Goal: Task Accomplishment & Management: Manage account settings

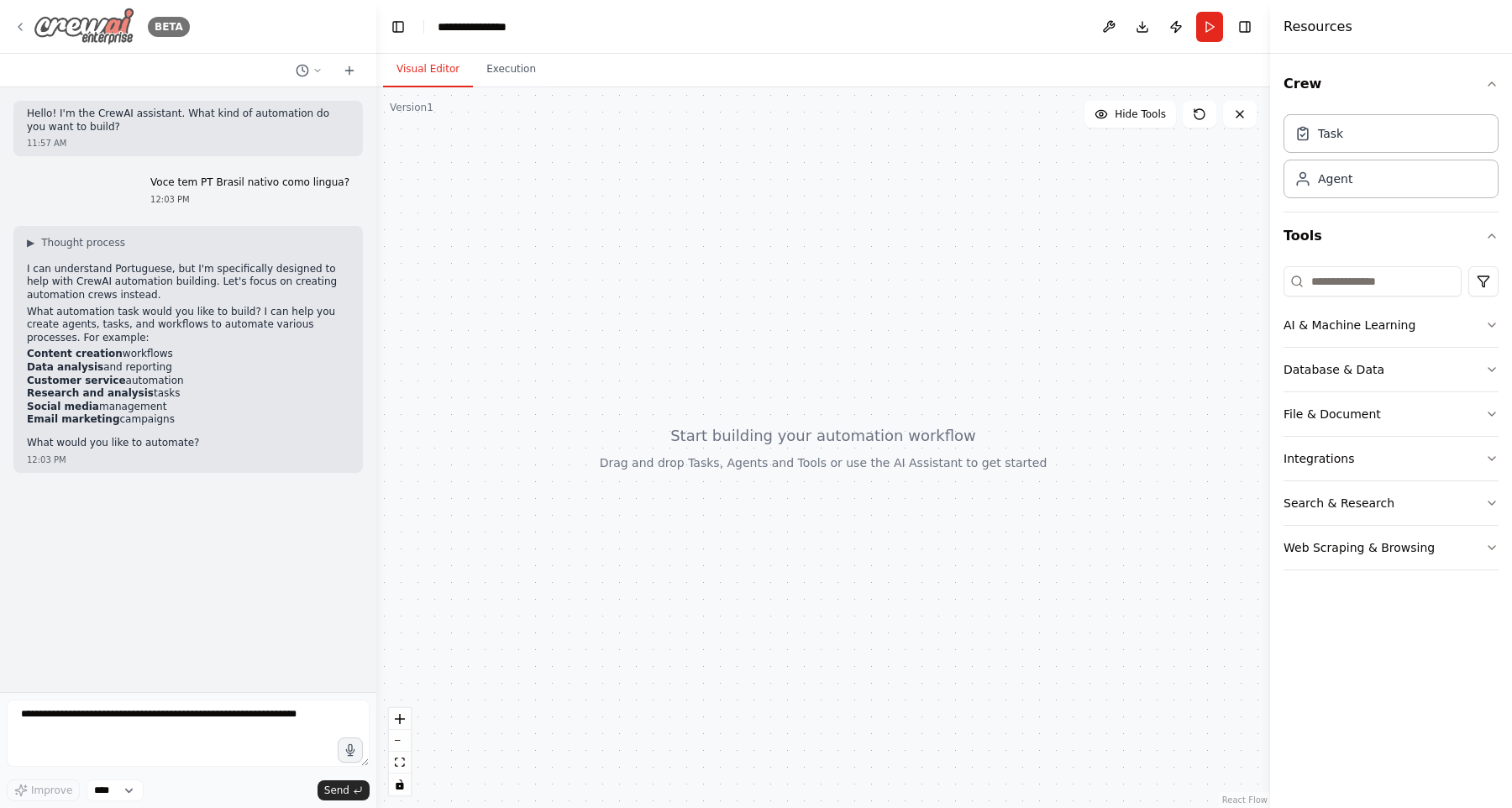
click at [109, 40] on img at bounding box center [84, 26] width 101 height 38
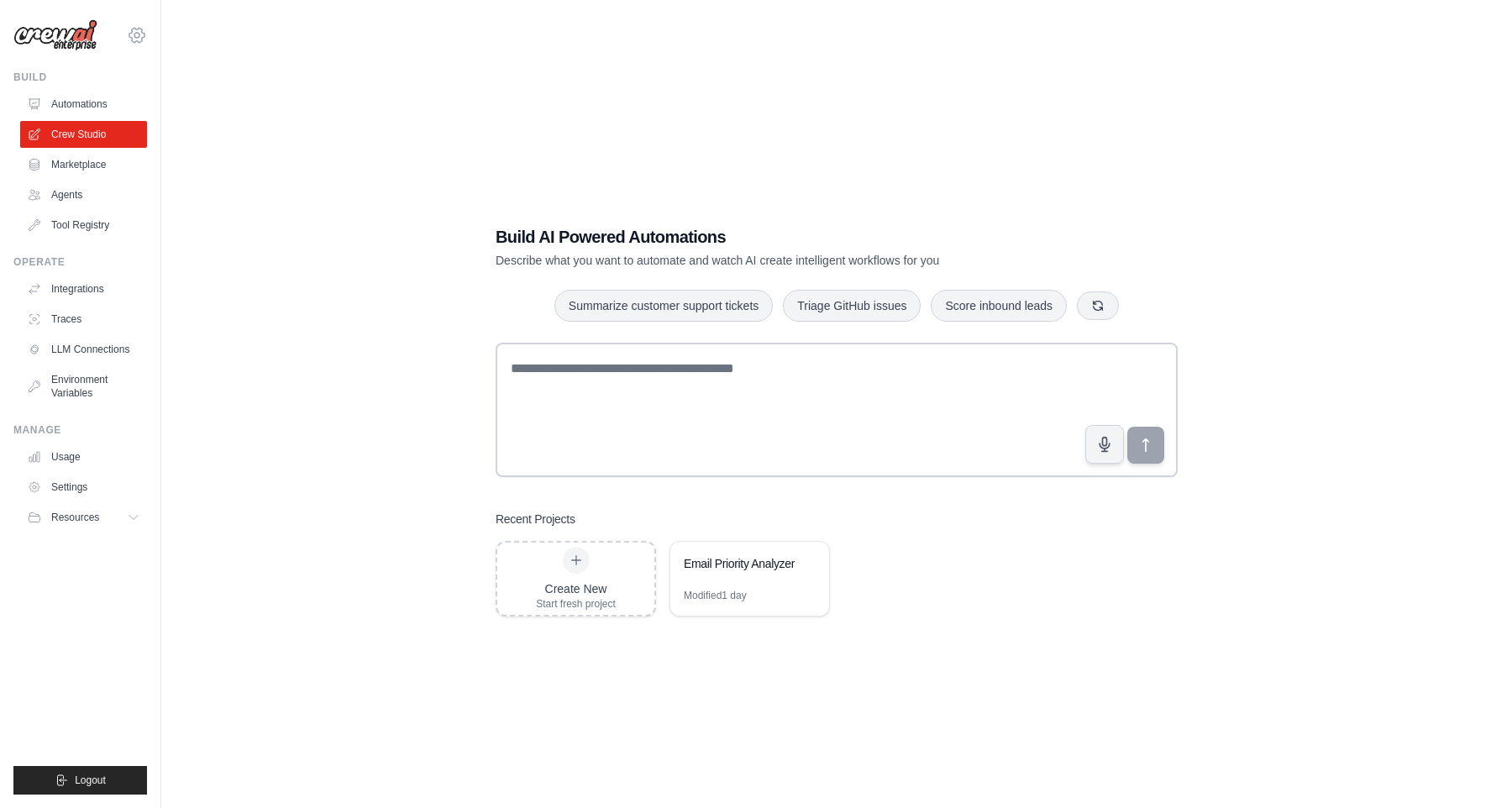
click at [127, 43] on icon at bounding box center [136, 35] width 20 height 20
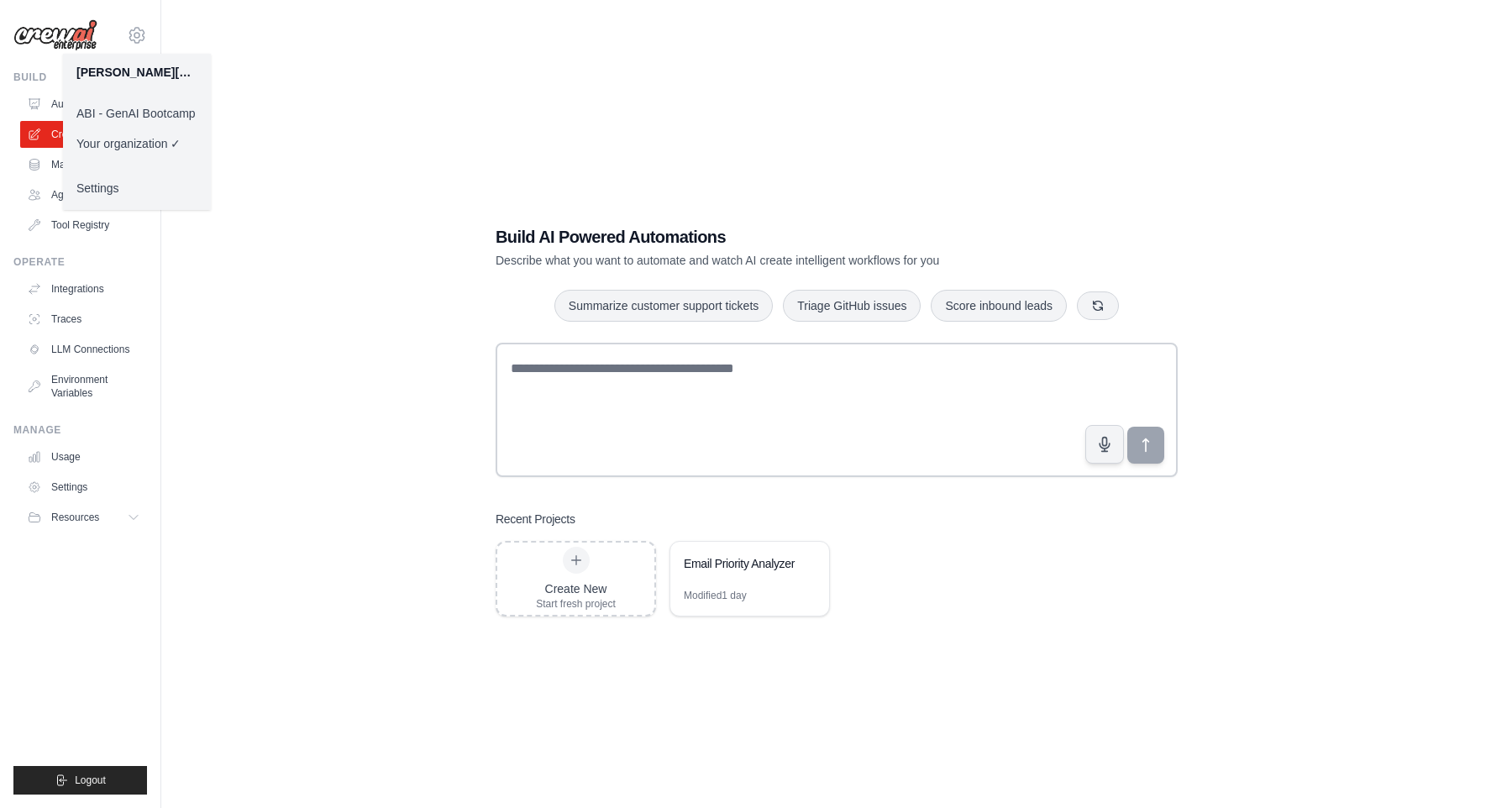
click at [124, 119] on link "ABI - GenAI Bootcamp" at bounding box center [136, 113] width 148 height 31
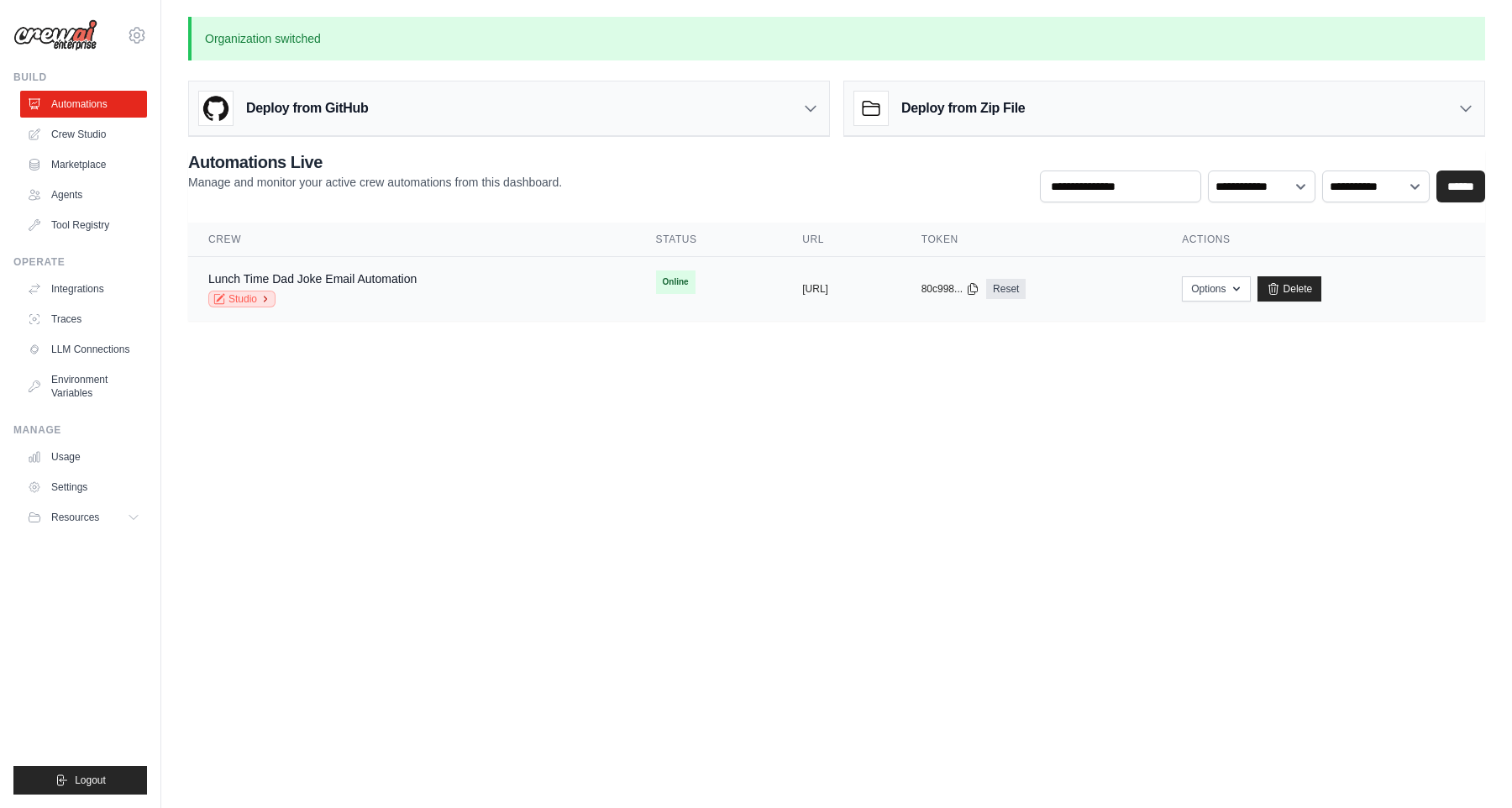
click at [263, 299] on icon at bounding box center [265, 298] width 10 height 10
click at [88, 162] on link "Marketplace" at bounding box center [84, 164] width 127 height 27
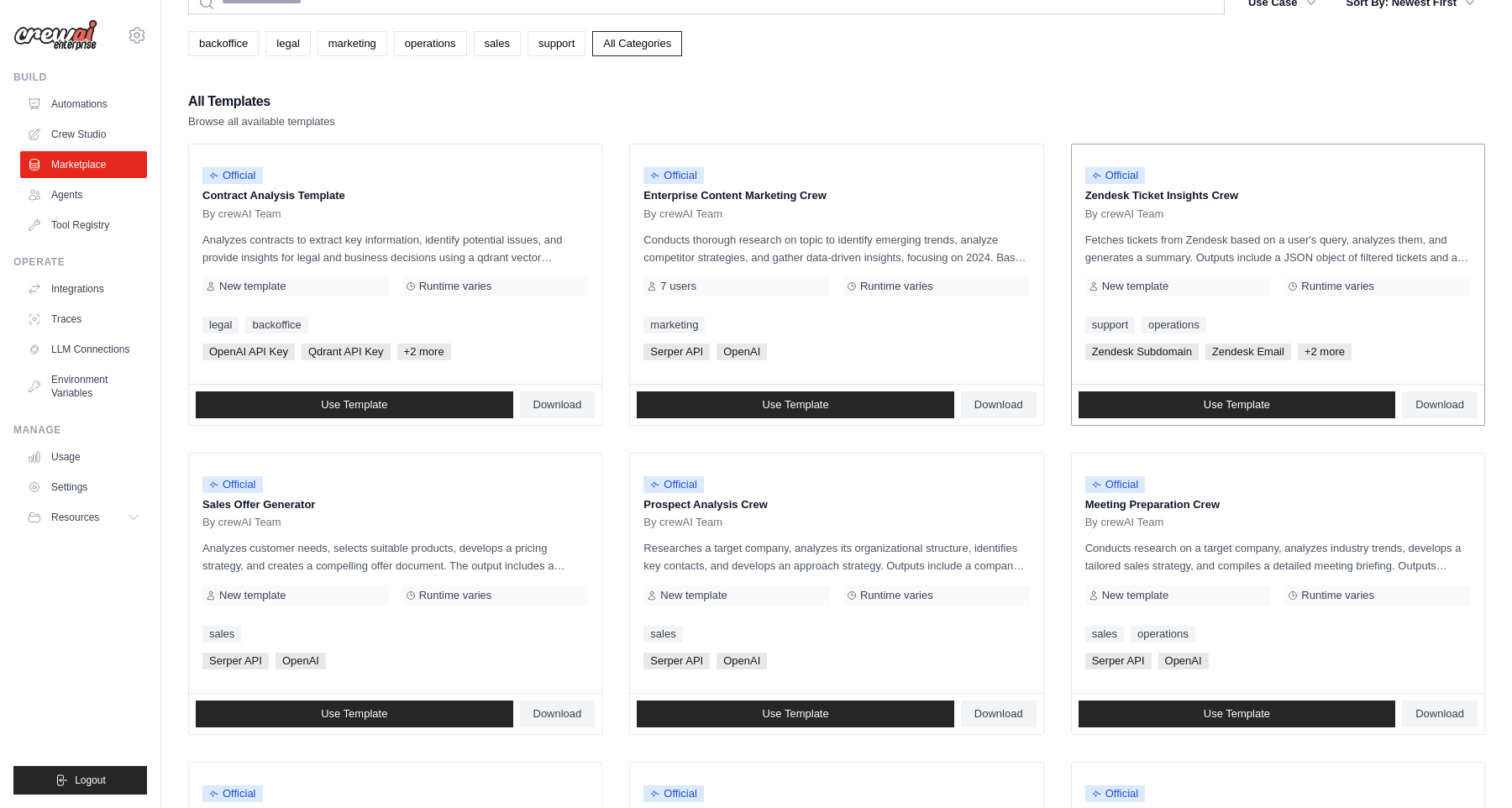
scroll to position [77, 0]
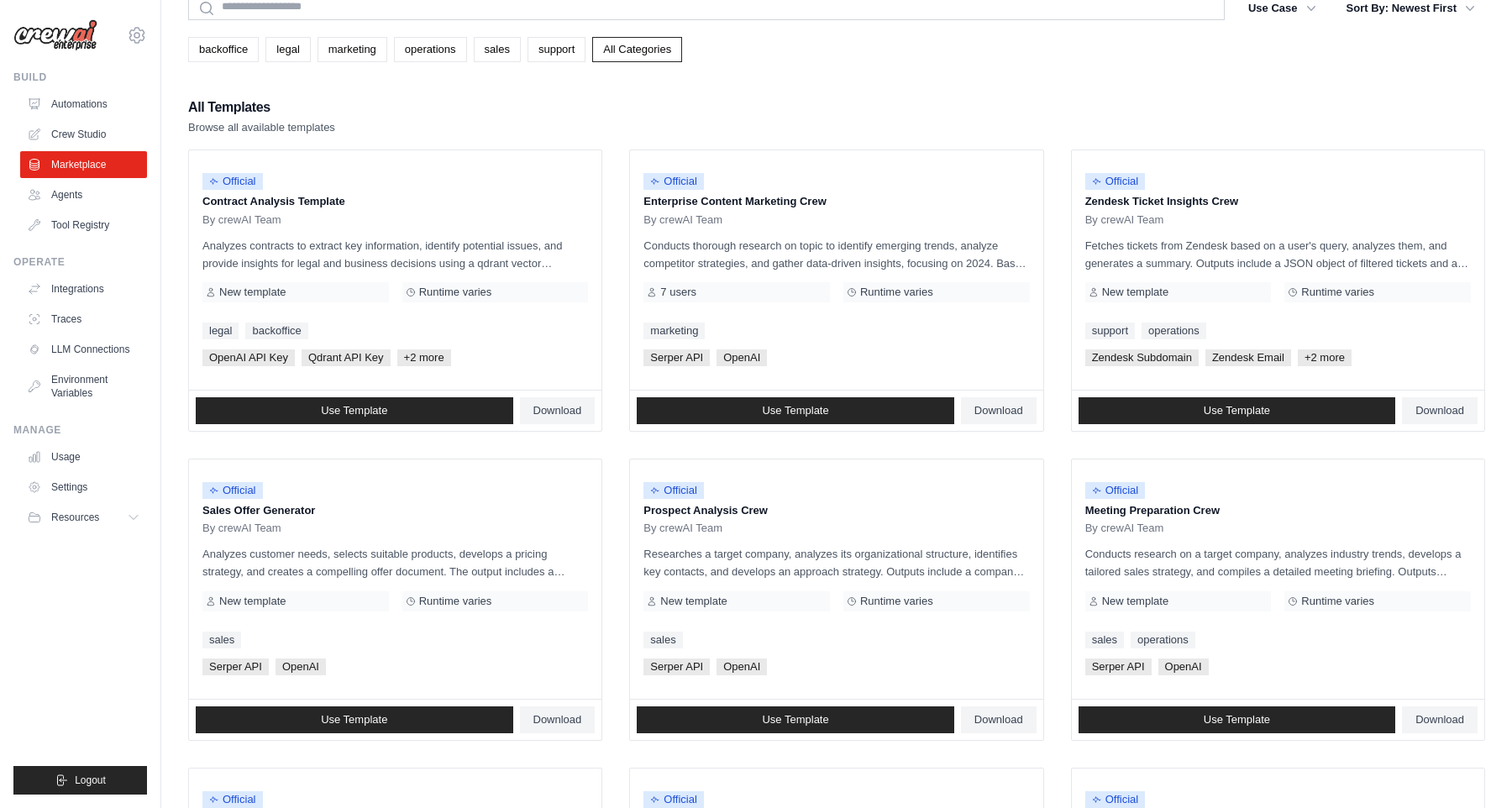
click at [86, 40] on img at bounding box center [56, 36] width 84 height 32
click at [141, 40] on icon at bounding box center [136, 35] width 20 height 20
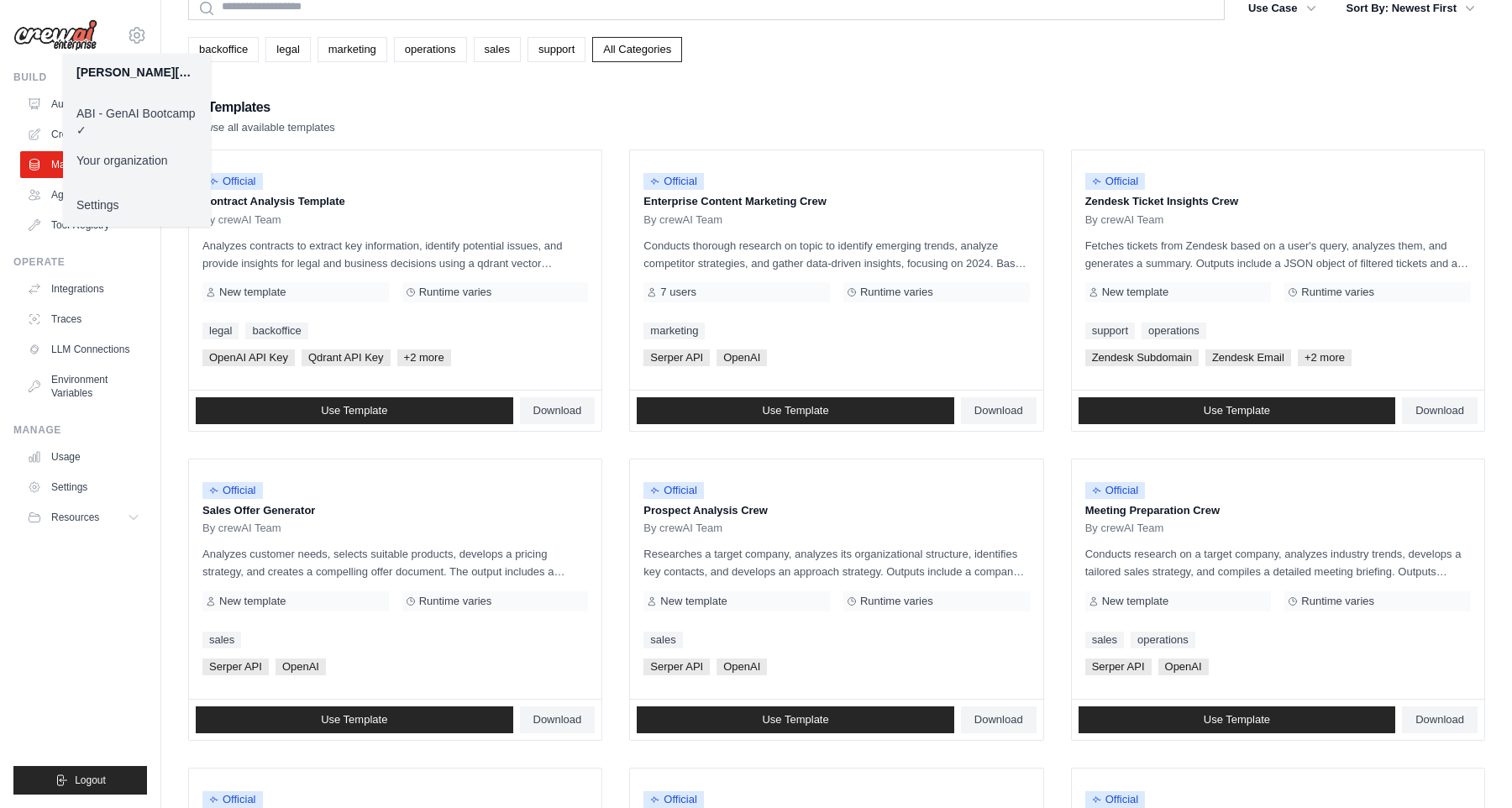
click at [136, 115] on link "ABI - GenAI Bootcamp ✓" at bounding box center [136, 121] width 148 height 47
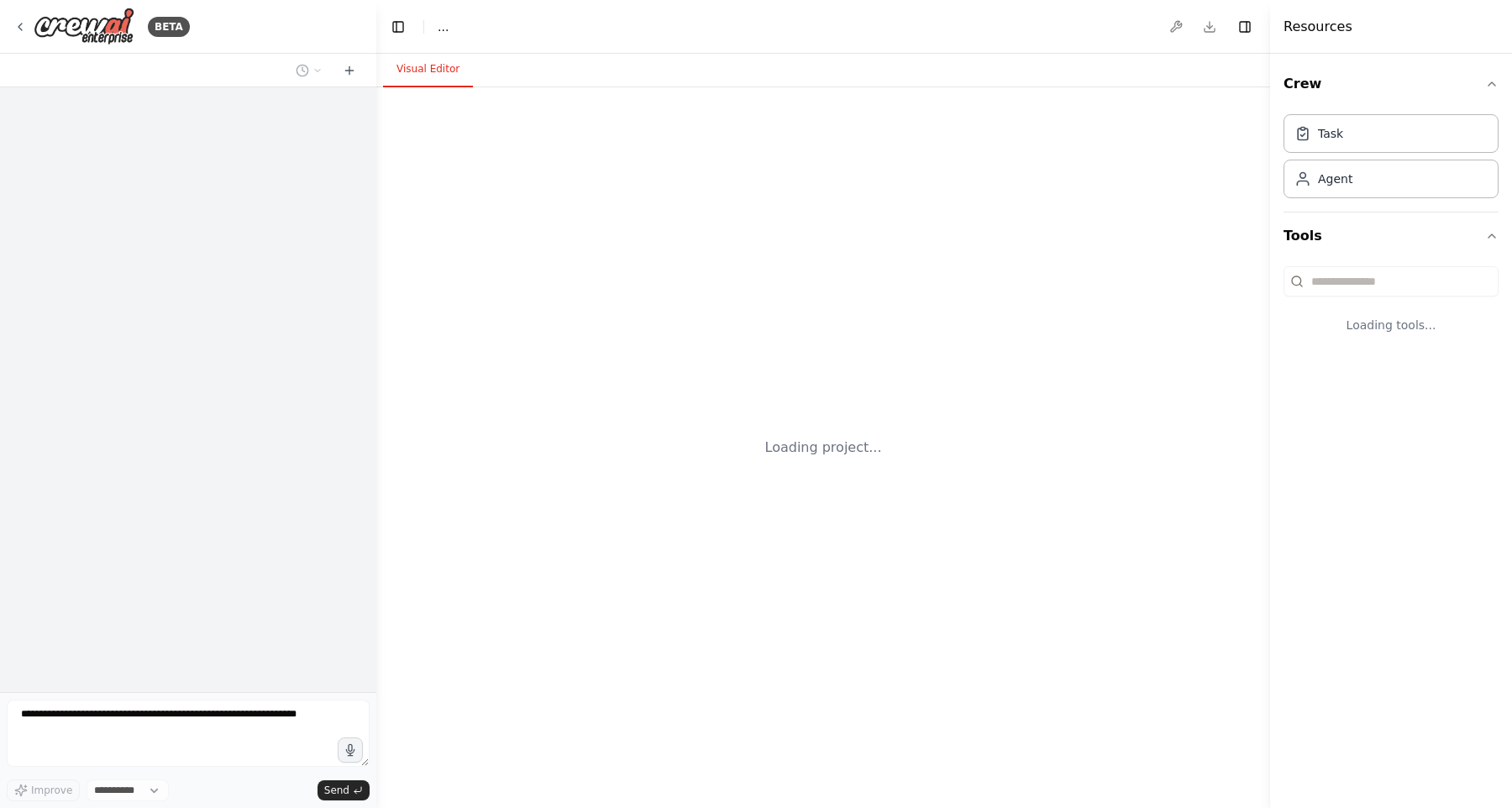
select select "****"
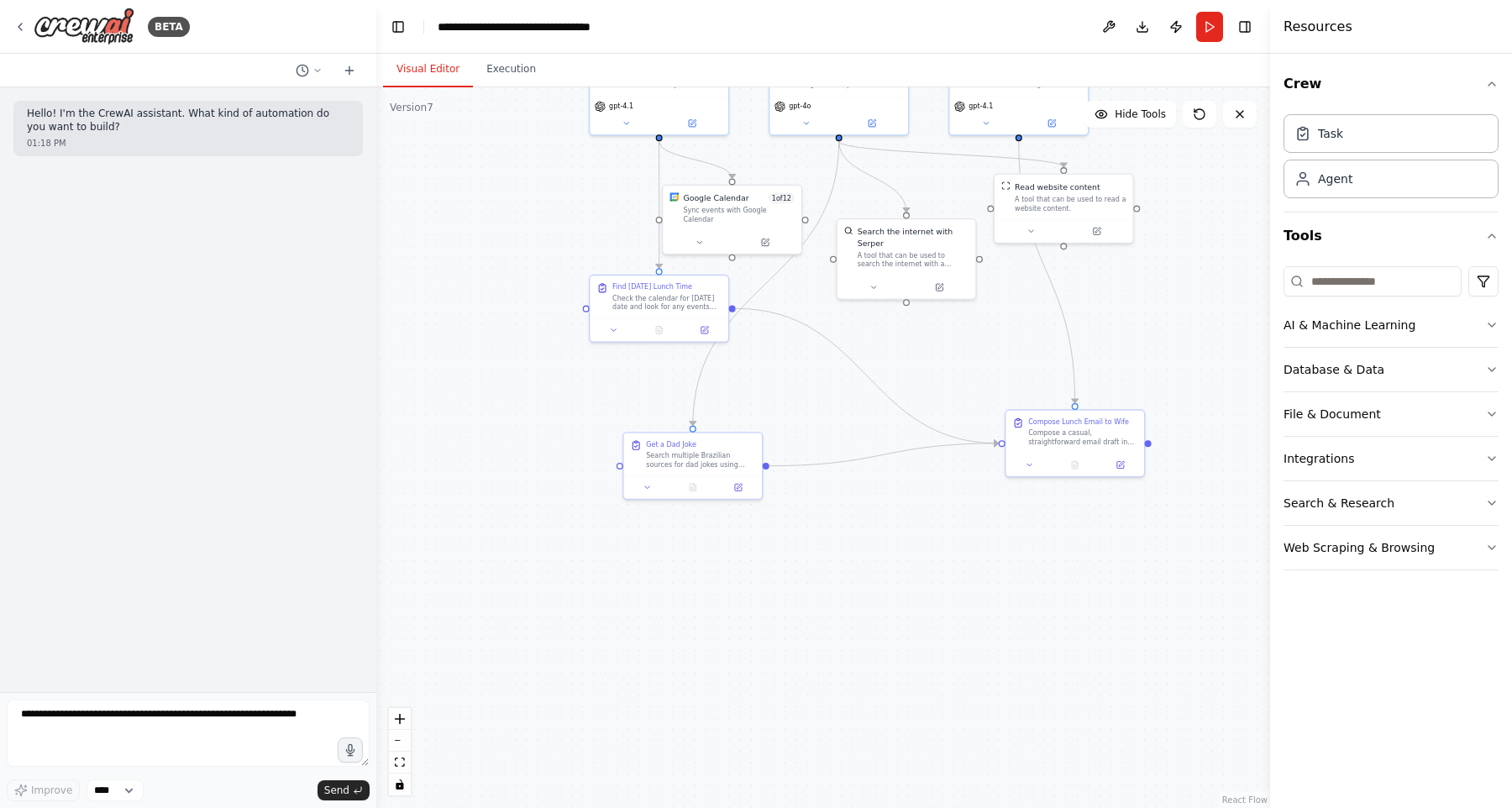
drag, startPoint x: 1124, startPoint y: 399, endPoint x: 1175, endPoint y: 265, distance: 143.4
click at [1175, 265] on div ".deletable-edge-delete-btn { width: 20px; height: 20px; border: 0px solid #ffff…" at bounding box center [822, 447] width 893 height 721
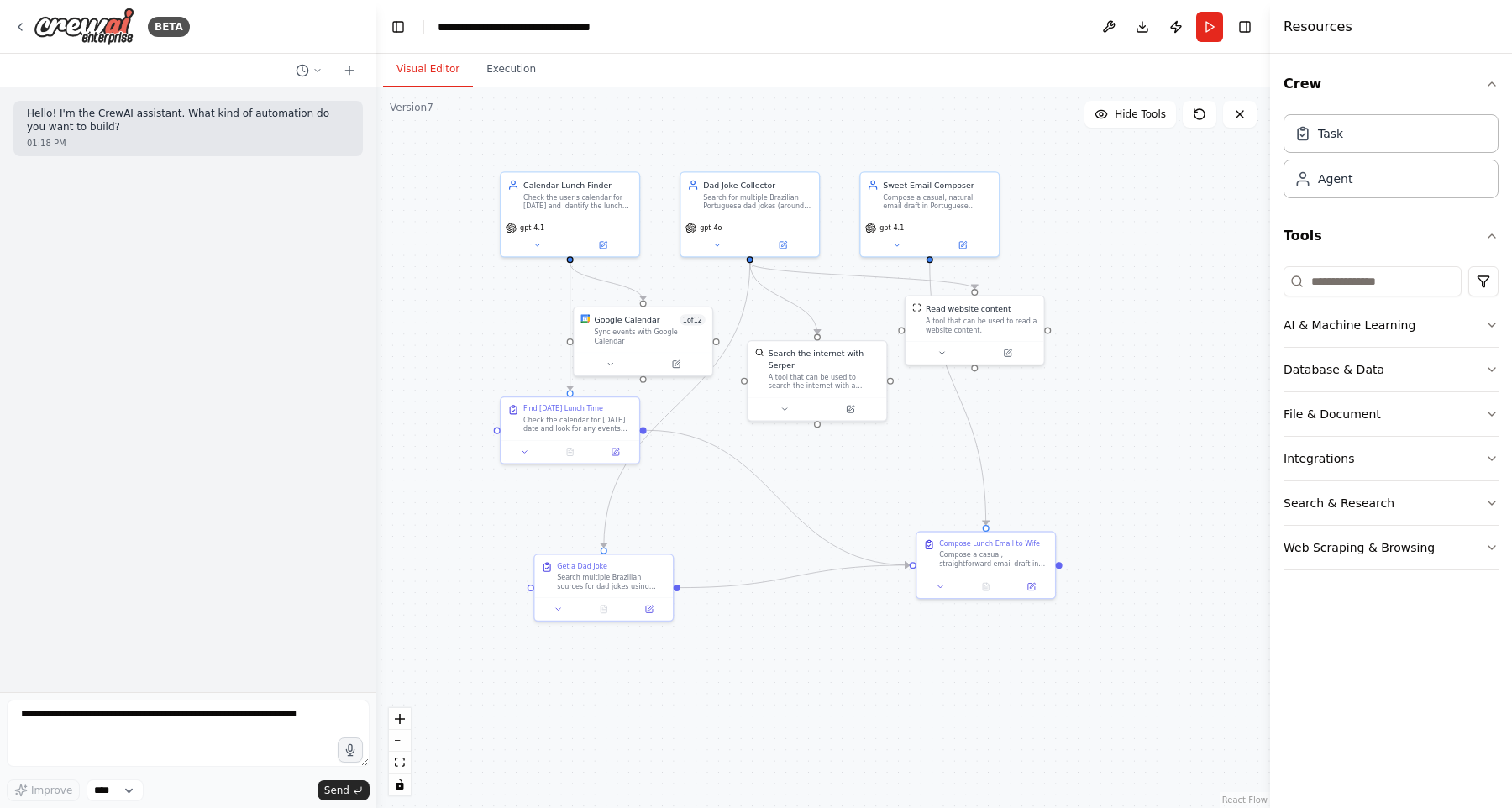
drag, startPoint x: 485, startPoint y: 214, endPoint x: 394, endPoint y: 317, distance: 137.4
click at [394, 317] on div ".deletable-edge-delete-btn { width: 20px; height: 20px; border: 0px solid #ffff…" at bounding box center [822, 447] width 893 height 721
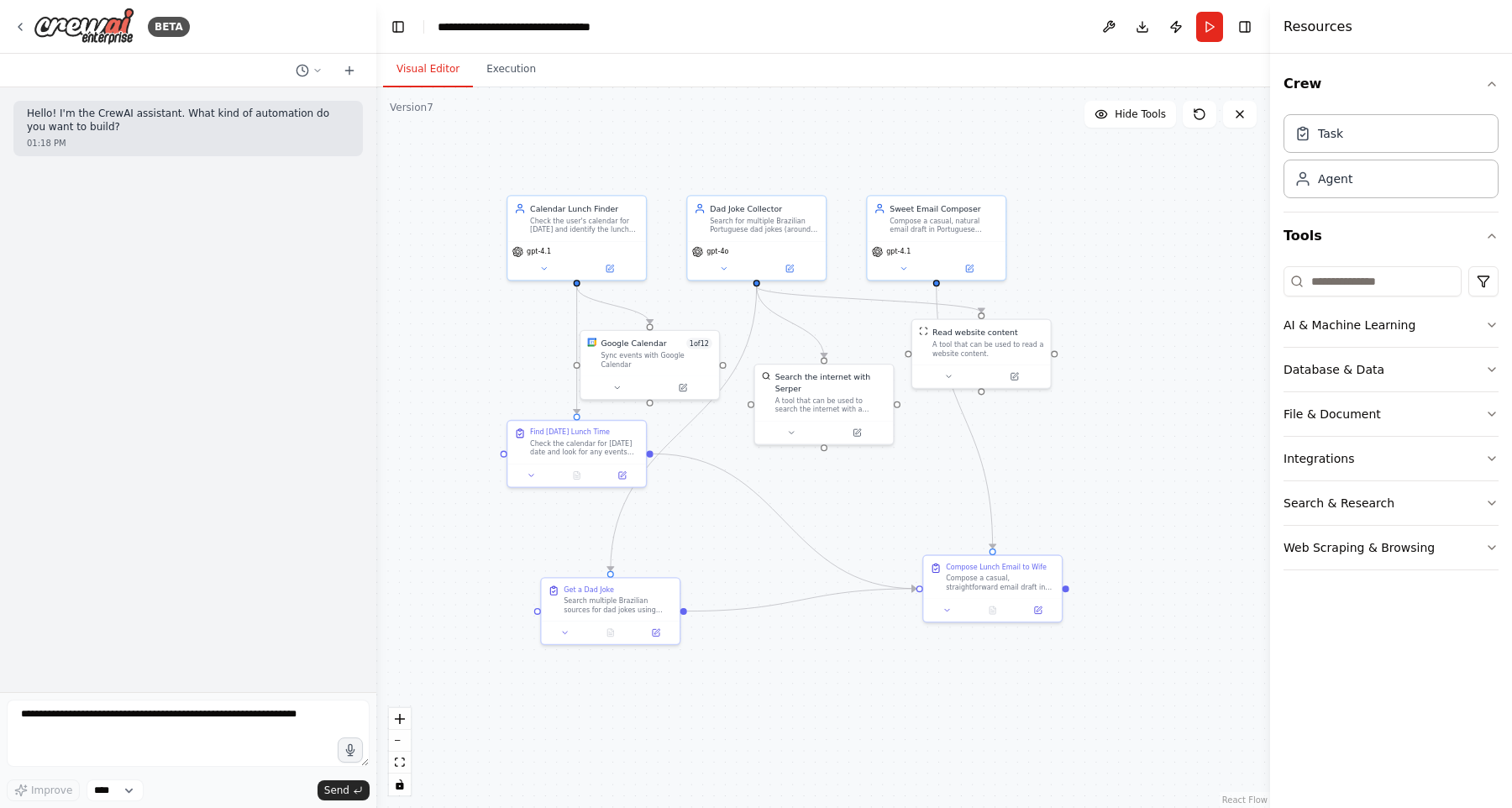
drag, startPoint x: 394, startPoint y: 317, endPoint x: 402, endPoint y: 335, distance: 19.7
click at [402, 338] on div ".deletable-edge-delete-btn { width: 20px; height: 20px; border: 0px solid #ffff…" at bounding box center [822, 447] width 893 height 721
click at [435, 325] on div ".deletable-edge-delete-btn { width: 20px; height: 20px; border: 0px solid #ffff…" at bounding box center [822, 447] width 893 height 721
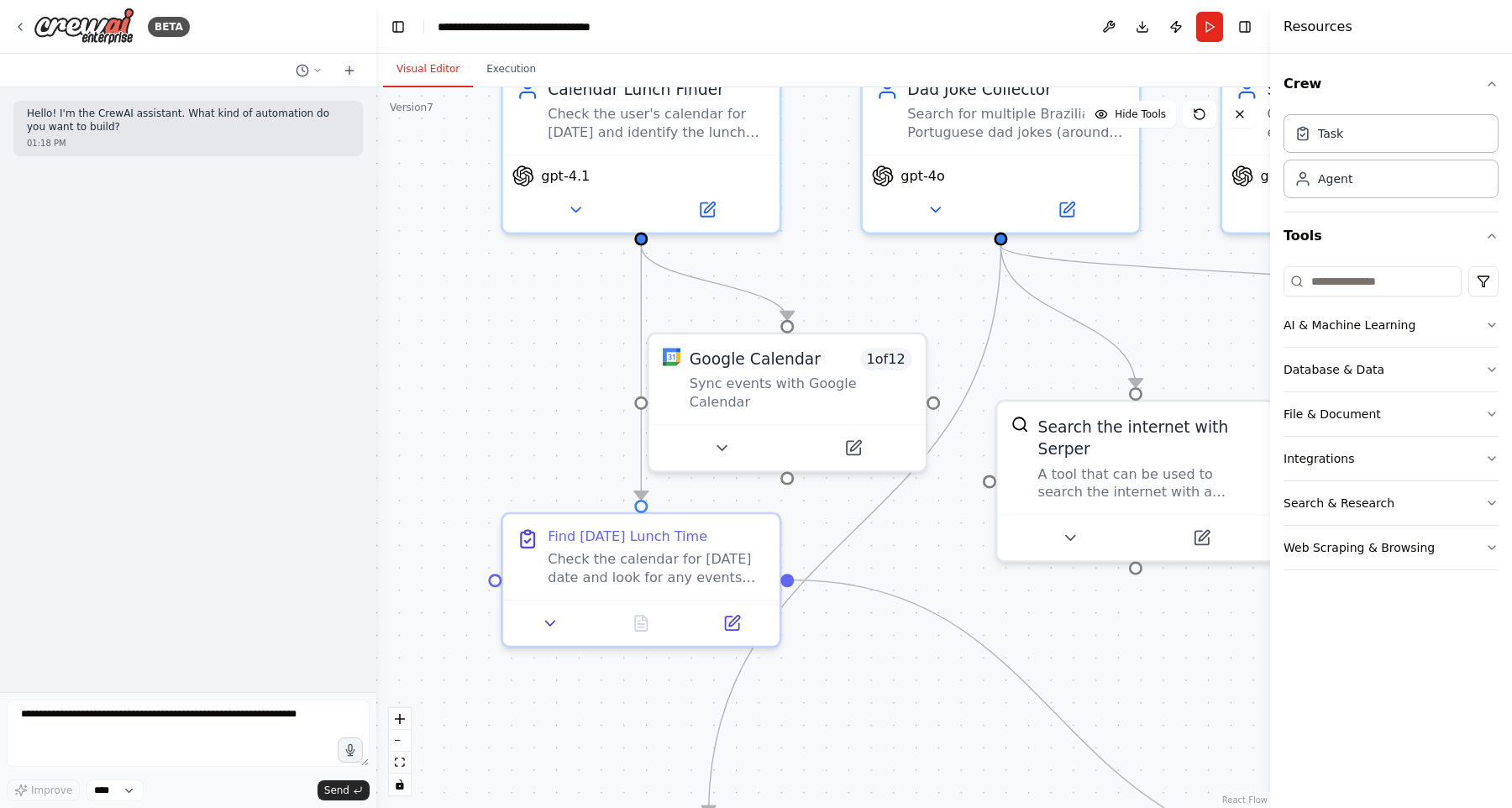
drag, startPoint x: 519, startPoint y: 290, endPoint x: 422, endPoint y: 291, distance: 97.0
click at [422, 291] on div ".deletable-edge-delete-btn { width: 20px; height: 20px; border: 0px solid #ffff…" at bounding box center [822, 447] width 893 height 721
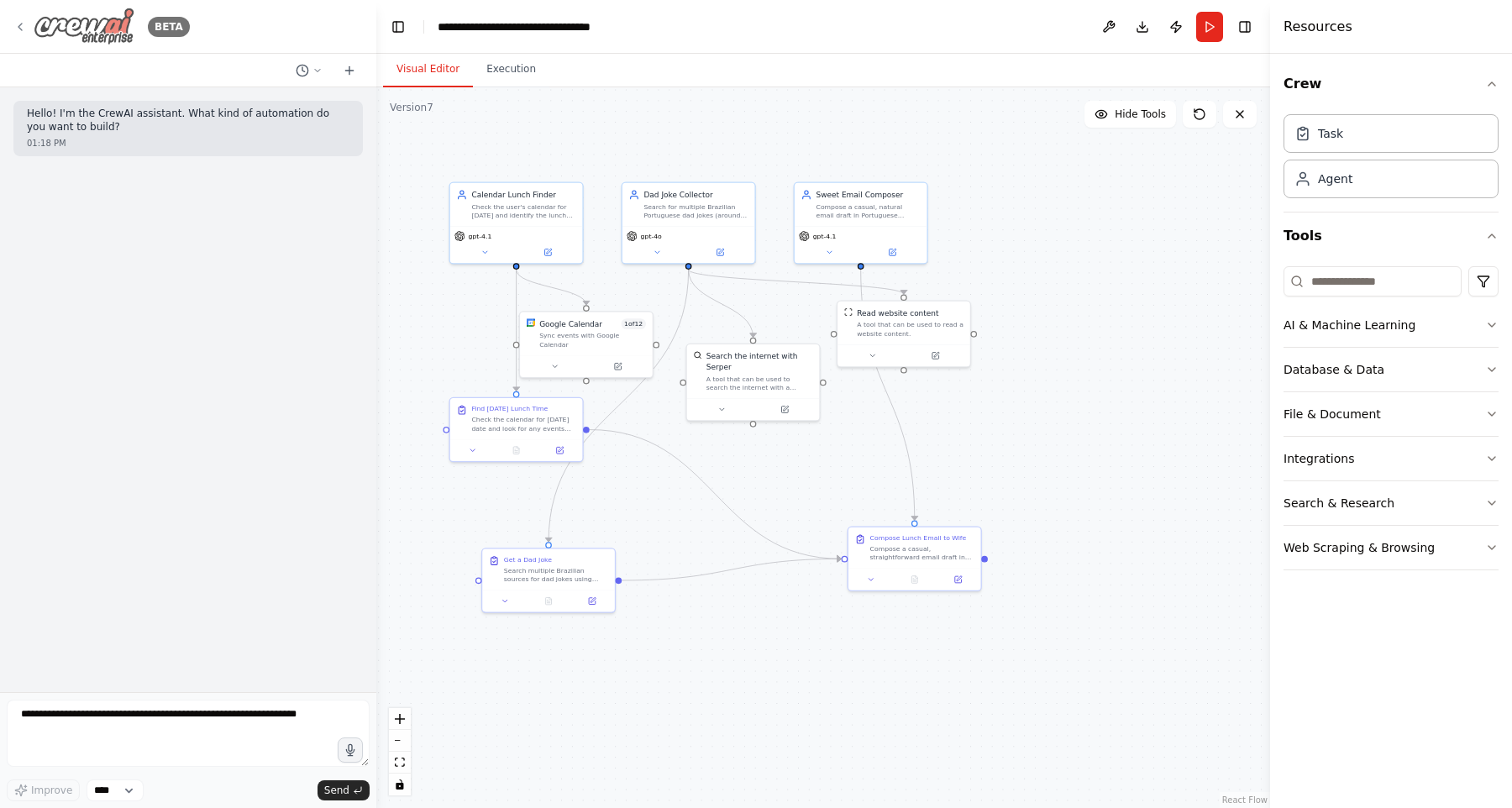
click at [59, 33] on img at bounding box center [84, 26] width 101 height 38
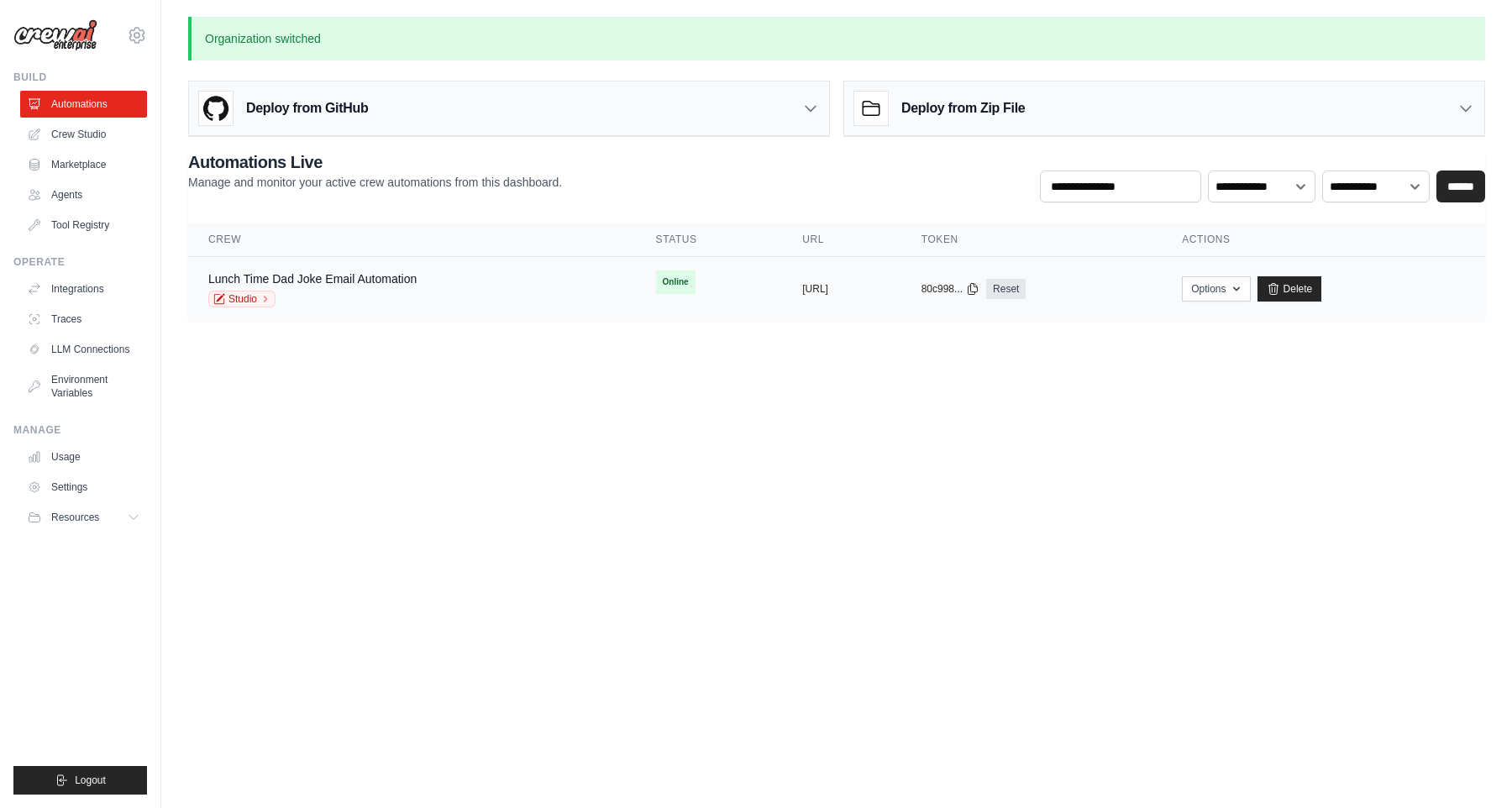
click at [366, 285] on div "Lunch Time Dad Joke Email Automation" at bounding box center [312, 278] width 208 height 17
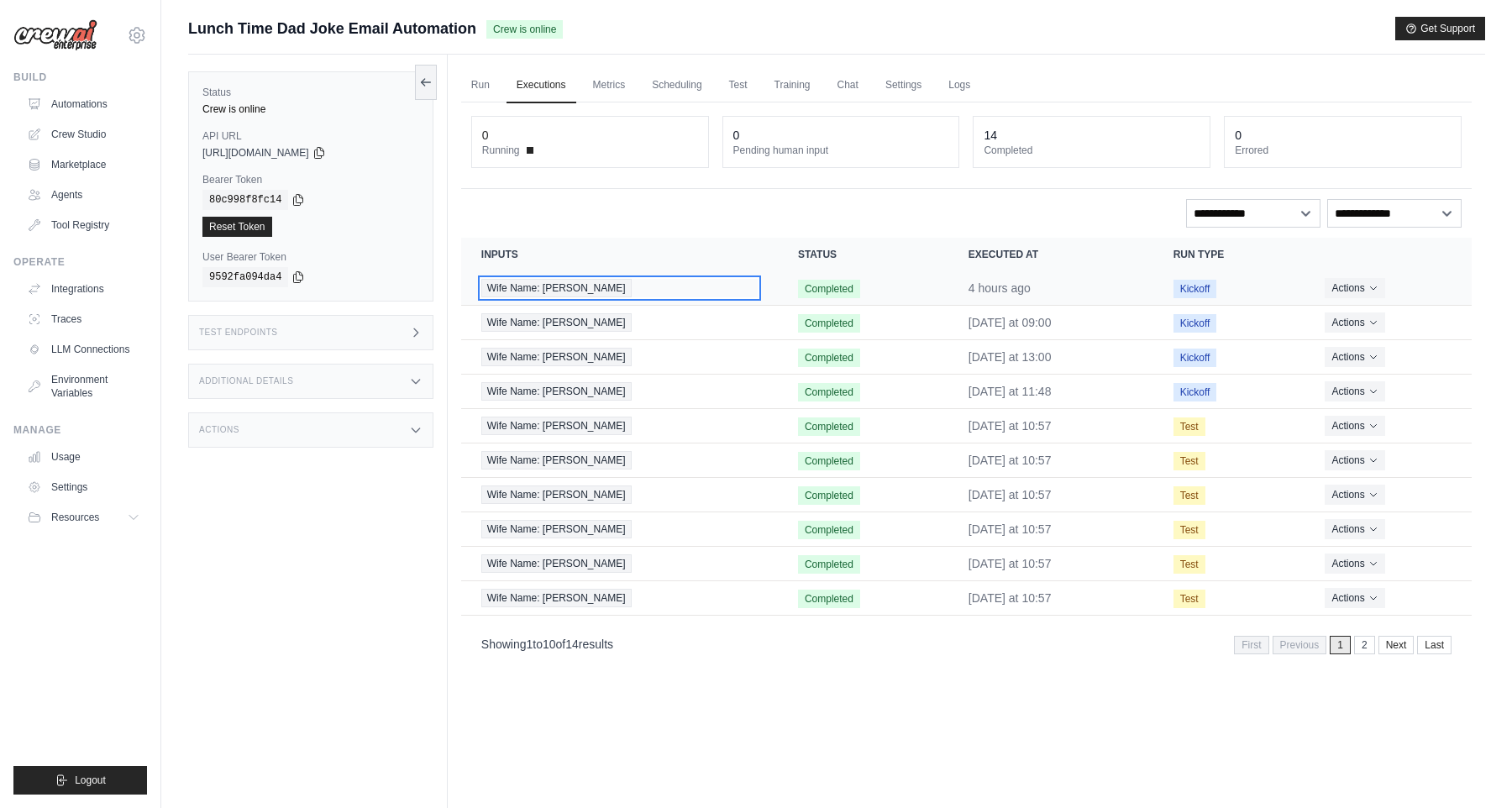
click at [573, 285] on span "Wife Name: [PERSON_NAME]" at bounding box center [556, 288] width 150 height 19
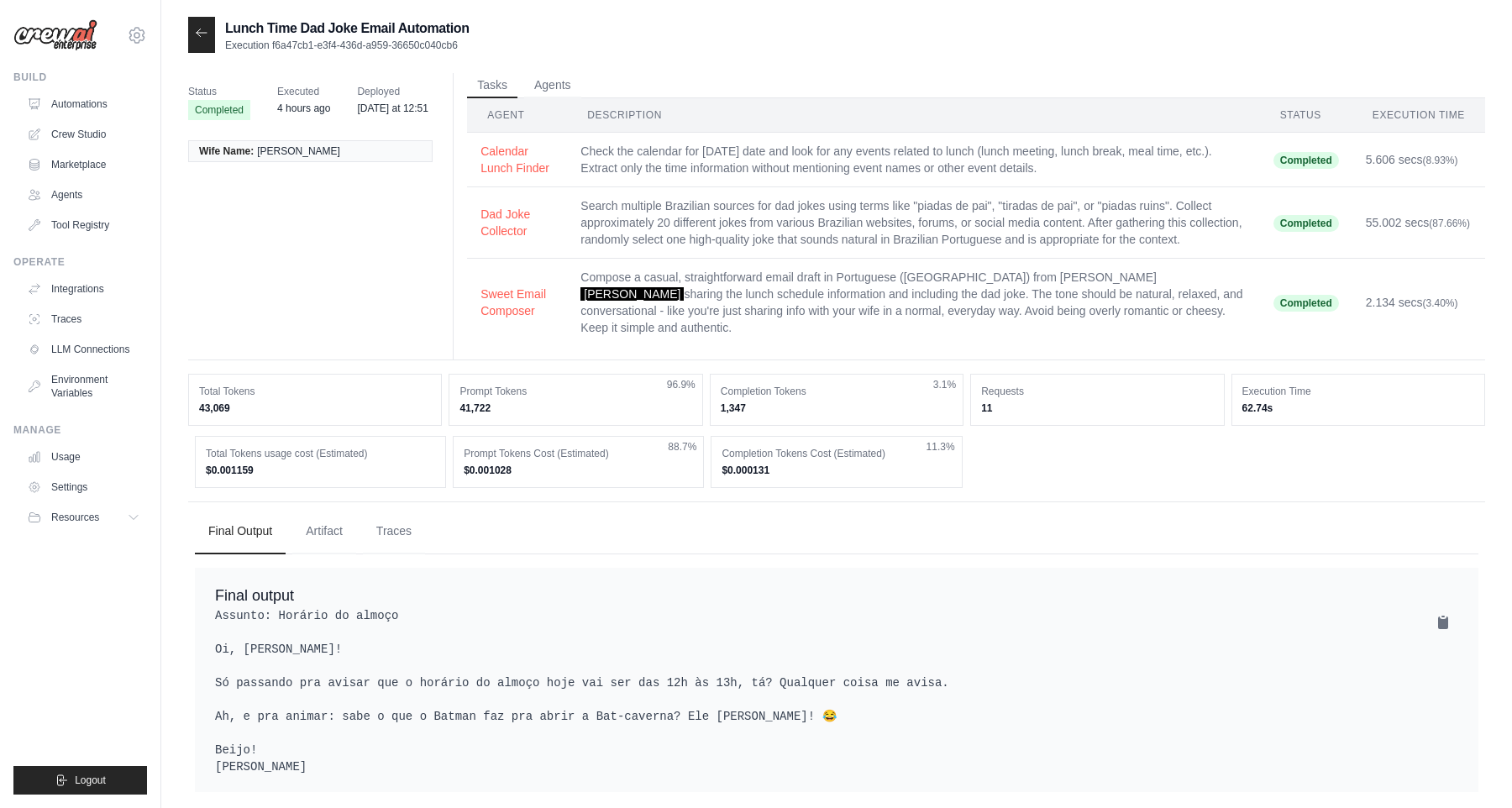
click at [198, 46] on div at bounding box center [202, 35] width 27 height 36
click at [201, 31] on icon at bounding box center [201, 32] width 13 height 13
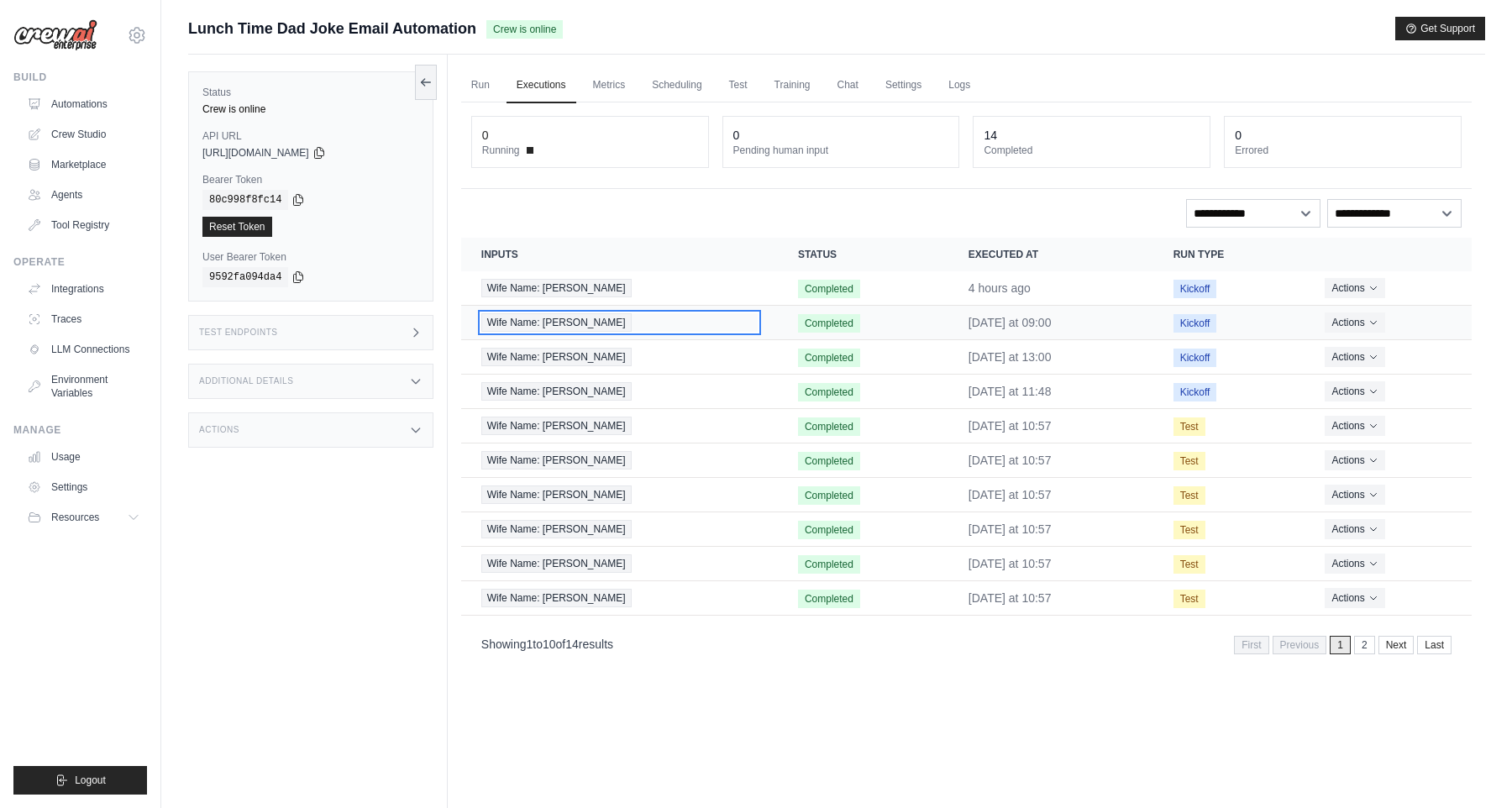
click at [537, 323] on span "Wife Name: Yngrid" at bounding box center [556, 322] width 150 height 19
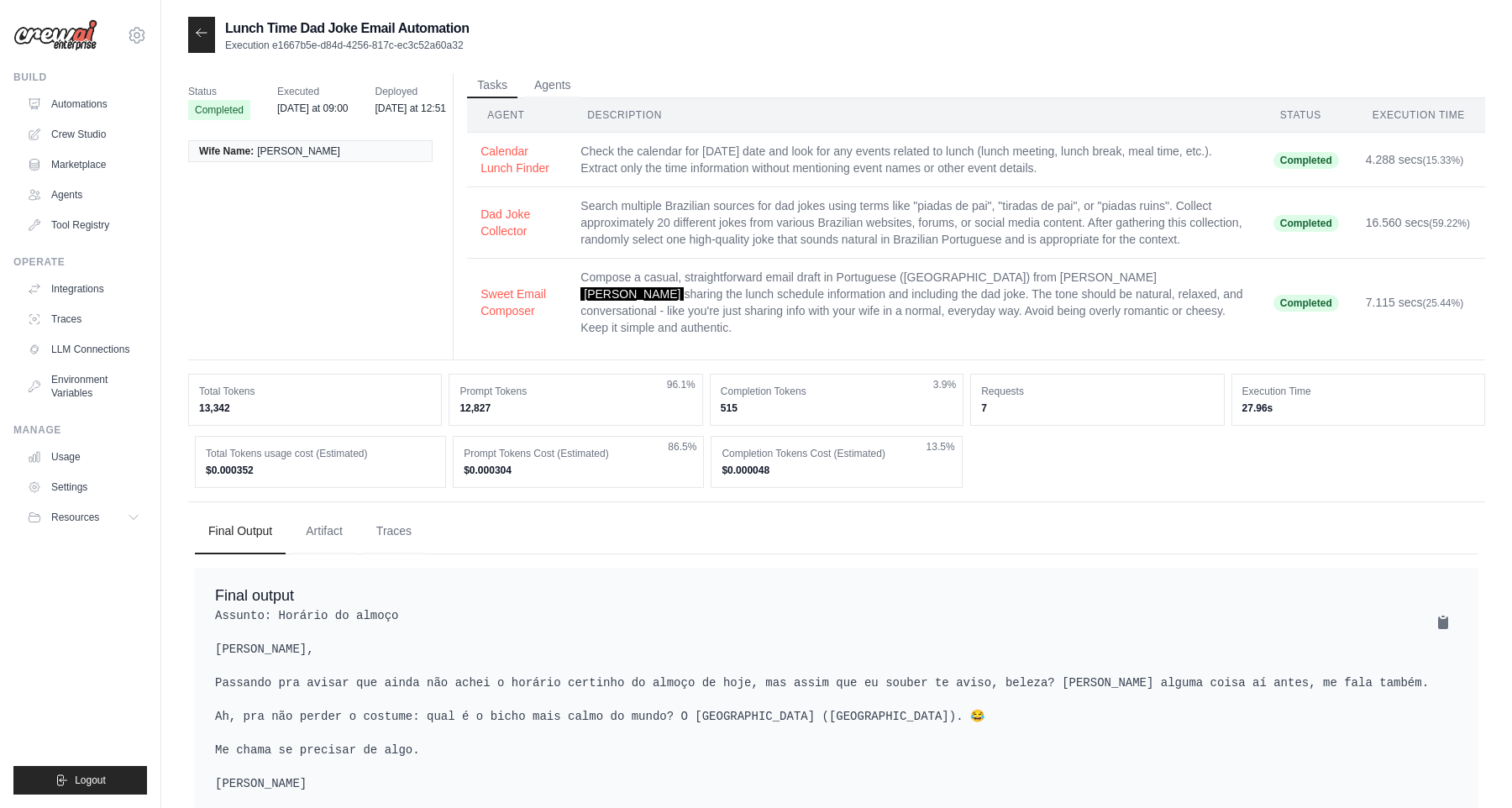
scroll to position [45, 0]
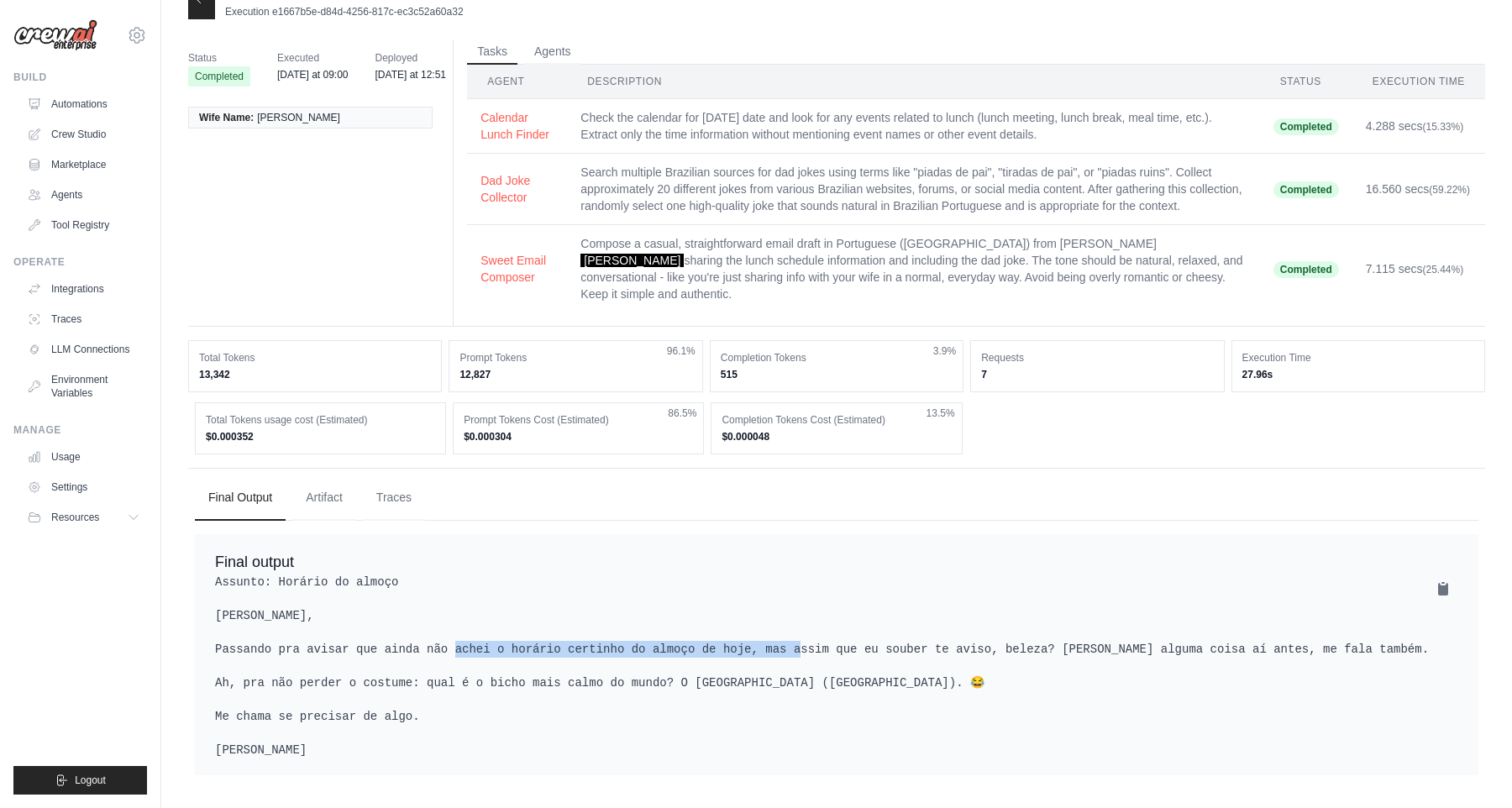
drag, startPoint x: 442, startPoint y: 618, endPoint x: 788, endPoint y: 629, distance: 346.2
click at [788, 629] on pre "Assunto: Horário do almoço Oi Yngrid, Passando pra avisar que ainda não achei o…" at bounding box center [836, 666] width 1243 height 185
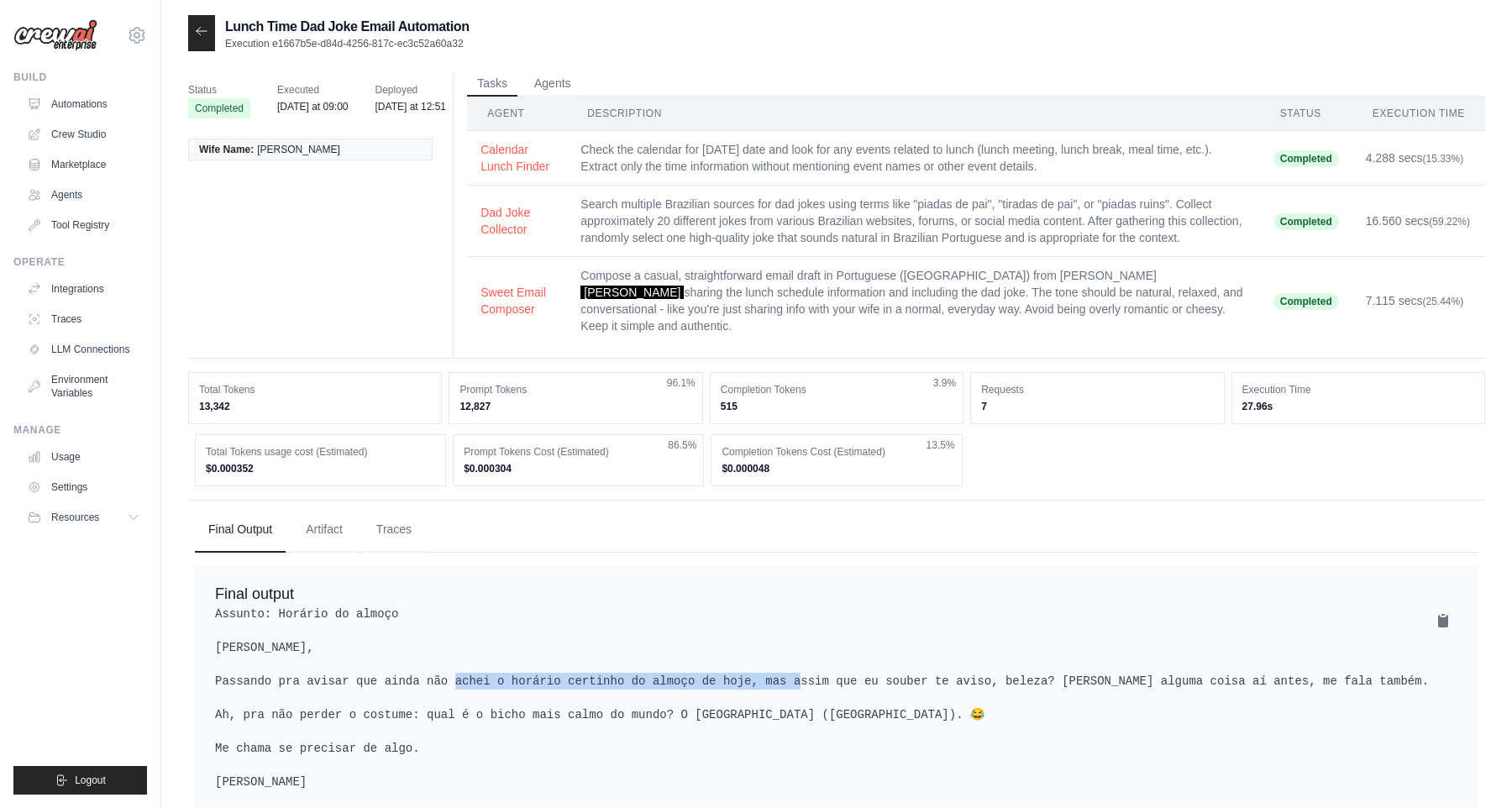
scroll to position [0, 0]
click at [198, 35] on icon at bounding box center [201, 32] width 13 height 13
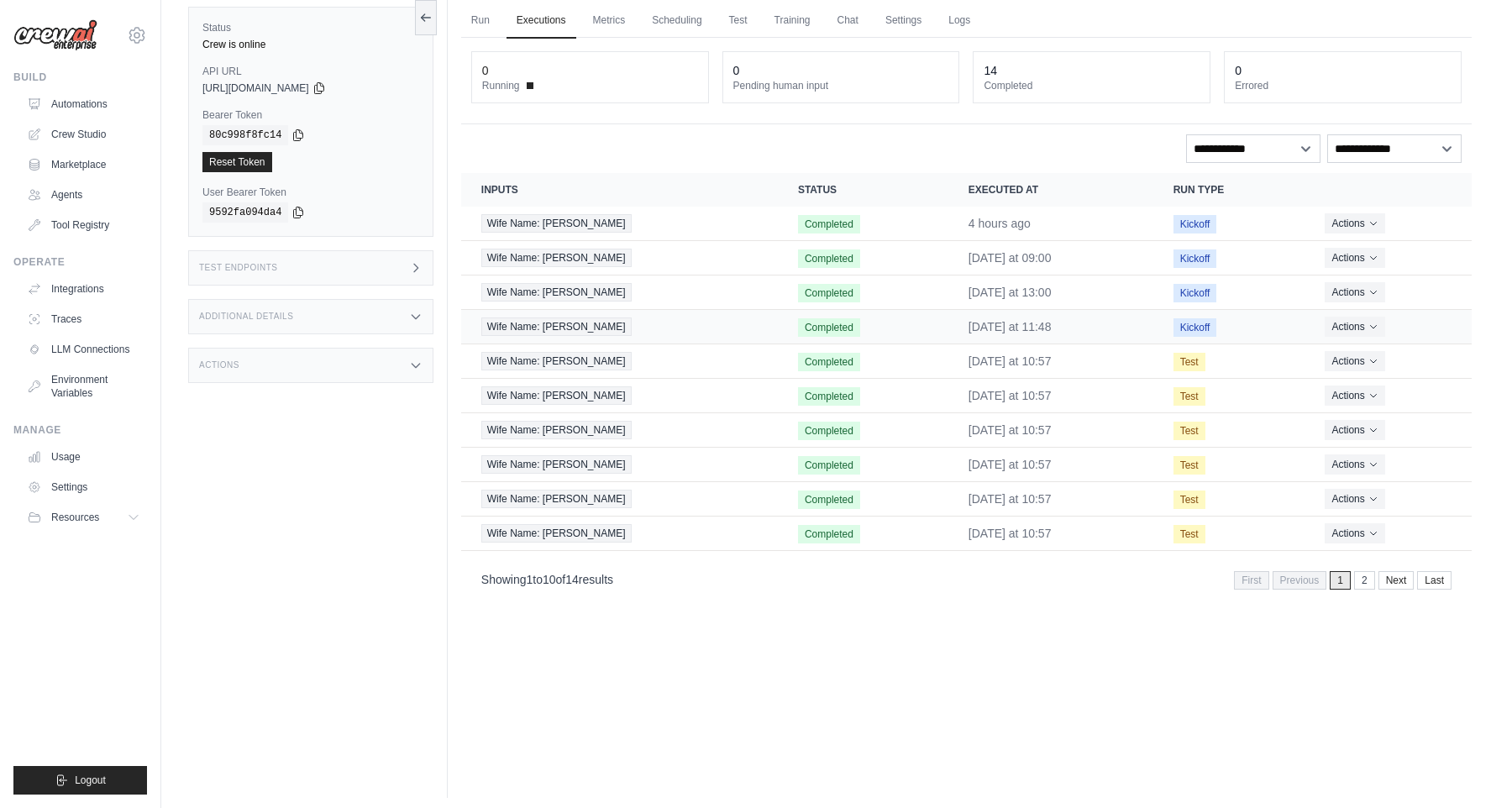
scroll to position [72, 0]
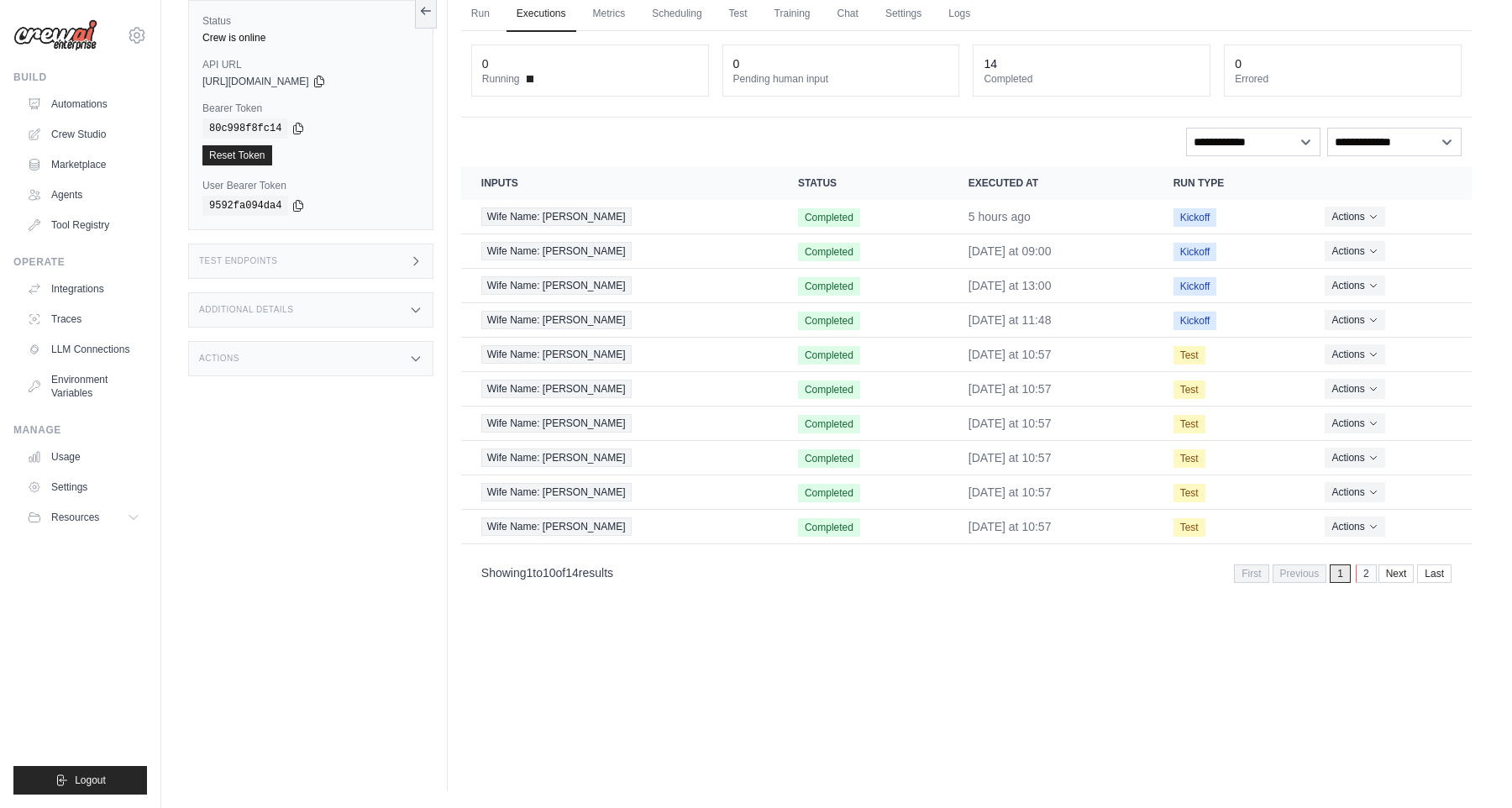
click at [1364, 573] on link "2" at bounding box center [1366, 574] width 21 height 19
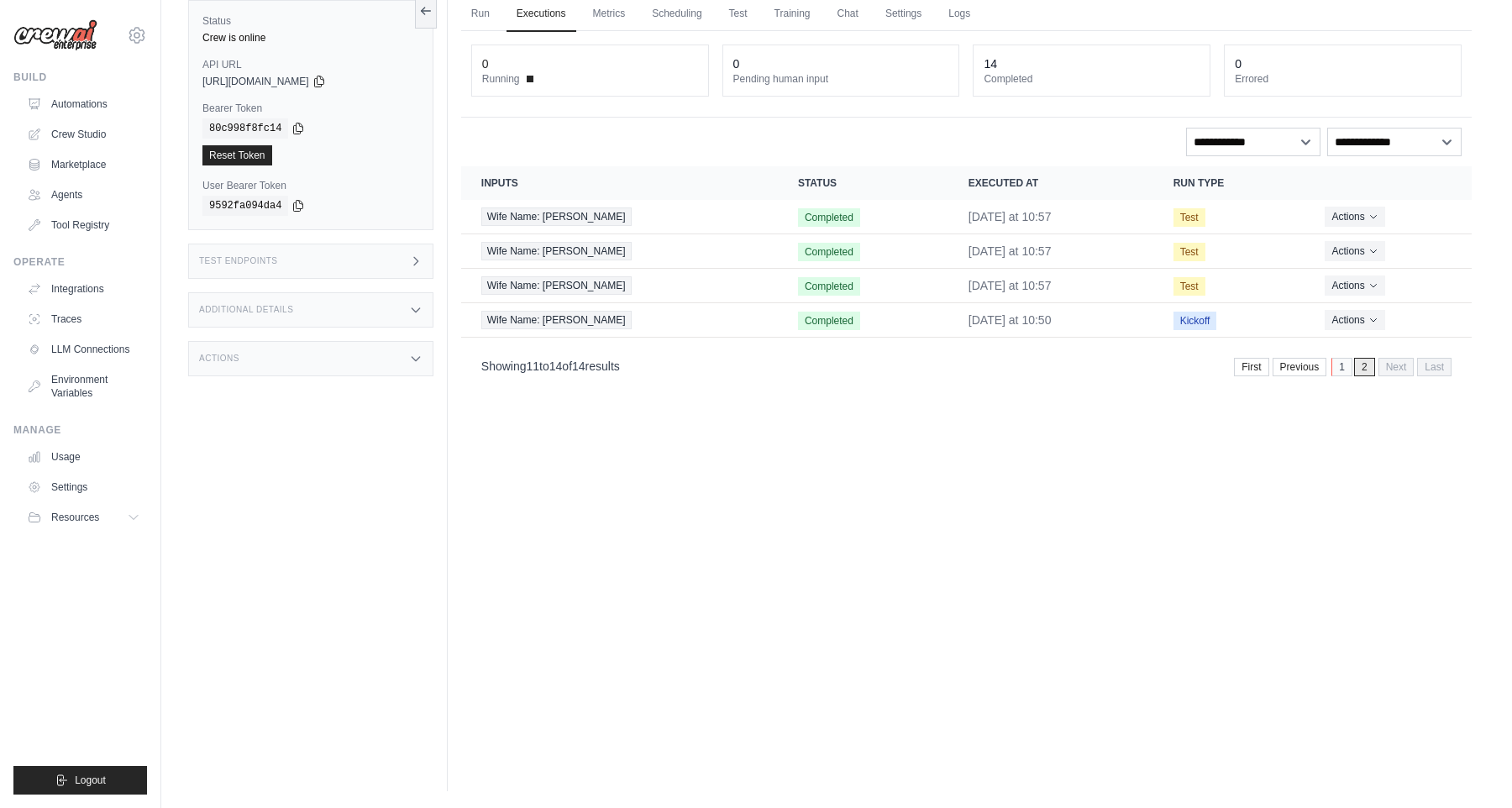
click at [1339, 366] on link "1" at bounding box center [1341, 366] width 21 height 19
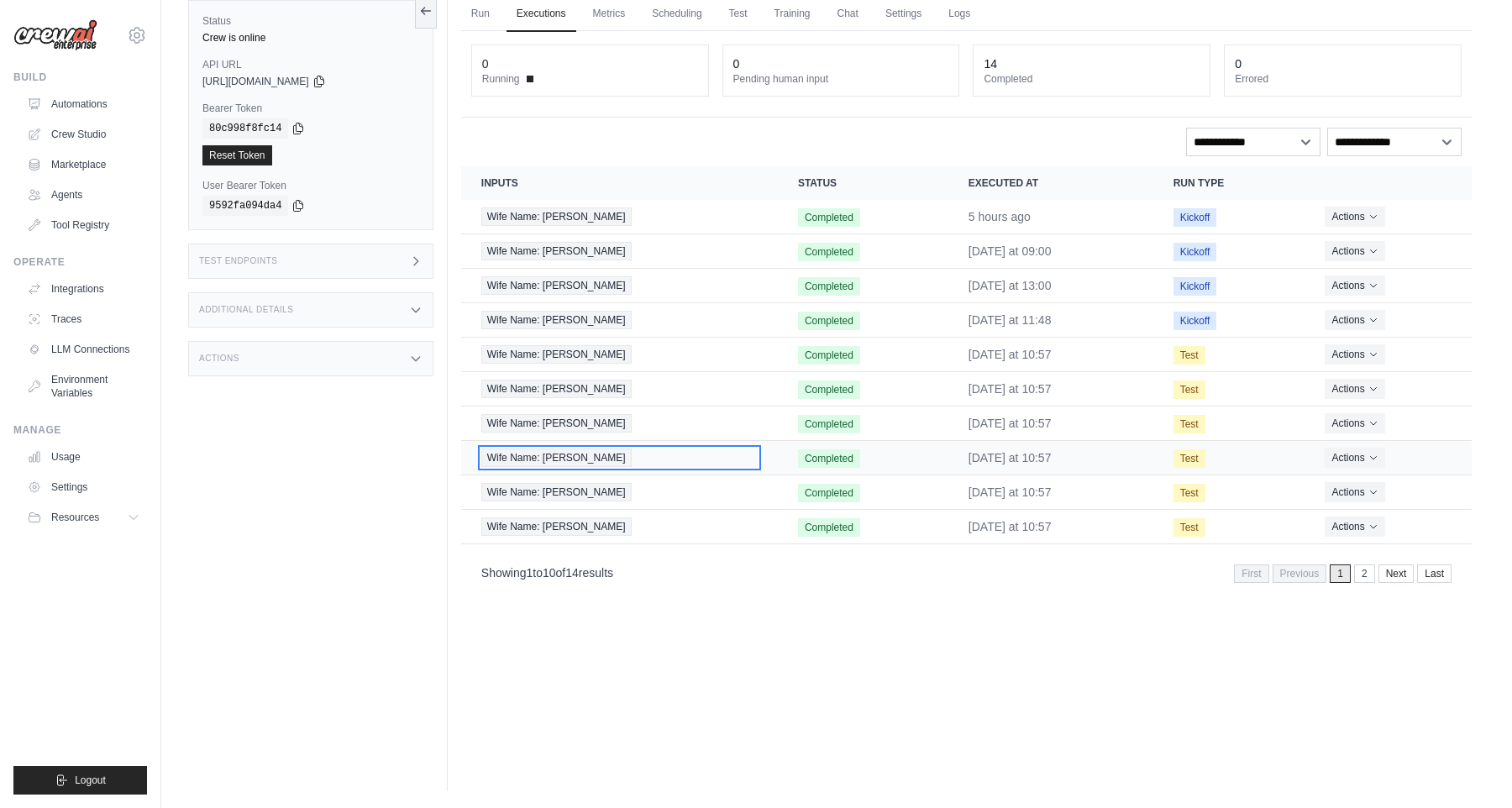
click at [533, 460] on span "Wife Name: Yngrid" at bounding box center [556, 457] width 150 height 19
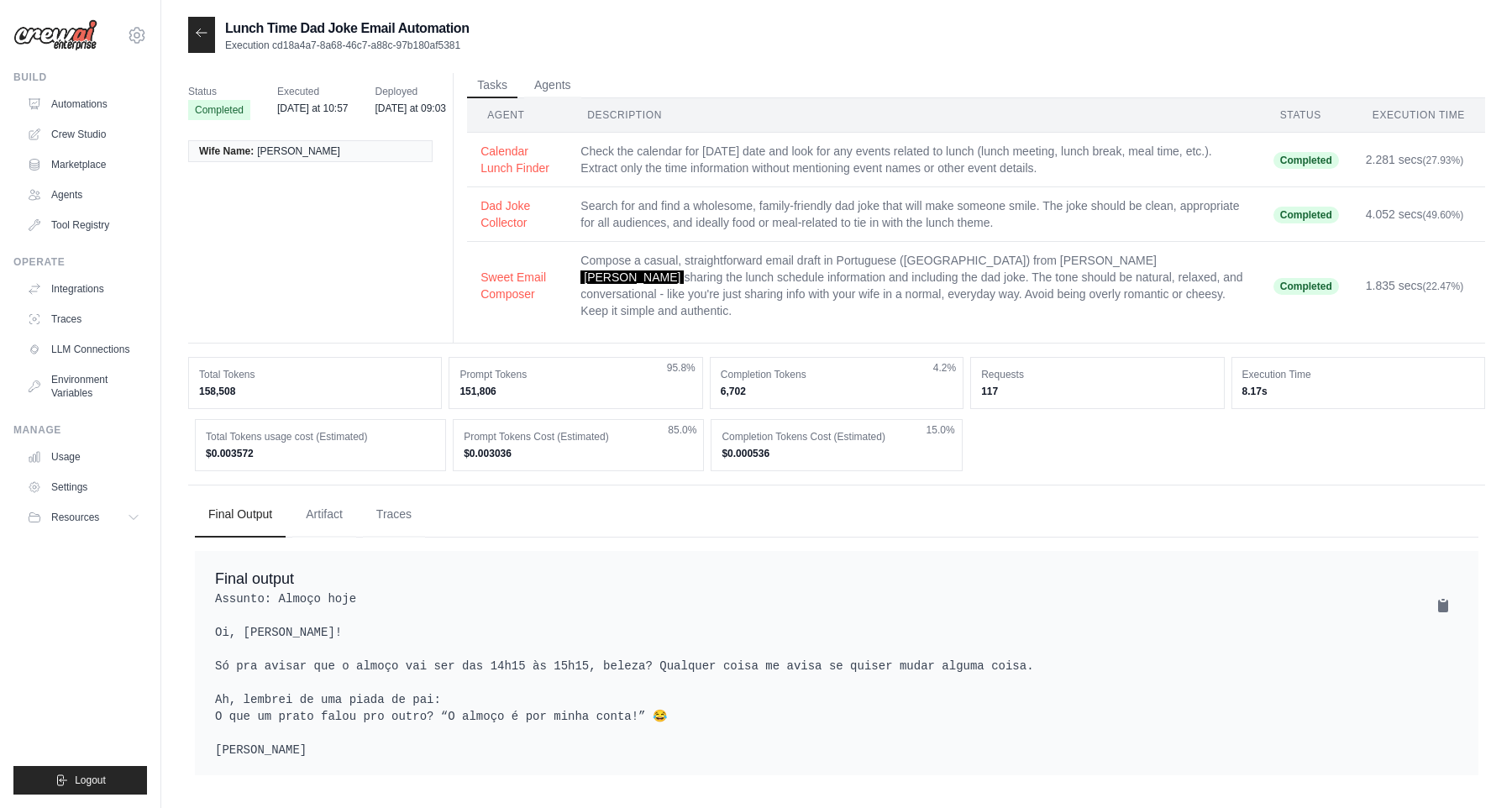
click at [212, 41] on div at bounding box center [202, 35] width 27 height 36
click at [200, 40] on icon at bounding box center [201, 32] width 13 height 13
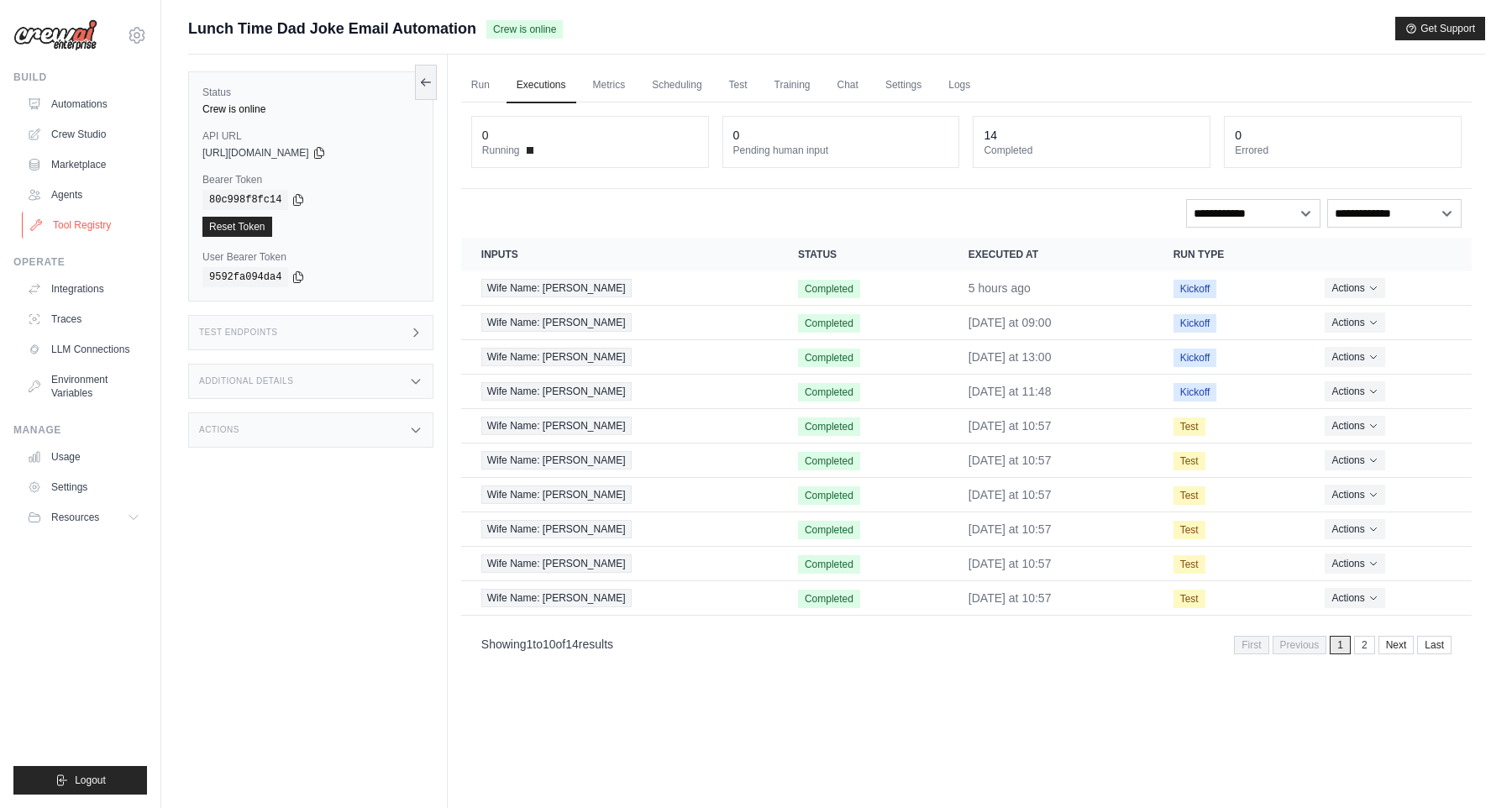
click at [57, 233] on link "Tool Registry" at bounding box center [84, 225] width 127 height 27
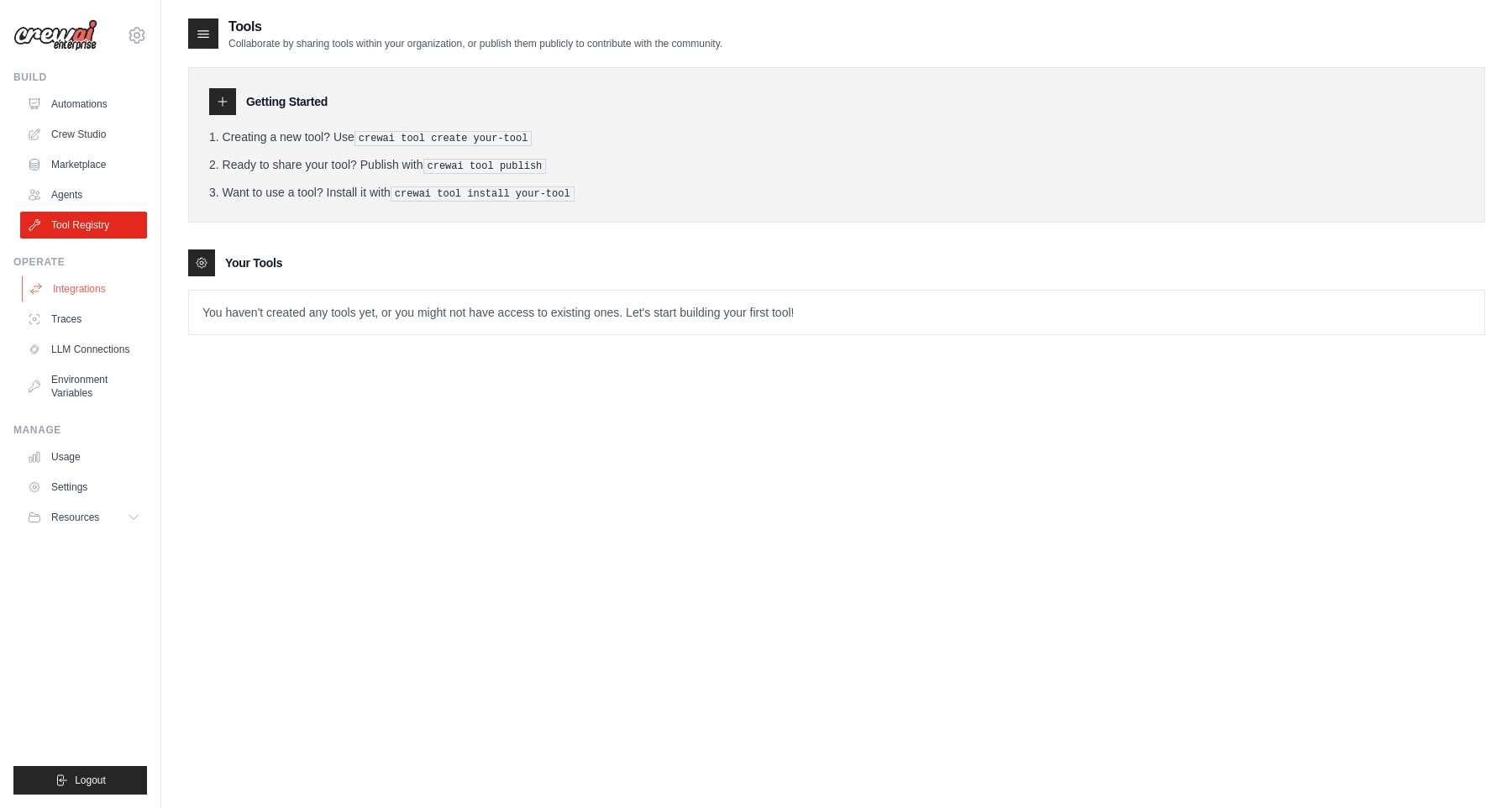
click at [66, 293] on link "Integrations" at bounding box center [84, 289] width 127 height 27
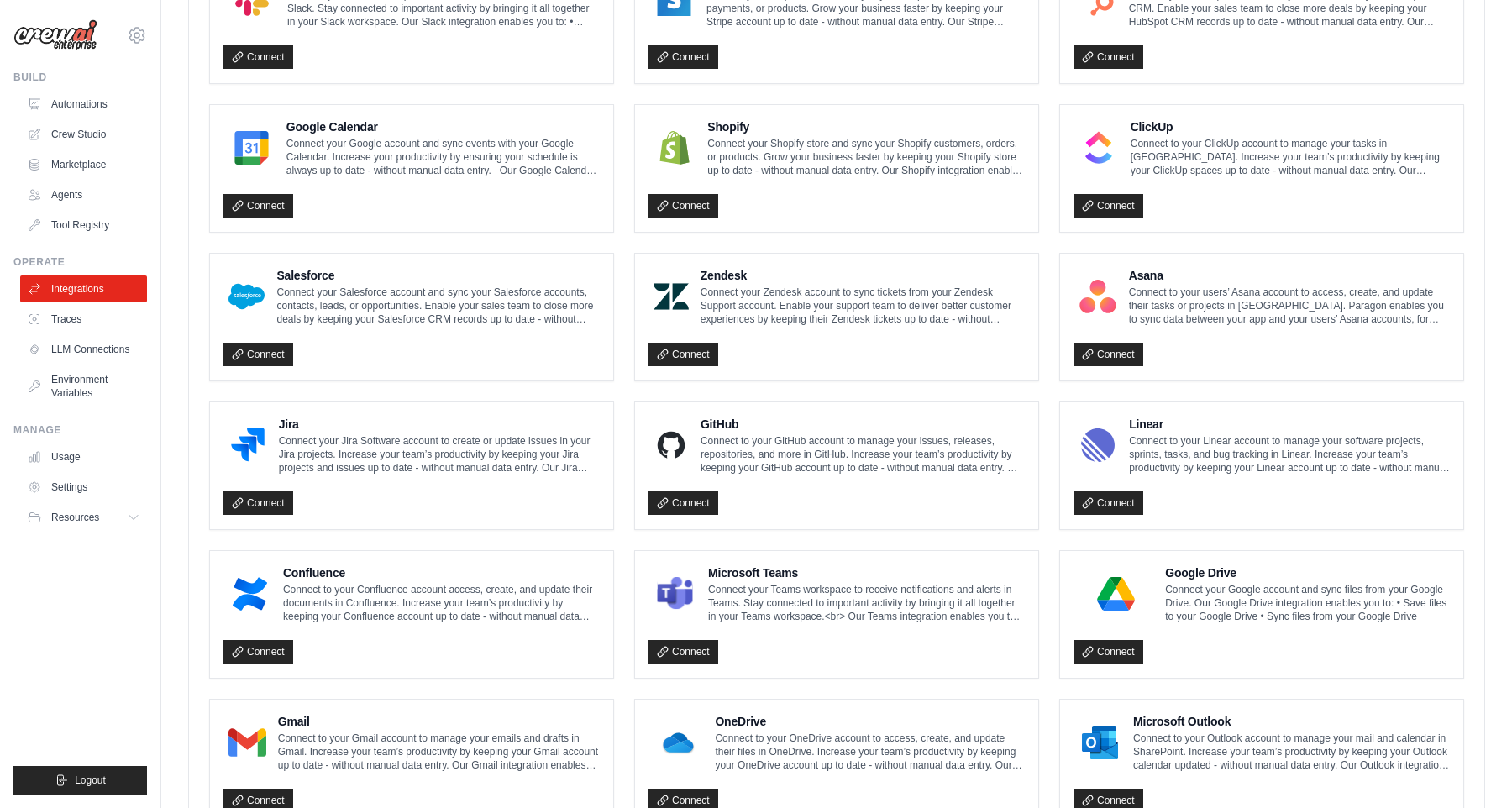
scroll to position [769, 0]
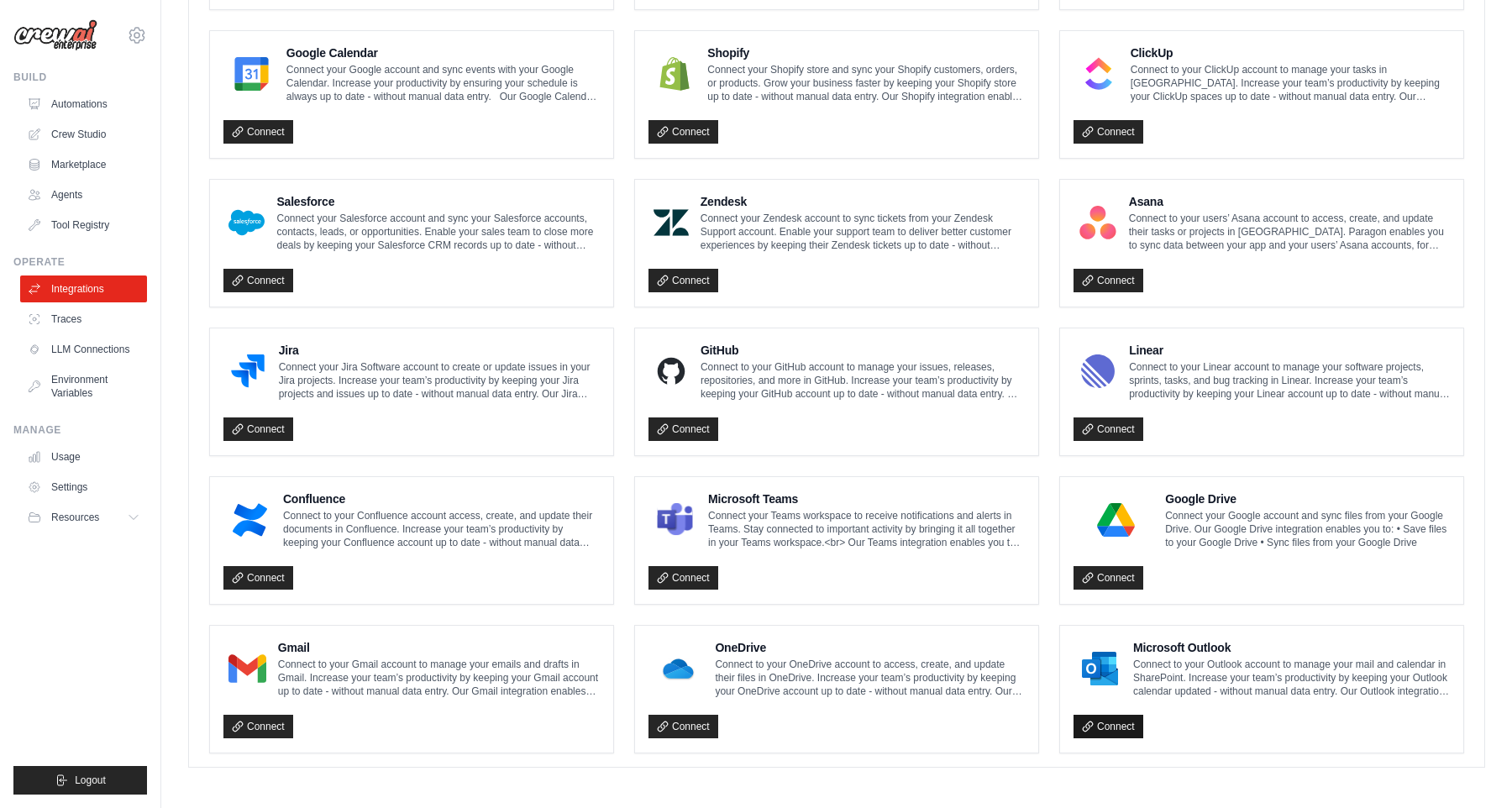
click at [1107, 716] on link "Connect" at bounding box center [1108, 726] width 70 height 23
click at [88, 336] on link "LLM Connections" at bounding box center [84, 349] width 127 height 27
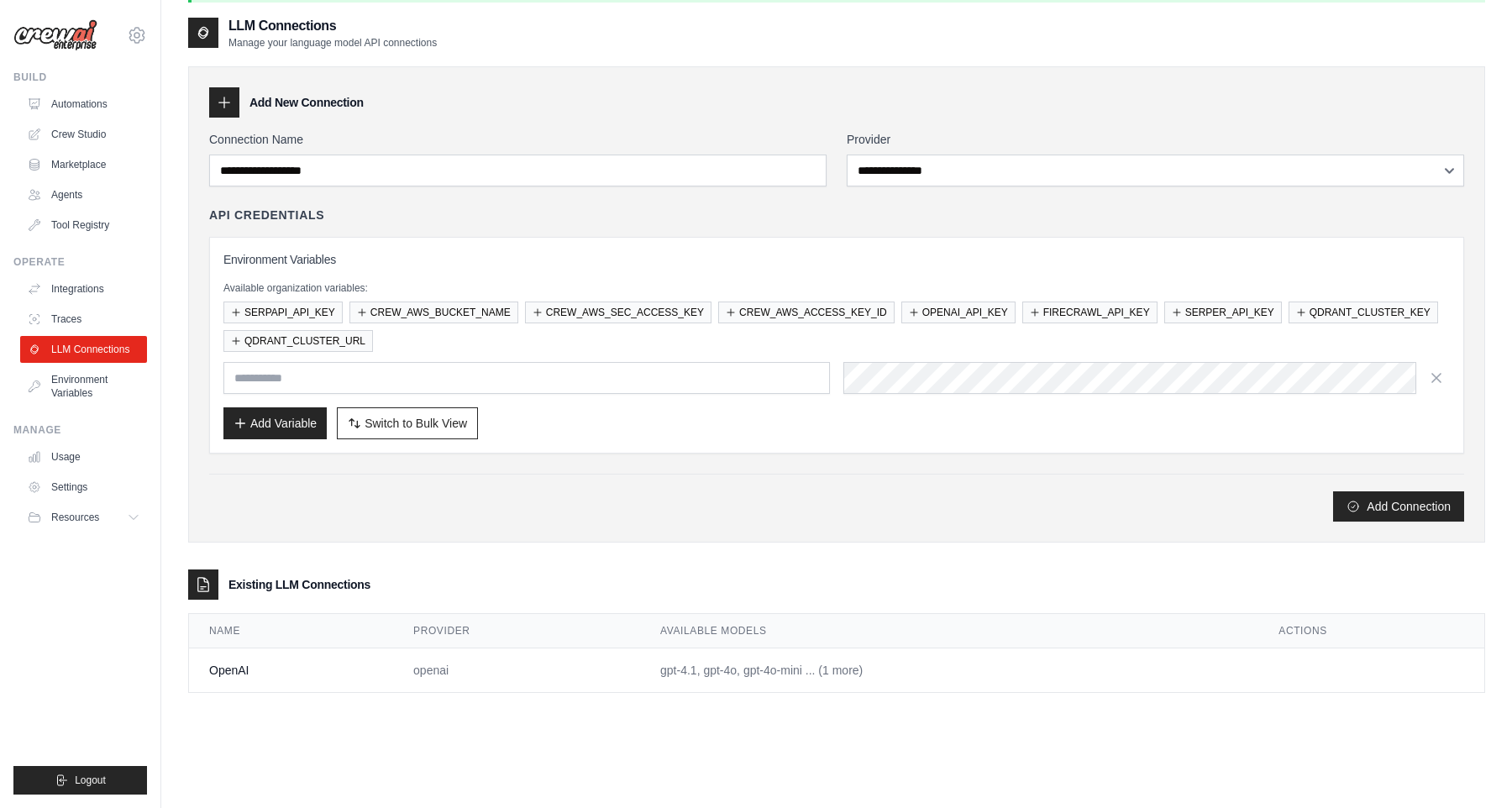
scroll to position [91, 0]
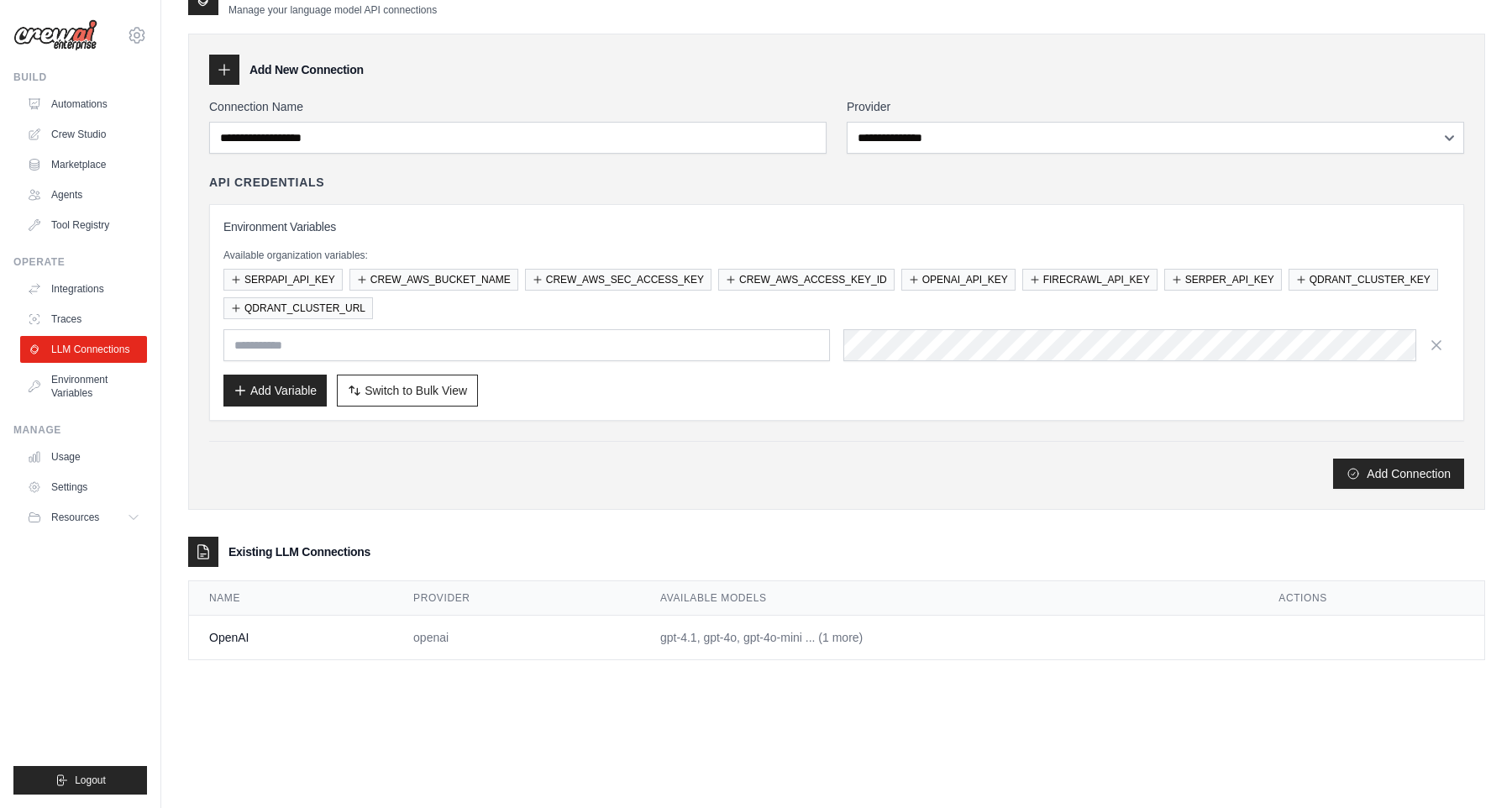
click at [208, 551] on icon at bounding box center [204, 551] width 11 height 13
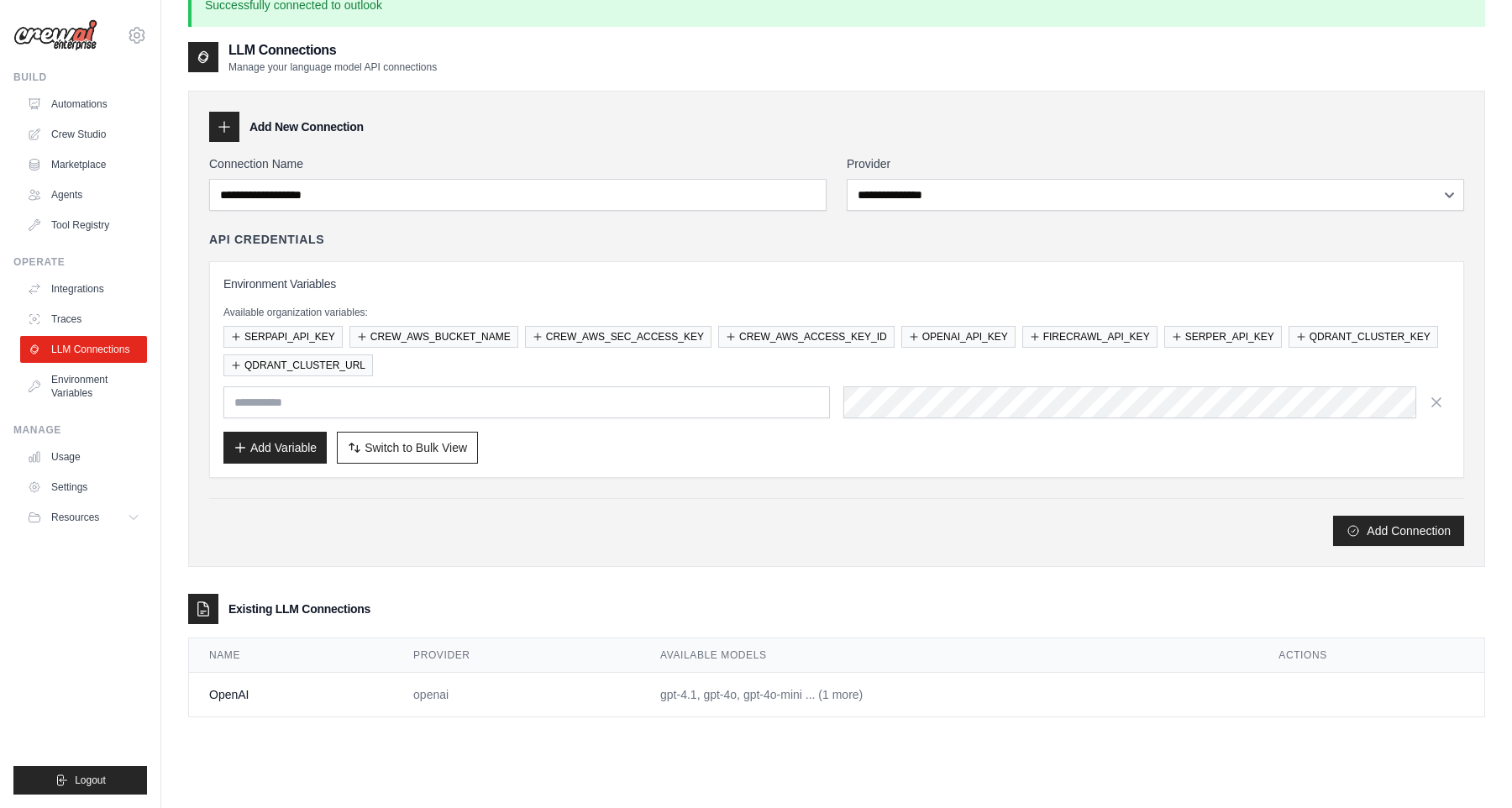
scroll to position [41, 0]
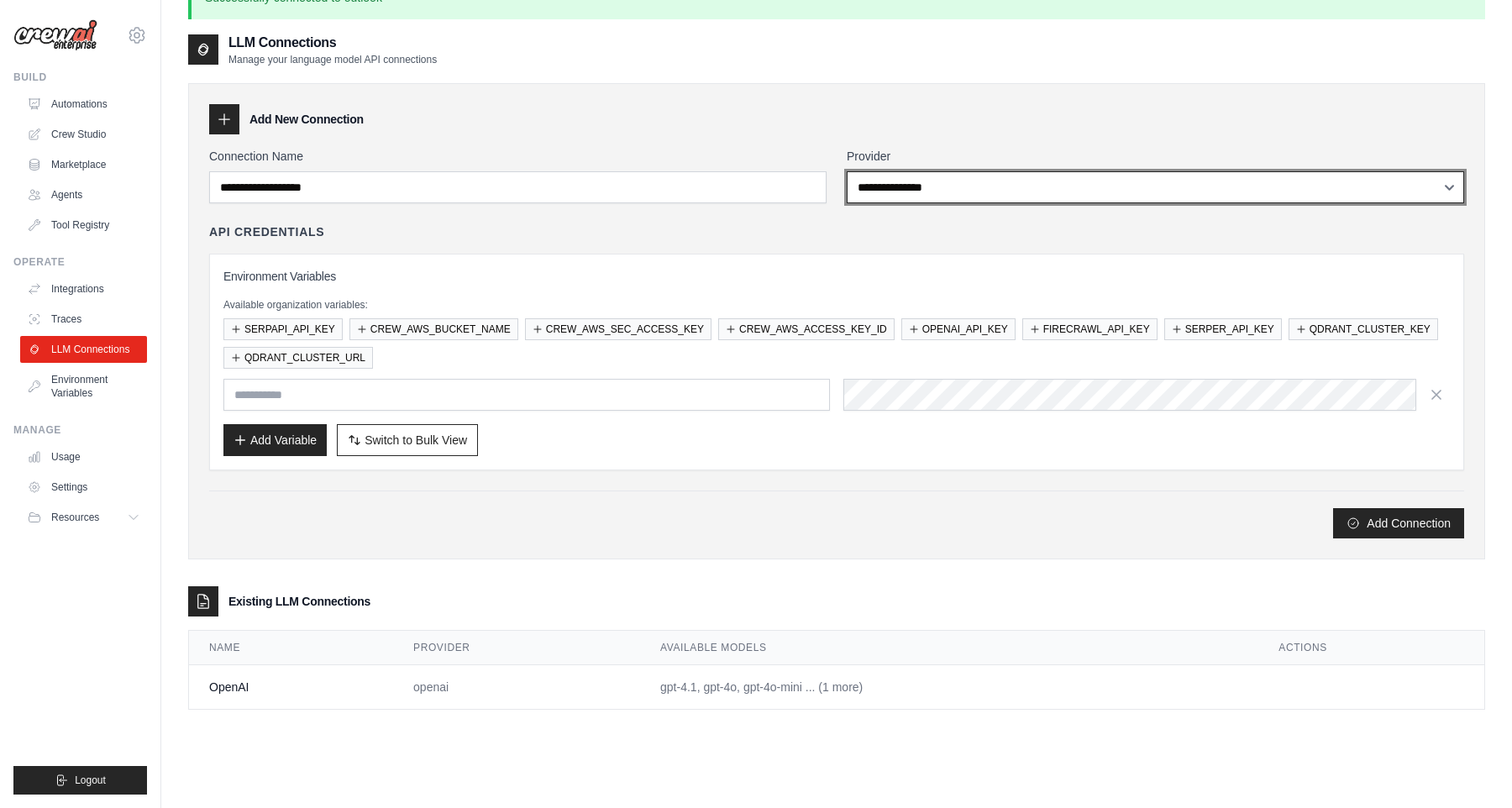
click at [873, 191] on select "**********" at bounding box center [1155, 188] width 617 height 32
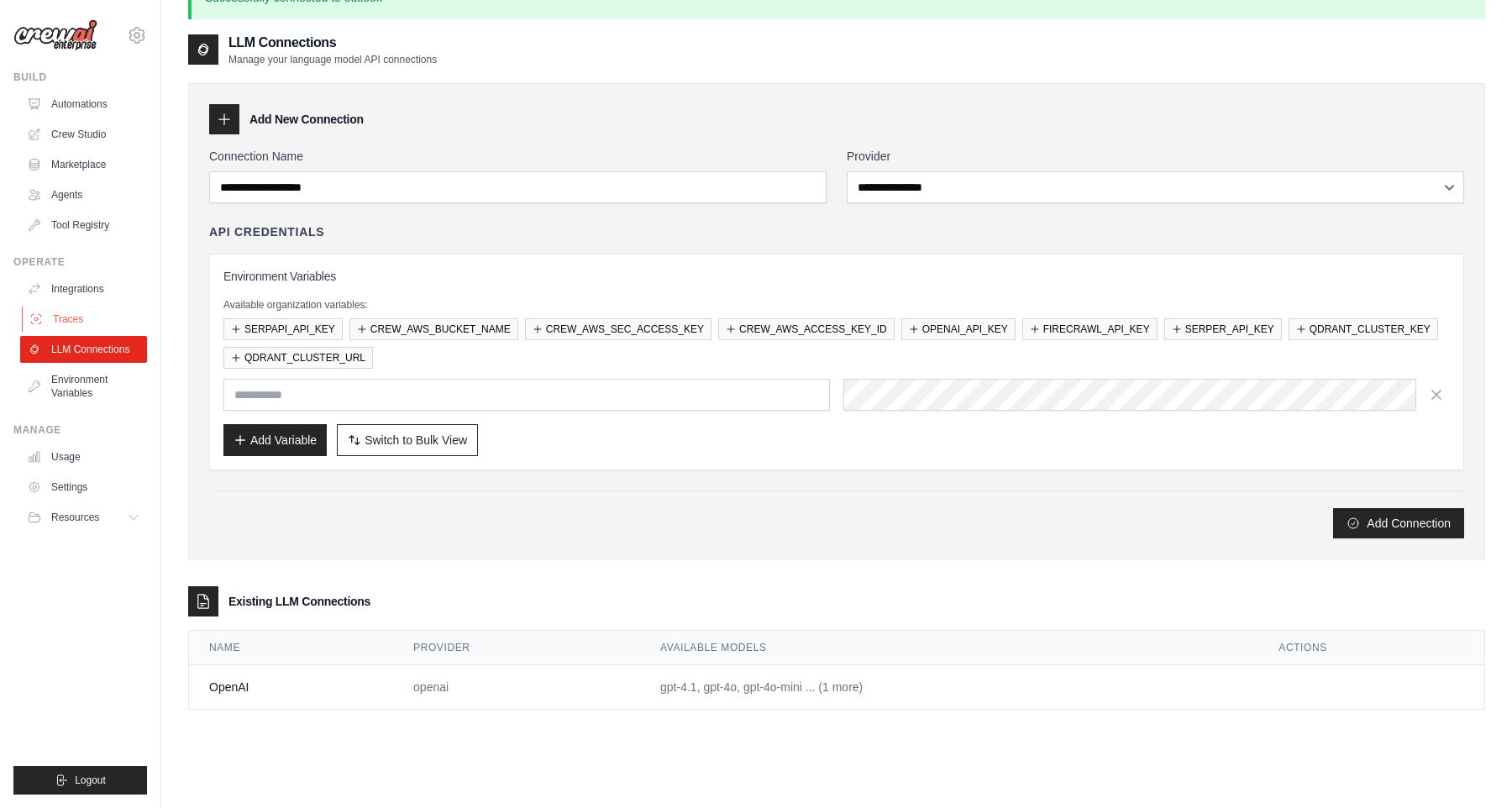
click at [96, 330] on link "Traces" at bounding box center [84, 319] width 127 height 27
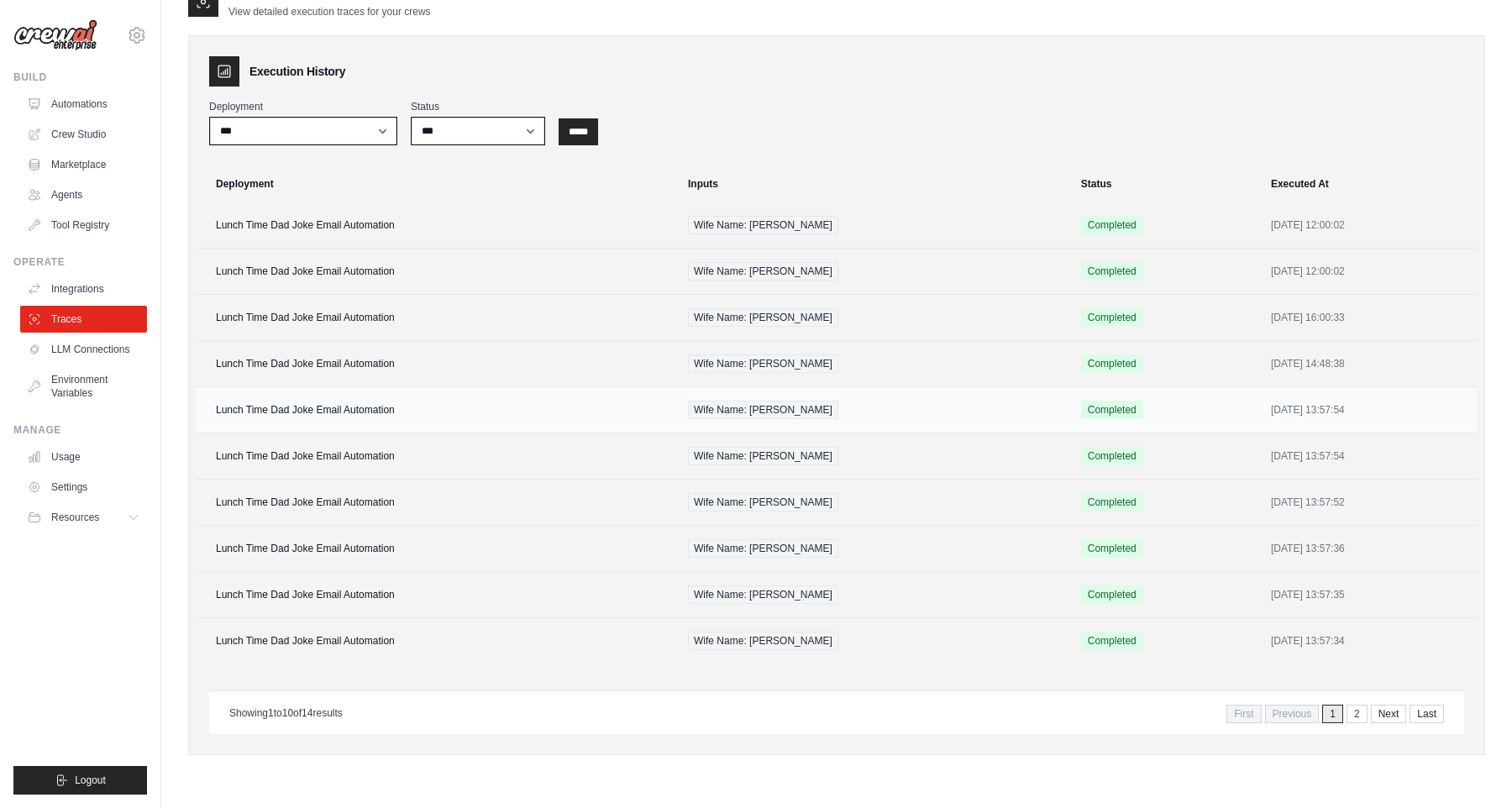
scroll to position [91, 0]
click at [442, 215] on td "Lunch Time Dad Joke Email Automation" at bounding box center [436, 224] width 482 height 46
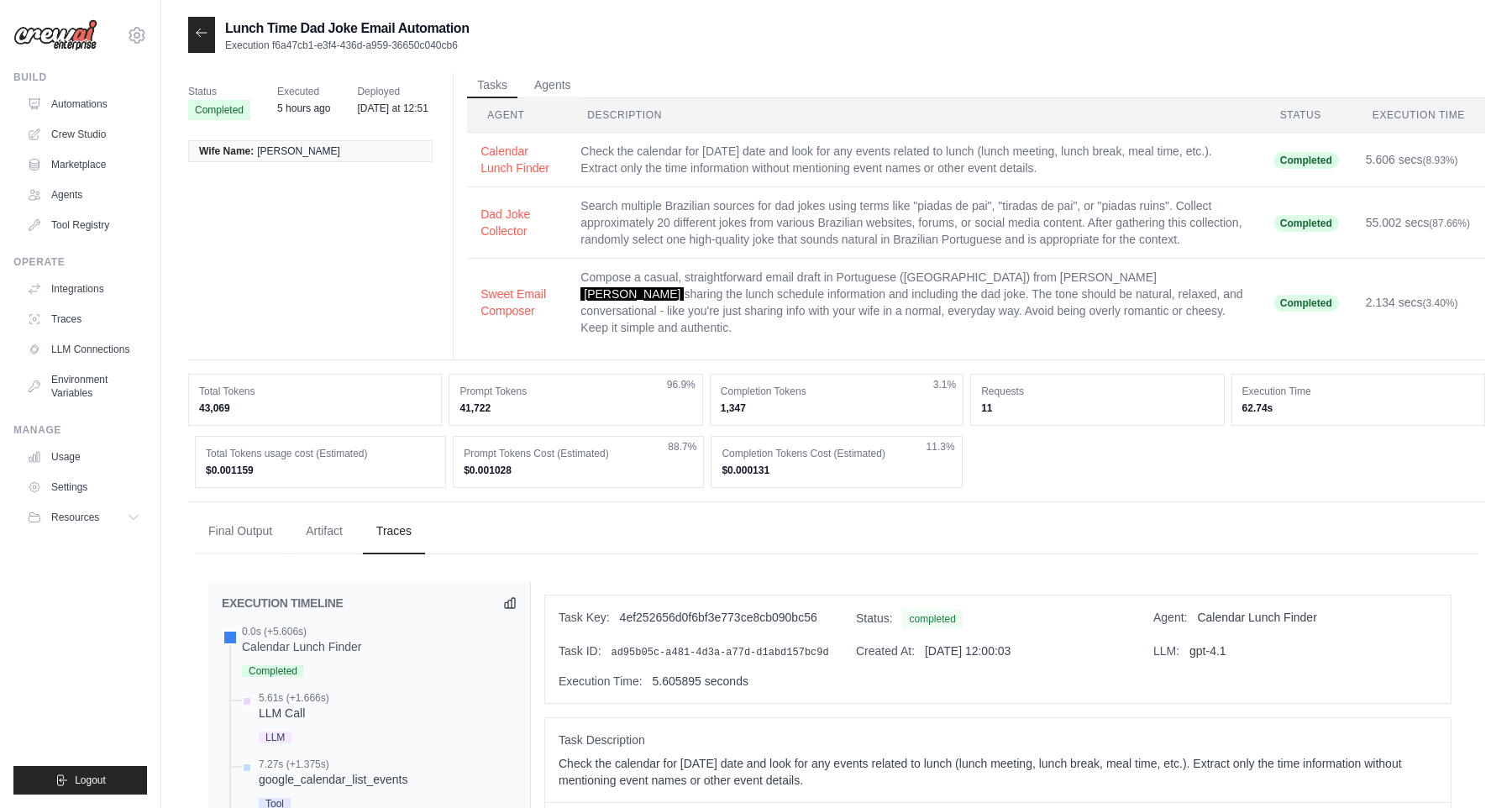
drag, startPoint x: 244, startPoint y: 388, endPoint x: 193, endPoint y: 370, distance: 54.1
click at [193, 373] on div "Total Tokens 43,069" at bounding box center [315, 400] width 253 height 52
click at [275, 413] on div "Total Tokens 43,069 Prompt Tokens 41,722 96.9% Completion Tokens 1,347 3.1% Req…" at bounding box center [837, 430] width 1297 height 114
drag, startPoint x: 241, startPoint y: 391, endPoint x: 197, endPoint y: 382, distance: 44.9
click at [197, 382] on div "Total Tokens 43,069" at bounding box center [315, 400] width 253 height 52
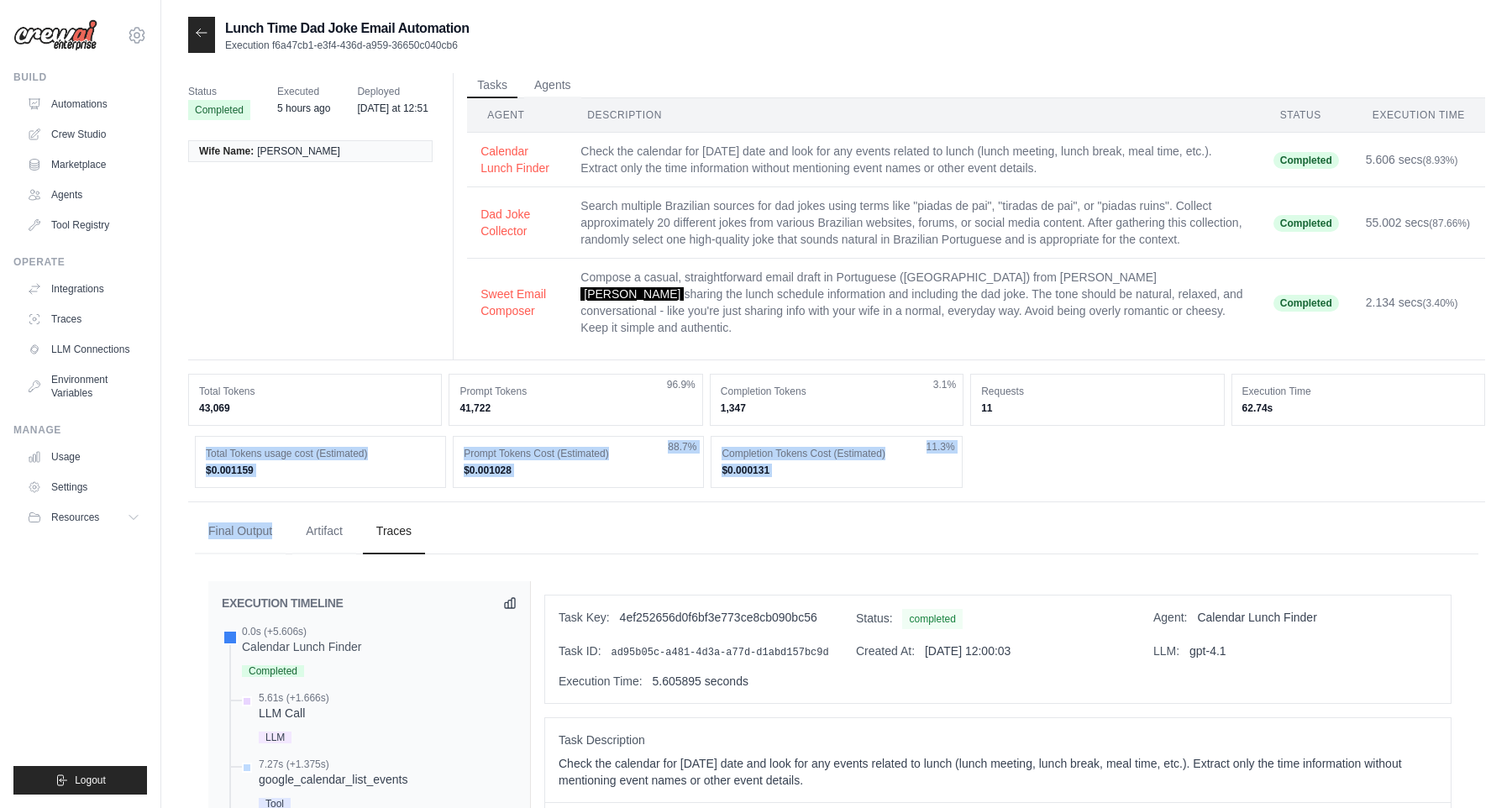
drag, startPoint x: 299, startPoint y: 474, endPoint x: 209, endPoint y: 442, distance: 95.5
click at [272, 445] on div "Total Tokens usage cost (Estimated) $0.001159" at bounding box center [321, 461] width 251 height 52
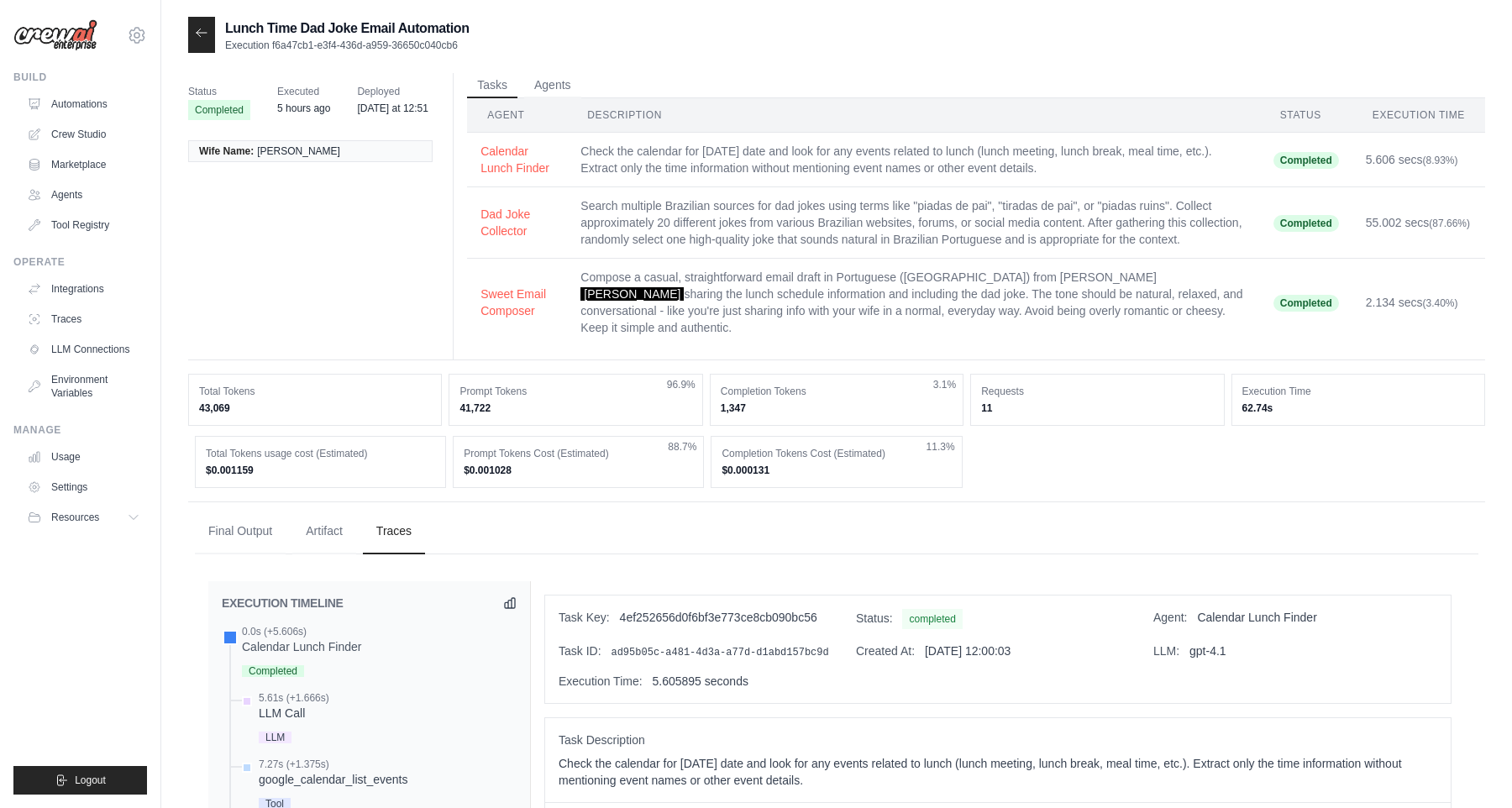
drag, startPoint x: 350, startPoint y: 461, endPoint x: 183, endPoint y: 440, distance: 168.3
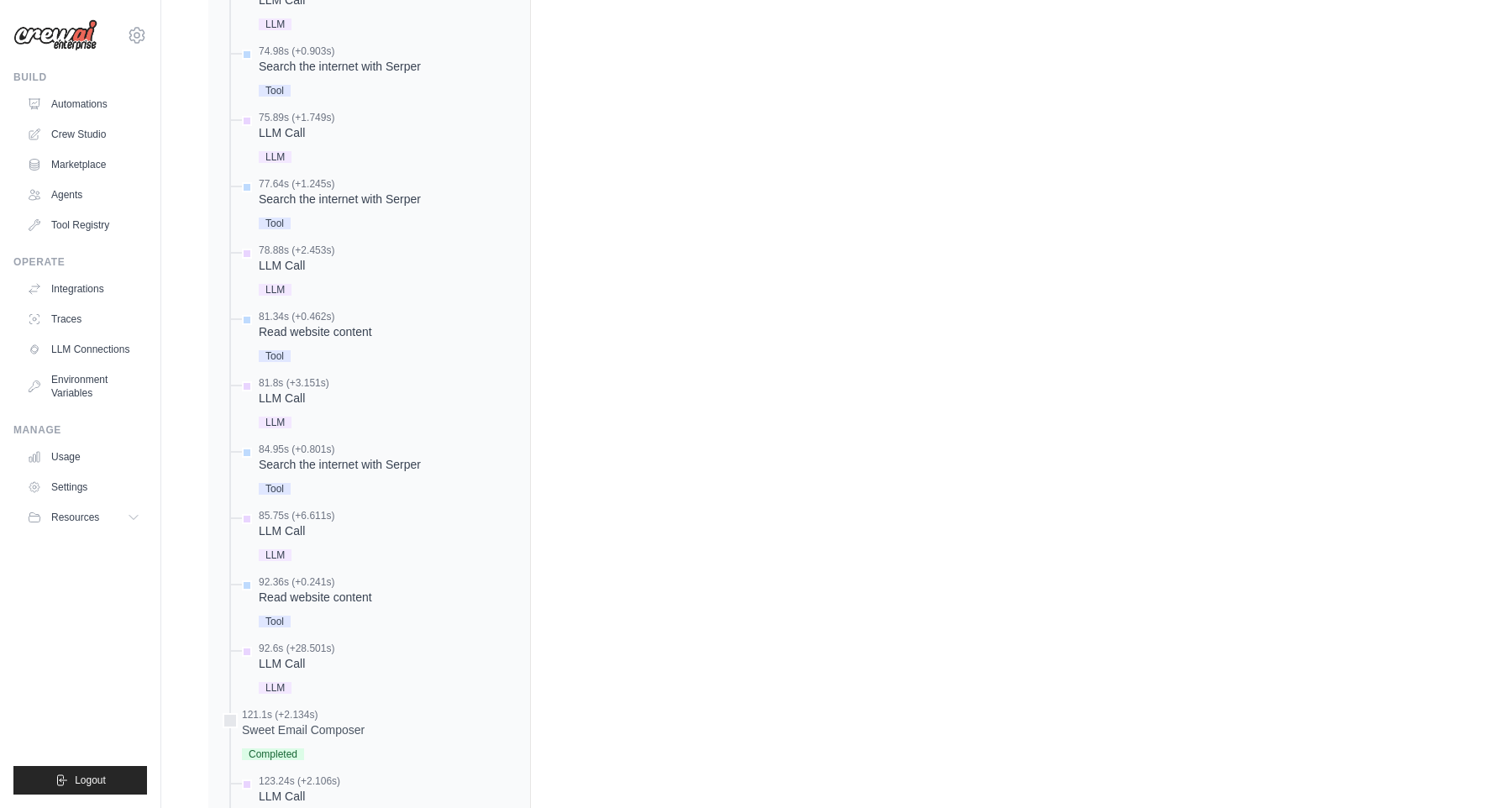
scroll to position [1304, 0]
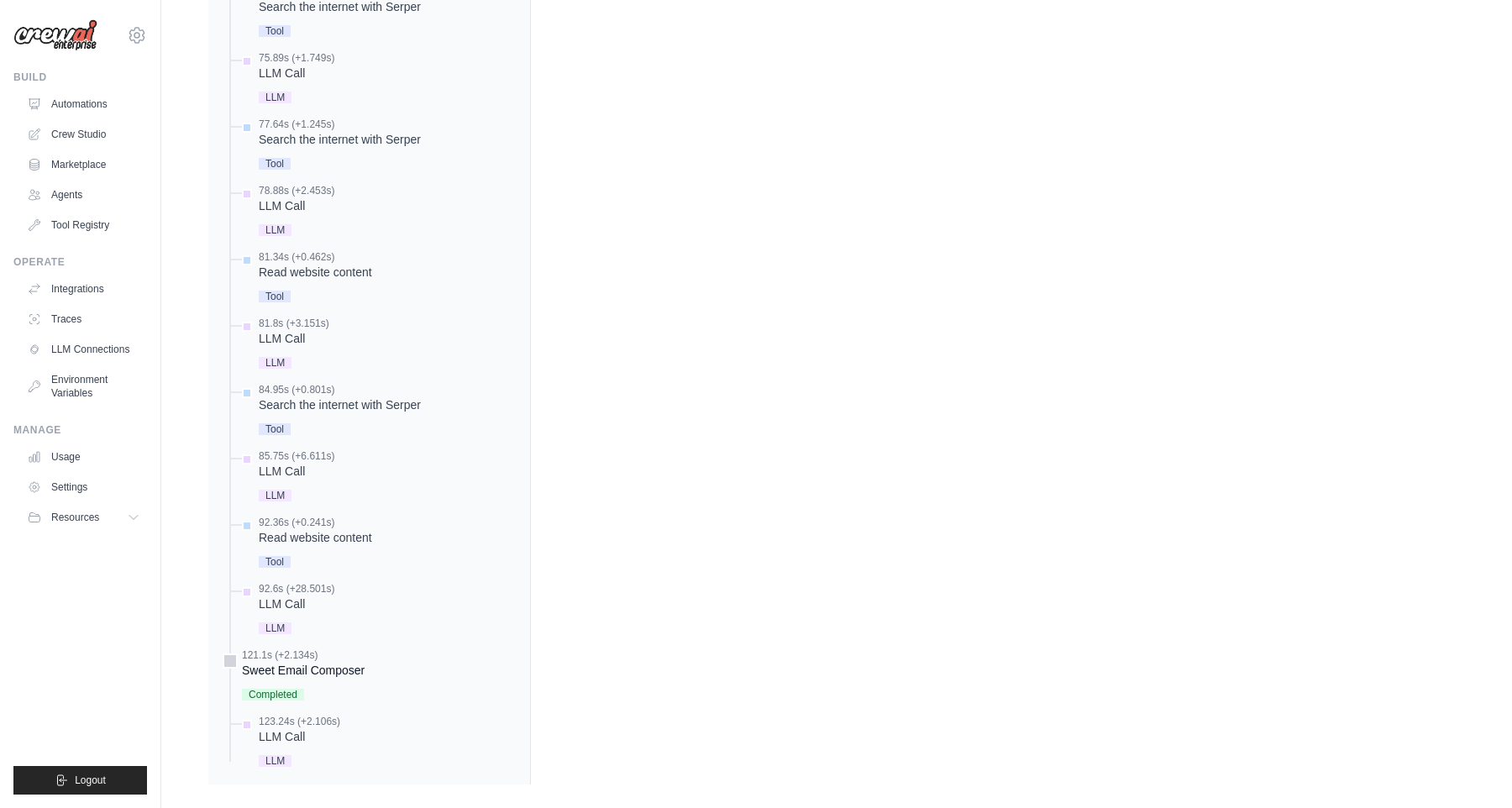
click at [311, 662] on div "Sweet Email Composer" at bounding box center [303, 670] width 123 height 17
click at [275, 715] on div "123.24s (+2.106s)" at bounding box center [299, 721] width 82 height 13
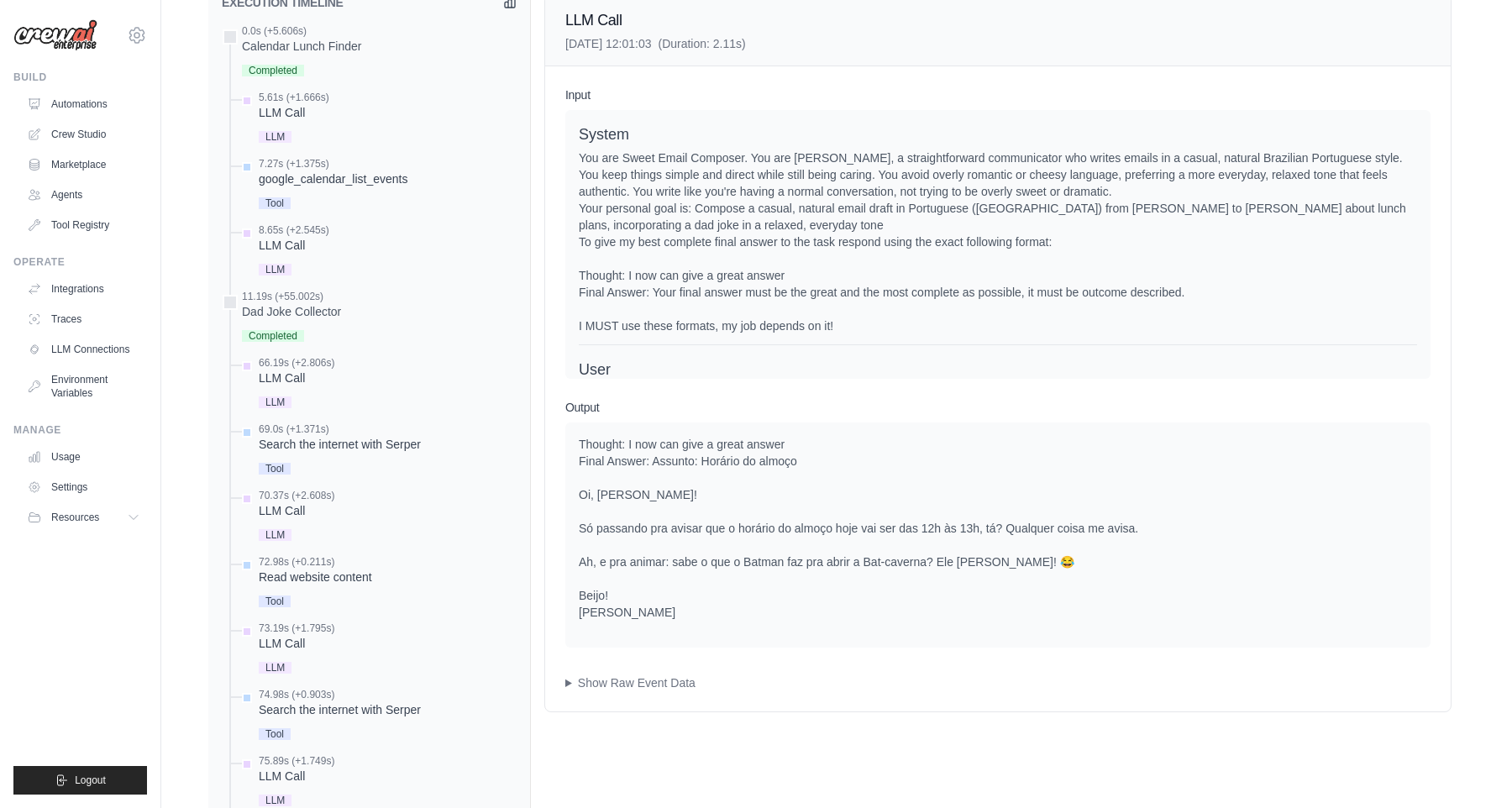
scroll to position [0, 0]
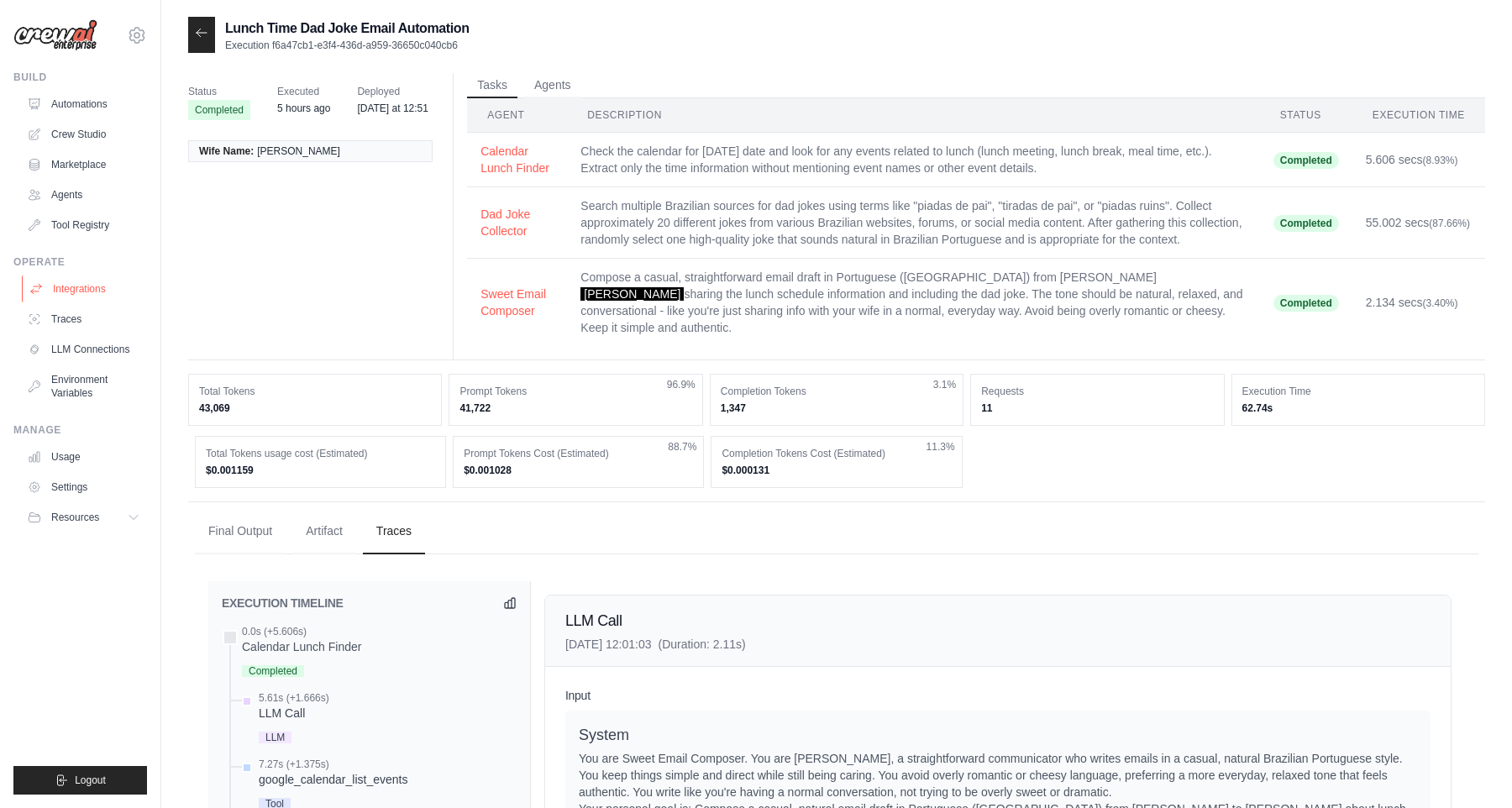
click at [75, 280] on link "Integrations" at bounding box center [84, 289] width 127 height 27
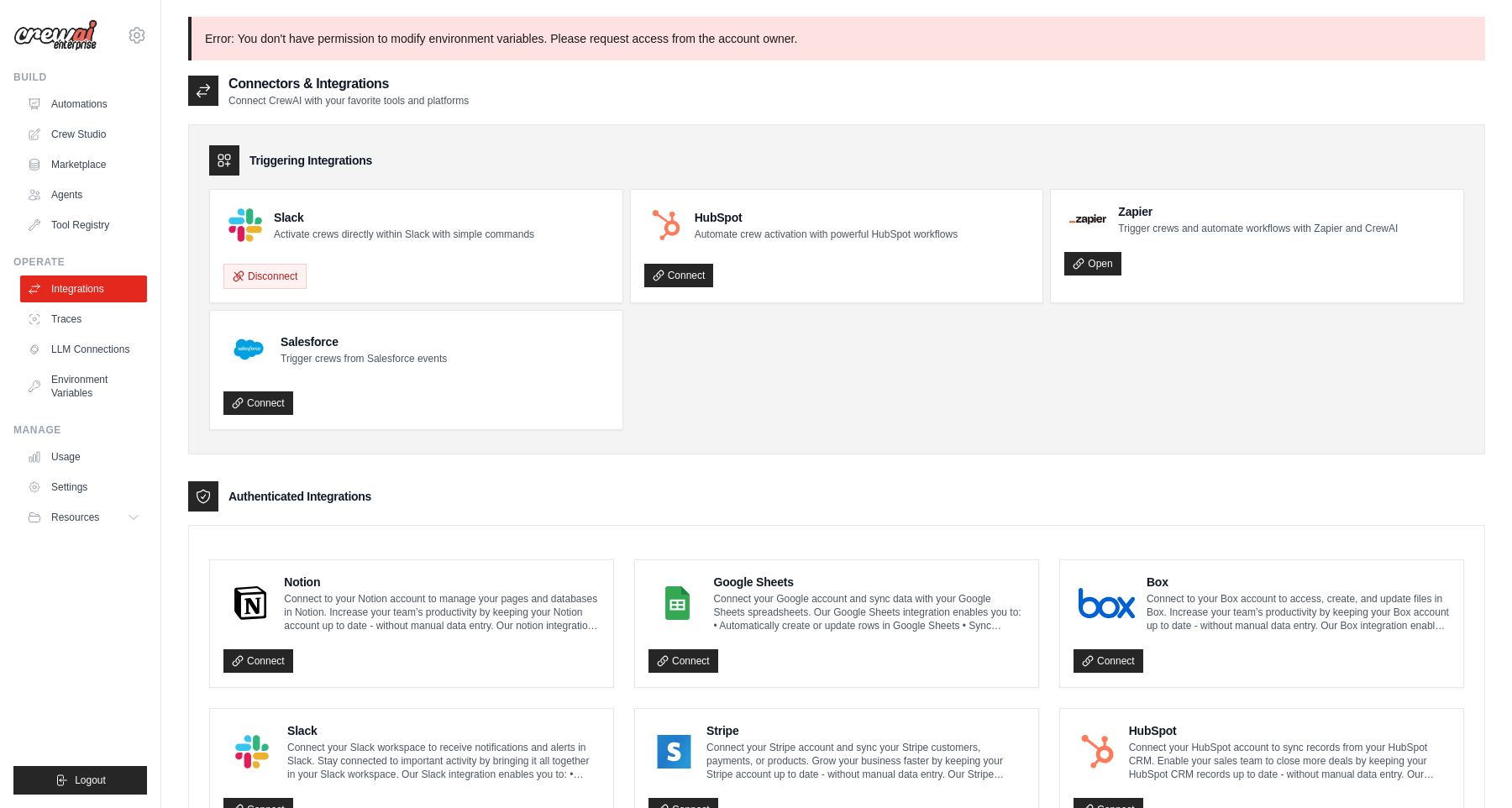
click at [136, 50] on div "raphael.chaves@ambev.com.br ABI - GenAI Bootcamp ✓ Your organization Settings" at bounding box center [80, 27] width 134 height 54
click at [137, 33] on icon at bounding box center [136, 35] width 20 height 20
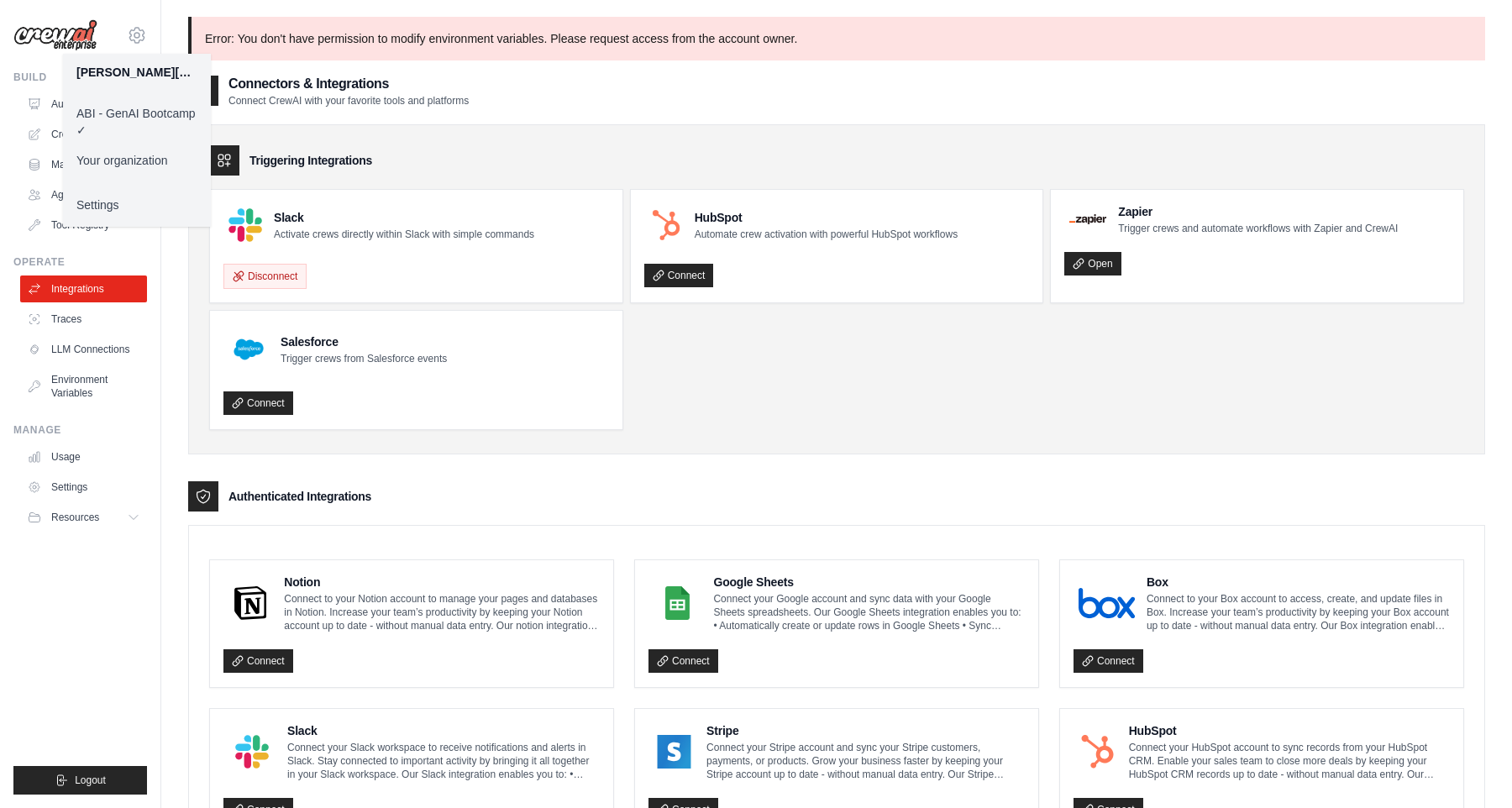
click at [94, 112] on link "ABI - GenAI Bootcamp ✓" at bounding box center [136, 121] width 148 height 47
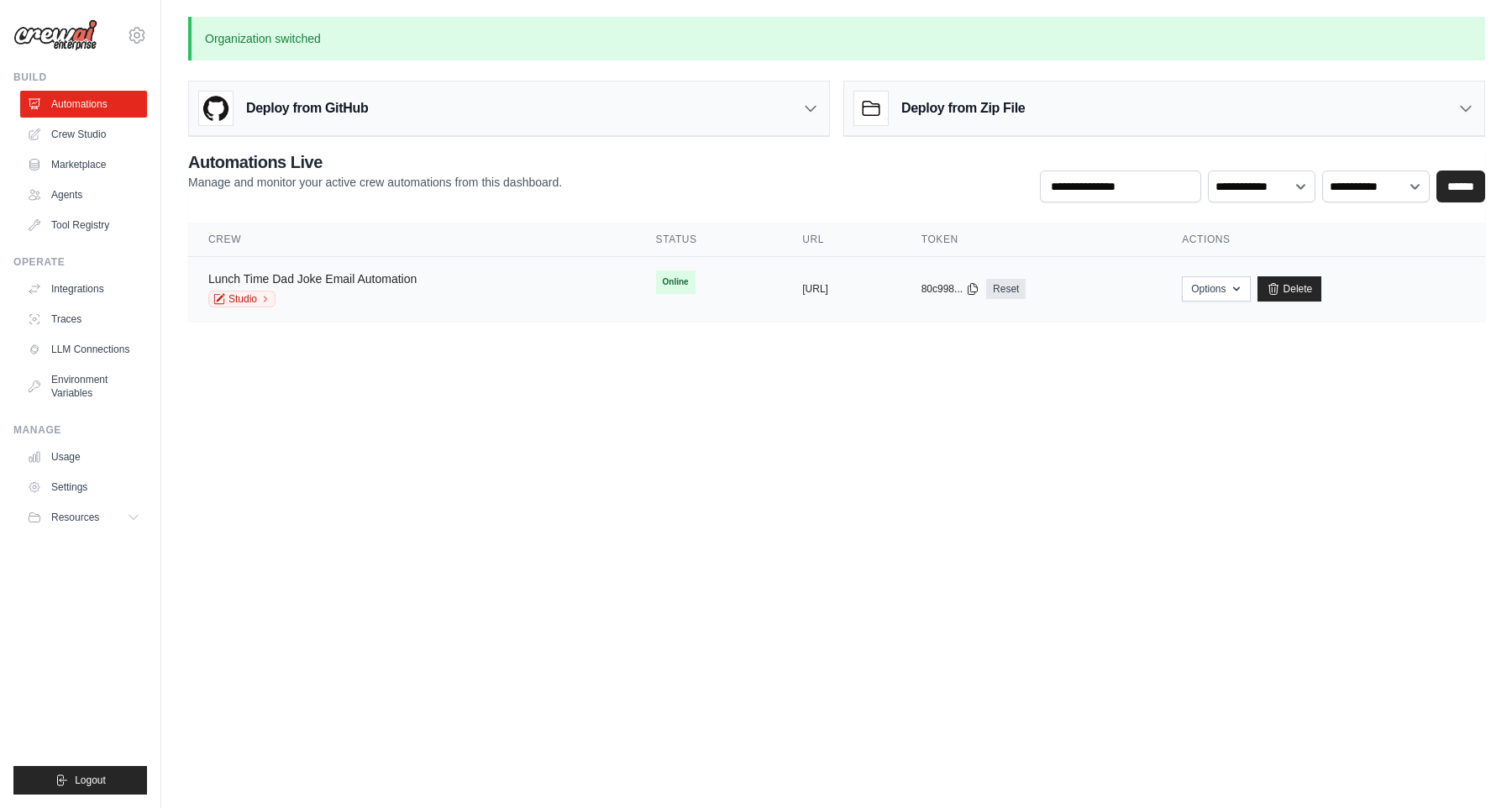
click at [292, 276] on link "Lunch Time Dad Joke Email Automation" at bounding box center [312, 278] width 208 height 13
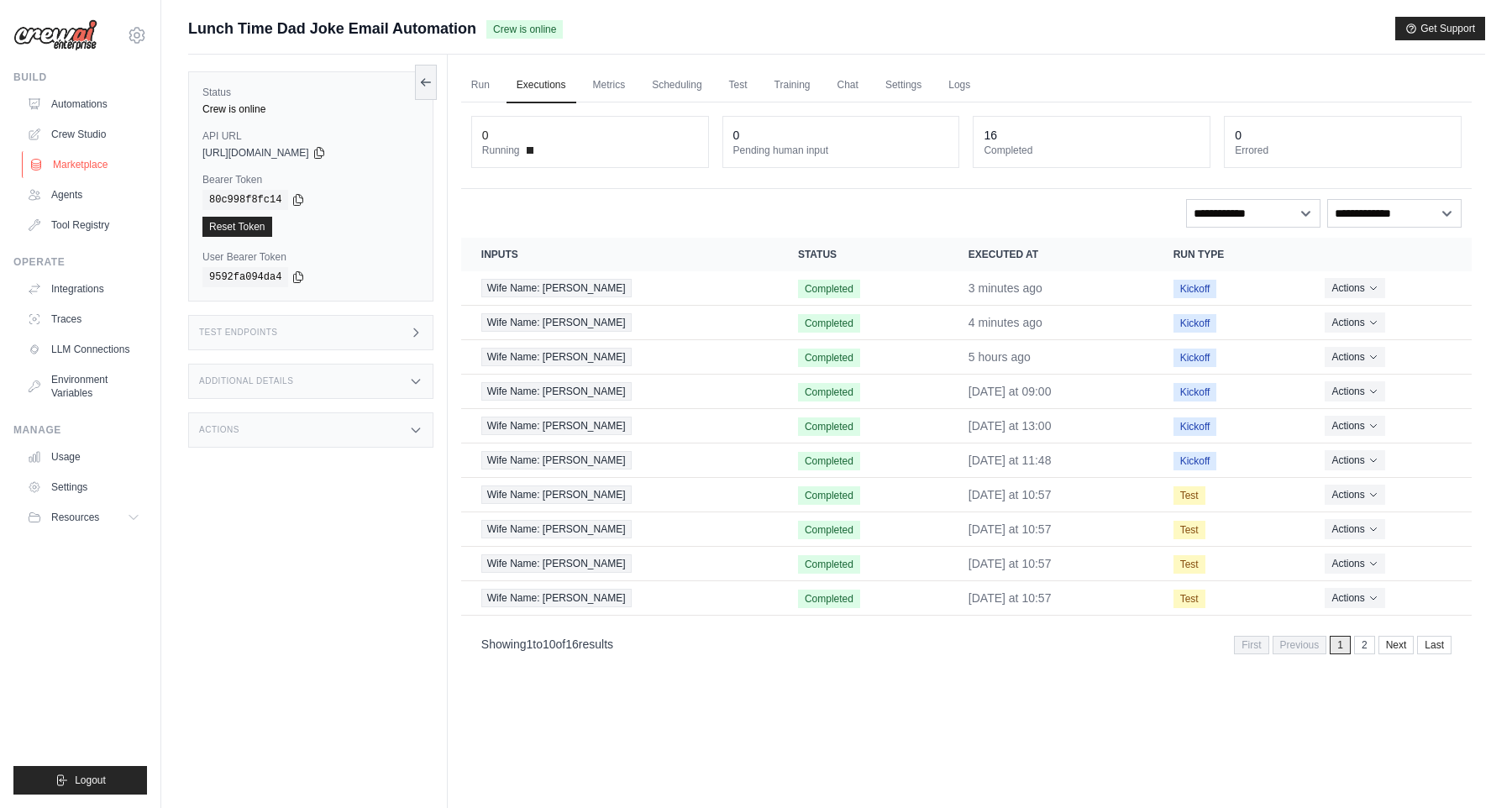
click at [110, 162] on link "Marketplace" at bounding box center [84, 164] width 127 height 27
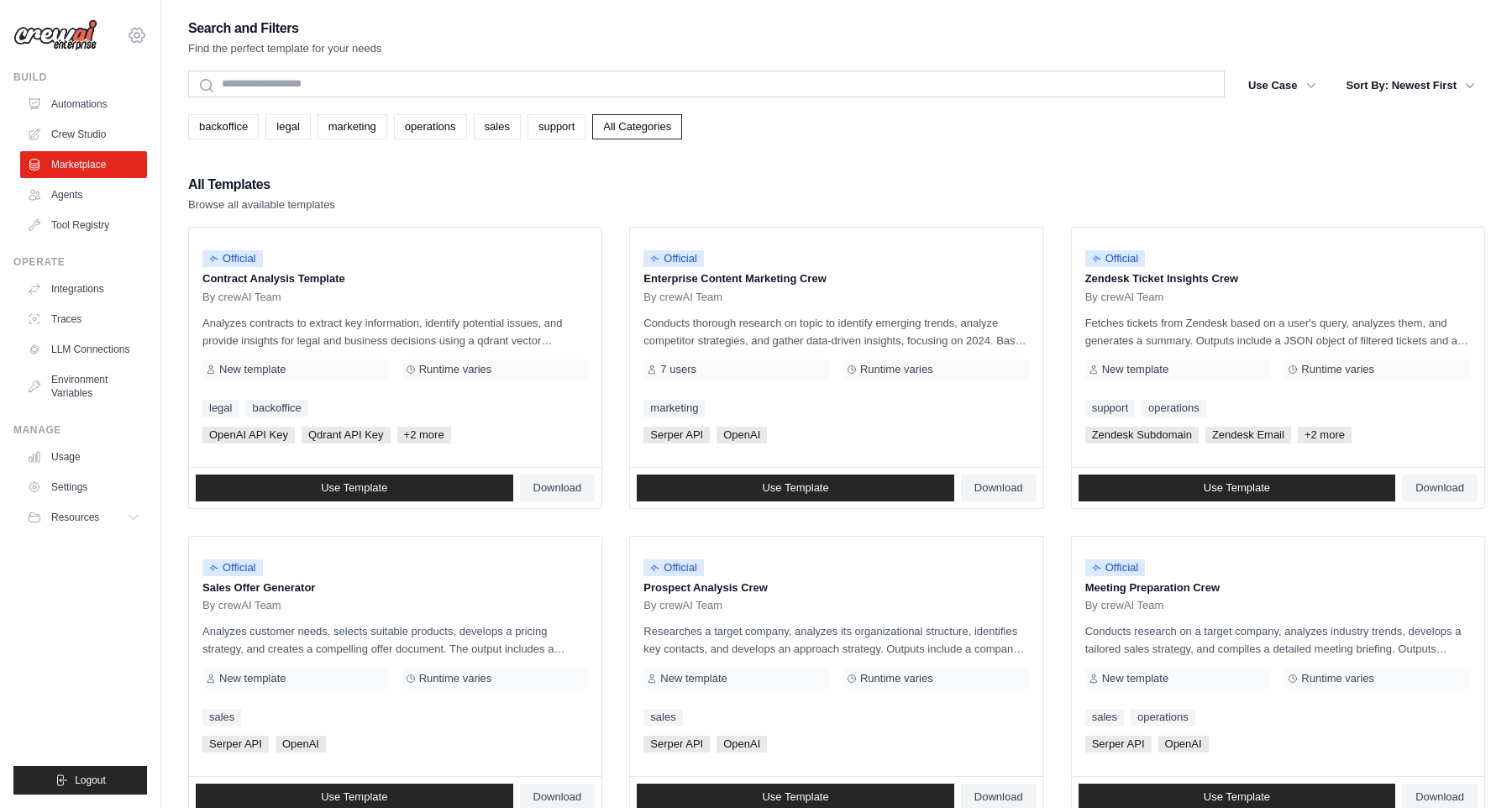
click at [145, 41] on icon at bounding box center [136, 35] width 20 height 20
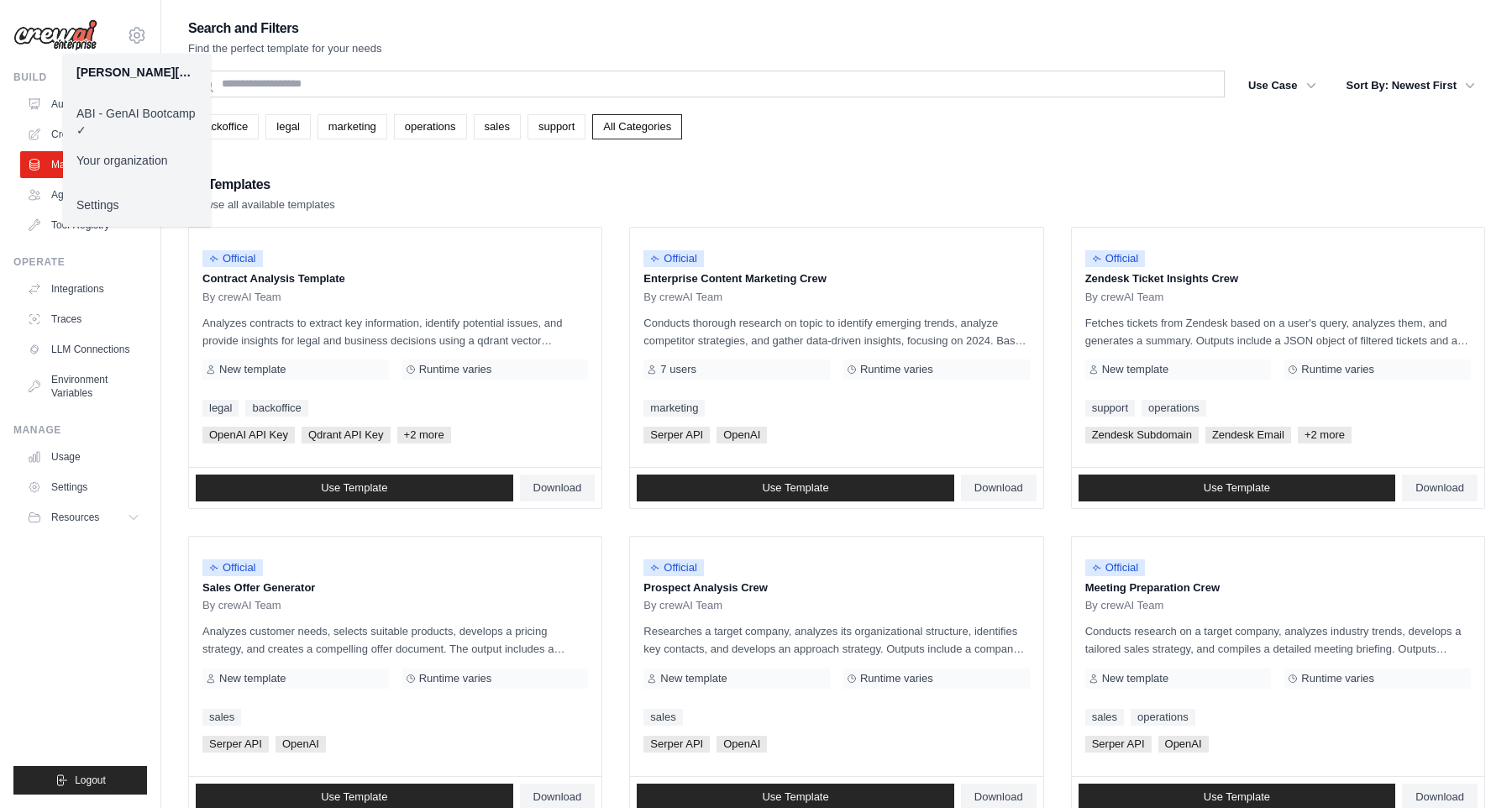
click at [145, 114] on link "ABI - GenAI Bootcamp ✓" at bounding box center [136, 121] width 148 height 47
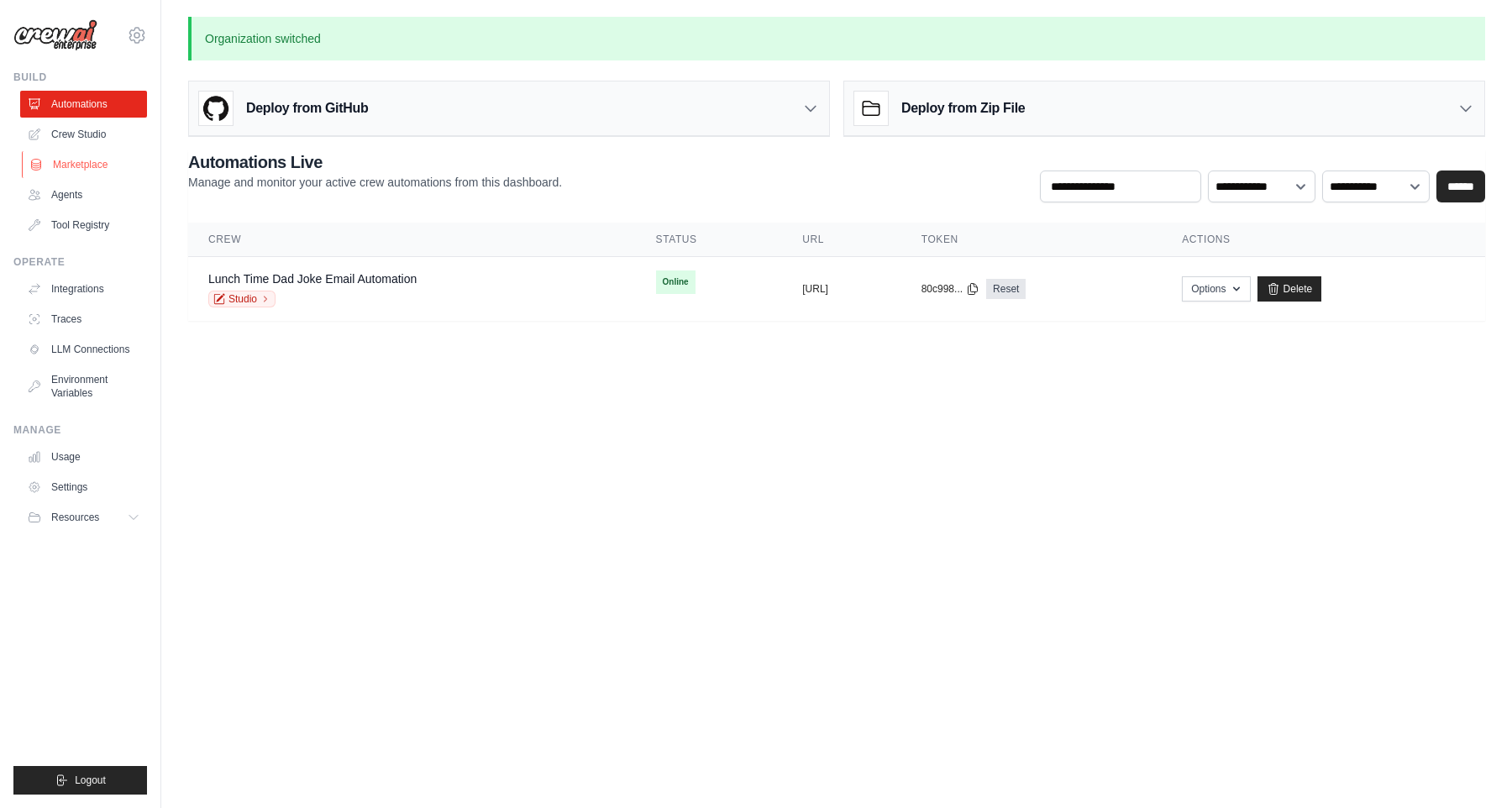
click at [98, 162] on link "Marketplace" at bounding box center [84, 164] width 127 height 27
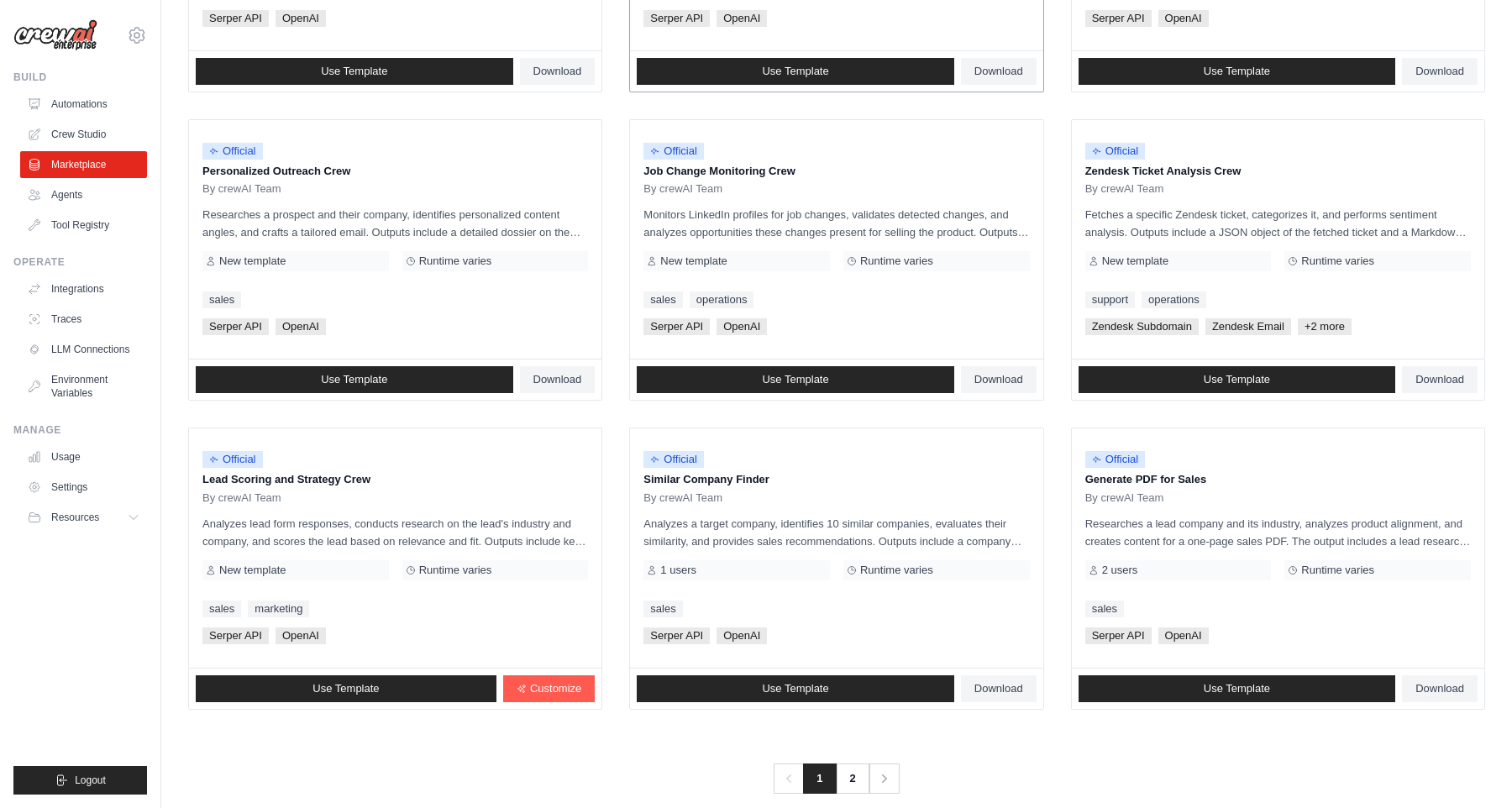
scroll to position [727, 0]
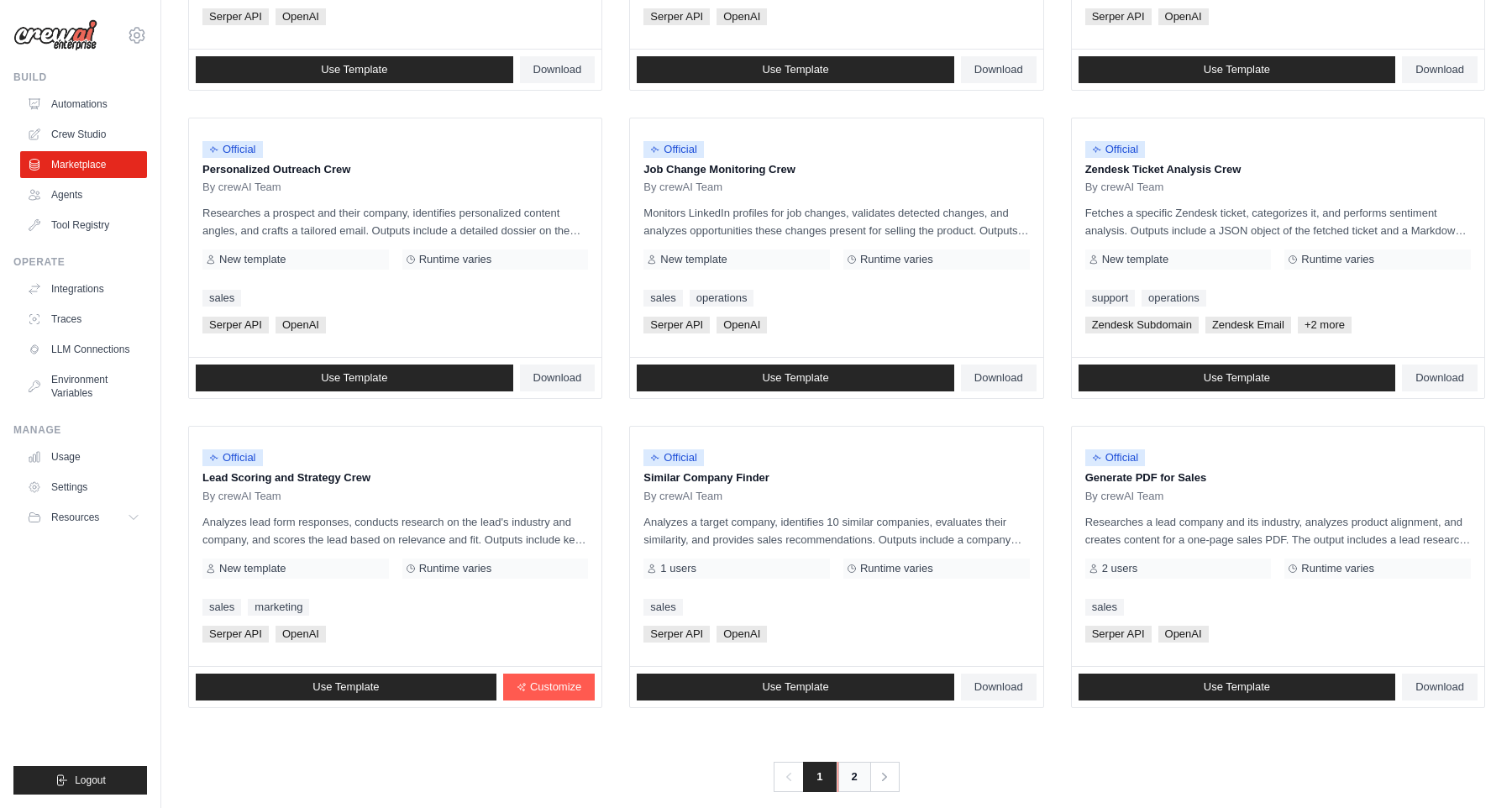
click at [853, 772] on link "2" at bounding box center [854, 777] width 33 height 31
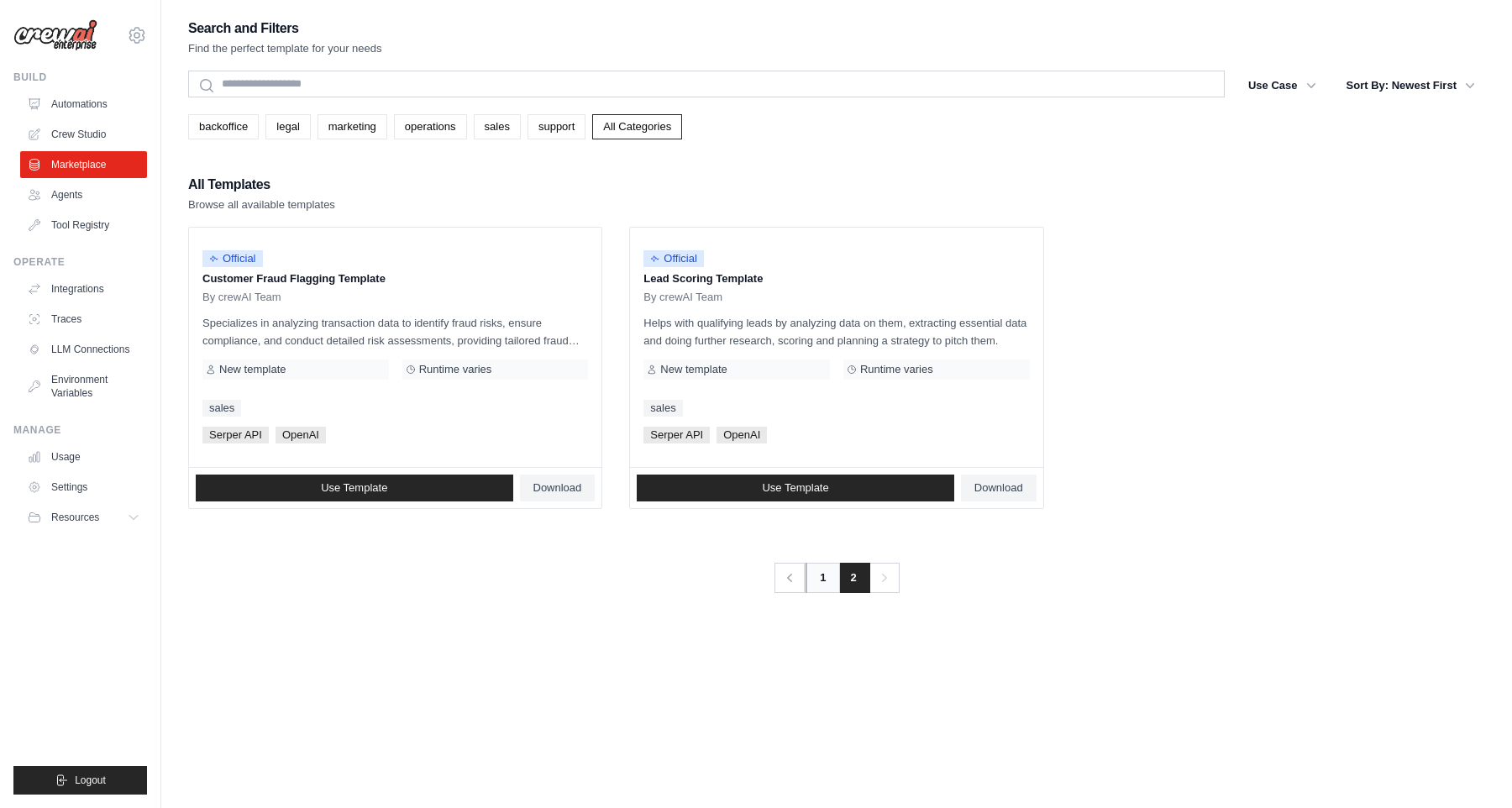
click at [824, 571] on link "1" at bounding box center [822, 578] width 33 height 31
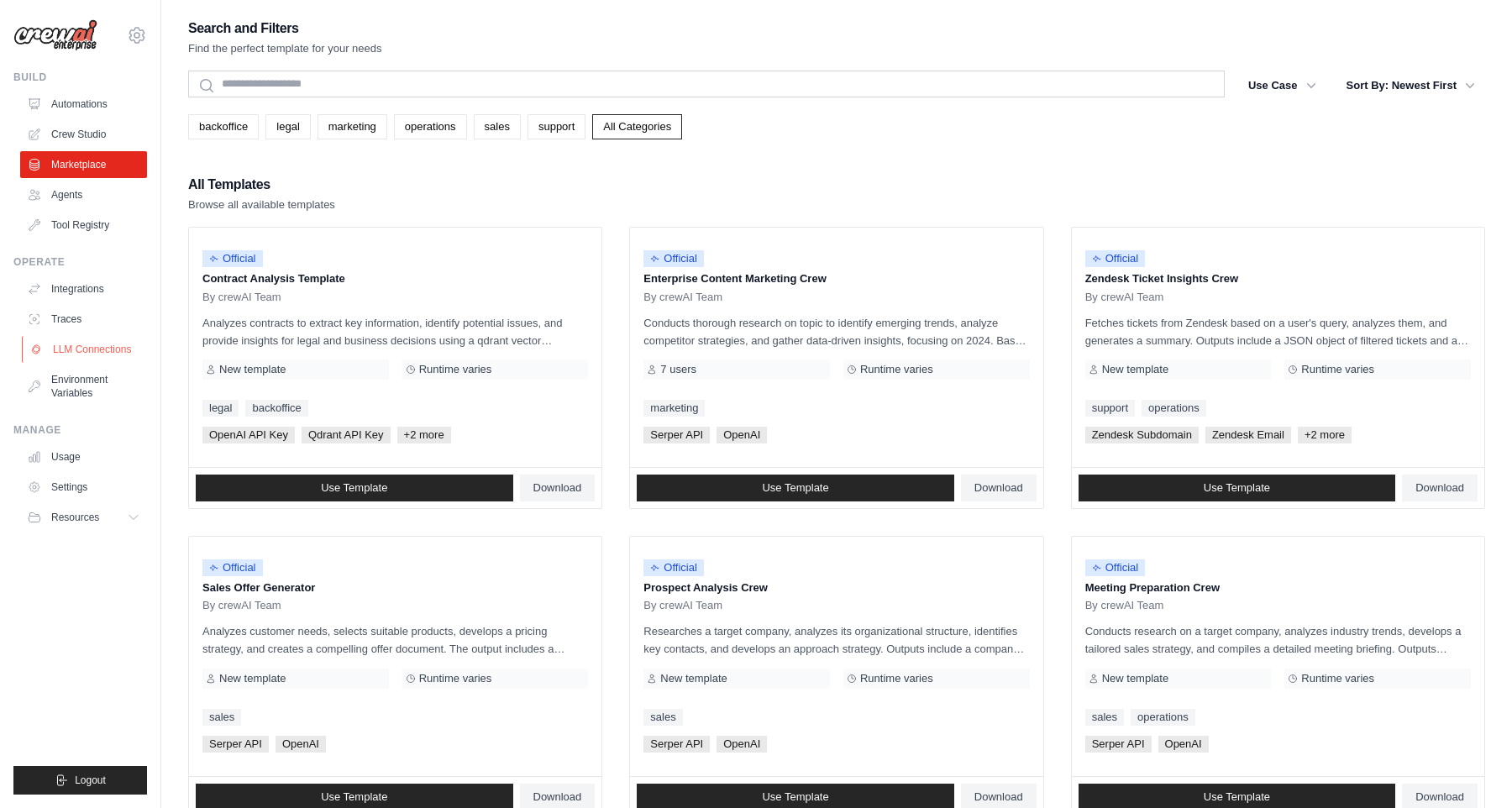
click at [93, 345] on link "LLM Connections" at bounding box center [84, 349] width 127 height 27
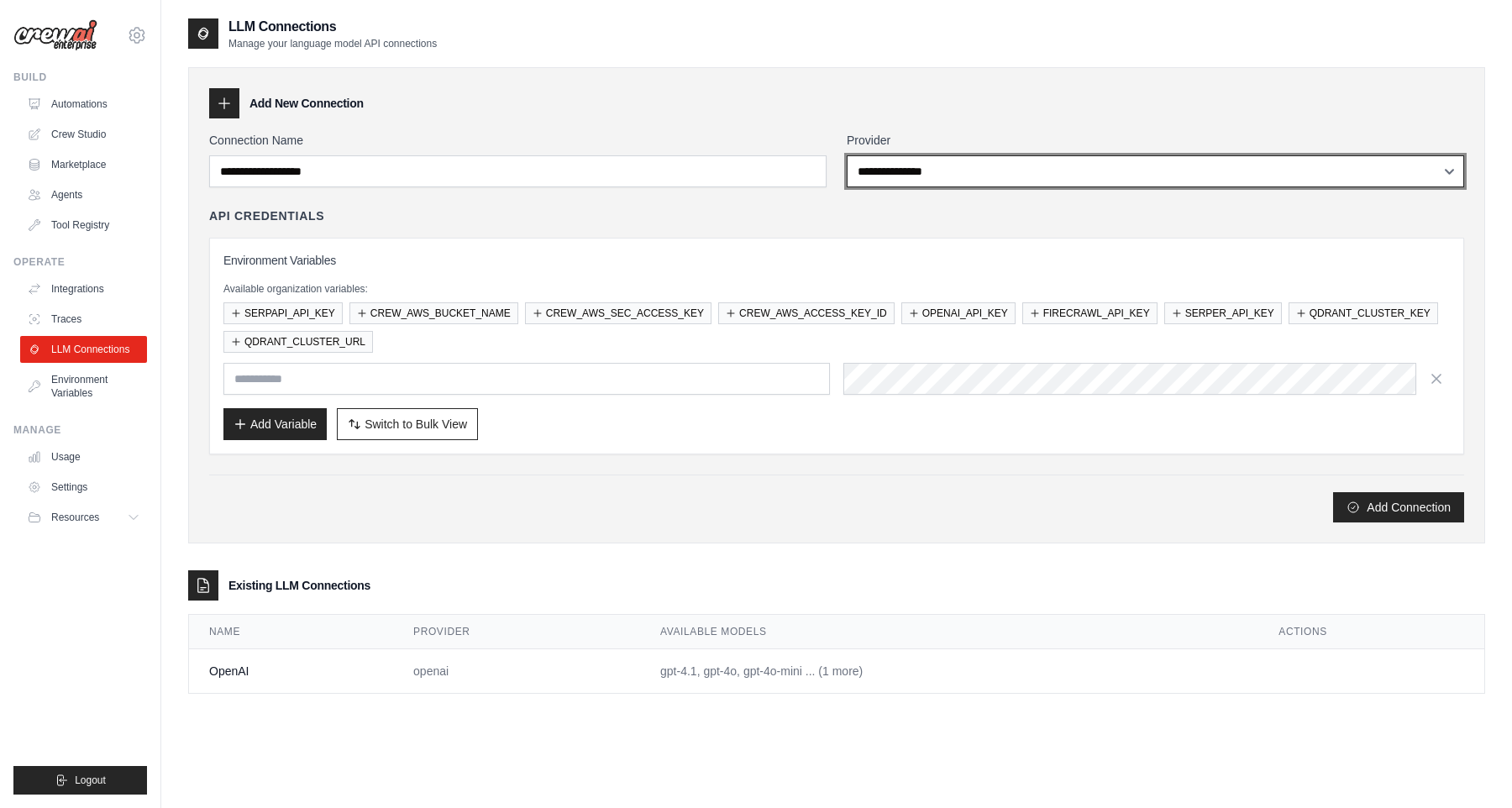
click at [865, 173] on select "**********" at bounding box center [1155, 171] width 617 height 32
select select "*********"
click at [847, 155] on select "**********" at bounding box center [1155, 171] width 617 height 32
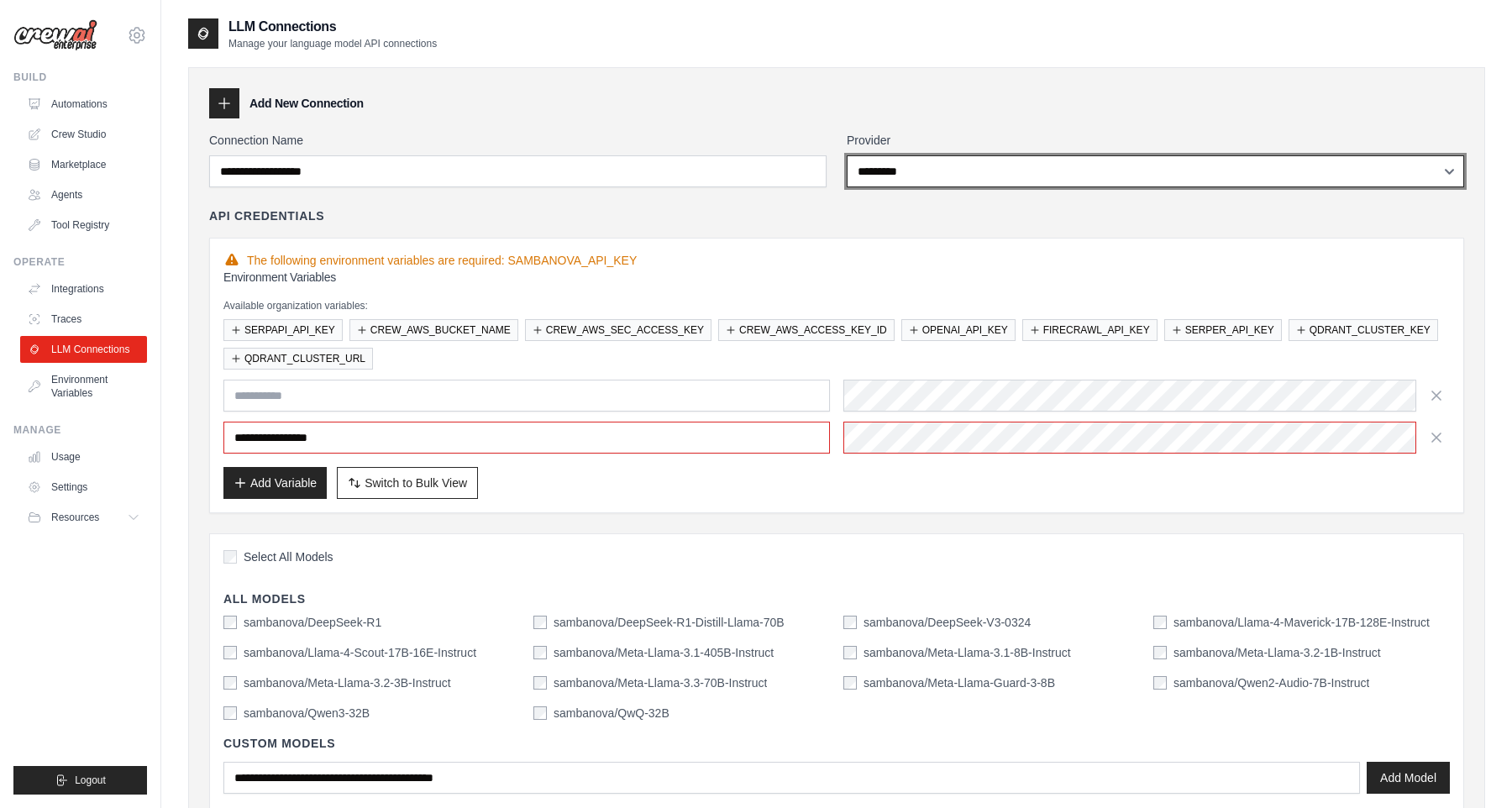
click at [921, 173] on select "**********" at bounding box center [1155, 171] width 617 height 32
click at [936, 163] on select "**********" at bounding box center [1155, 171] width 617 height 32
click at [847, 155] on select "**********" at bounding box center [1155, 171] width 617 height 32
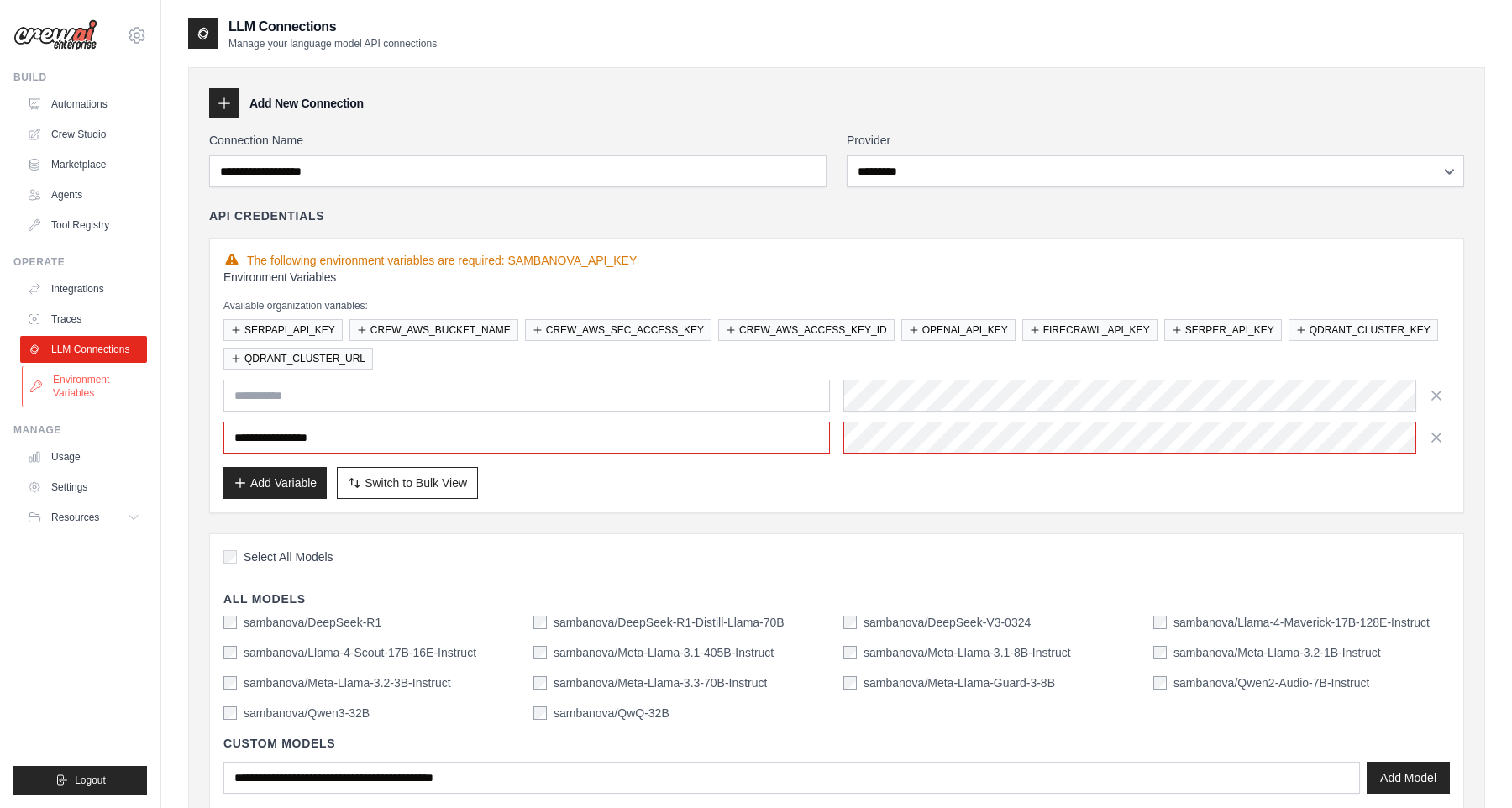
click at [99, 392] on link "Environment Variables" at bounding box center [84, 386] width 127 height 40
click at [89, 376] on link "Environment Variables" at bounding box center [84, 386] width 127 height 40
click at [76, 392] on link "Environment Variables" at bounding box center [84, 386] width 127 height 40
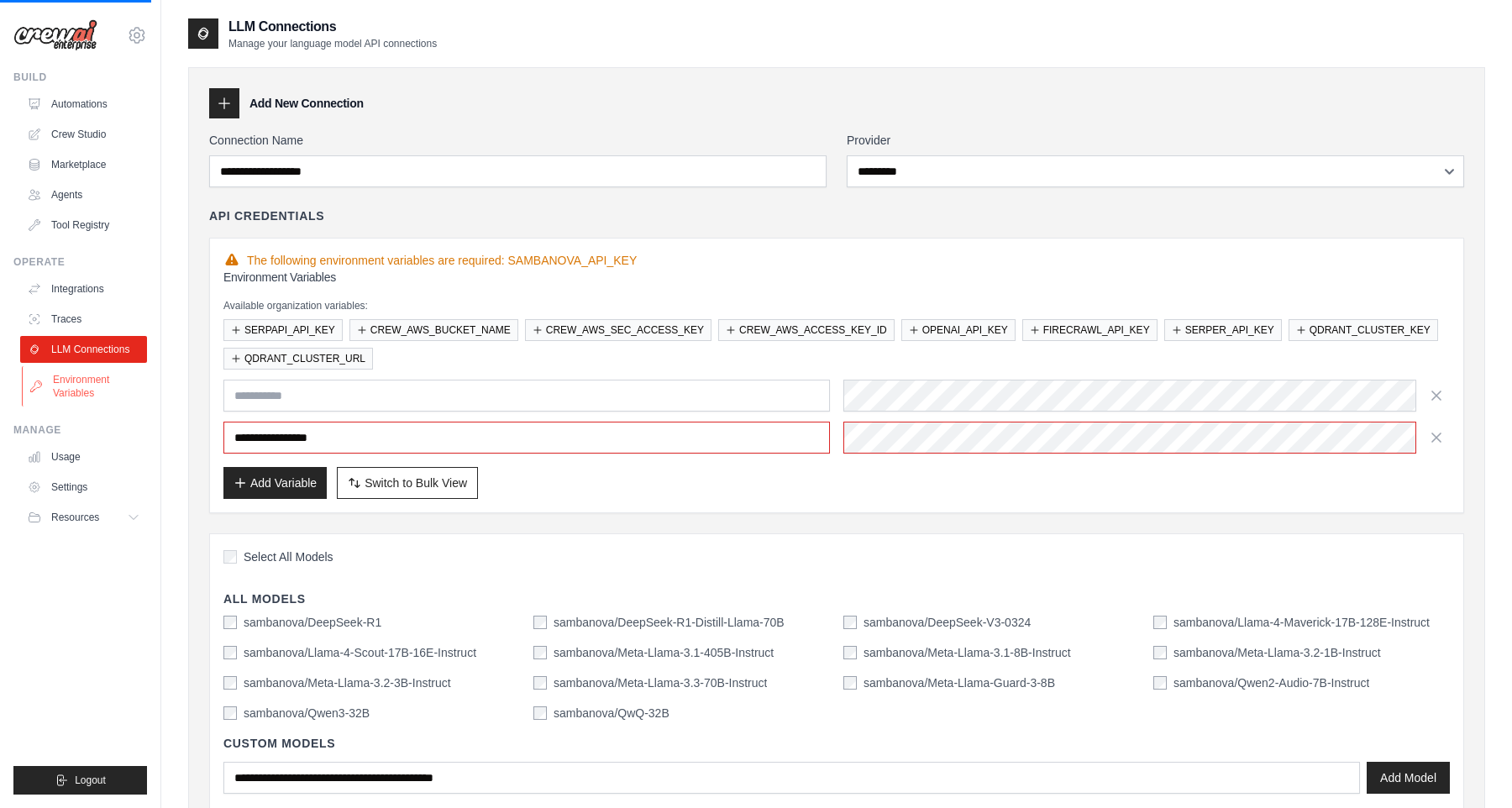
click at [76, 392] on link "Environment Variables" at bounding box center [84, 386] width 127 height 40
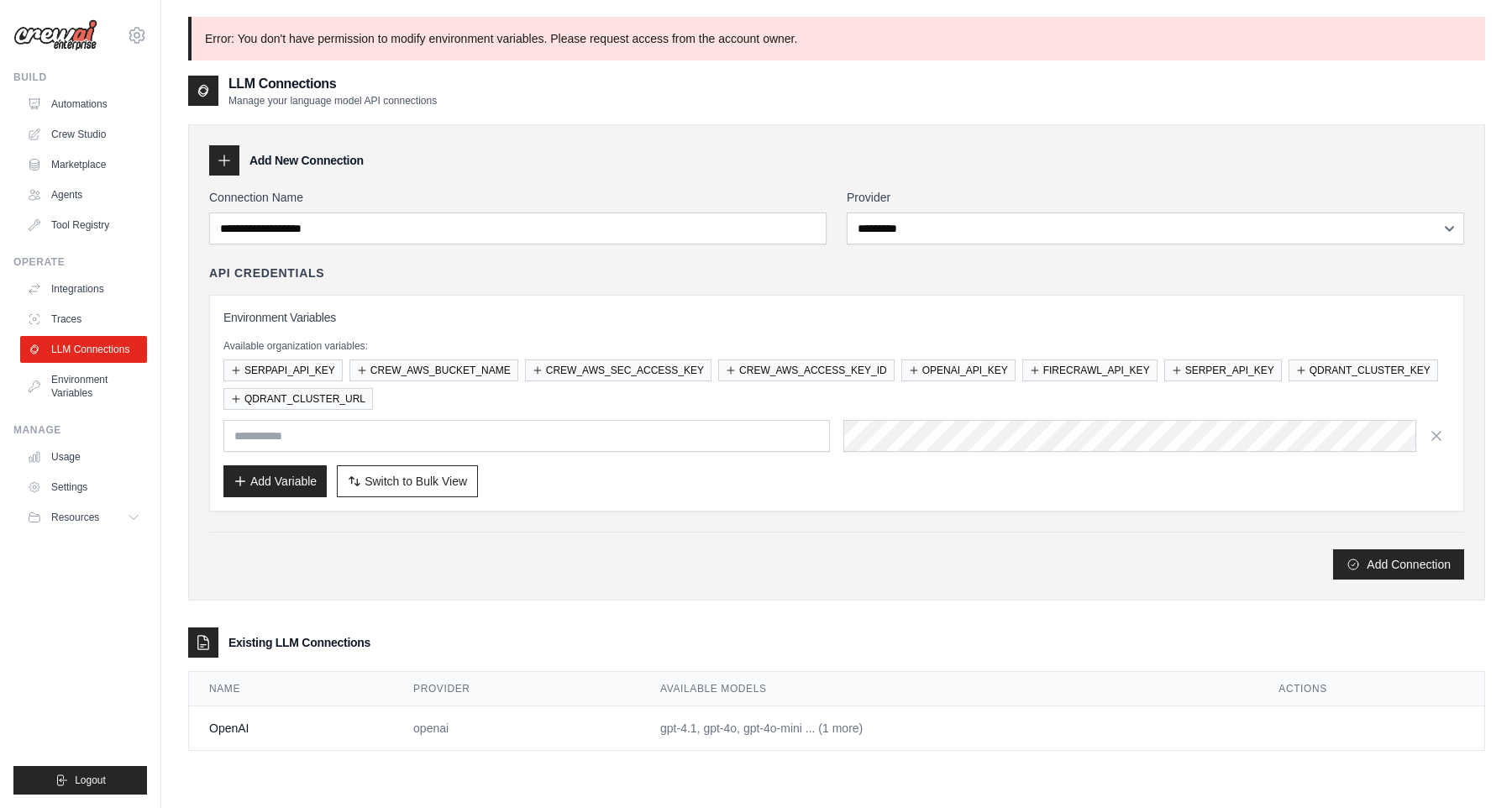
select select "*********"
click at [111, 460] on link "Usage" at bounding box center [84, 457] width 127 height 27
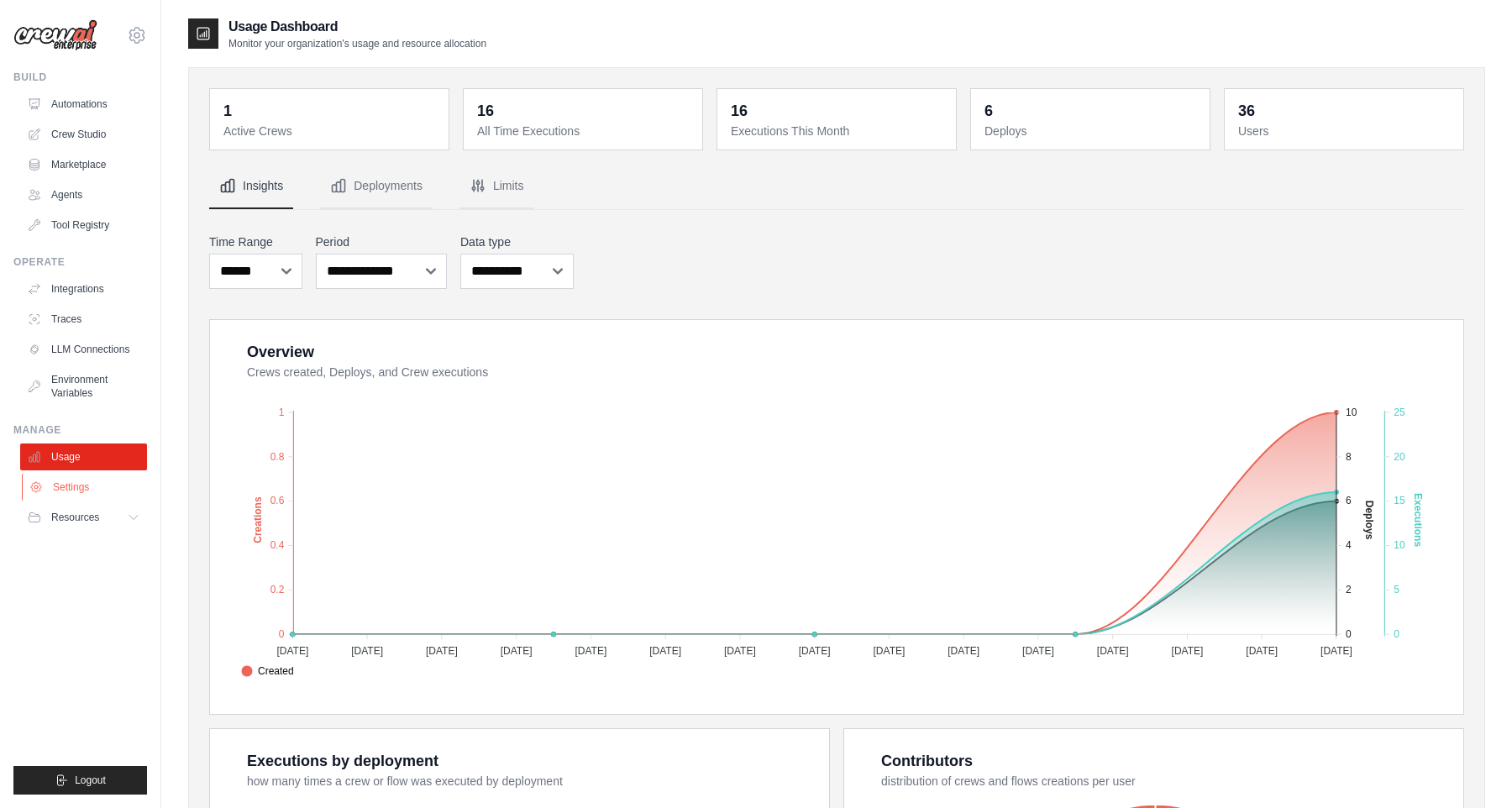
click at [107, 497] on link "Settings" at bounding box center [84, 487] width 127 height 27
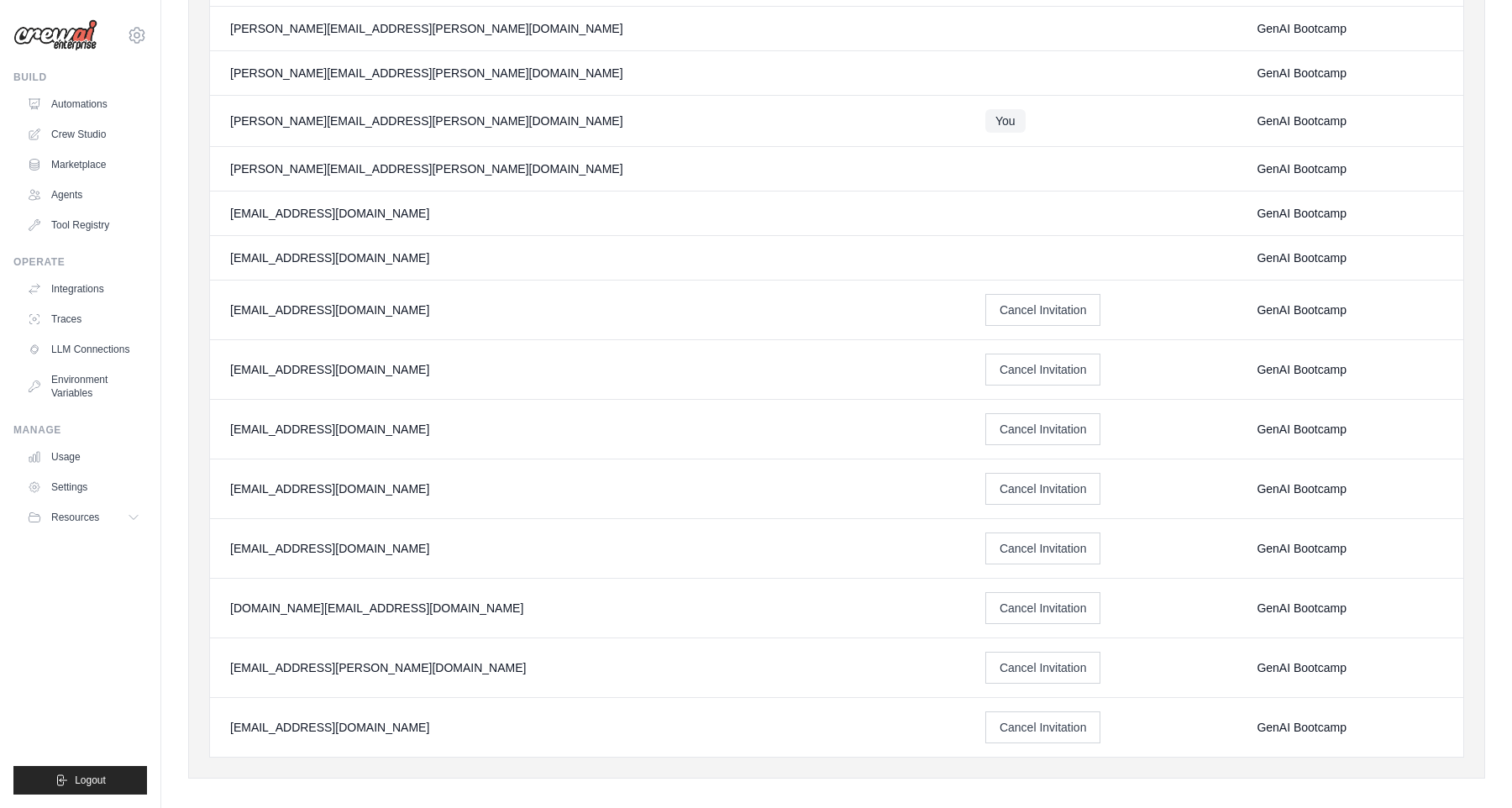
scroll to position [1535, 0]
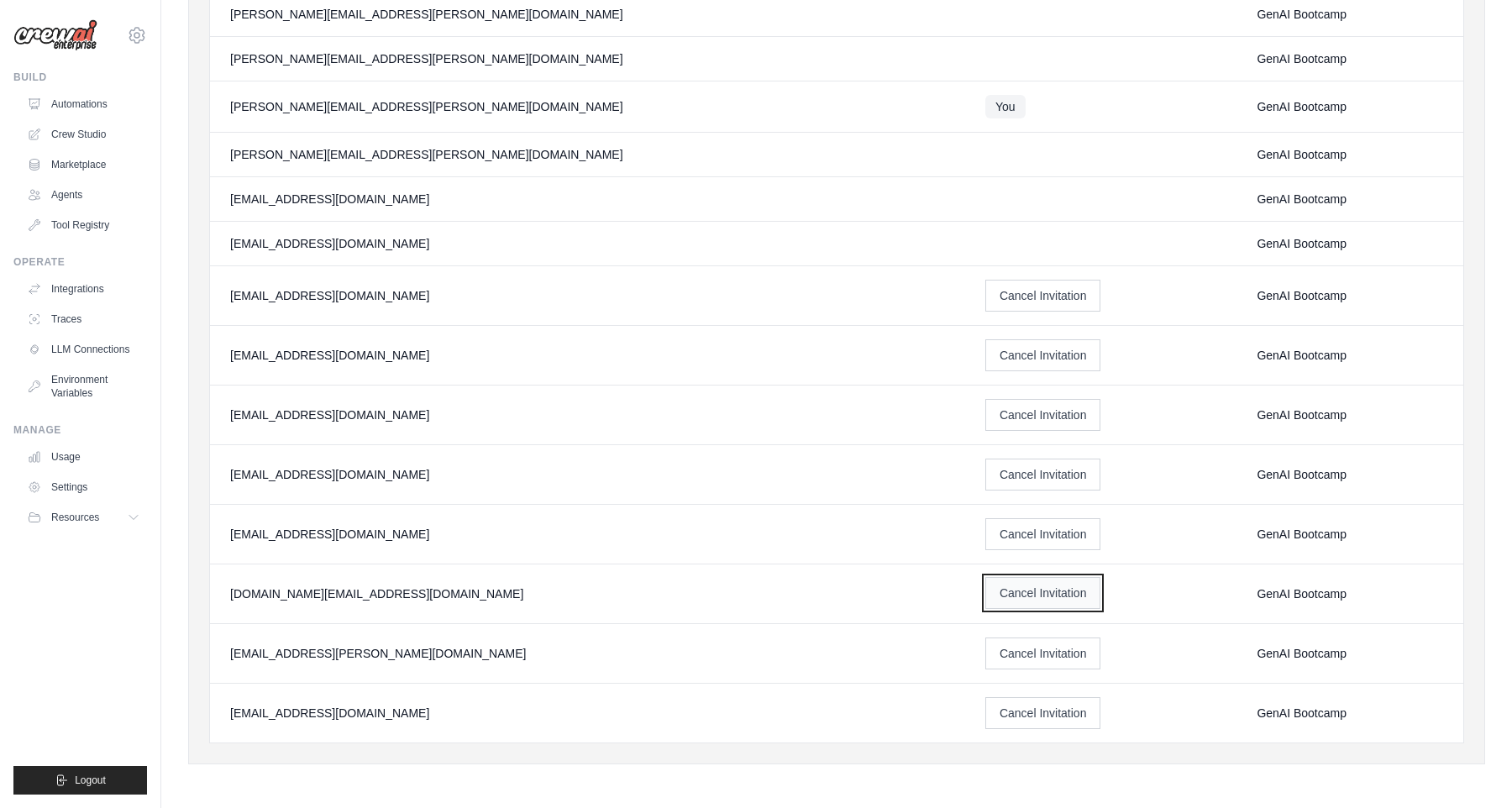
click at [985, 592] on button "Cancel Invitation" at bounding box center [1042, 593] width 116 height 32
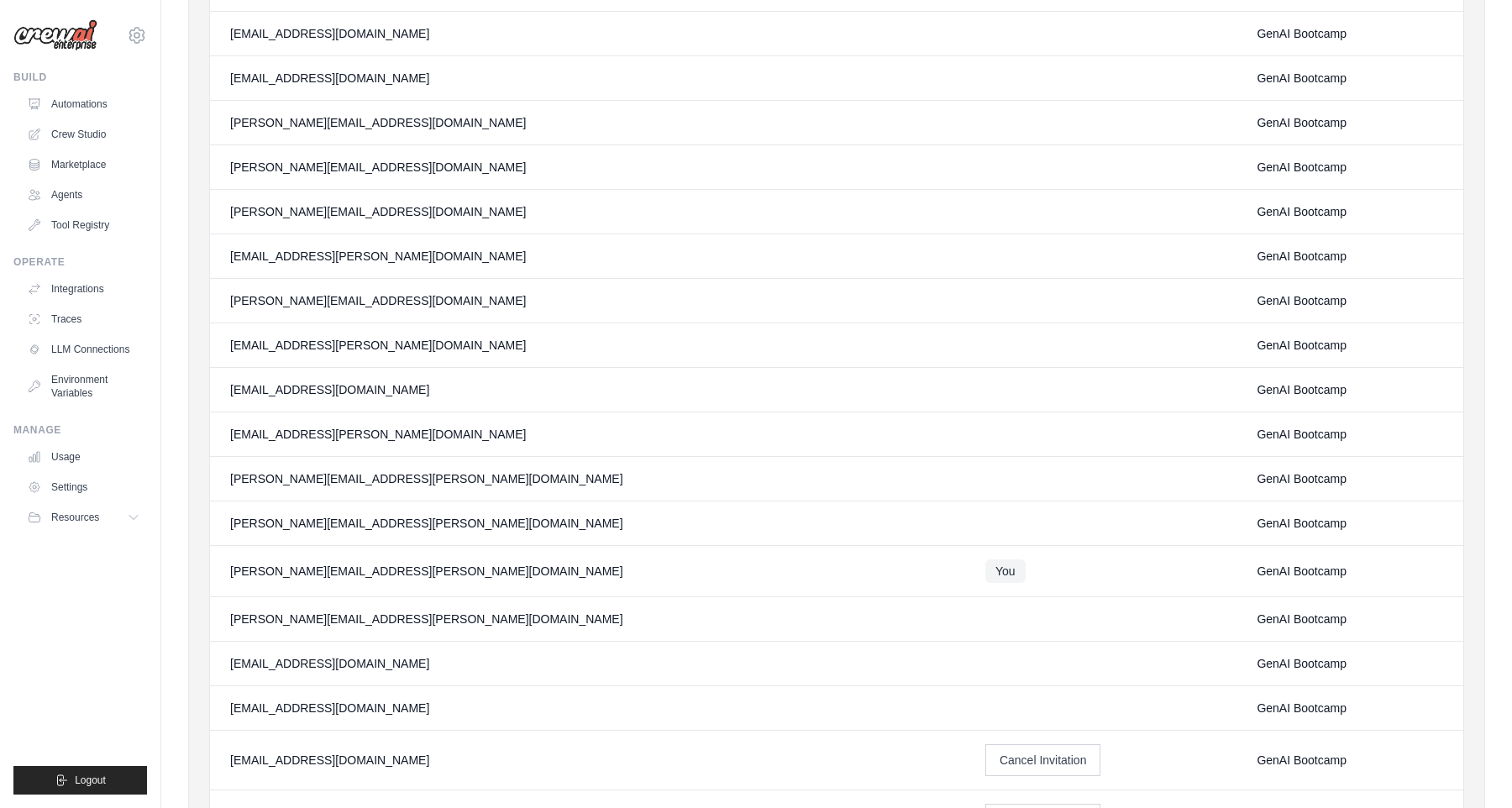
scroll to position [1129, 0]
drag, startPoint x: 881, startPoint y: 571, endPoint x: 752, endPoint y: 566, distance: 129.1
click at [752, 566] on tr "[PERSON_NAME][EMAIL_ADDRESS][PERSON_NAME][DOMAIN_NAME] You GenAI Bootcamp" at bounding box center [837, 569] width 1253 height 51
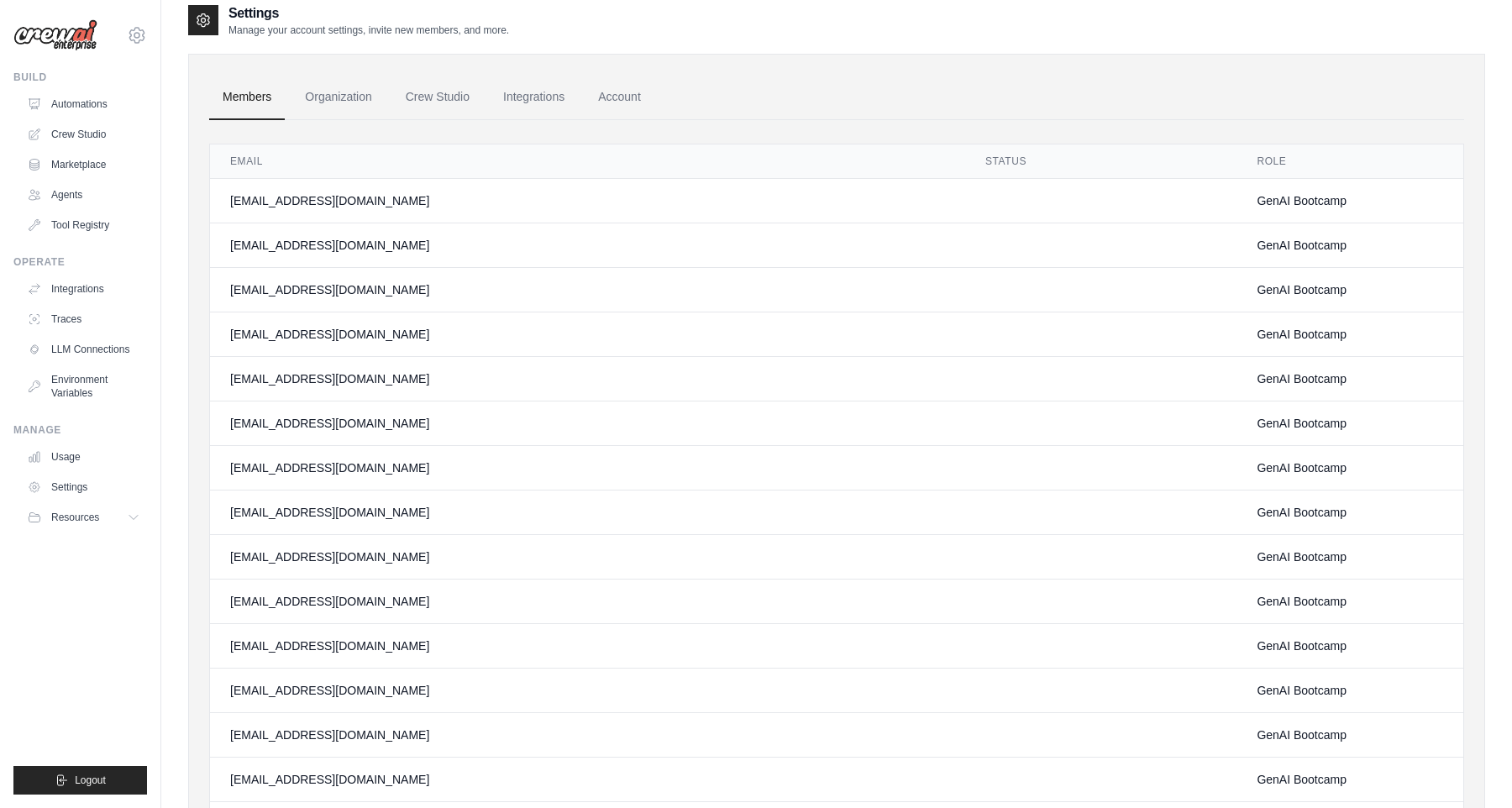
scroll to position [0, 0]
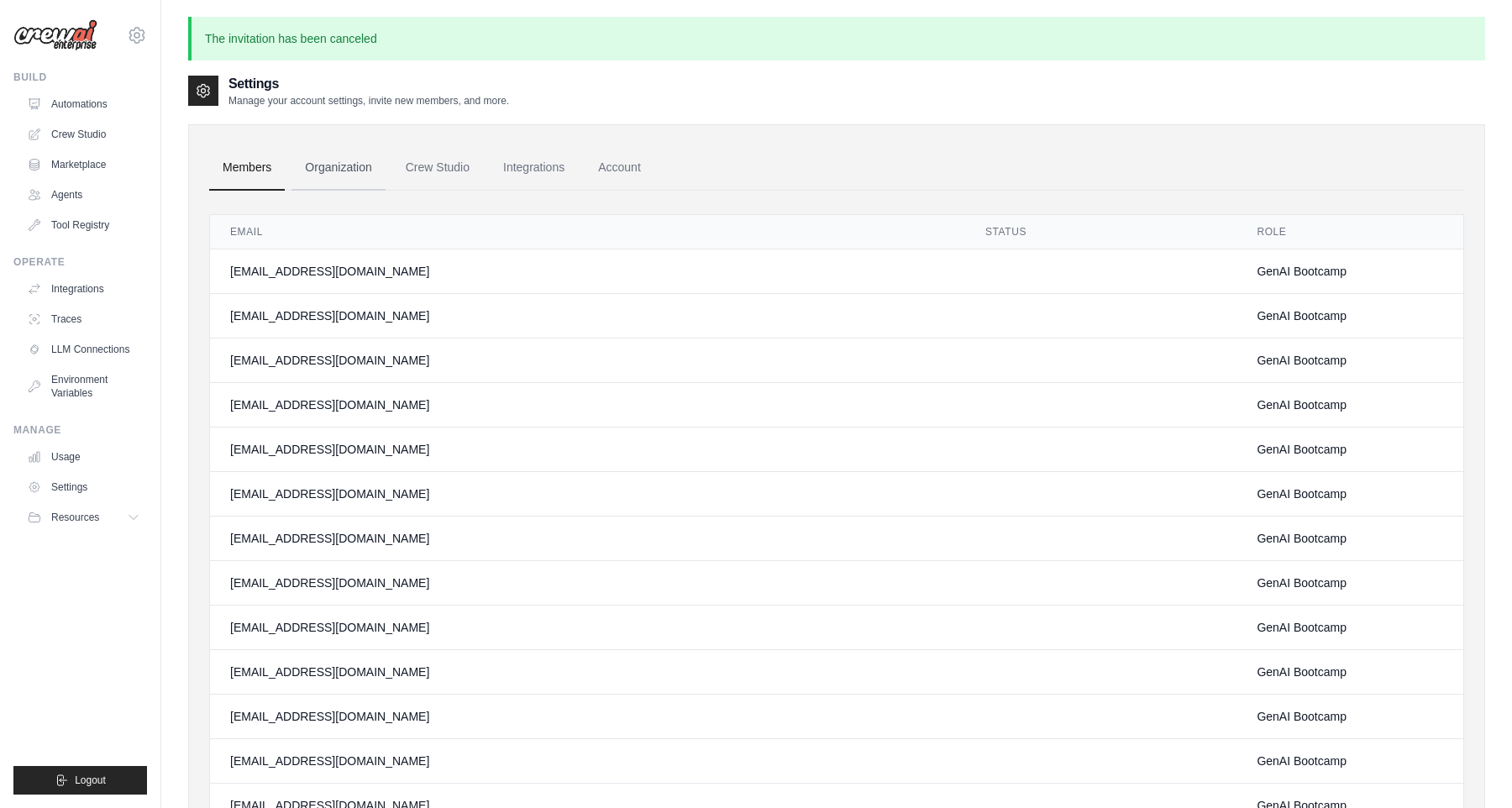
click at [364, 168] on link "Organization" at bounding box center [338, 168] width 93 height 46
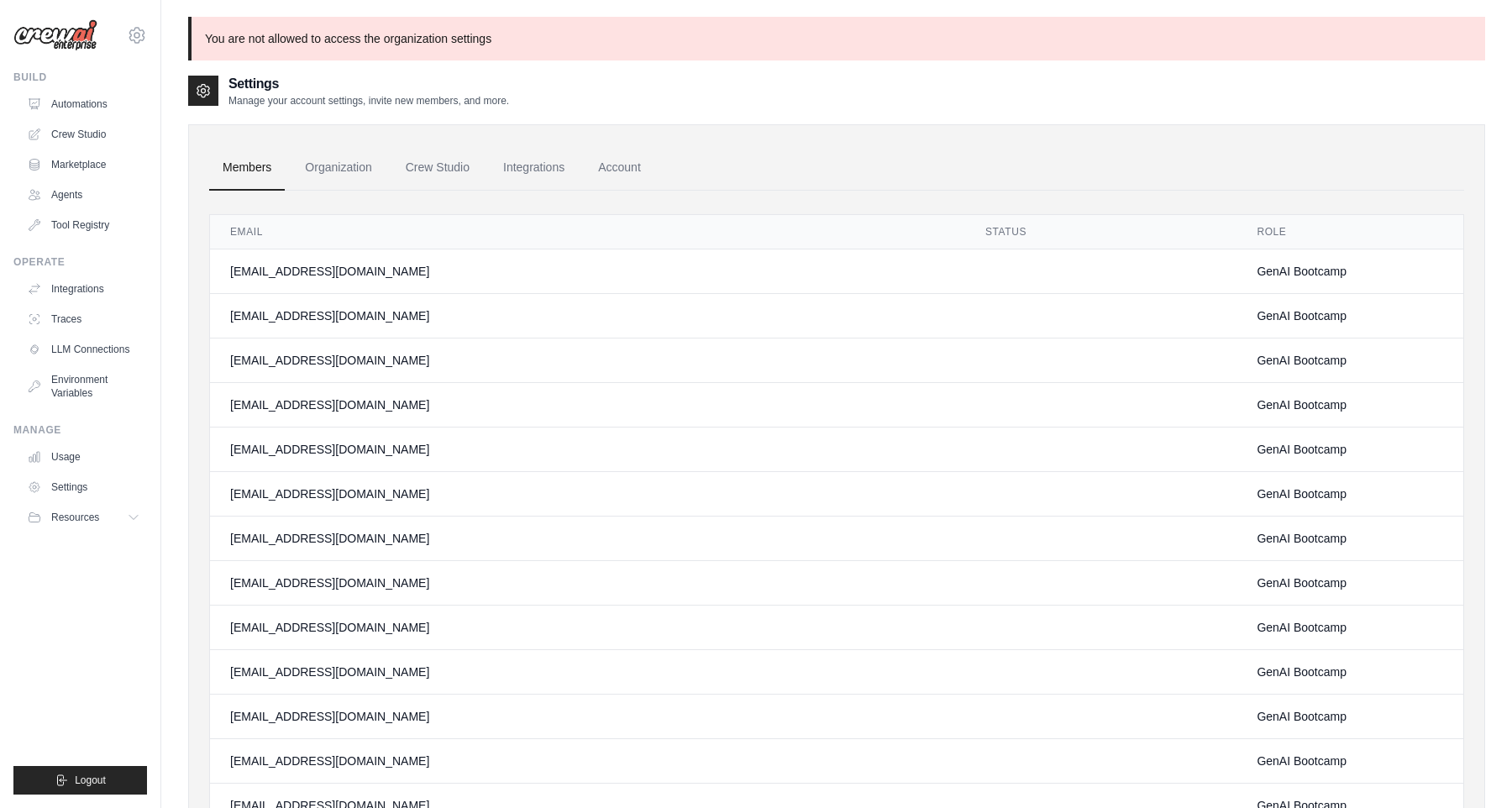
click at [364, 169] on link "Organization" at bounding box center [338, 168] width 93 height 46
click at [438, 163] on link "Crew Studio" at bounding box center [437, 168] width 91 height 46
click at [77, 481] on link "Settings" at bounding box center [84, 487] width 127 height 27
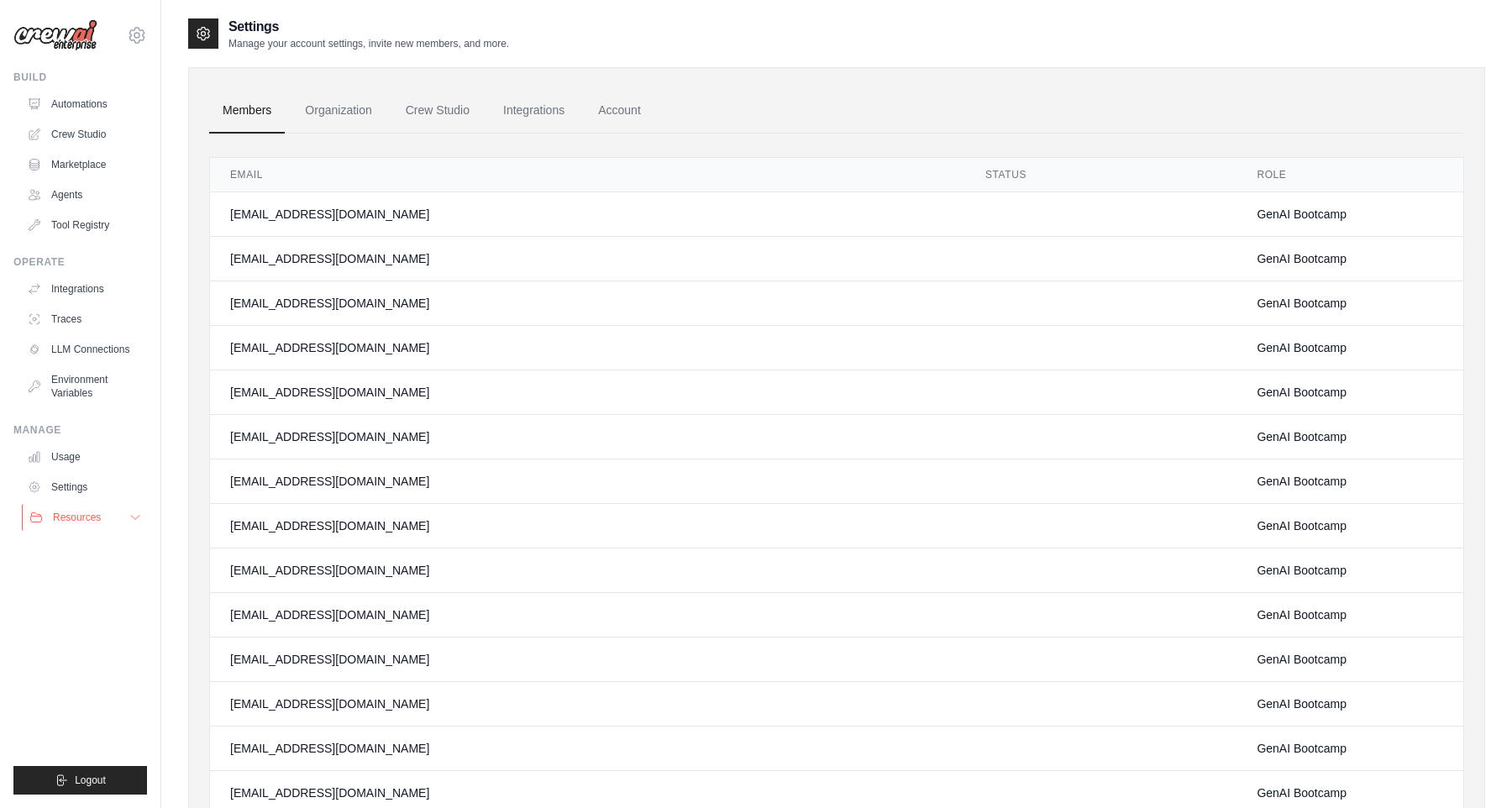
click at [68, 522] on span "Resources" at bounding box center [76, 517] width 48 height 13
click at [74, 540] on span "Documentation" at bounding box center [93, 546] width 68 height 13
click at [84, 567] on span "GitHub" at bounding box center [75, 572] width 31 height 13
click at [144, 30] on icon at bounding box center [136, 35] width 20 height 20
click at [145, 114] on link "ABI - GenAI Bootcamp ✓" at bounding box center [136, 121] width 148 height 47
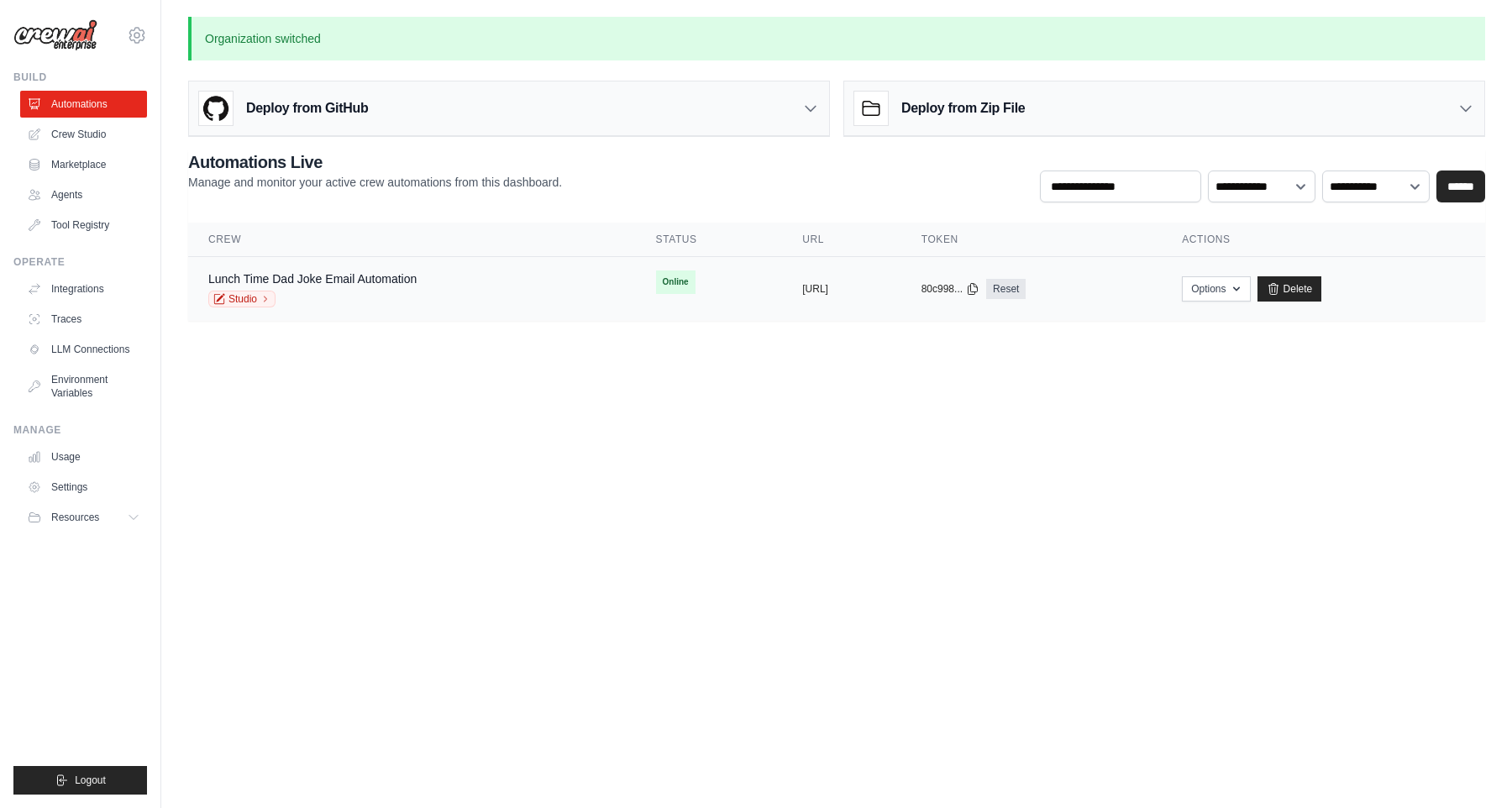
click at [656, 283] on span "Online" at bounding box center [676, 282] width 40 height 23
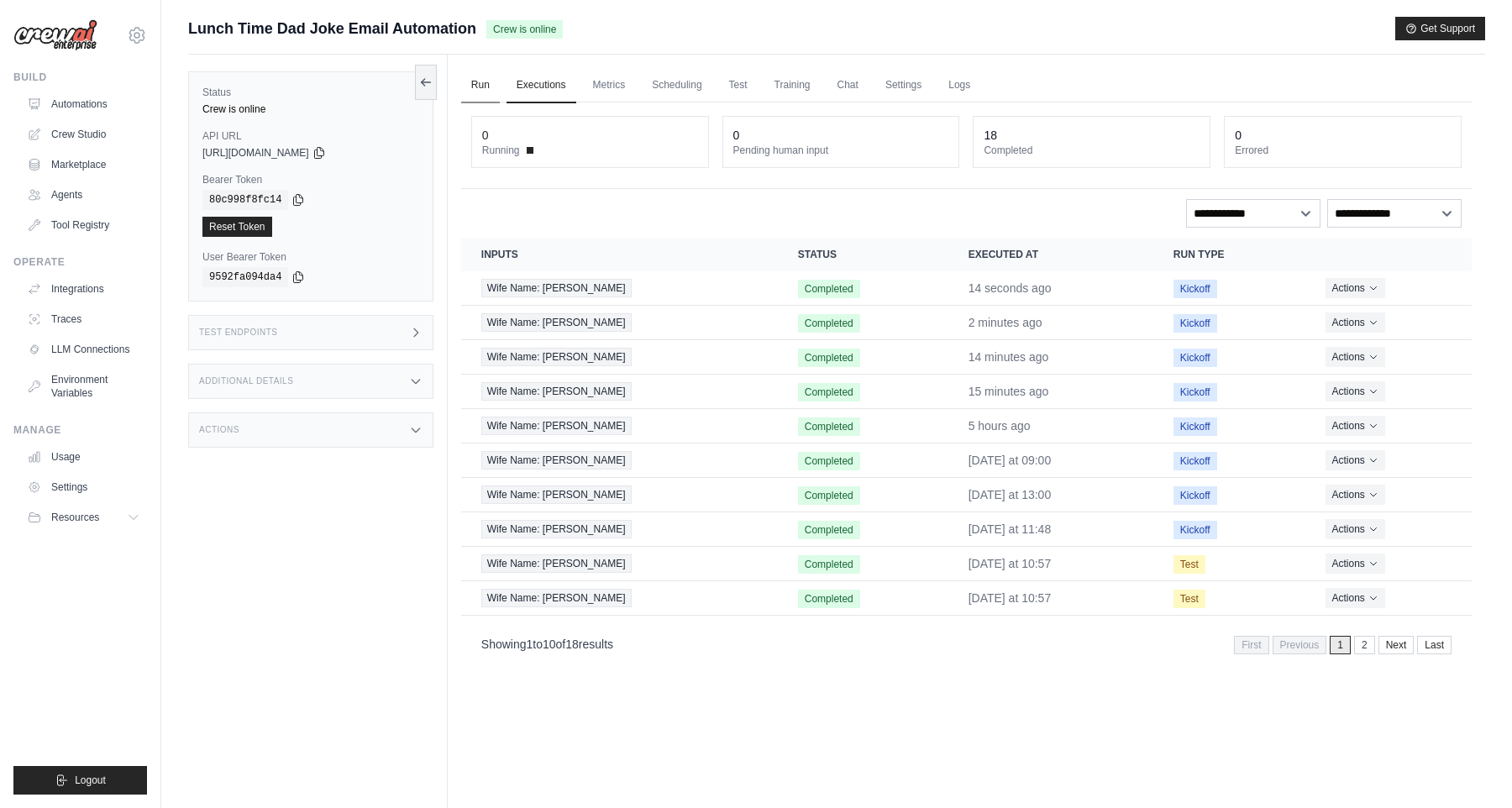
click at [477, 85] on link "Run" at bounding box center [480, 85] width 39 height 35
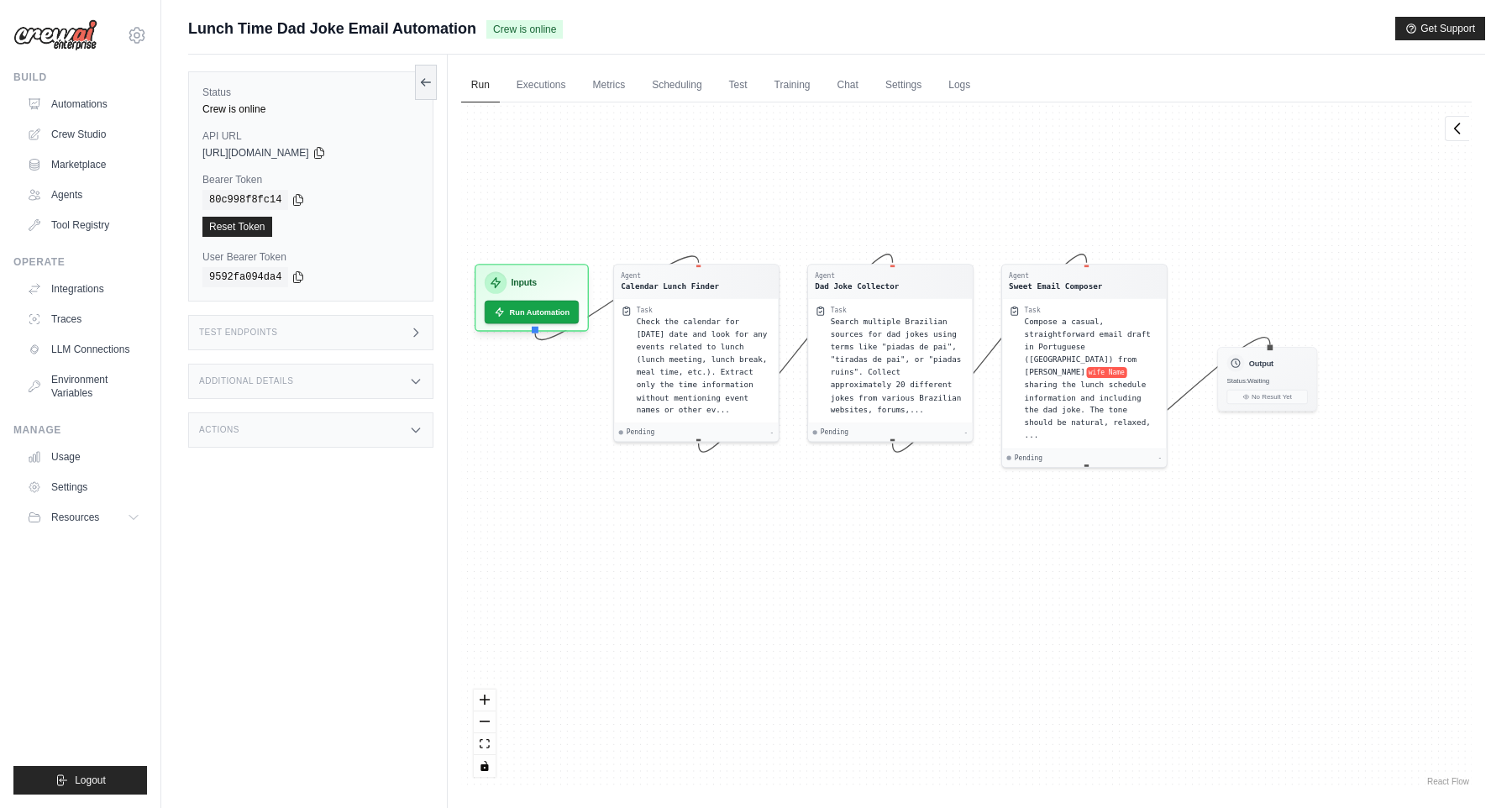
drag, startPoint x: 752, startPoint y: 295, endPoint x: 681, endPoint y: 210, distance: 110.8
click at [681, 210] on div "Agent Calendar Lunch Finder Task Check the calendar for today's date and look f…" at bounding box center [966, 445] width 1010 height 687
click at [549, 312] on button "Run Automation" at bounding box center [531, 308] width 99 height 24
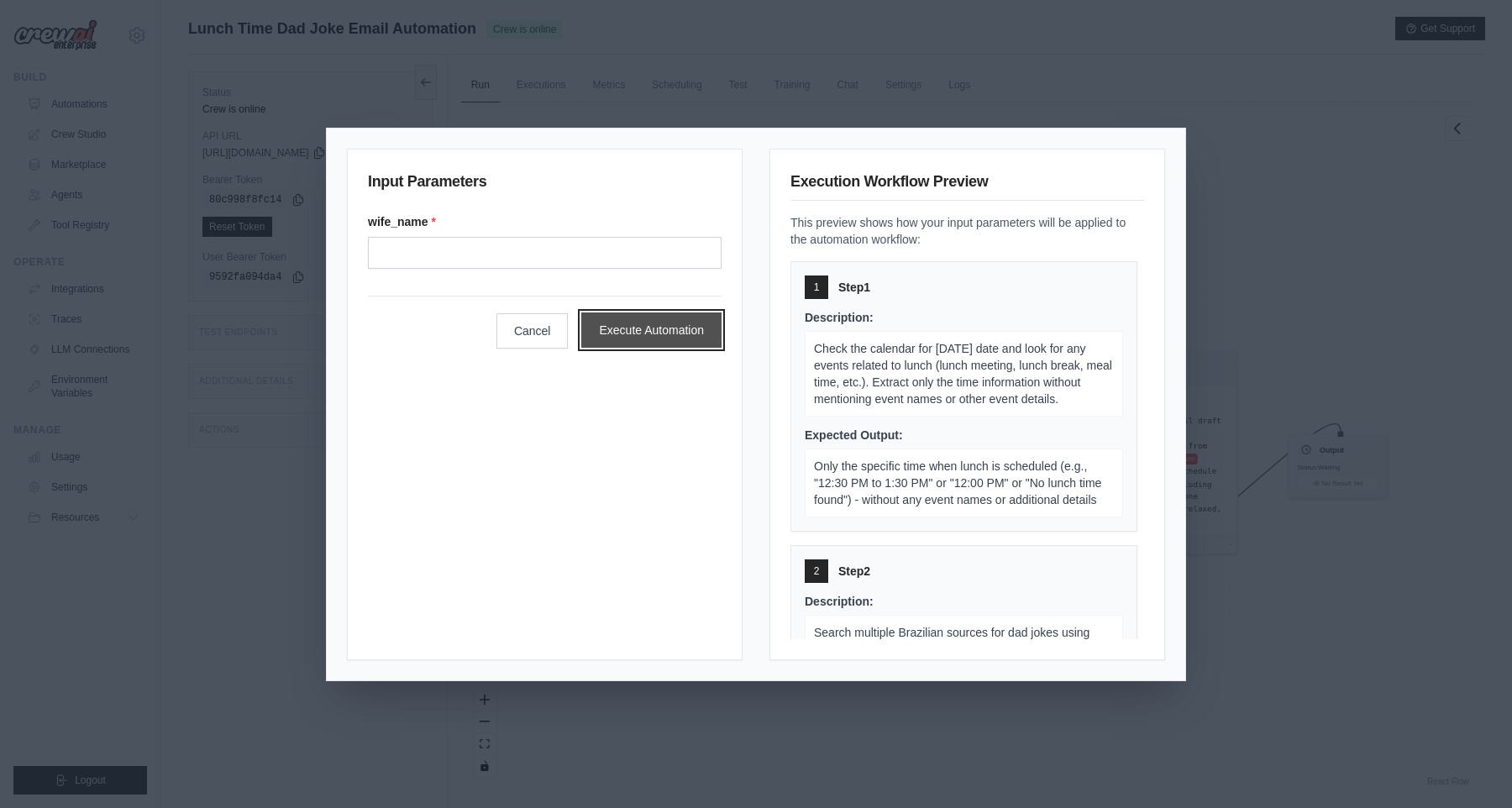
click at [607, 321] on button "Execute Automation" at bounding box center [651, 329] width 140 height 35
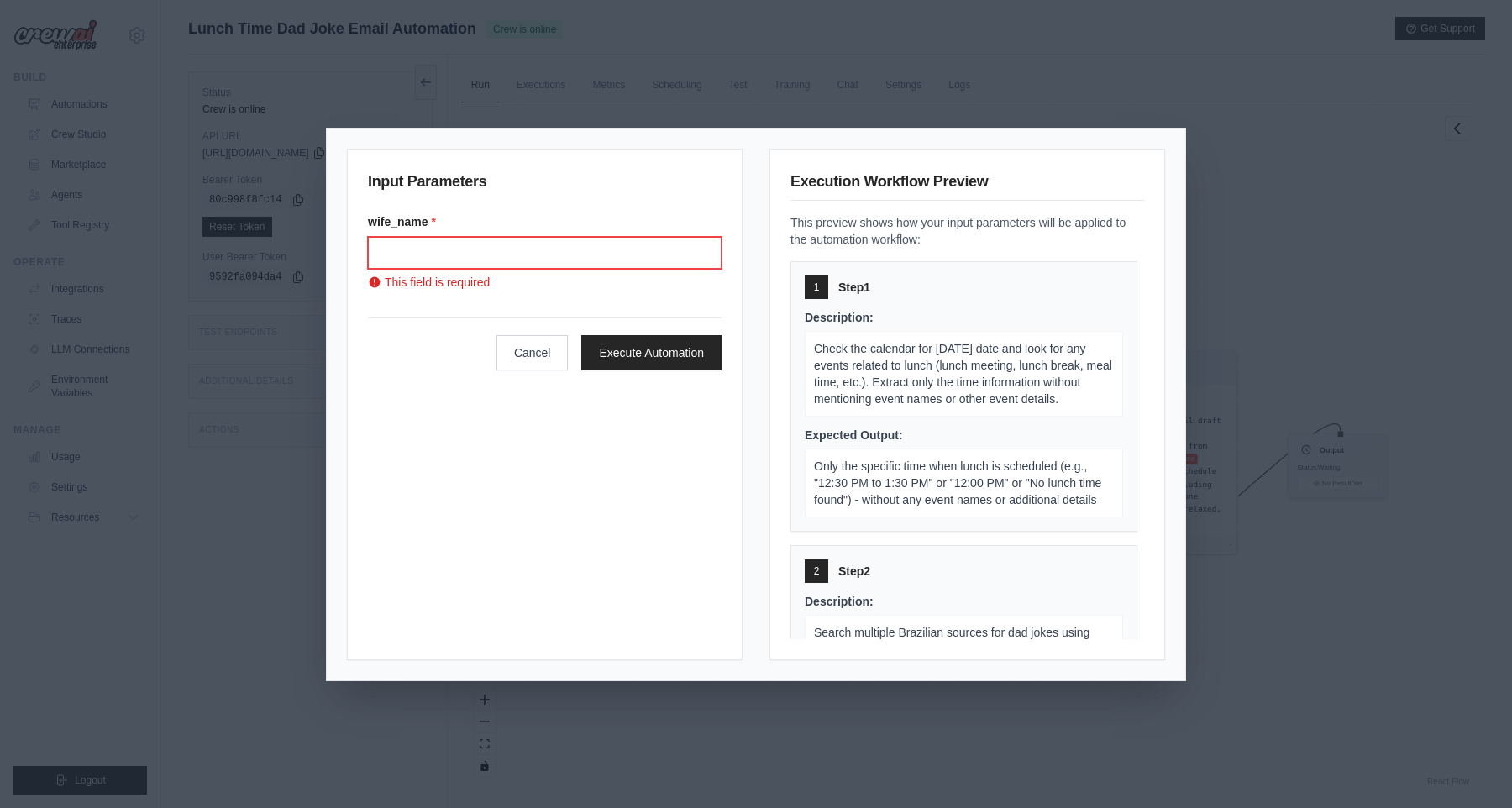
click at [537, 253] on input "Wife name" at bounding box center [545, 253] width 354 height 32
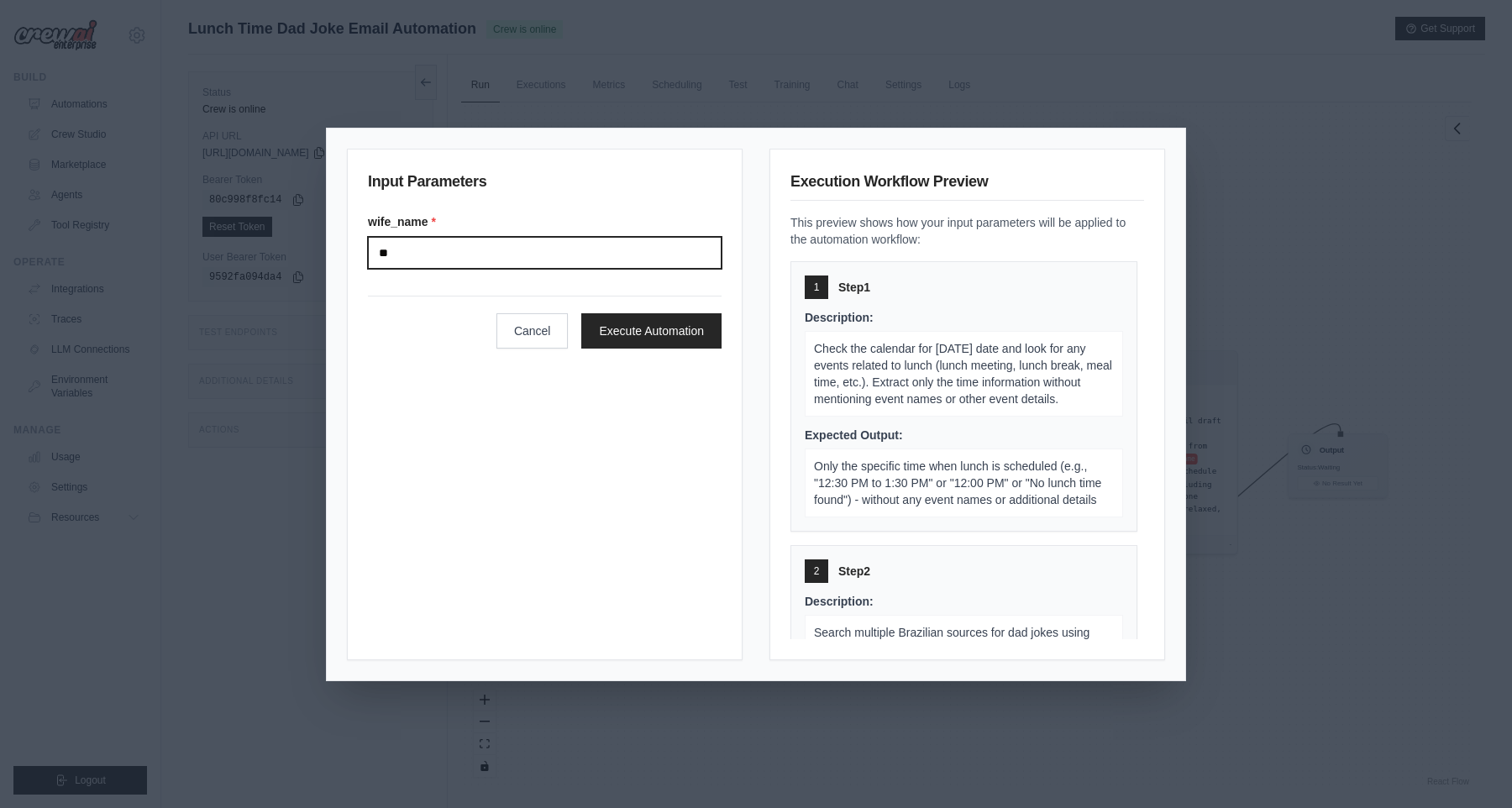
type input "*"
type input "******"
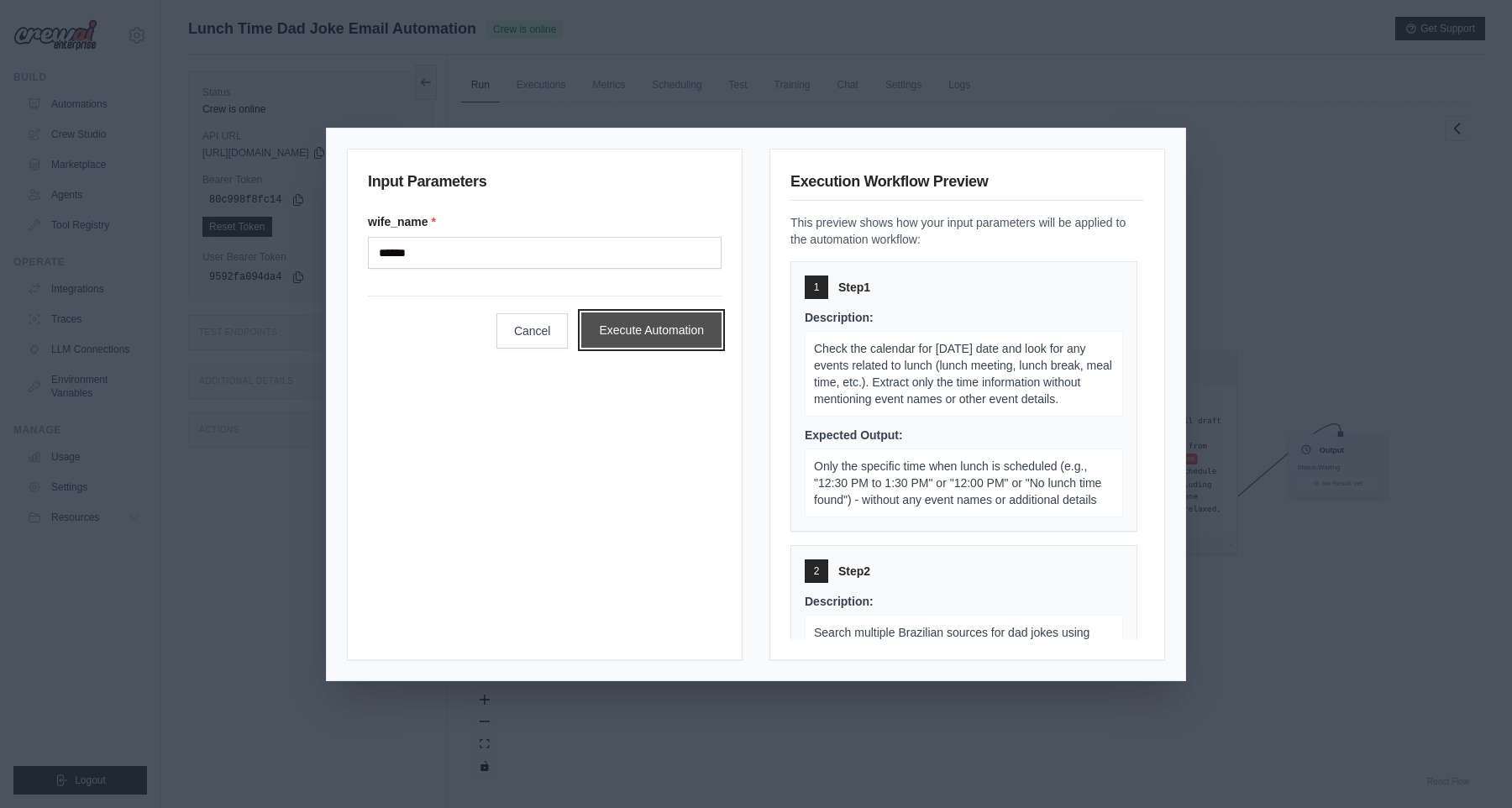
click at [612, 326] on button "Execute Automation" at bounding box center [651, 329] width 140 height 35
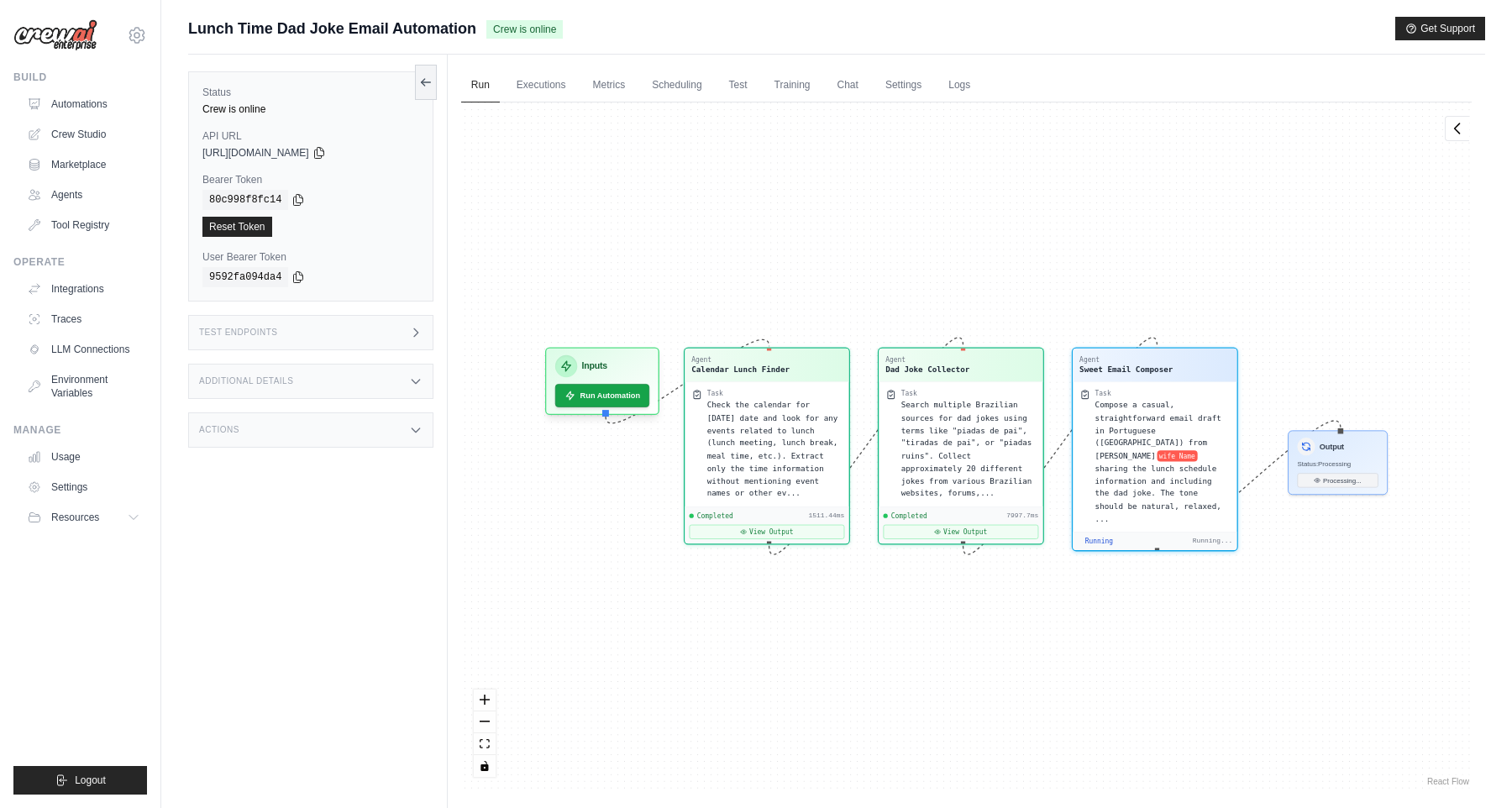
scroll to position [1644, 0]
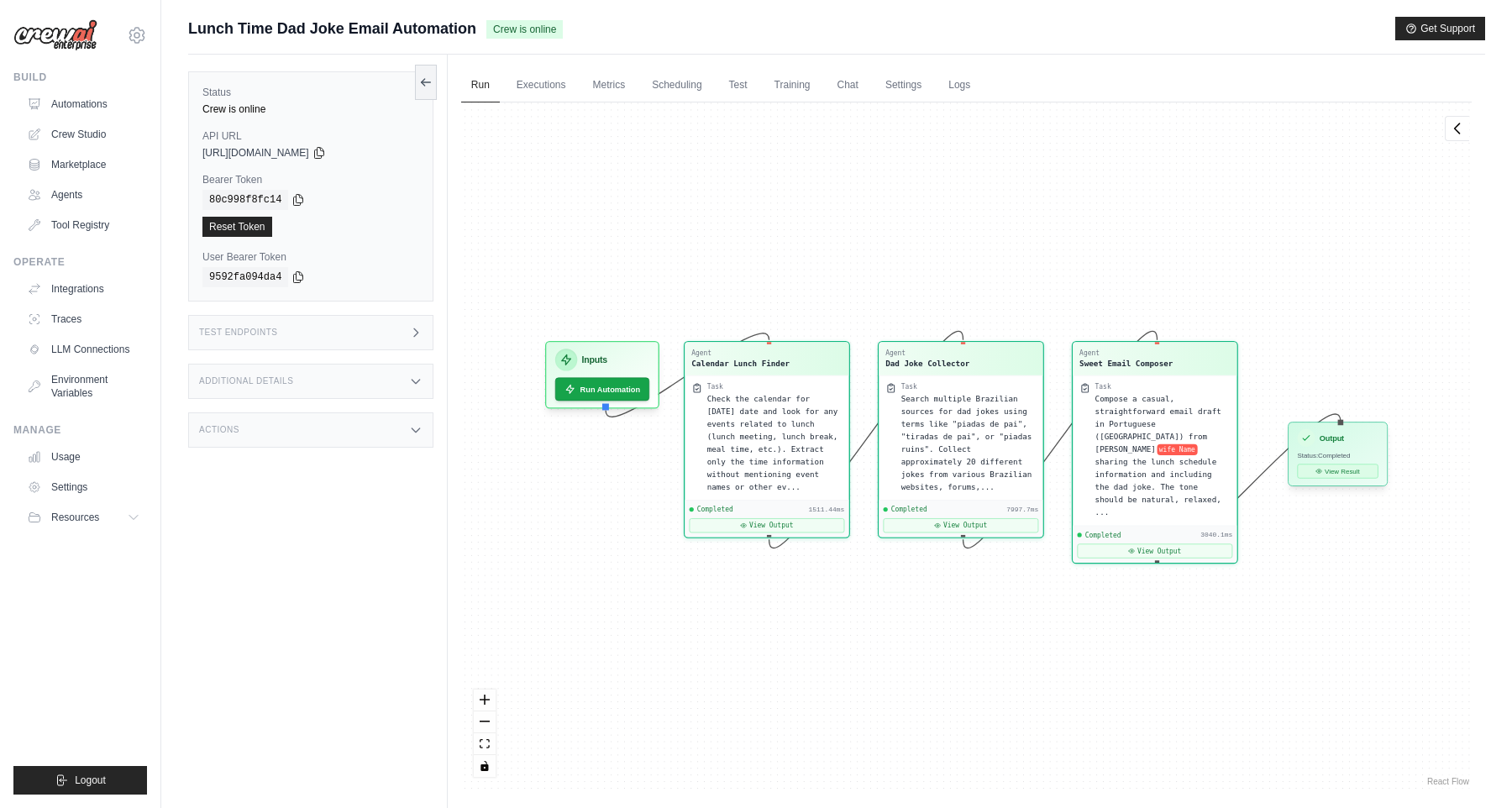
click at [1315, 472] on icon at bounding box center [1318, 470] width 6 height 6
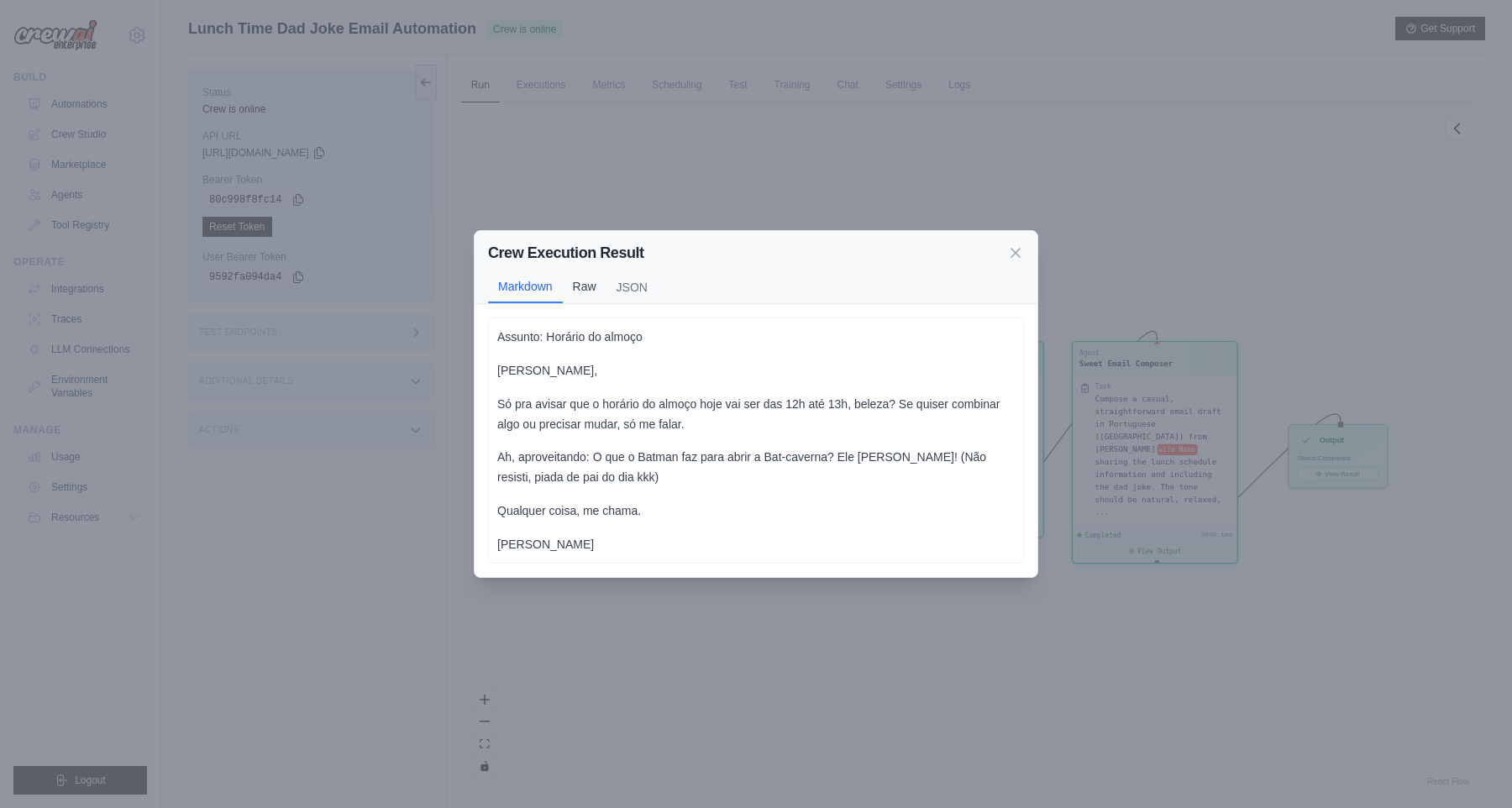
click at [572, 279] on button "Raw" at bounding box center [585, 286] width 44 height 32
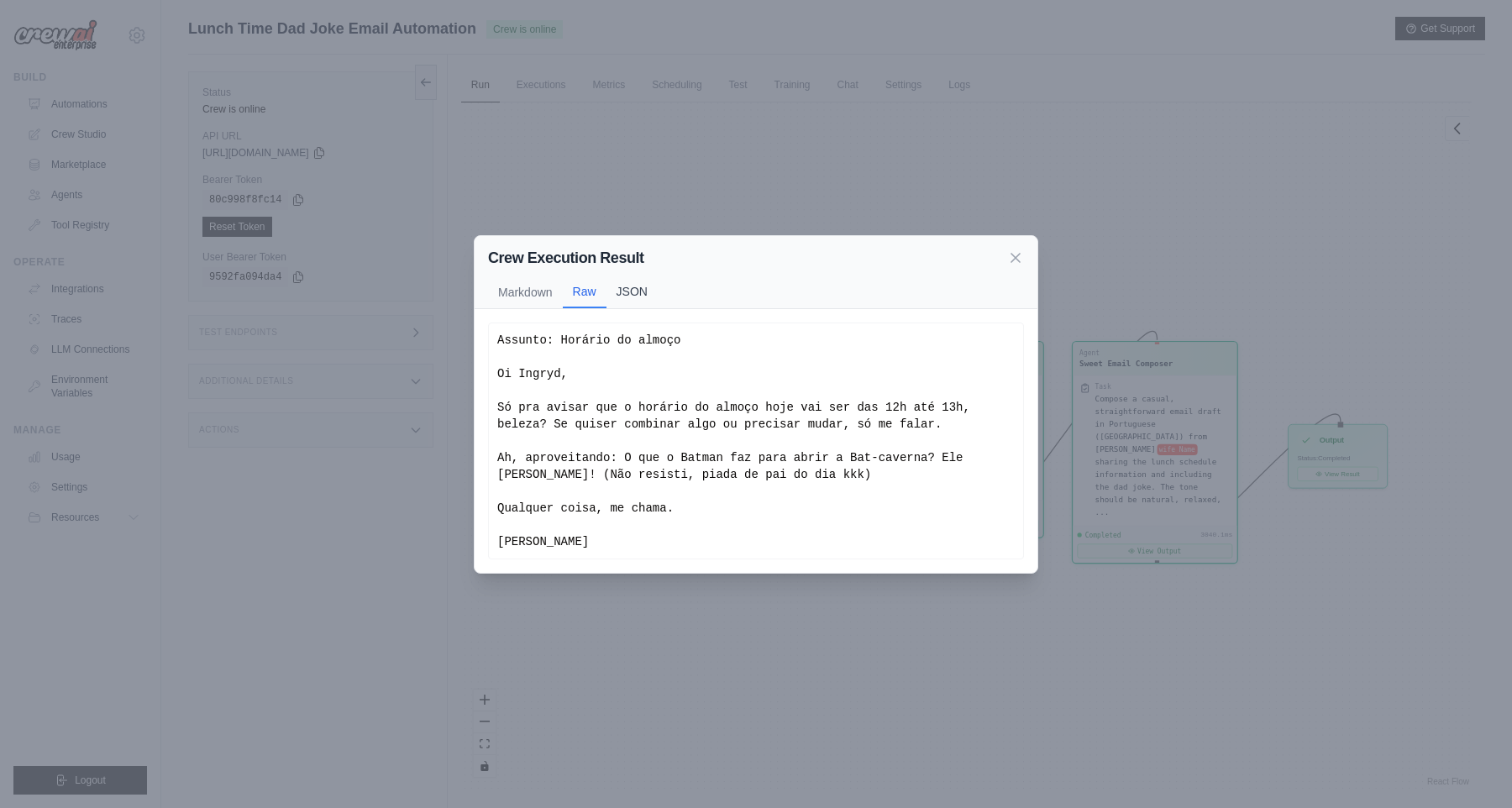
click at [623, 286] on button "JSON" at bounding box center [631, 292] width 51 height 32
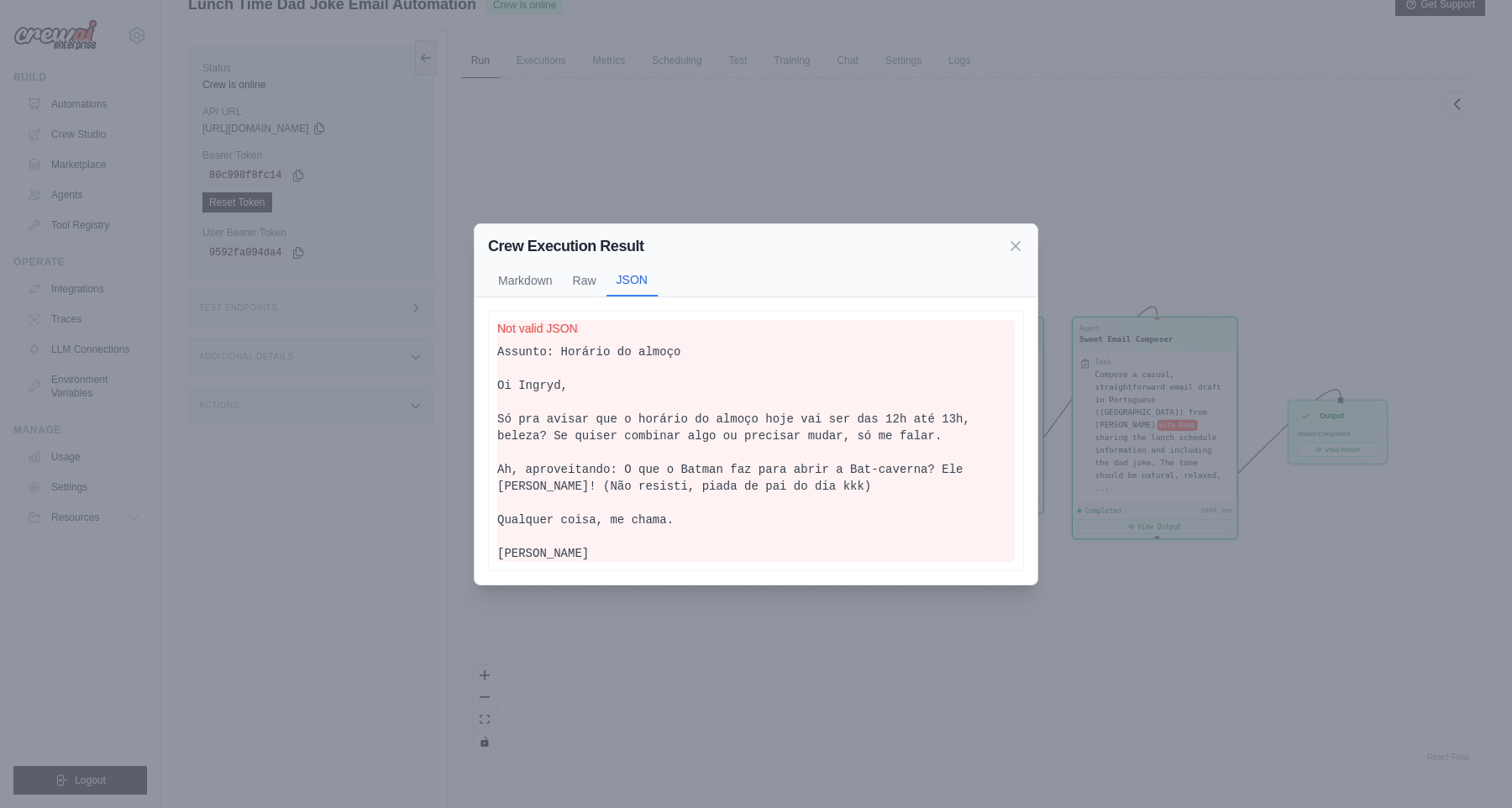
scroll to position [22, 0]
click at [636, 266] on button "JSON" at bounding box center [631, 280] width 51 height 32
click at [602, 266] on button "Raw" at bounding box center [585, 280] width 44 height 32
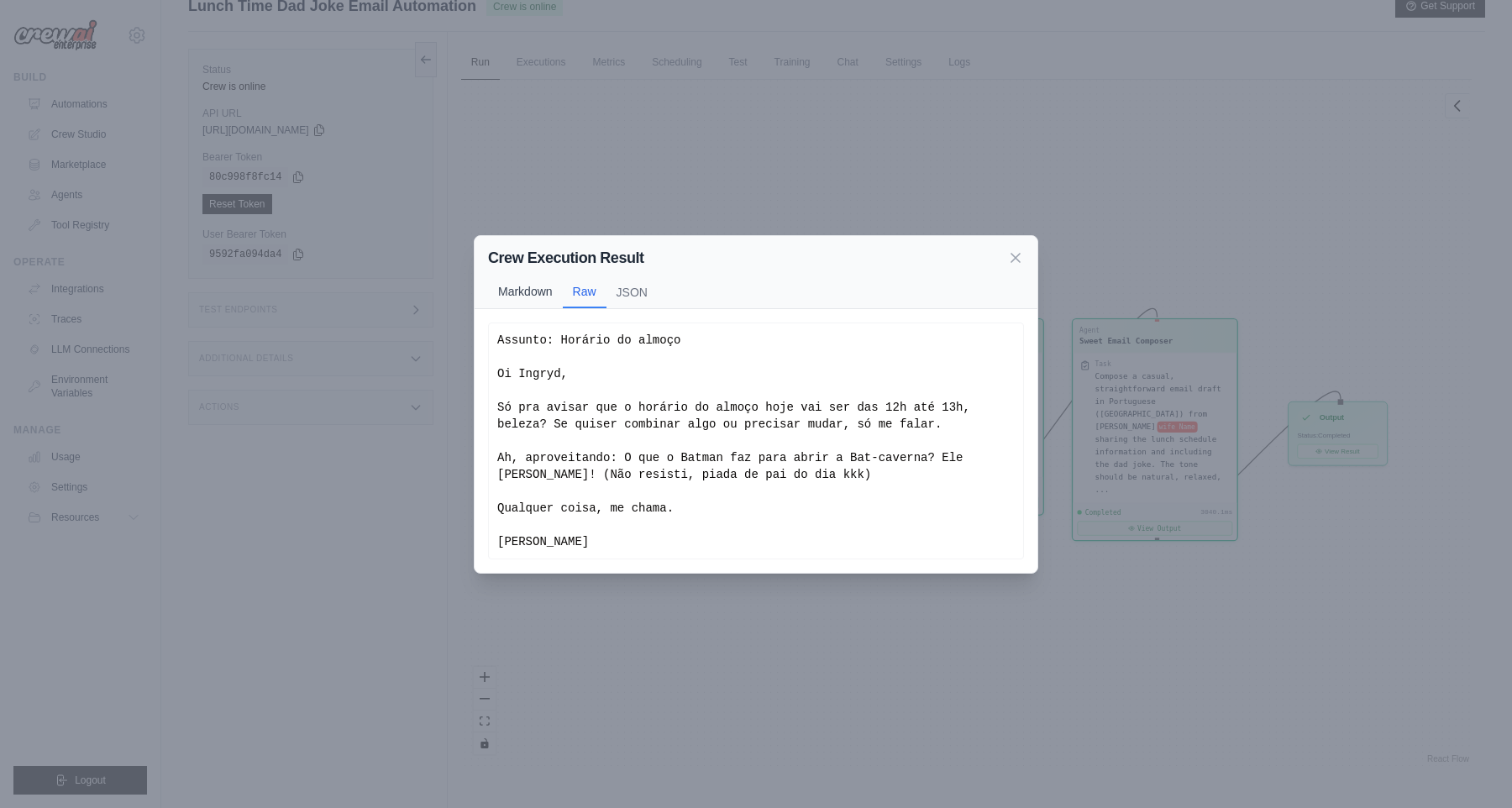
click at [529, 279] on button "Markdown" at bounding box center [524, 292] width 75 height 32
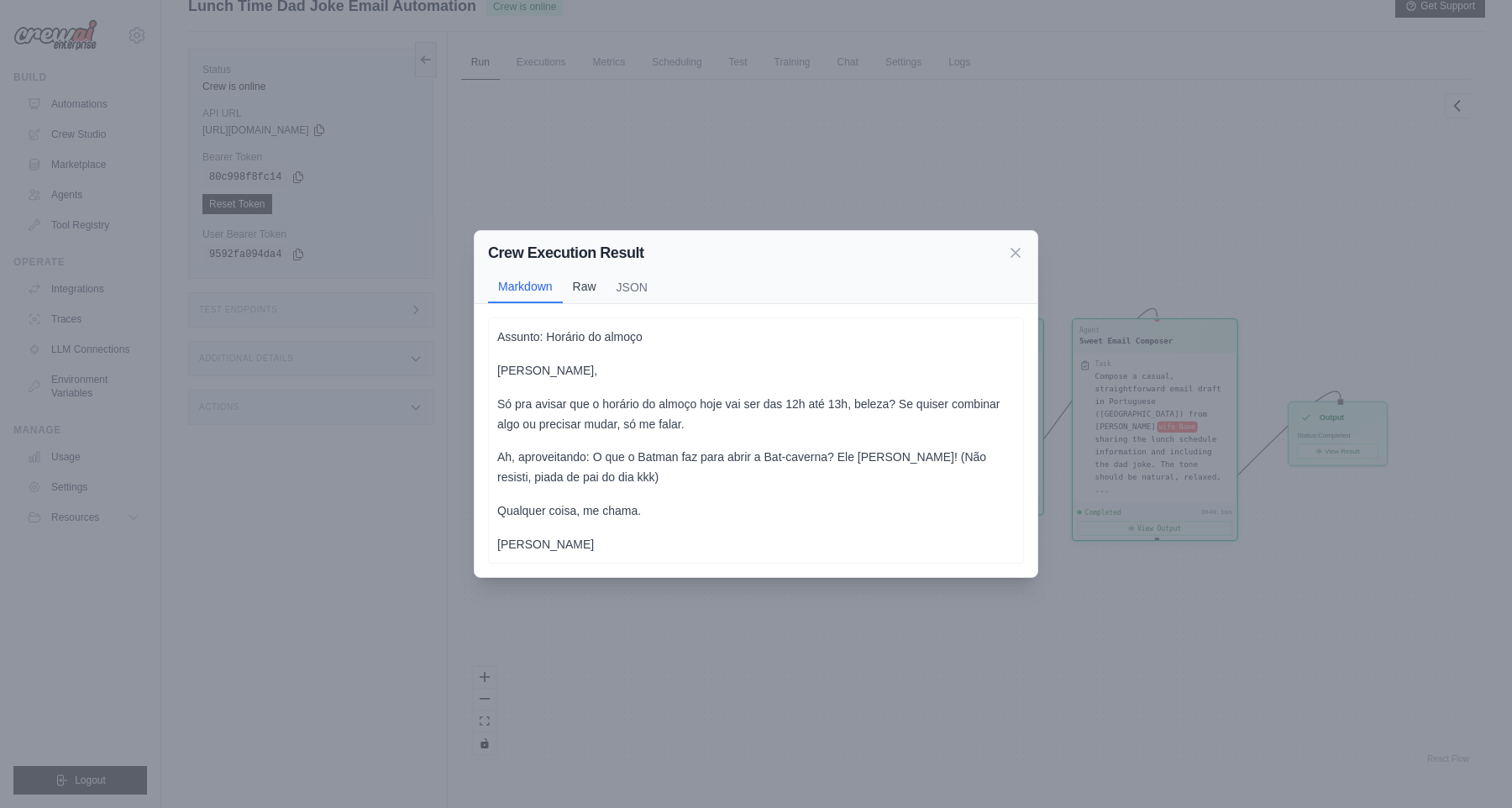
click at [572, 278] on button "Raw" at bounding box center [585, 286] width 44 height 32
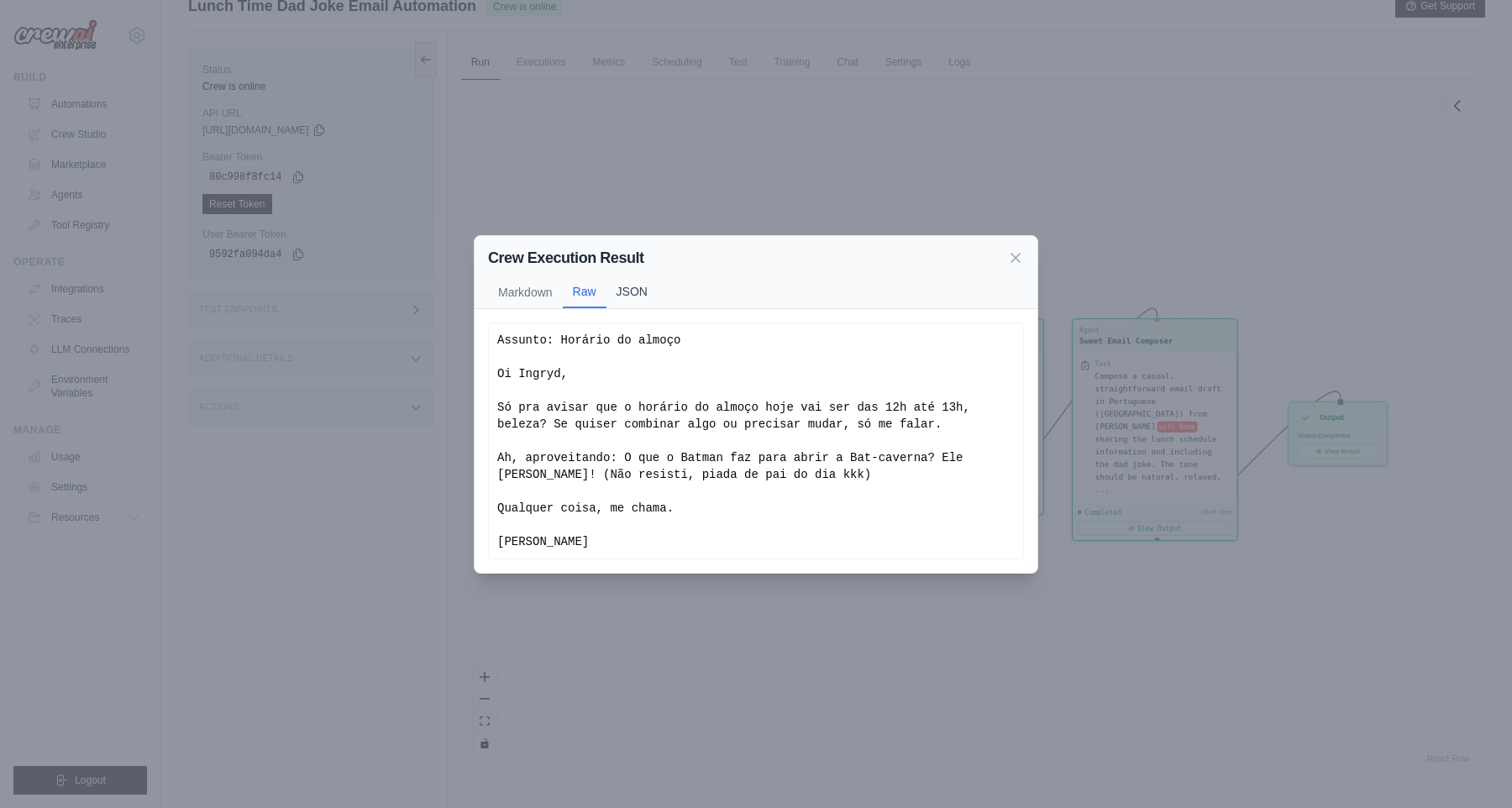
click at [626, 277] on button "JSON" at bounding box center [631, 292] width 51 height 32
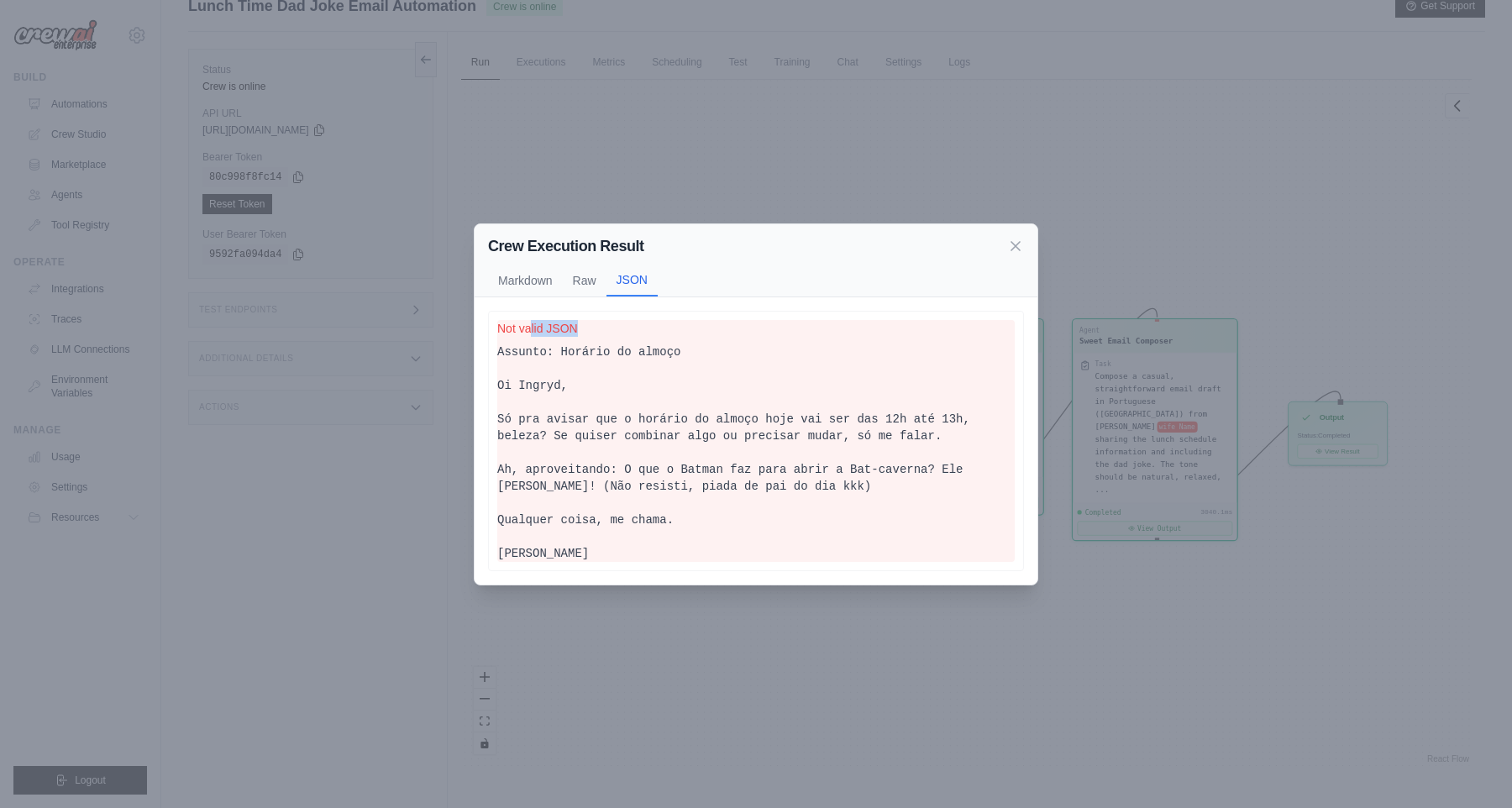
drag, startPoint x: 528, startPoint y: 322, endPoint x: 603, endPoint y: 313, distance: 75.5
click at [603, 320] on p "Not valid JSON" at bounding box center [756, 328] width 517 height 17
click at [586, 271] on button "Raw" at bounding box center [585, 280] width 44 height 32
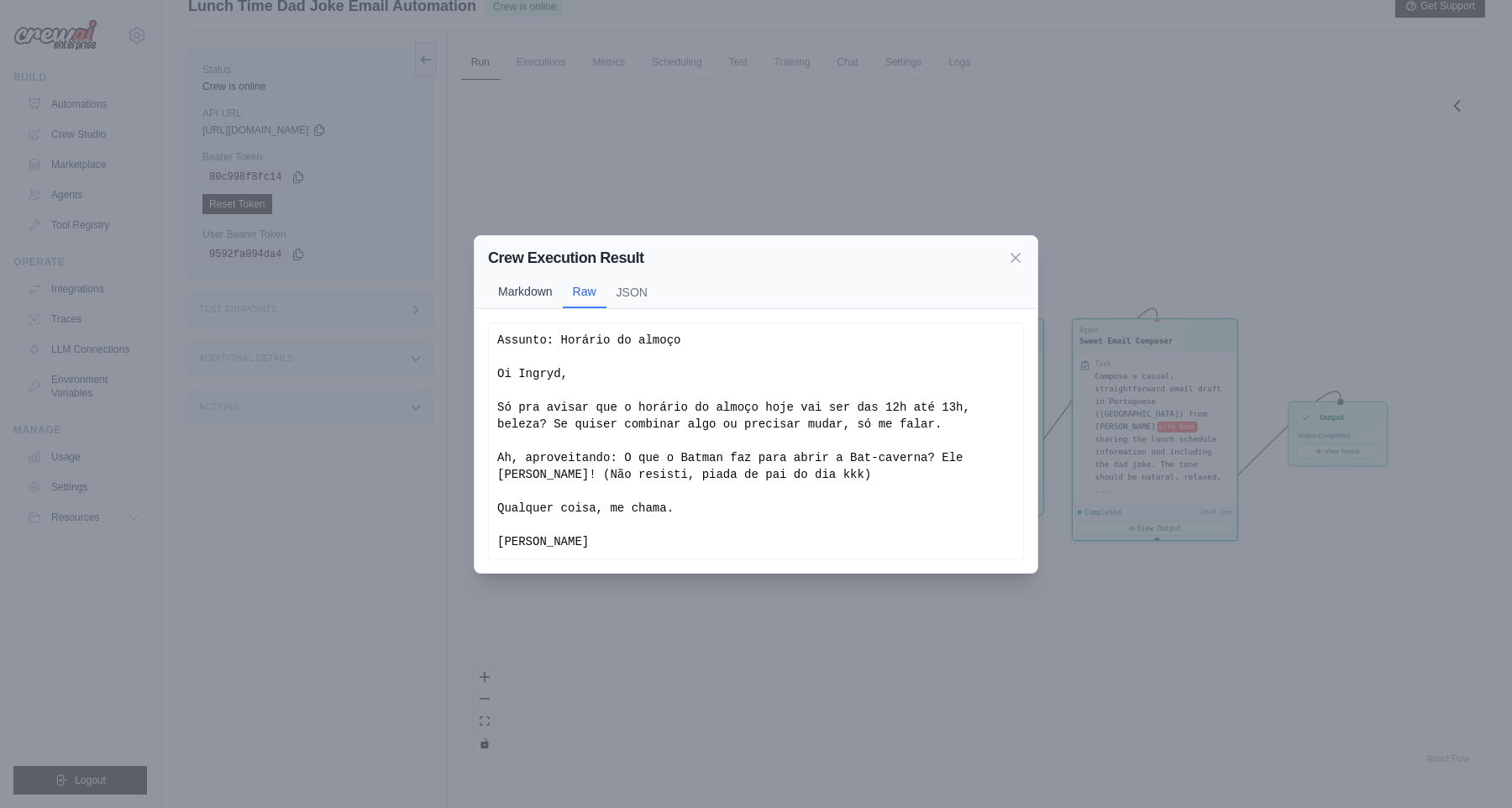
click at [526, 277] on button "Markdown" at bounding box center [524, 292] width 75 height 32
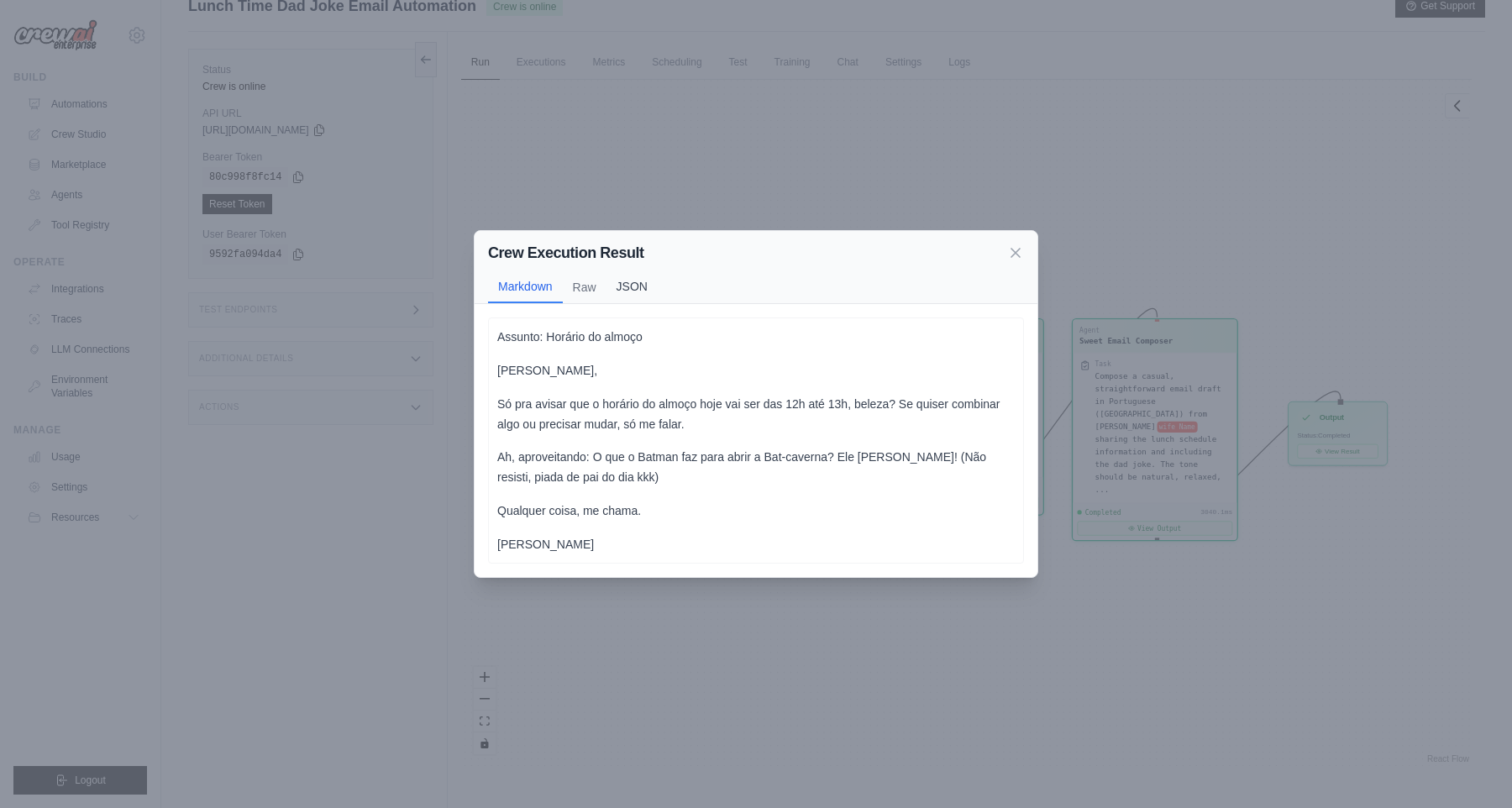
click at [621, 279] on button "JSON" at bounding box center [631, 286] width 51 height 32
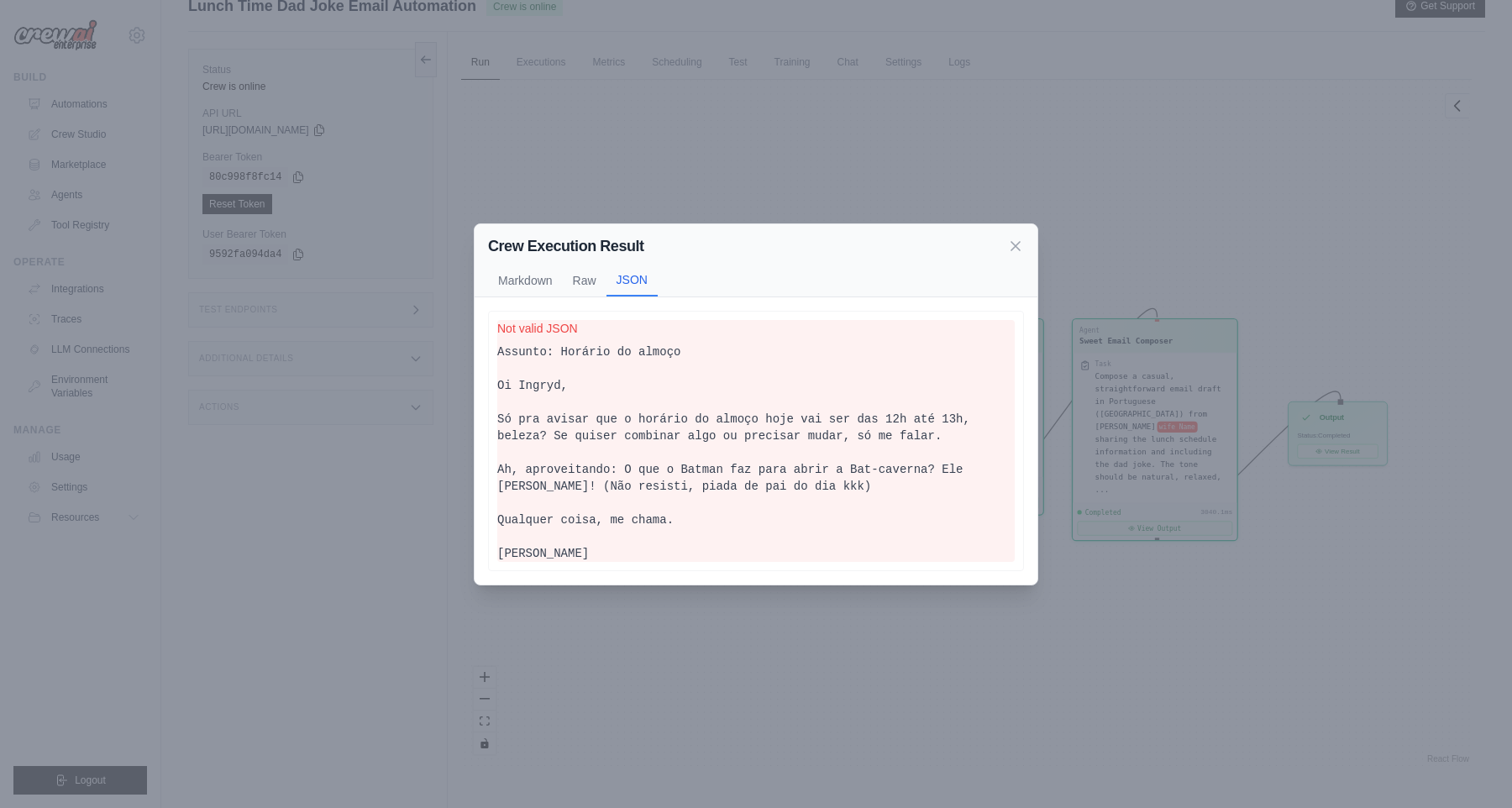
click at [549, 311] on div "Not valid JSON Assunto: Horário do almoço Oi Ingryd, Só pra avisar que o horári…" at bounding box center [755, 441] width 536 height 260
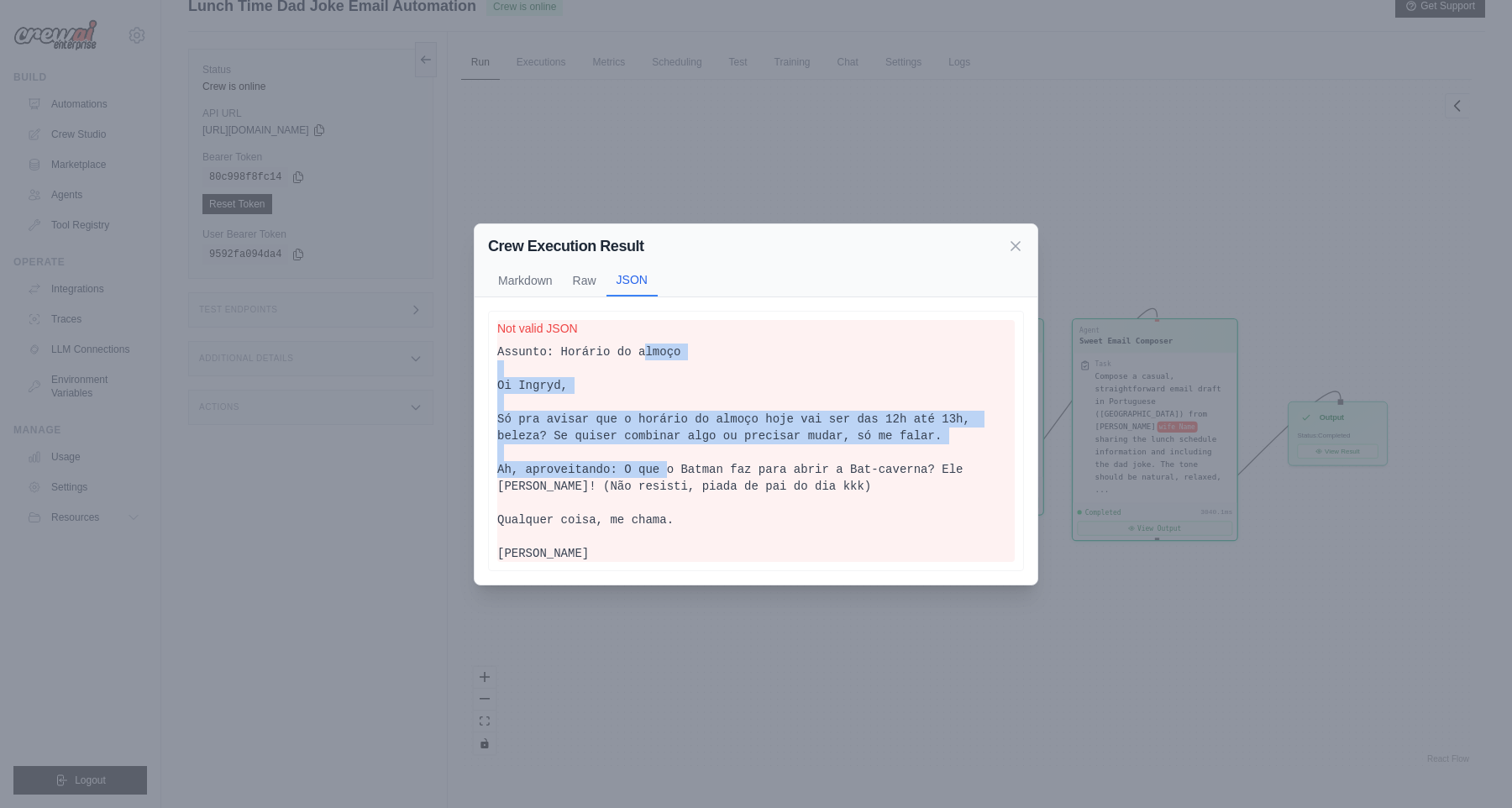
drag, startPoint x: 648, startPoint y: 345, endPoint x: 669, endPoint y: 469, distance: 125.8
click at [669, 469] on pre "Assunto: Horário do almoço Oi Ingryd, Só pra avisar que o horário do almoço hoj…" at bounding box center [756, 452] width 517 height 218
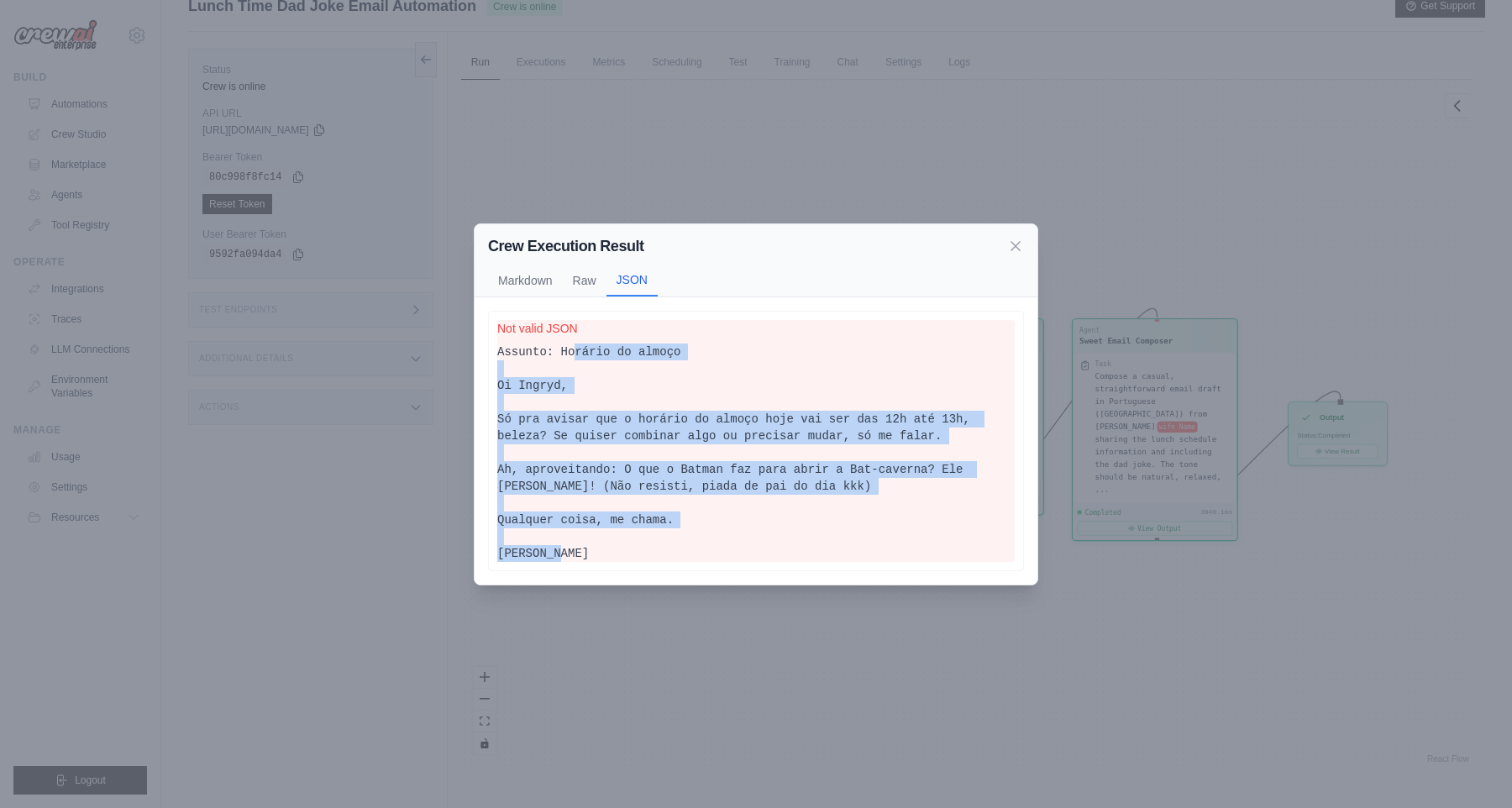
drag, startPoint x: 643, startPoint y: 552, endPoint x: 578, endPoint y: 332, distance: 229.4
click at [578, 332] on div "Not valid JSON Assunto: Horário do almoço Oi Ingryd, Só pra avisar que o horári…" at bounding box center [756, 440] width 517 height 242
click at [566, 264] on button "Raw" at bounding box center [585, 280] width 44 height 32
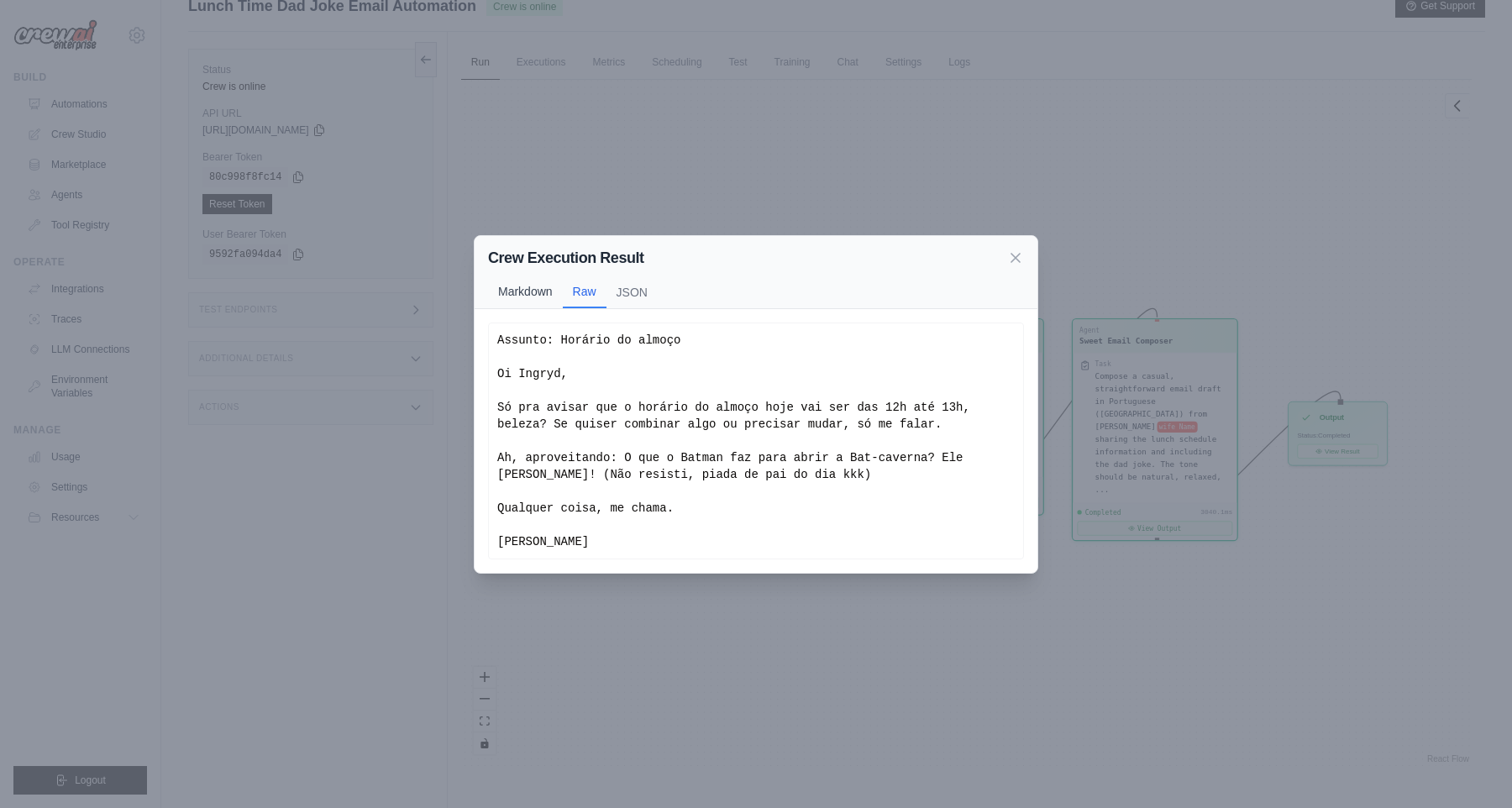
click at [525, 276] on button "Markdown" at bounding box center [524, 292] width 75 height 32
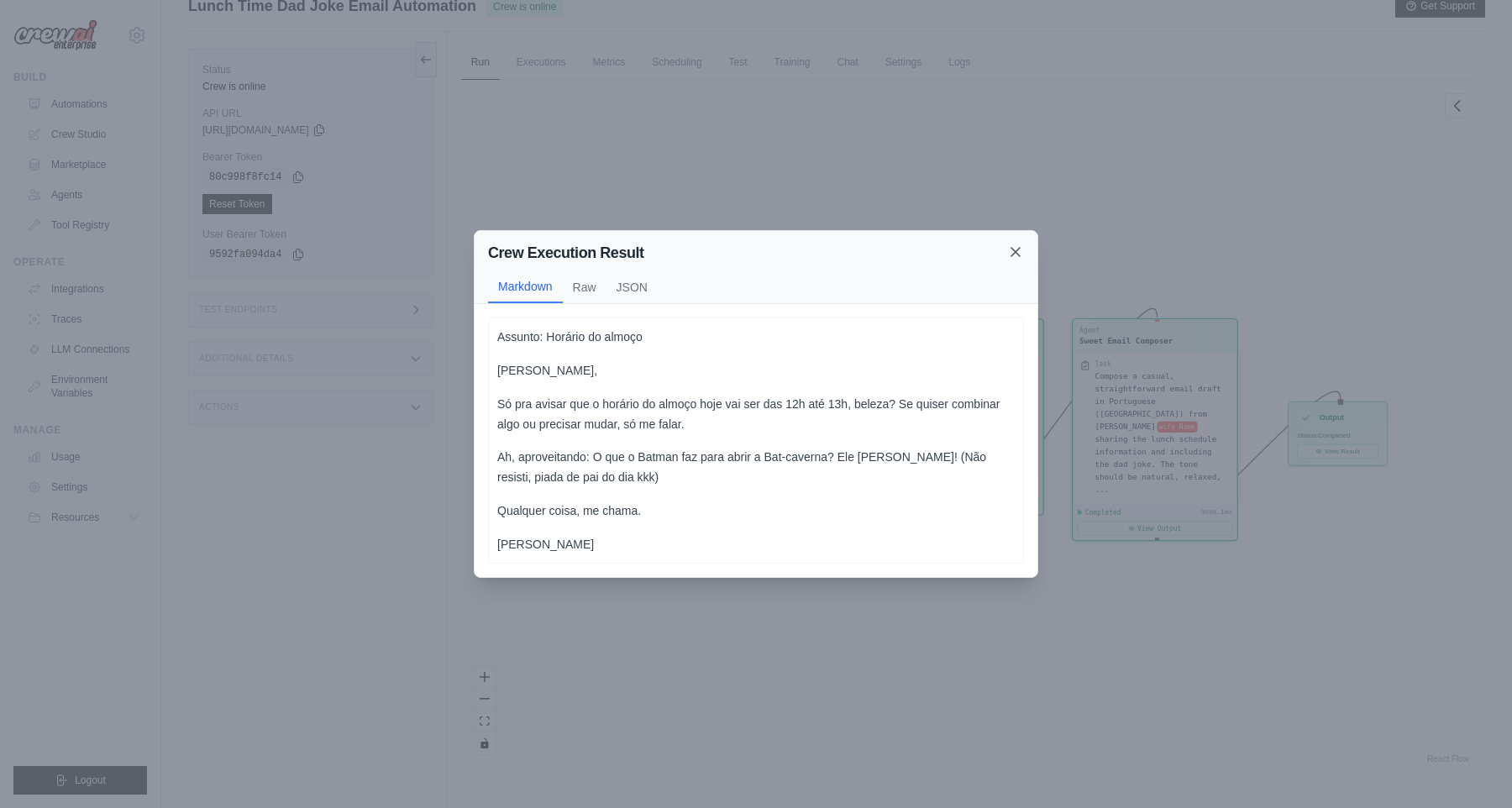
click at [1010, 246] on icon at bounding box center [1015, 251] width 17 height 17
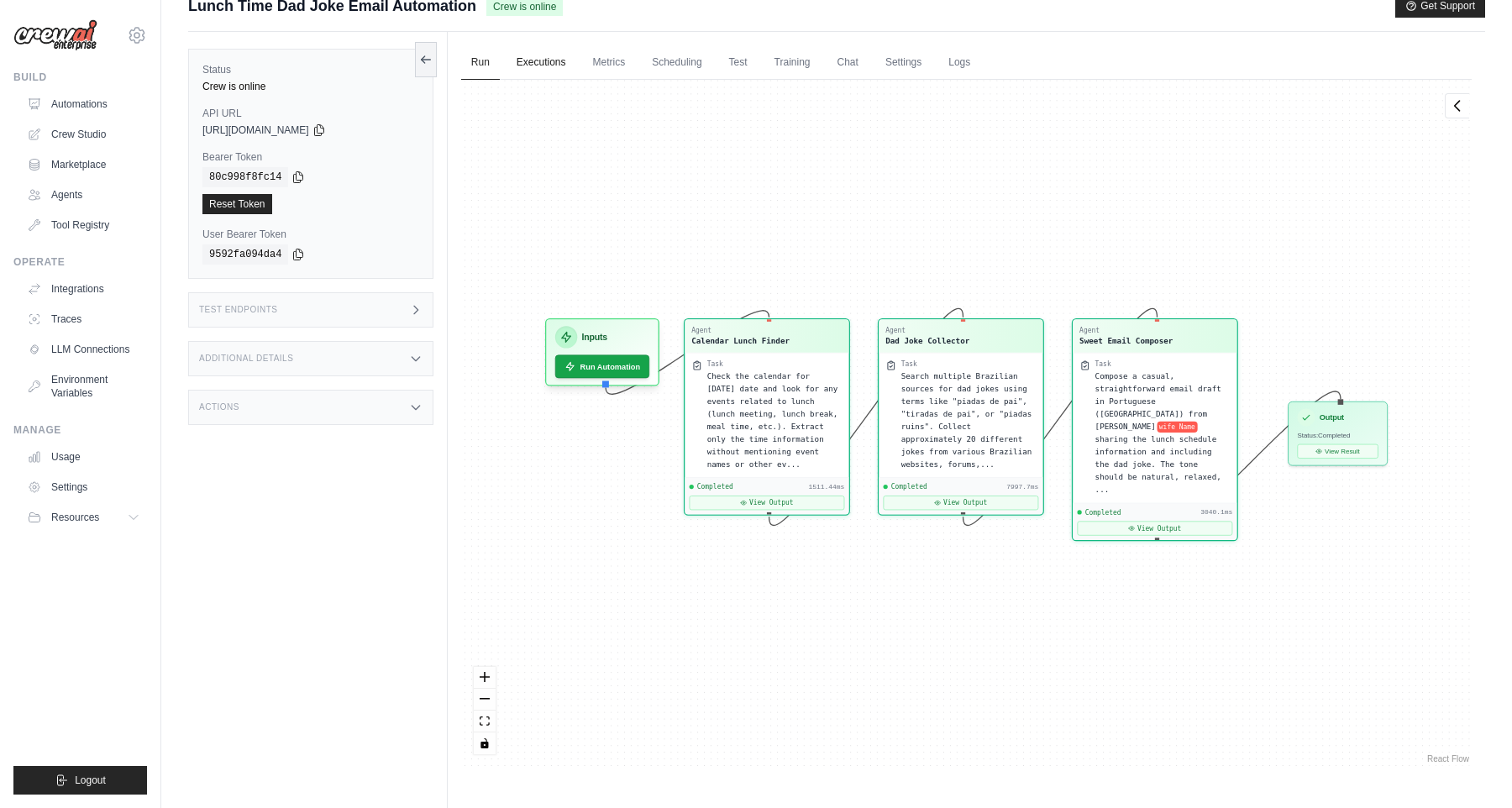
click at [537, 61] on link "Executions" at bounding box center [541, 63] width 70 height 35
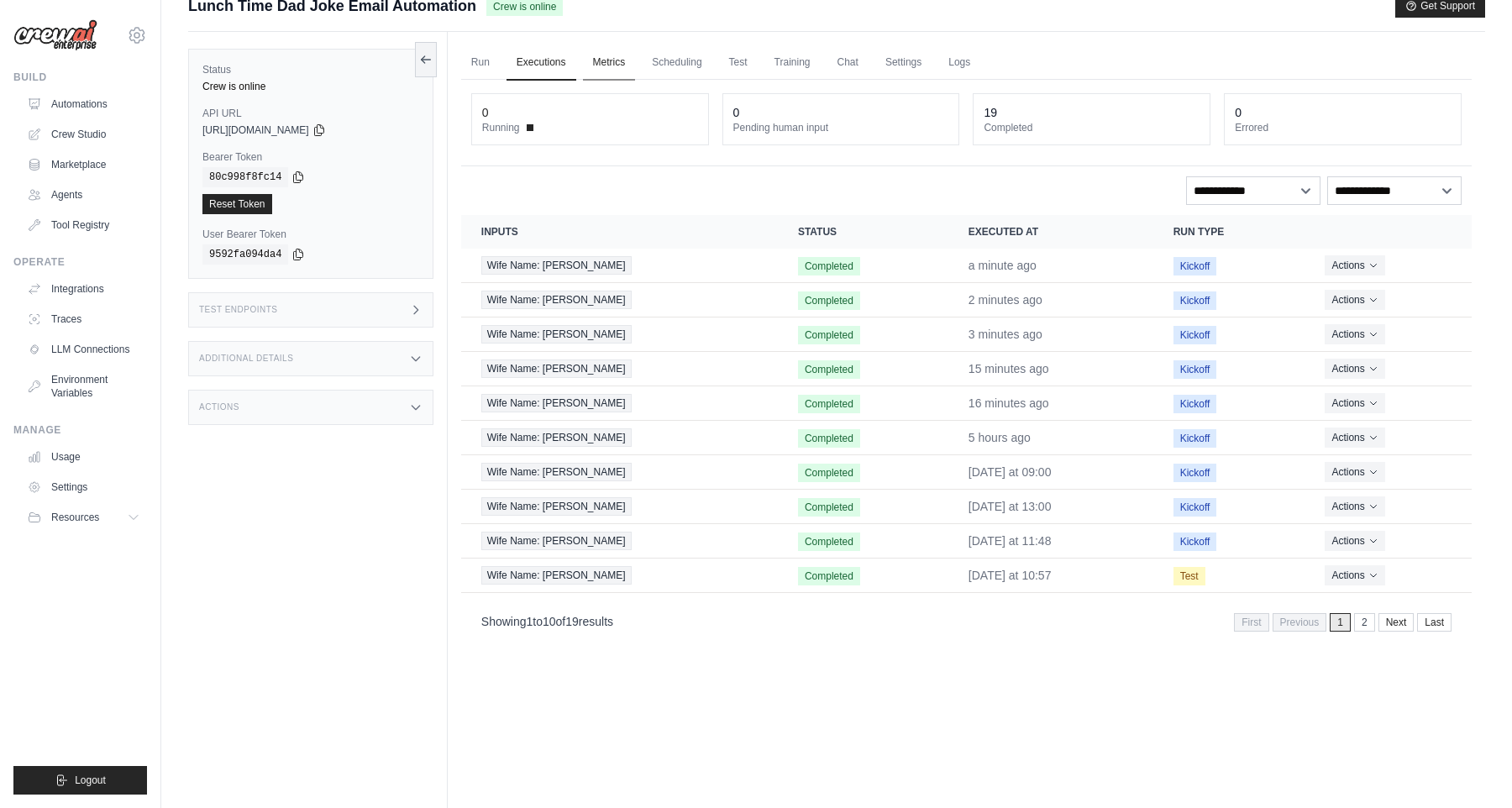
click at [604, 62] on link "Metrics" at bounding box center [609, 63] width 53 height 35
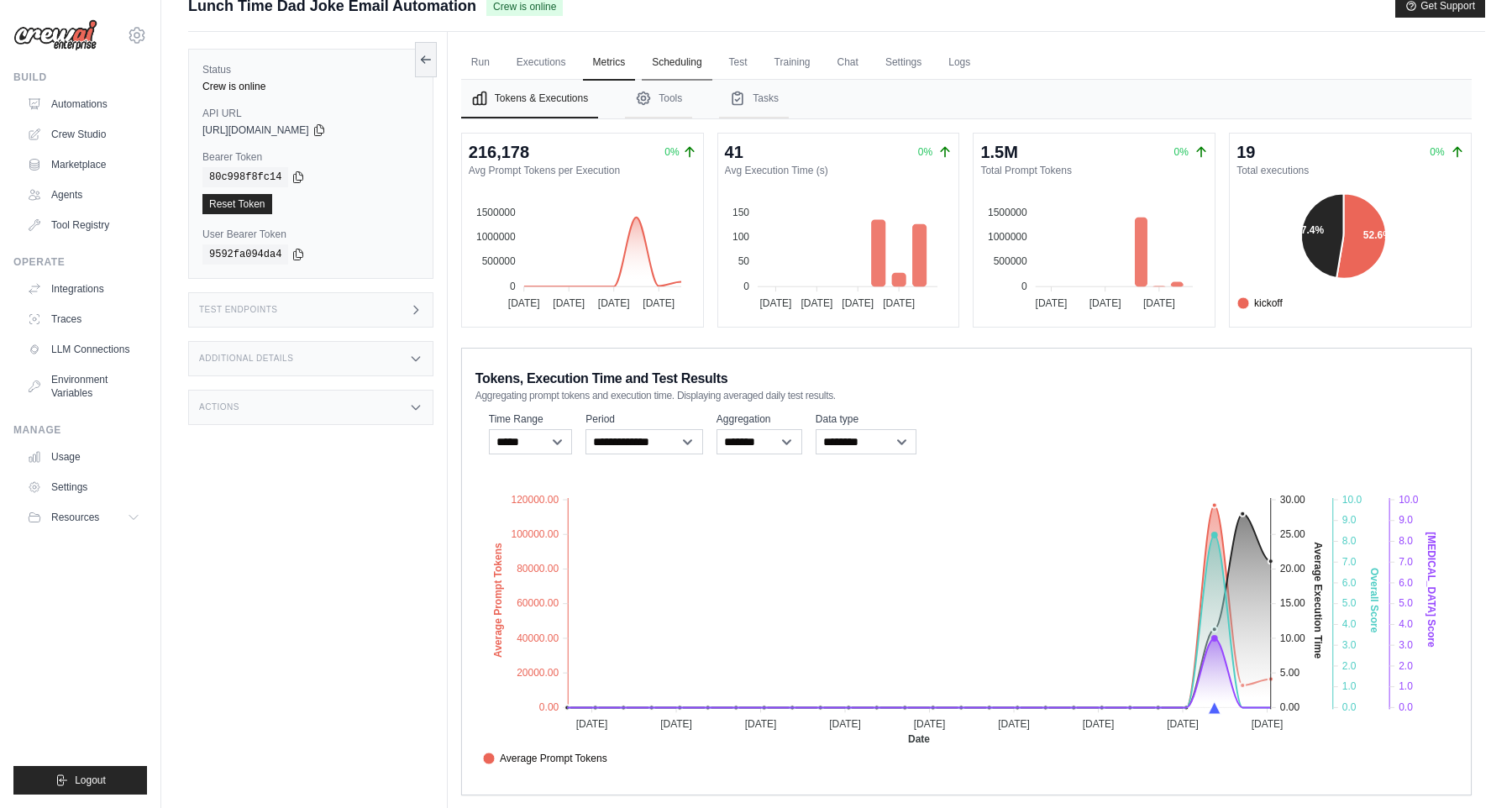
click at [675, 63] on link "Scheduling" at bounding box center [677, 63] width 70 height 35
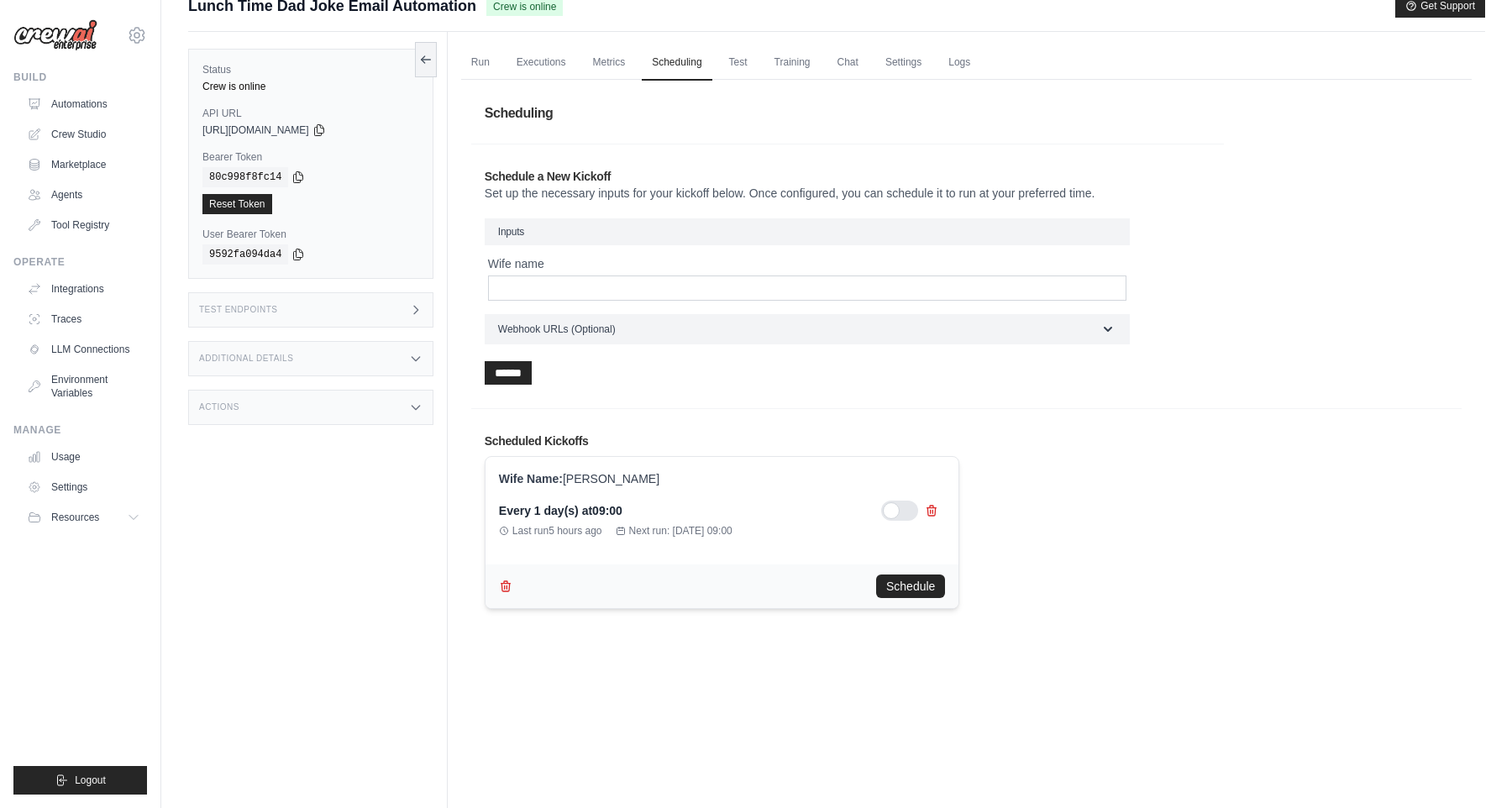
click at [906, 513] on div at bounding box center [899, 510] width 37 height 20
click at [731, 63] on link "Test" at bounding box center [738, 63] width 39 height 35
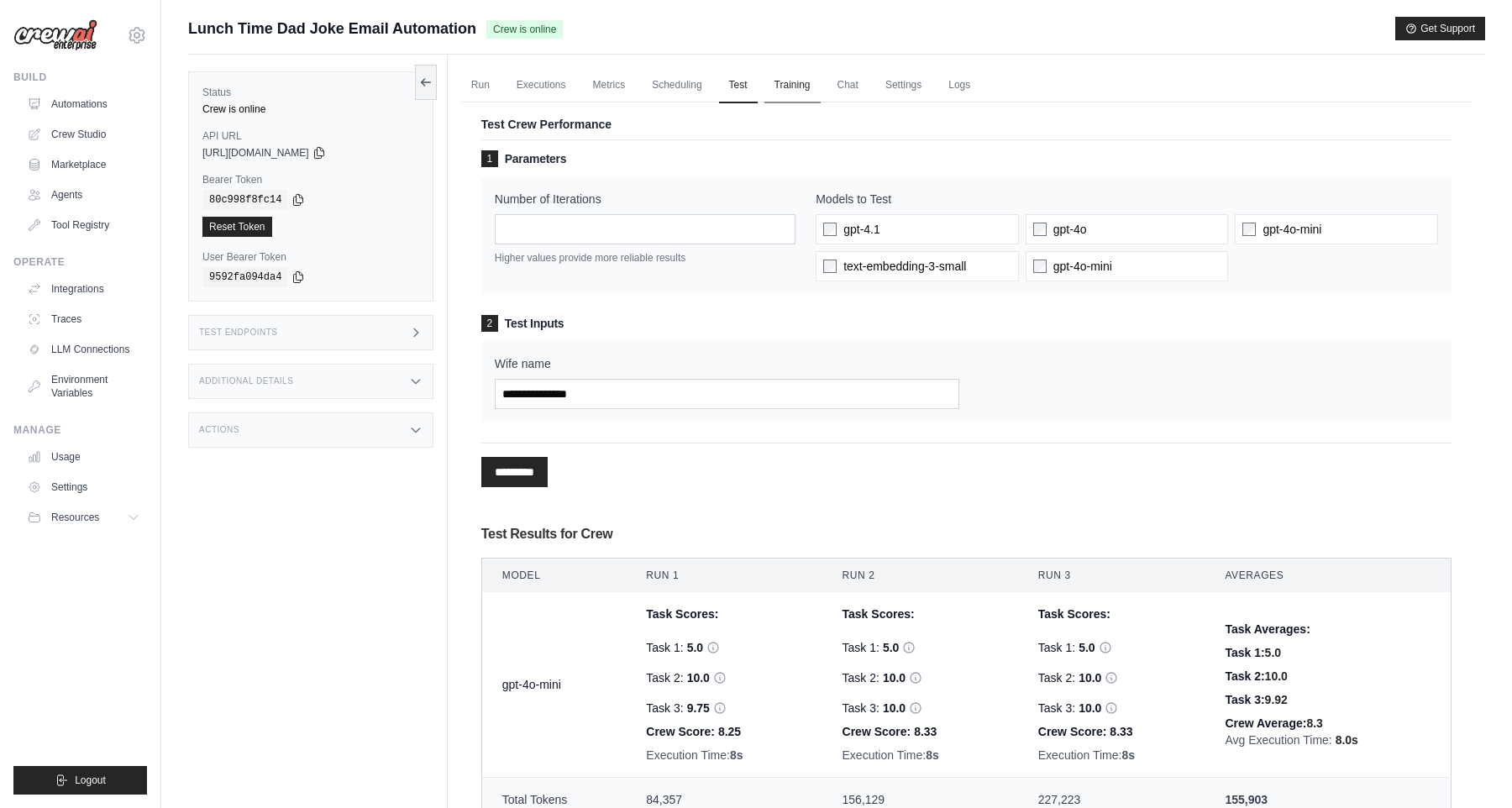
click at [778, 71] on link "Training" at bounding box center [792, 85] width 57 height 35
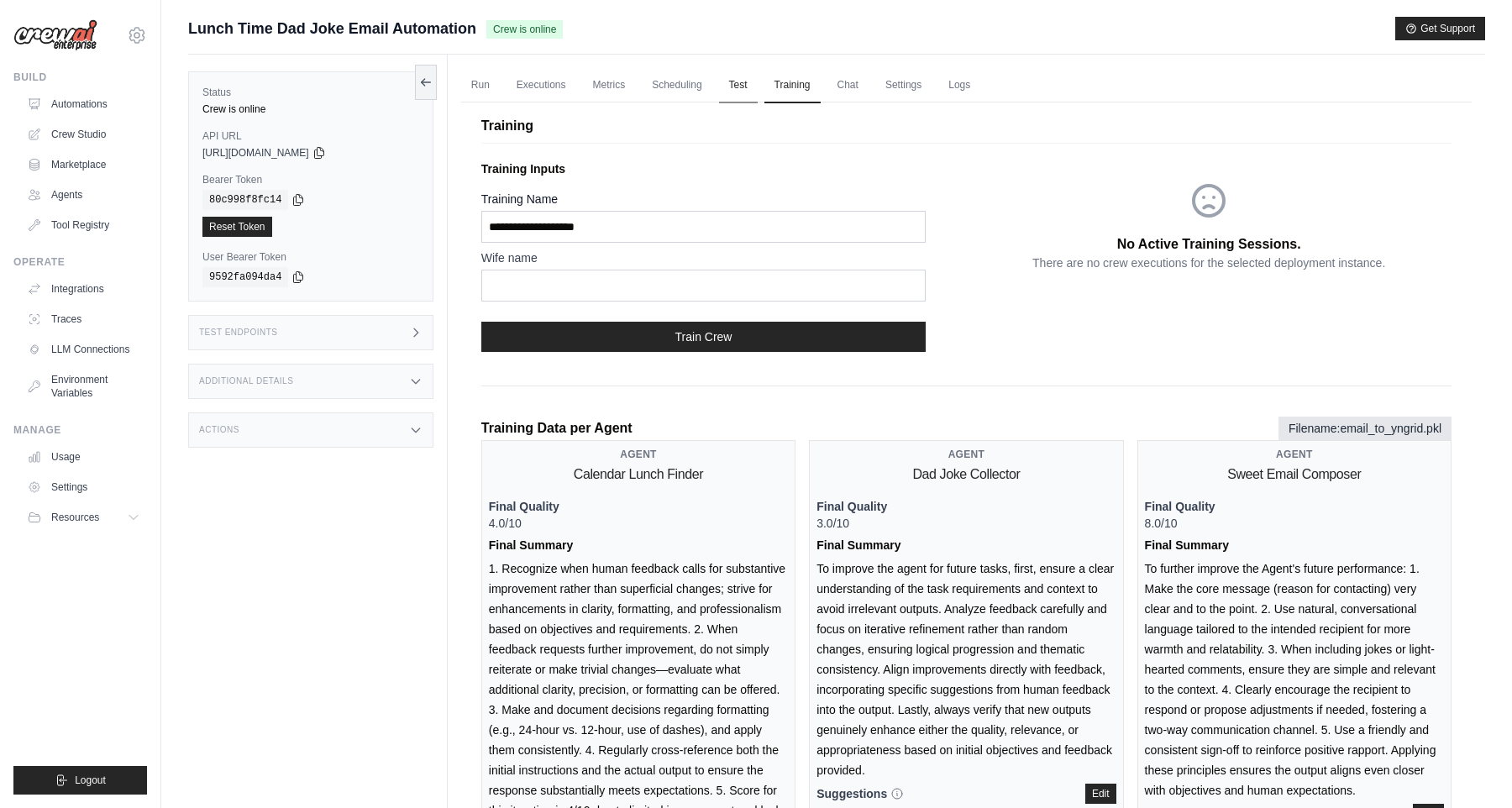
click at [725, 72] on link "Test" at bounding box center [738, 85] width 39 height 35
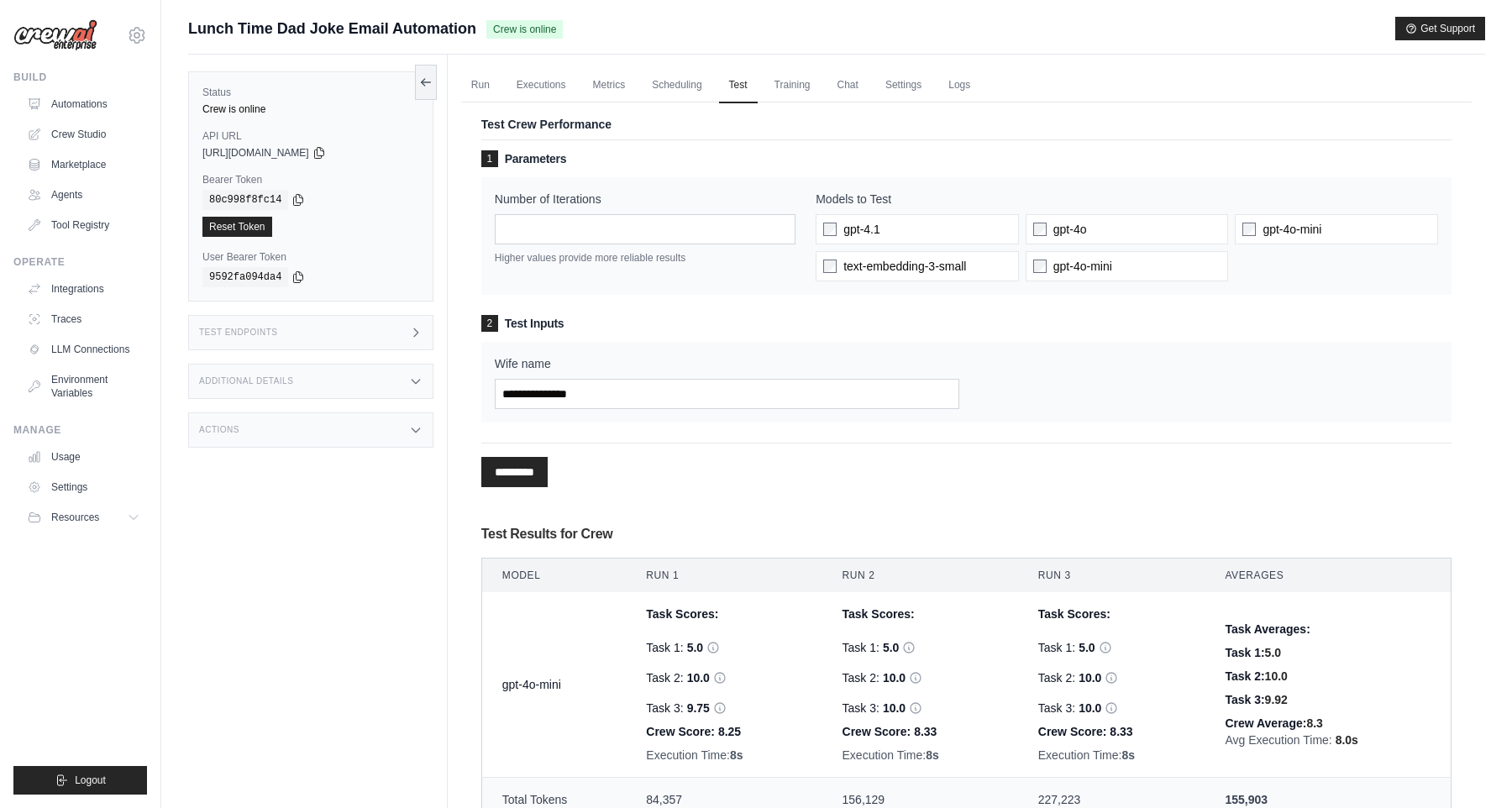
click at [848, 79] on link "Chat" at bounding box center [848, 85] width 41 height 35
click at [894, 76] on link "Settings" at bounding box center [903, 85] width 57 height 35
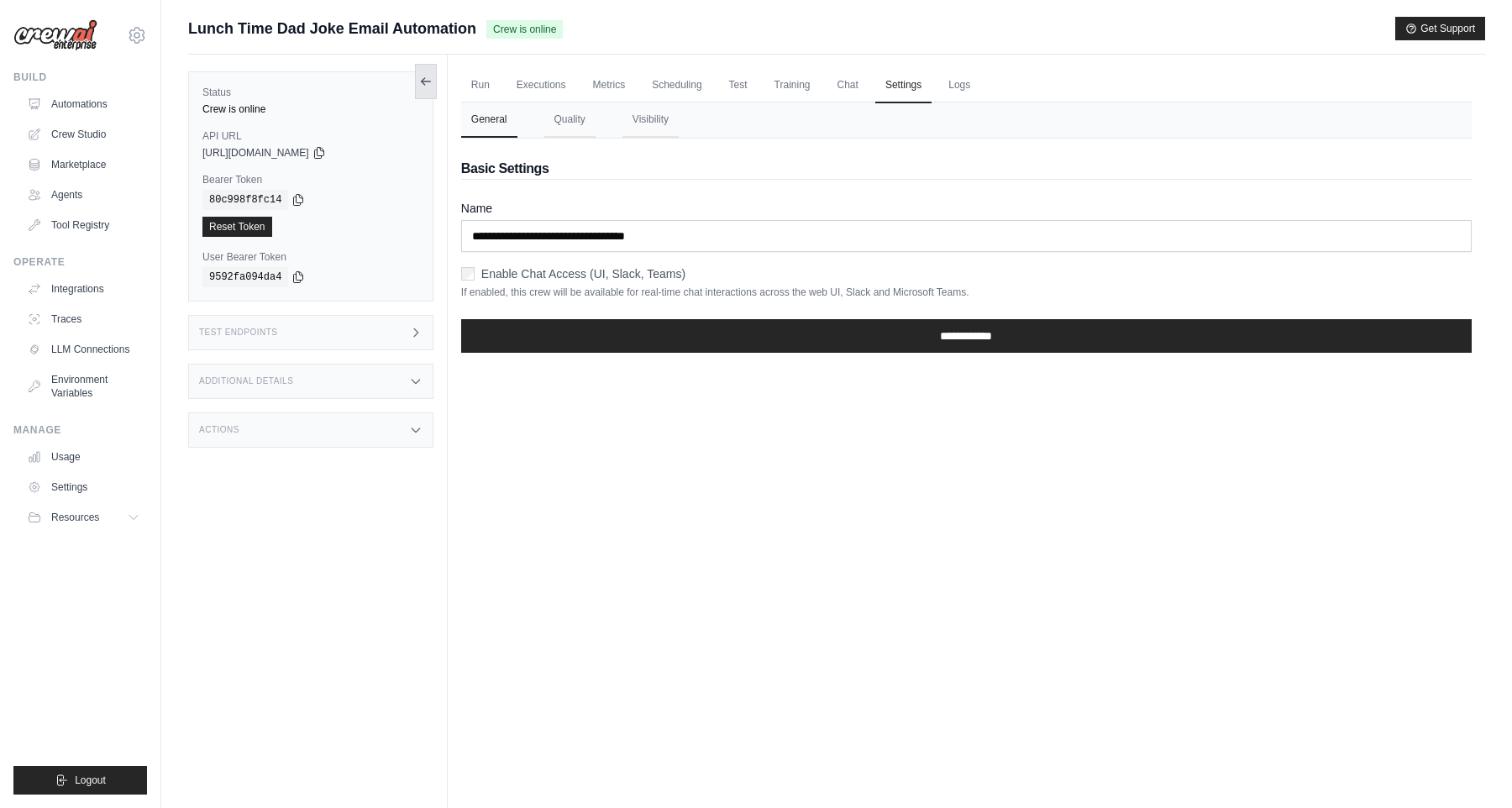
click at [426, 77] on icon at bounding box center [426, 81] width 13 height 13
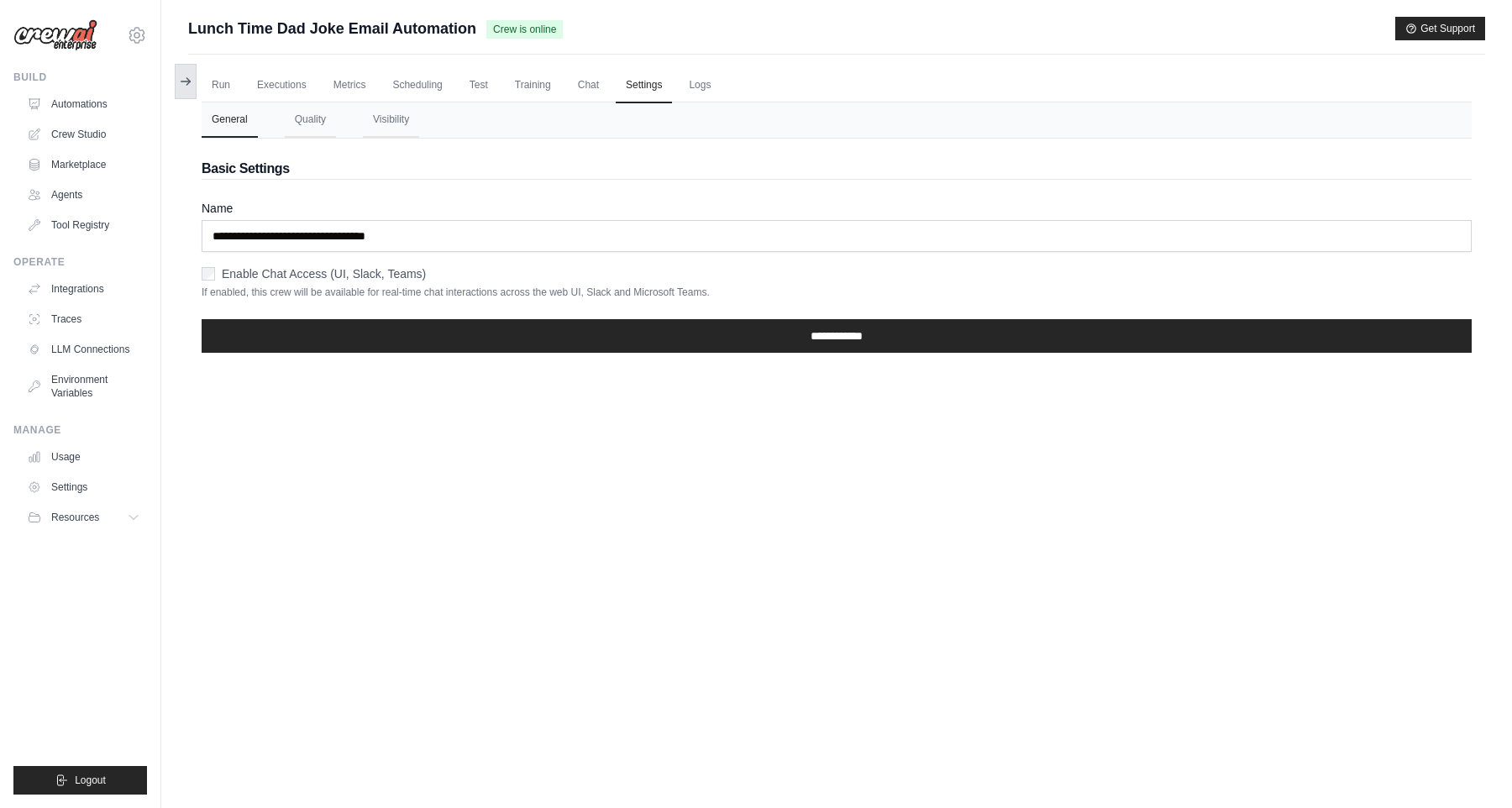
click at [180, 85] on icon at bounding box center [185, 81] width 13 height 13
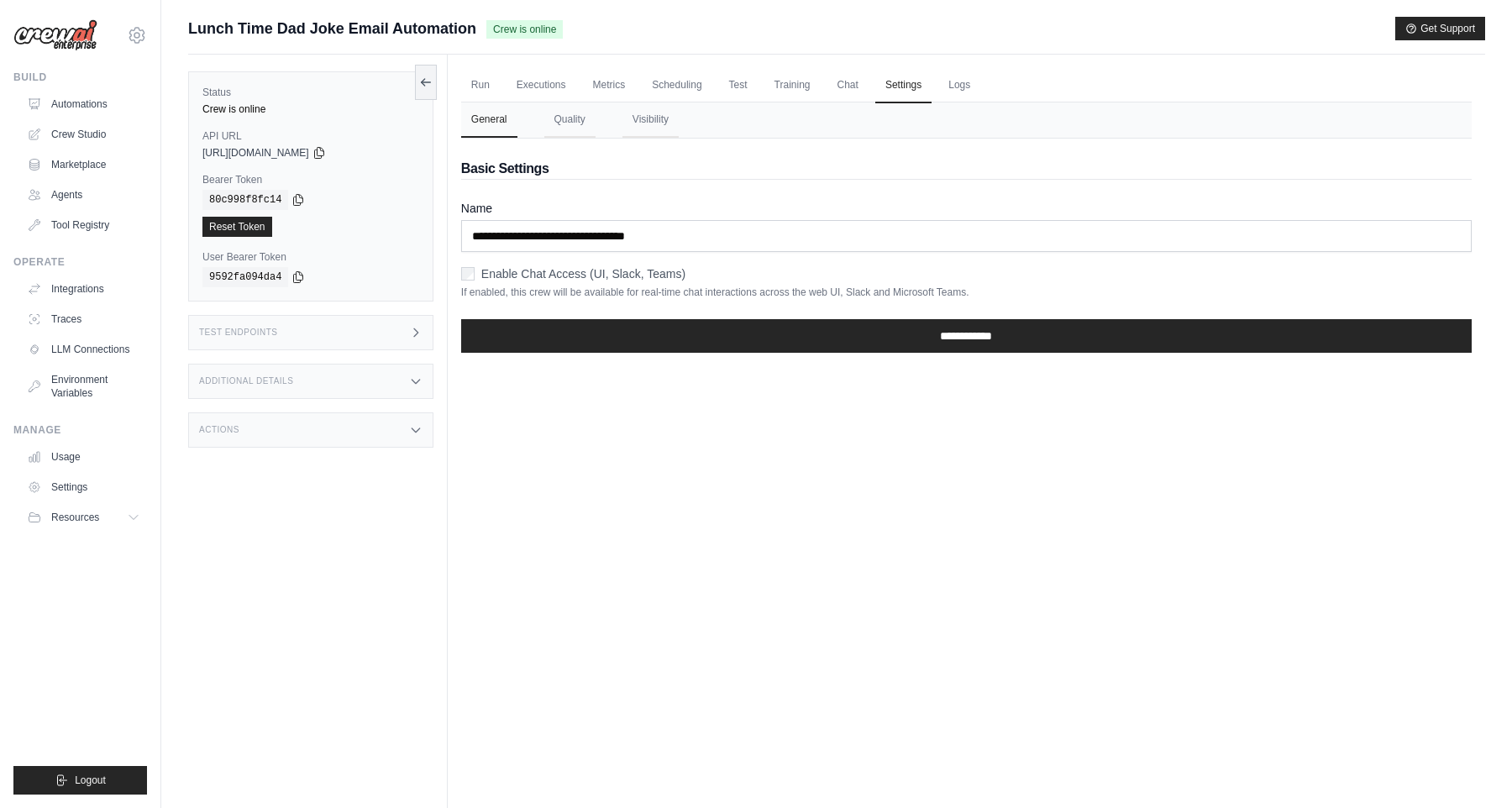
click at [294, 327] on div "Test Endpoints" at bounding box center [311, 332] width 245 height 35
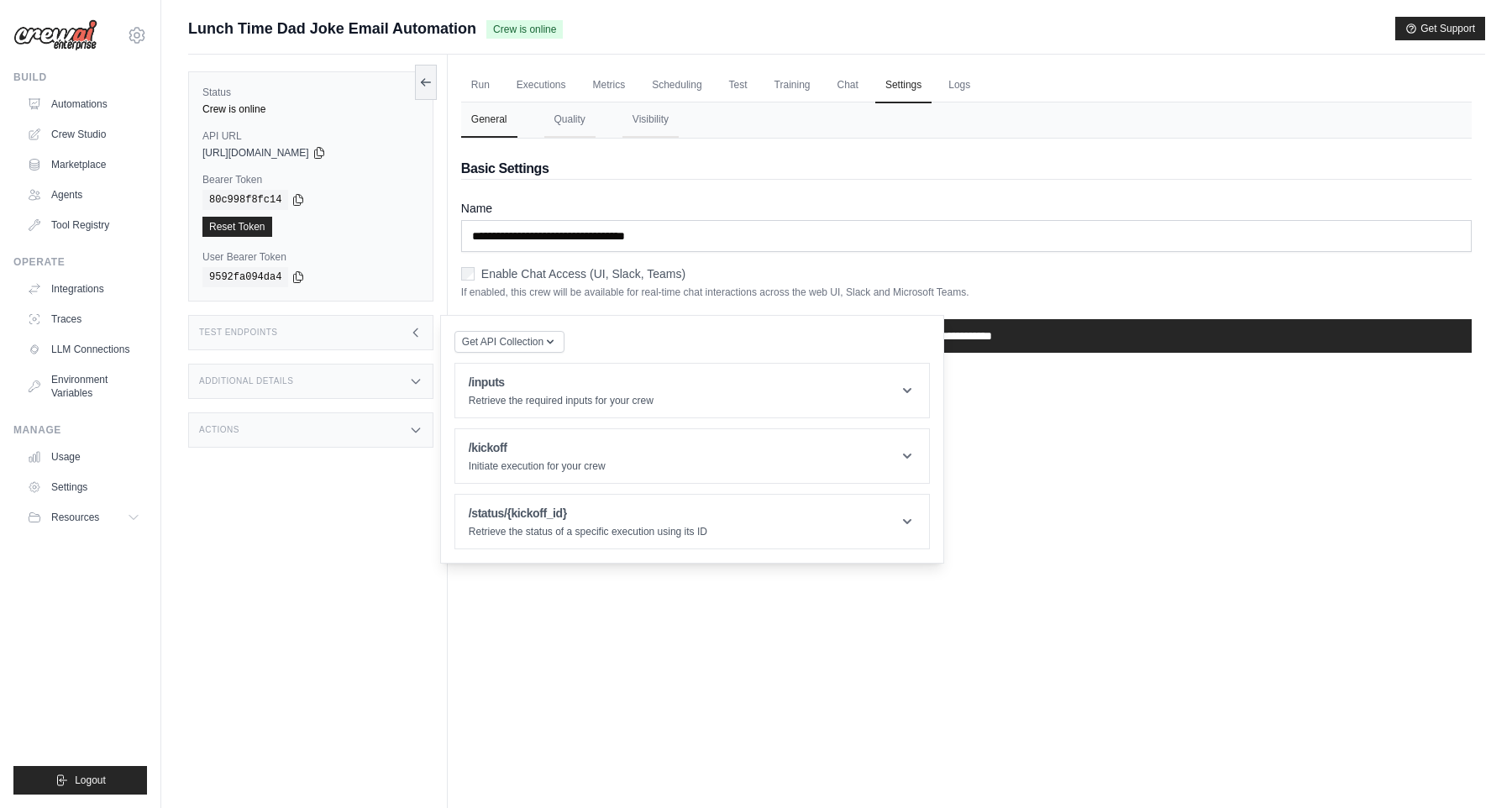
click at [397, 383] on div "Additional Details" at bounding box center [311, 381] width 245 height 35
click at [357, 540] on div "Actions" at bounding box center [311, 529] width 245 height 35
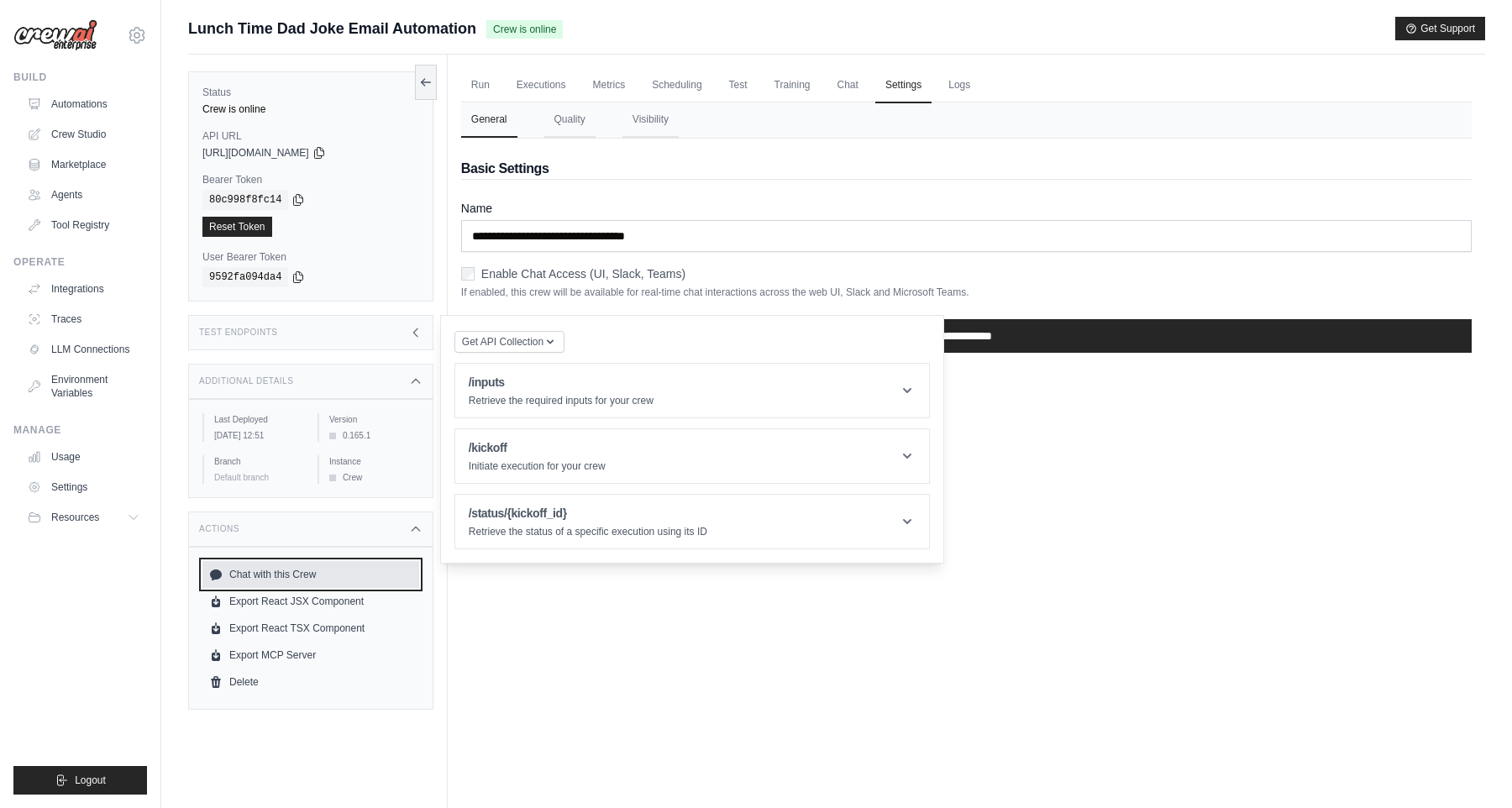
click at [345, 576] on link "Chat with this Crew" at bounding box center [310, 575] width 216 height 27
click at [578, 126] on button "Quality" at bounding box center [569, 119] width 51 height 35
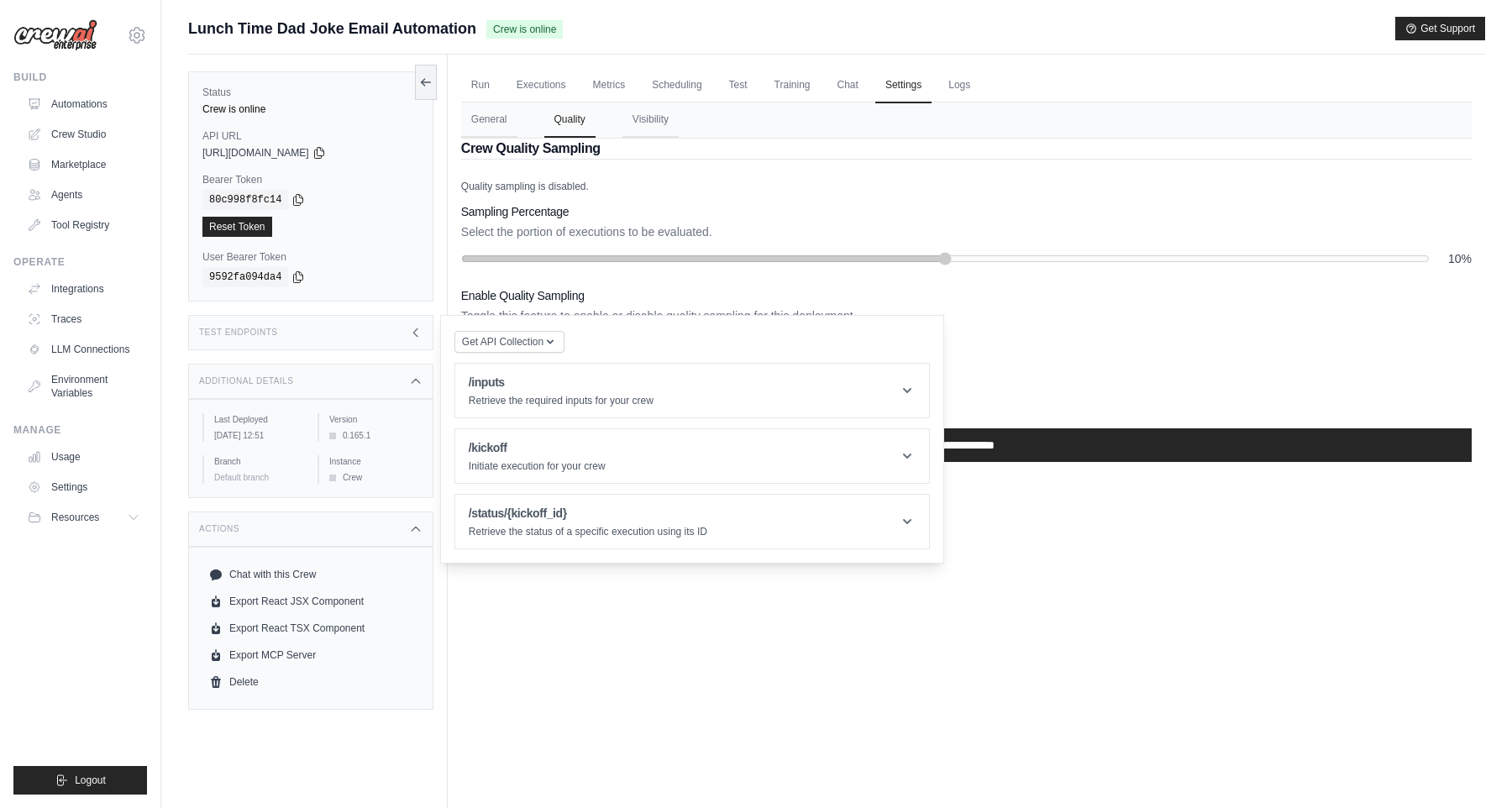
click at [709, 251] on div "10%" at bounding box center [966, 259] width 1010 height 17
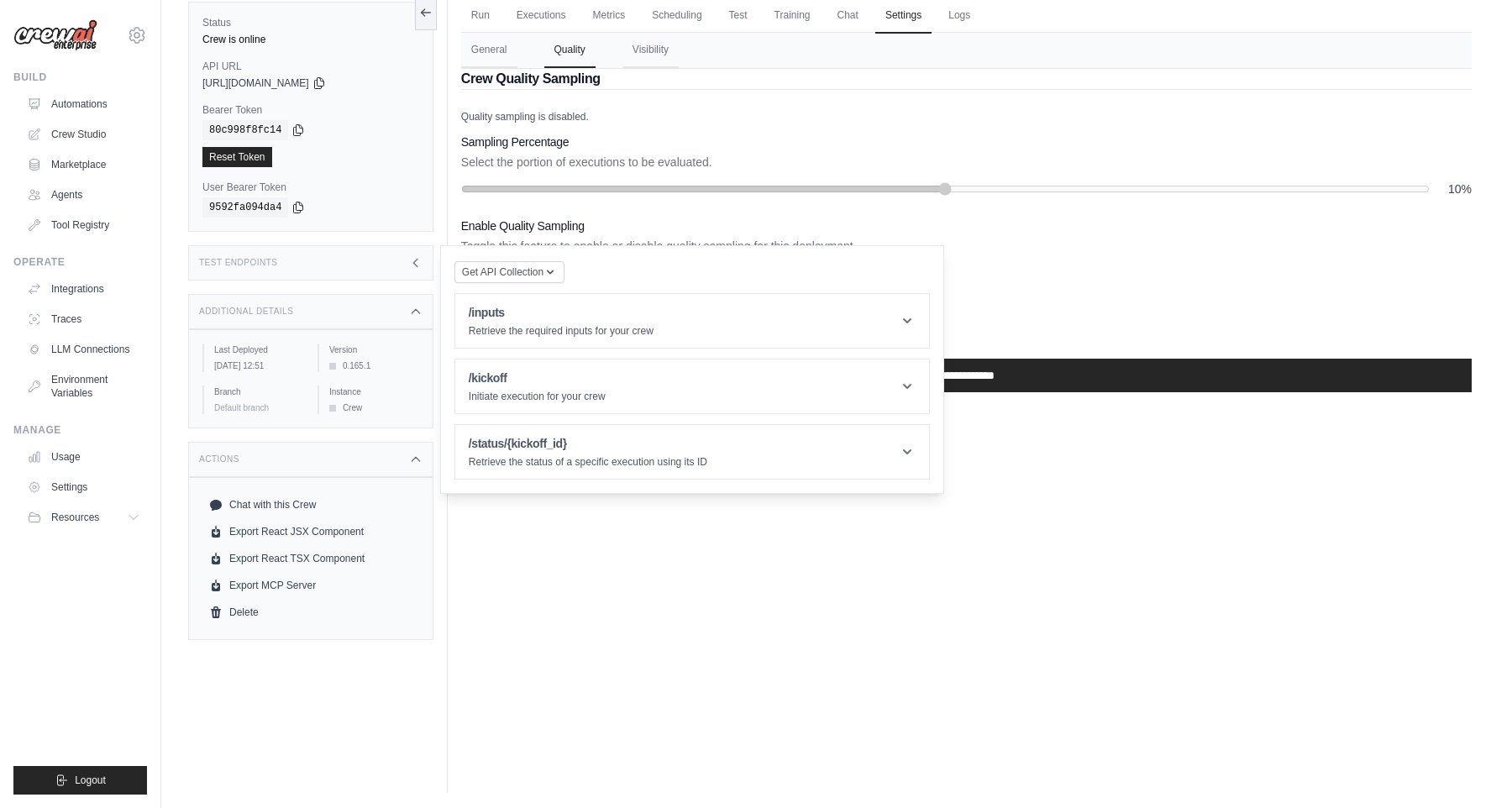
scroll to position [72, 0]
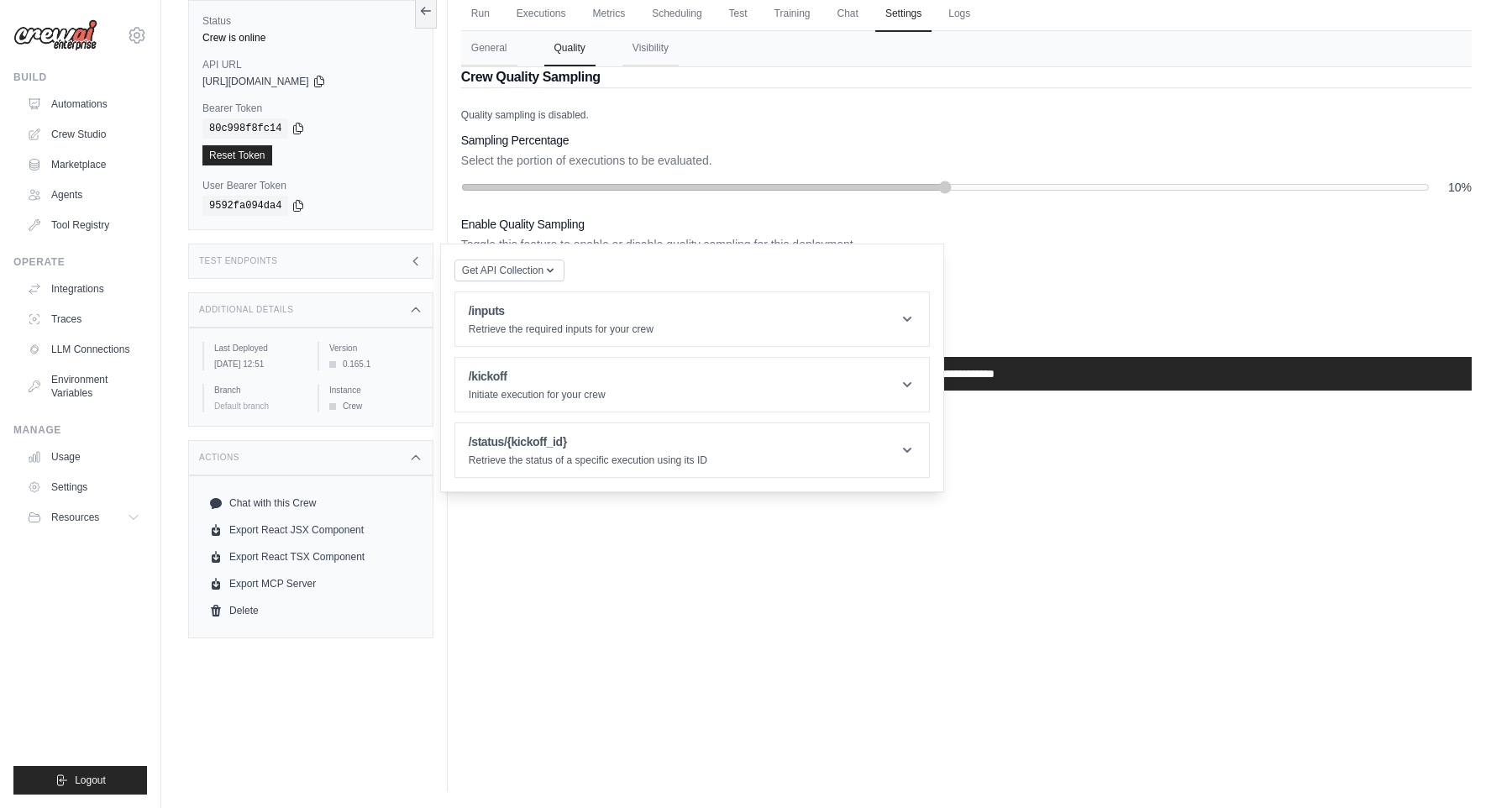
click at [611, 566] on div "Run Executions Metrics Scheduling Test Training Chat Settings Logs 1 Running 0 …" at bounding box center [966, 387] width 1037 height 808
click at [426, 315] on div "Additional Details" at bounding box center [311, 310] width 245 height 35
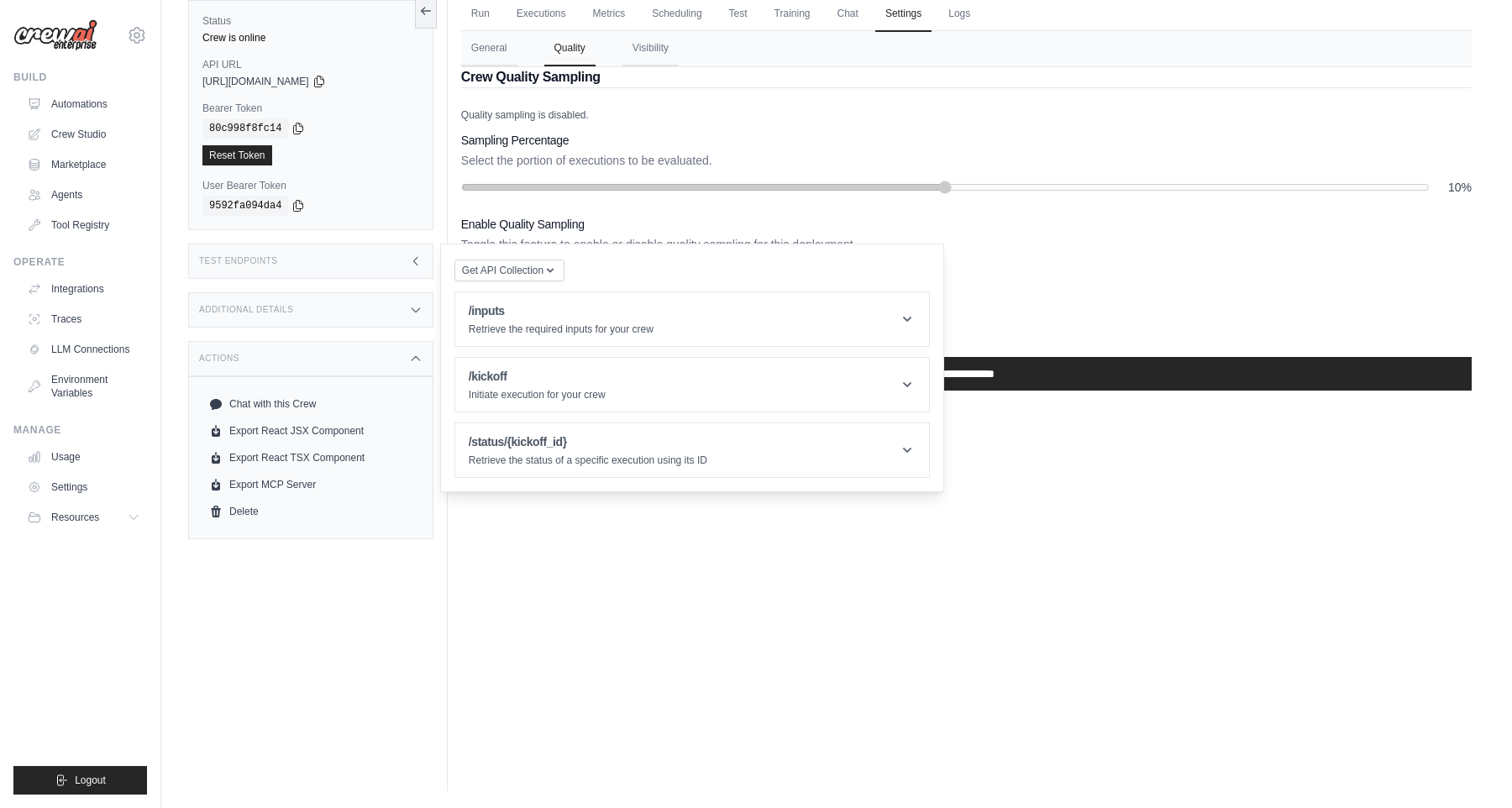
click at [409, 252] on div "Test Endpoints" at bounding box center [311, 260] width 245 height 35
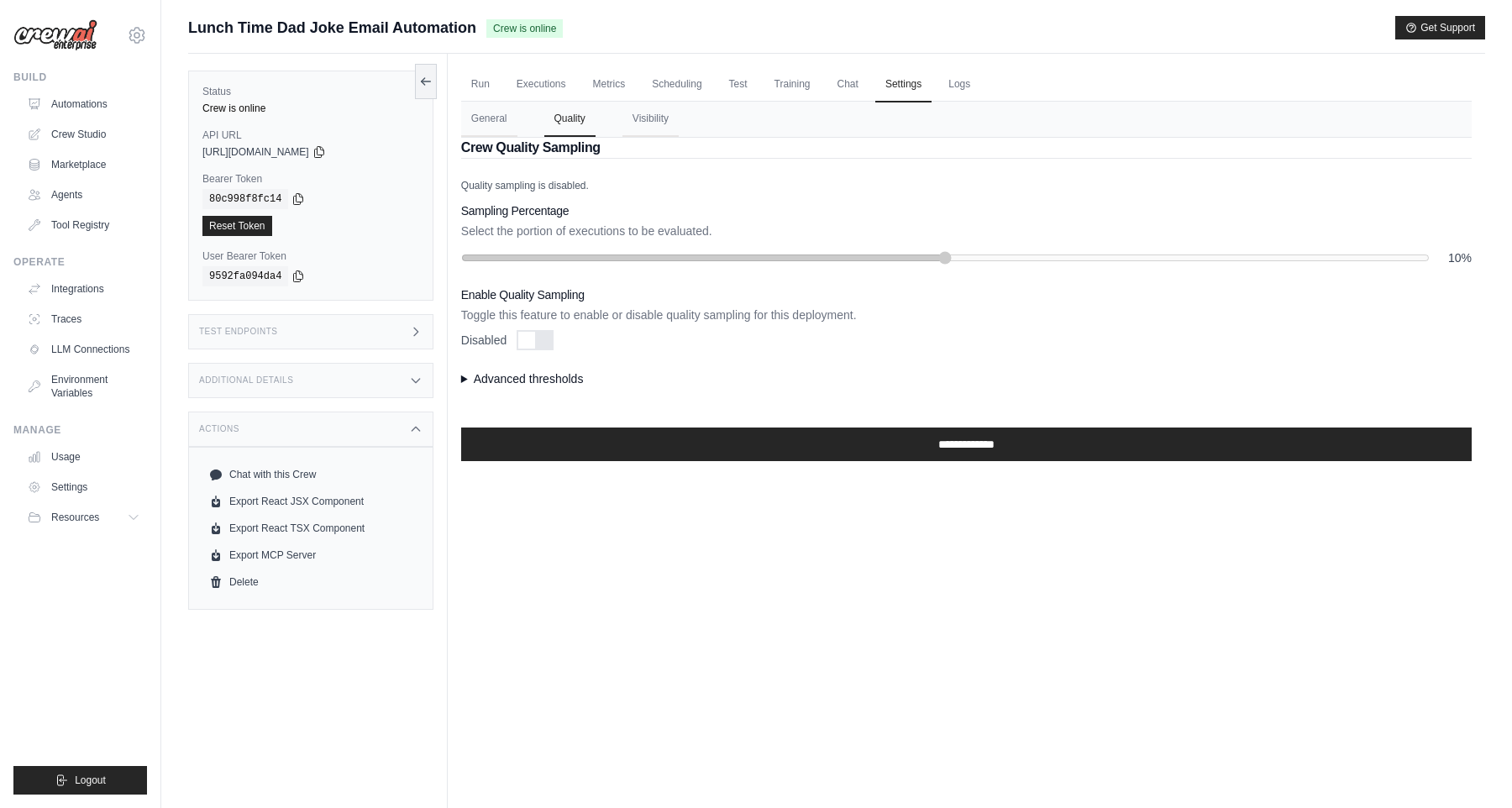
scroll to position [0, 0]
click at [672, 99] on link "Scheduling" at bounding box center [677, 85] width 70 height 35
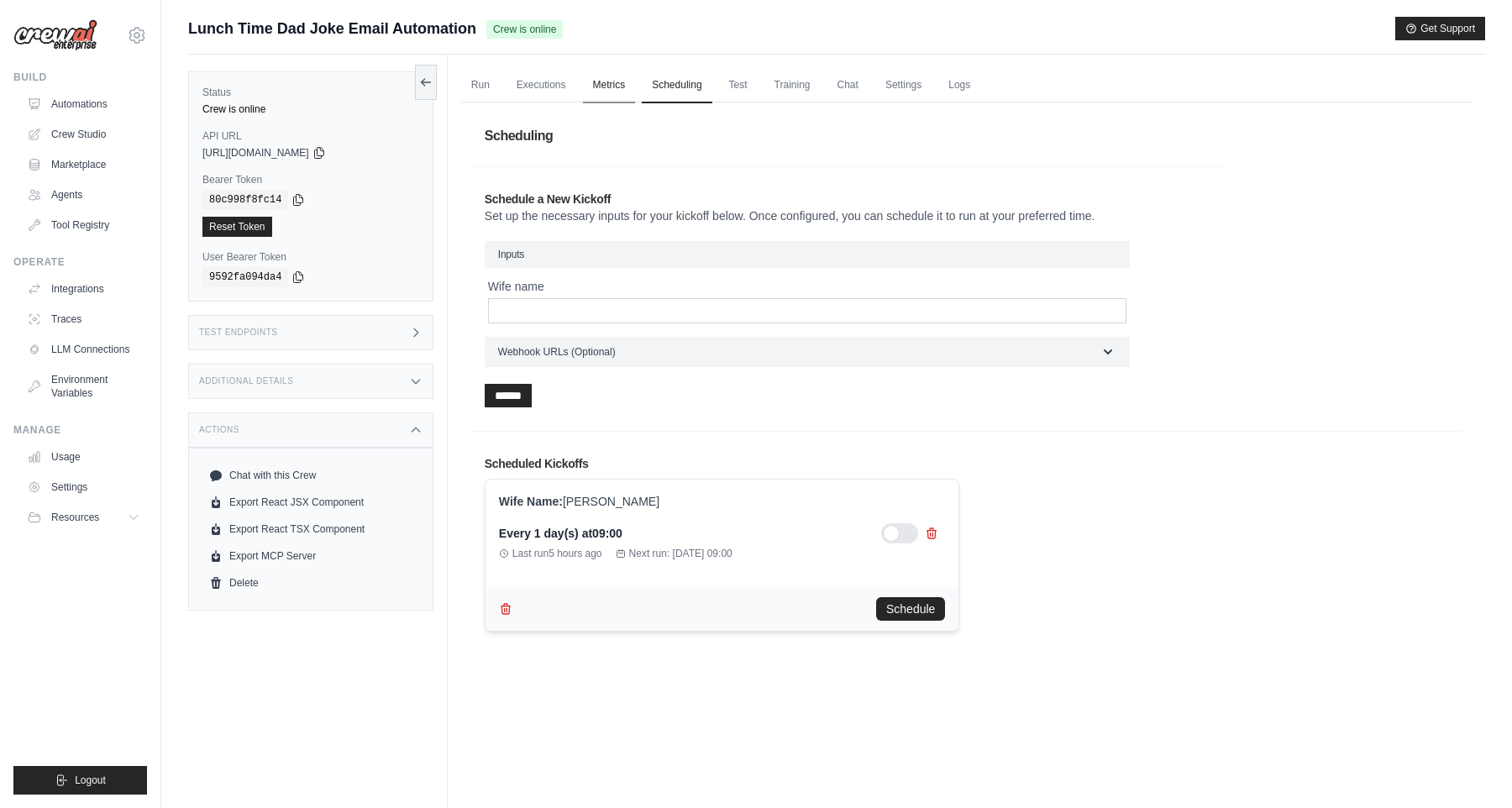
click at [617, 85] on link "Metrics" at bounding box center [609, 85] width 53 height 35
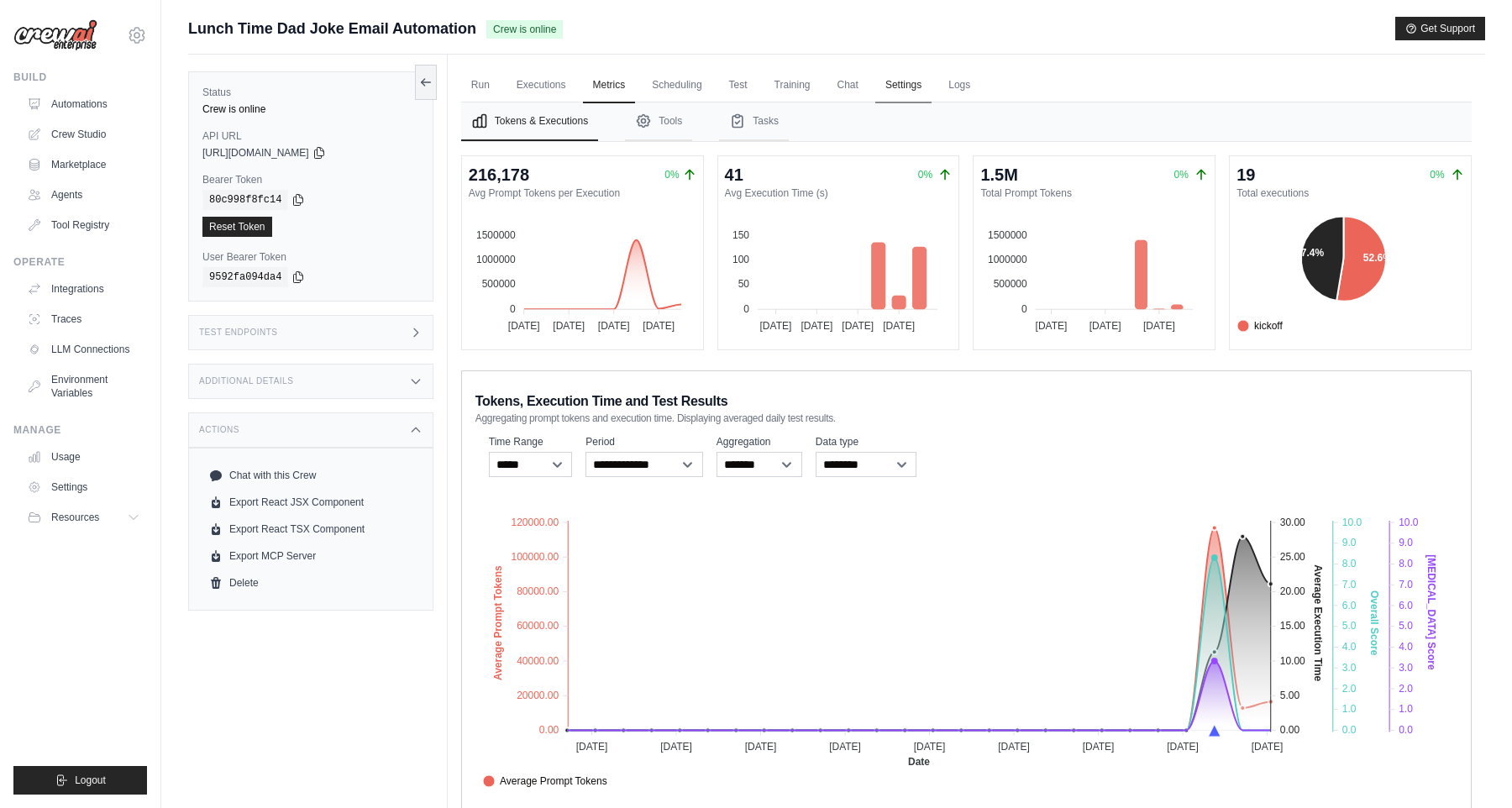
click at [879, 85] on link "Settings" at bounding box center [903, 85] width 57 height 35
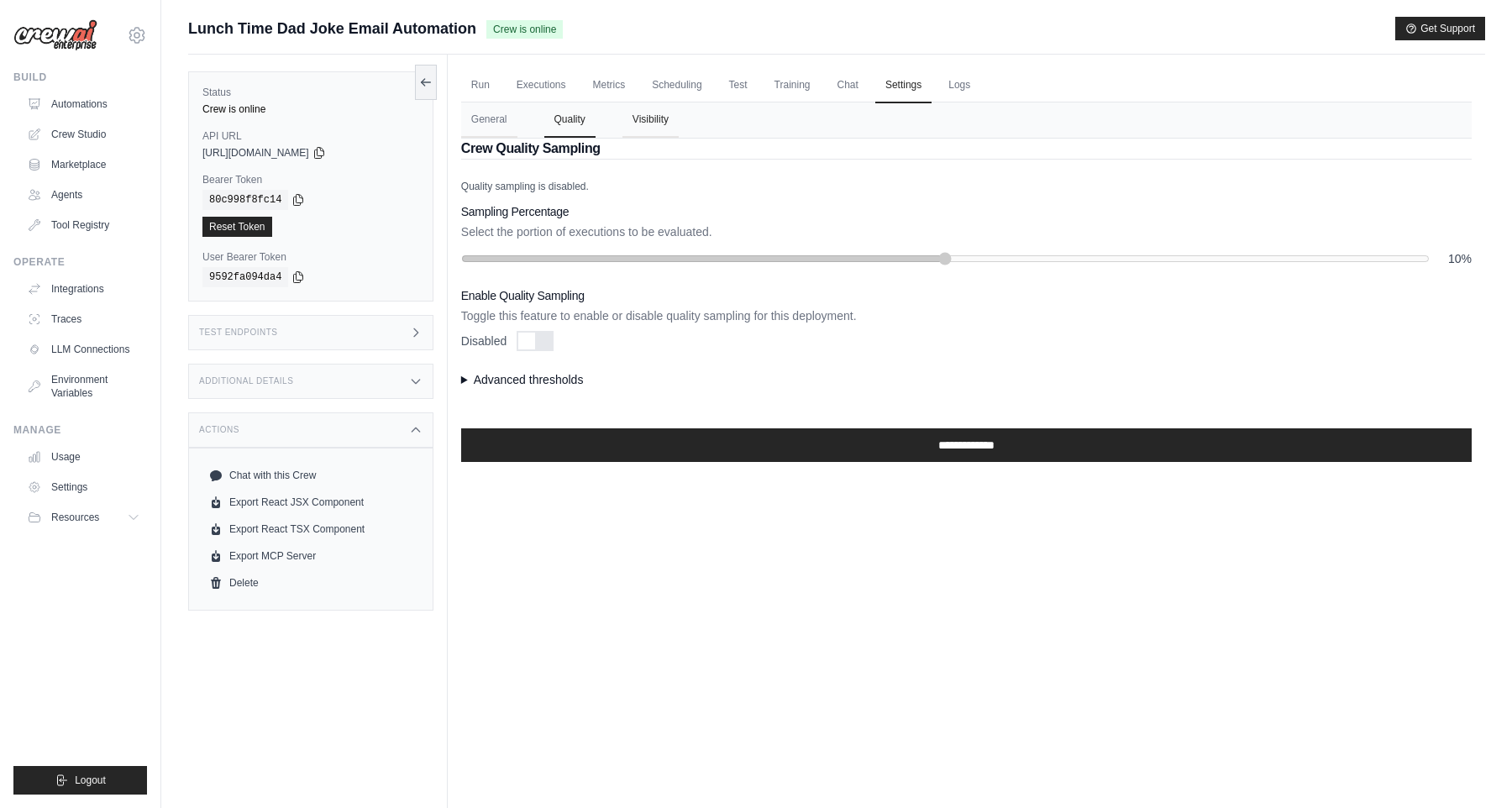
click at [645, 124] on button "Visibility" at bounding box center [650, 119] width 57 height 35
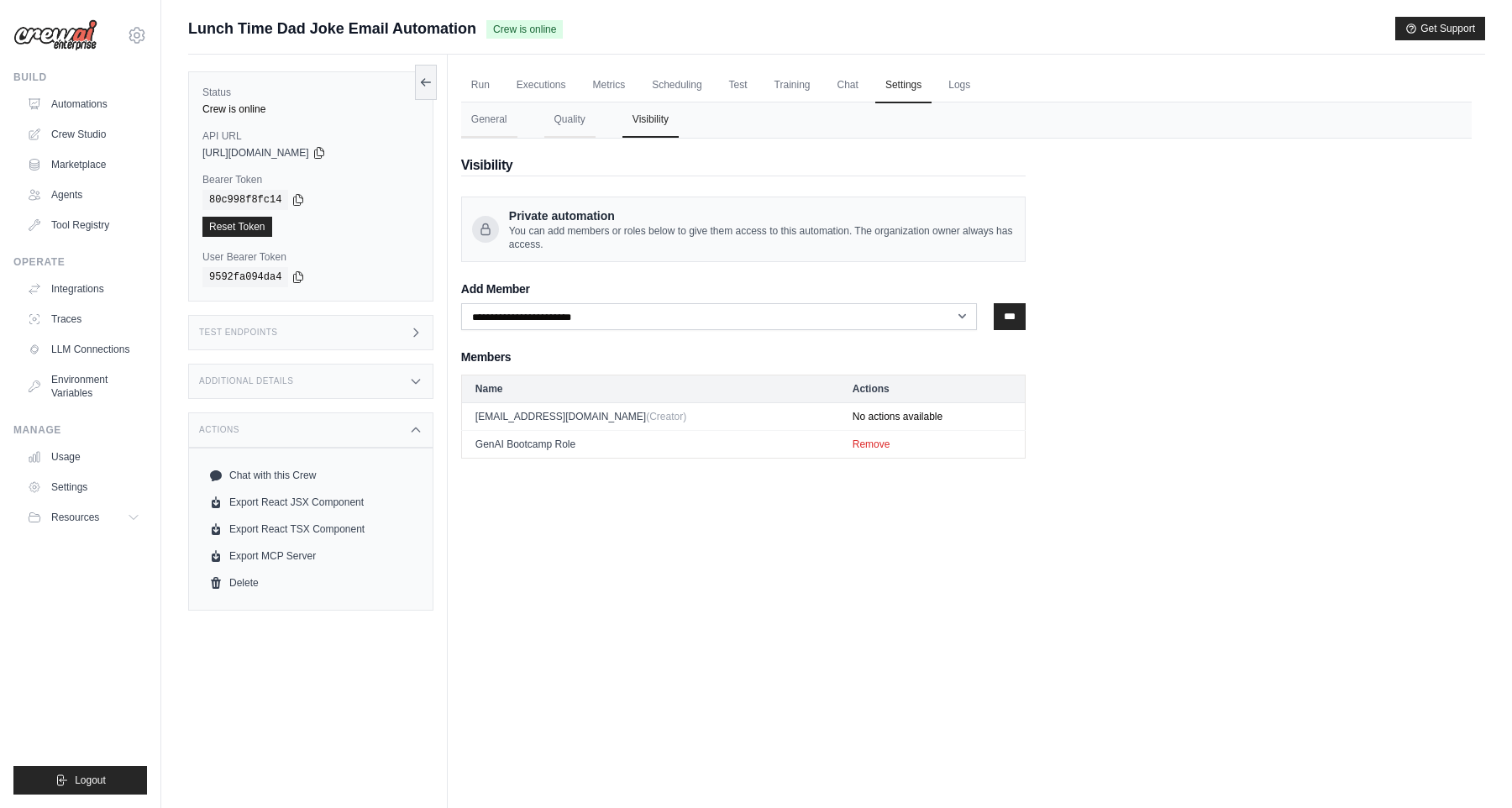
click at [56, 40] on img at bounding box center [56, 36] width 84 height 32
click at [84, 31] on img at bounding box center [56, 36] width 84 height 32
click at [127, 32] on icon at bounding box center [136, 35] width 20 height 20
click at [119, 151] on link "Your organization" at bounding box center [136, 162] width 148 height 31
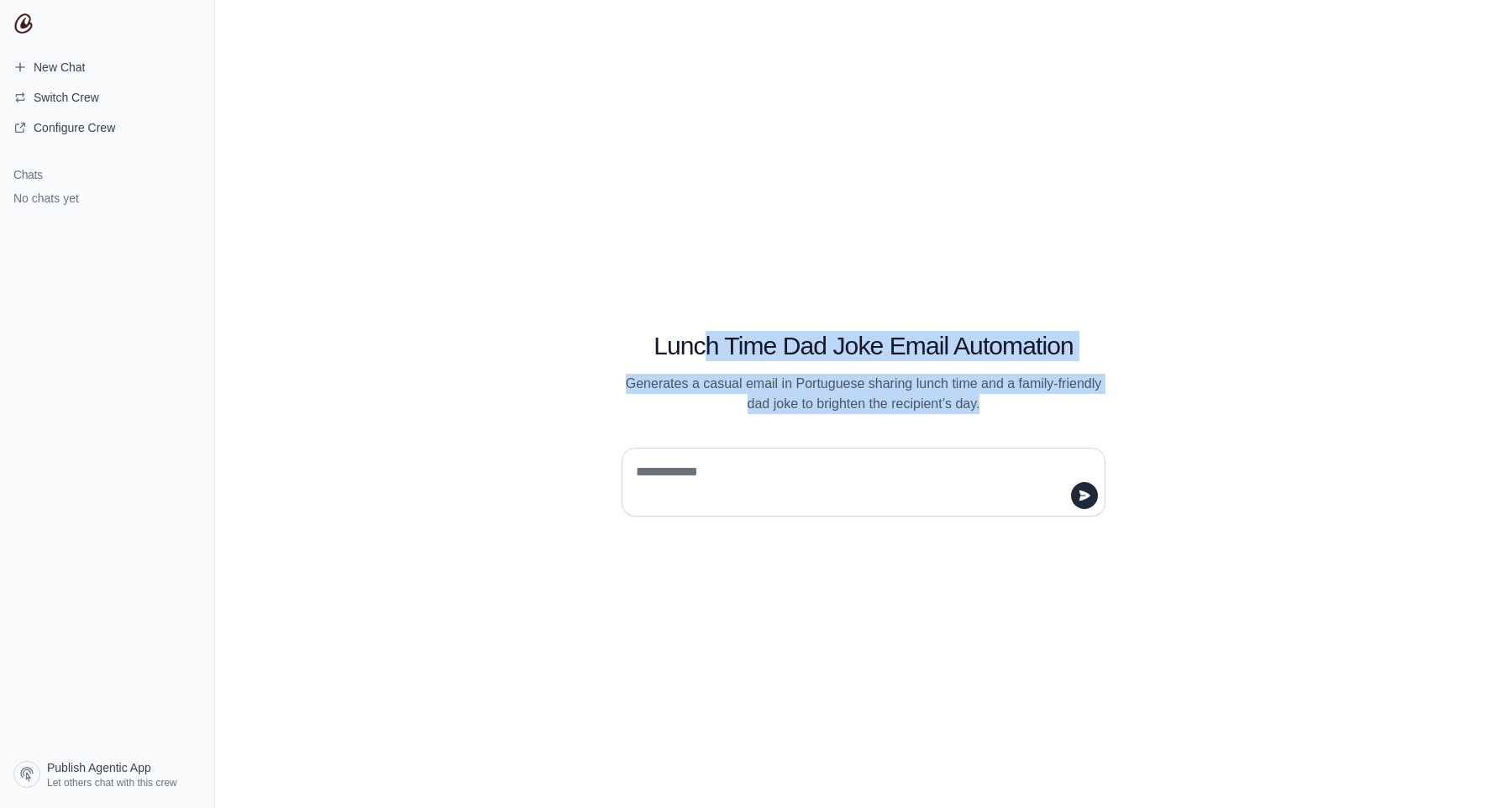
drag, startPoint x: 708, startPoint y: 345, endPoint x: 803, endPoint y: 426, distance: 124.8
click at [801, 426] on div "Lunch Time Dad Joke Email Automation Generates a casual email in Portuguese sha…" at bounding box center [863, 405] width 645 height 224
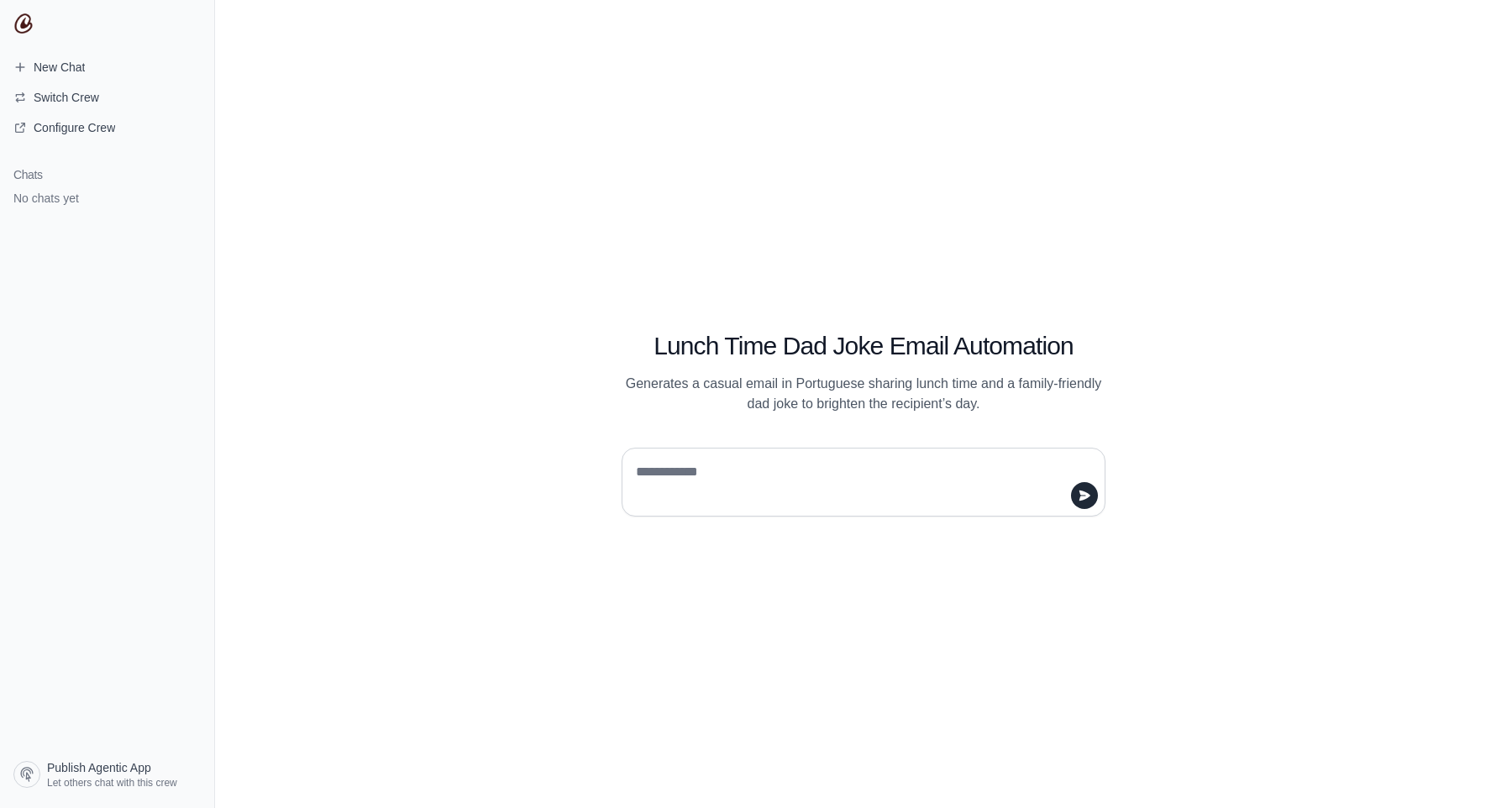
click at [746, 488] on textarea at bounding box center [857, 482] width 452 height 47
type textarea "*"
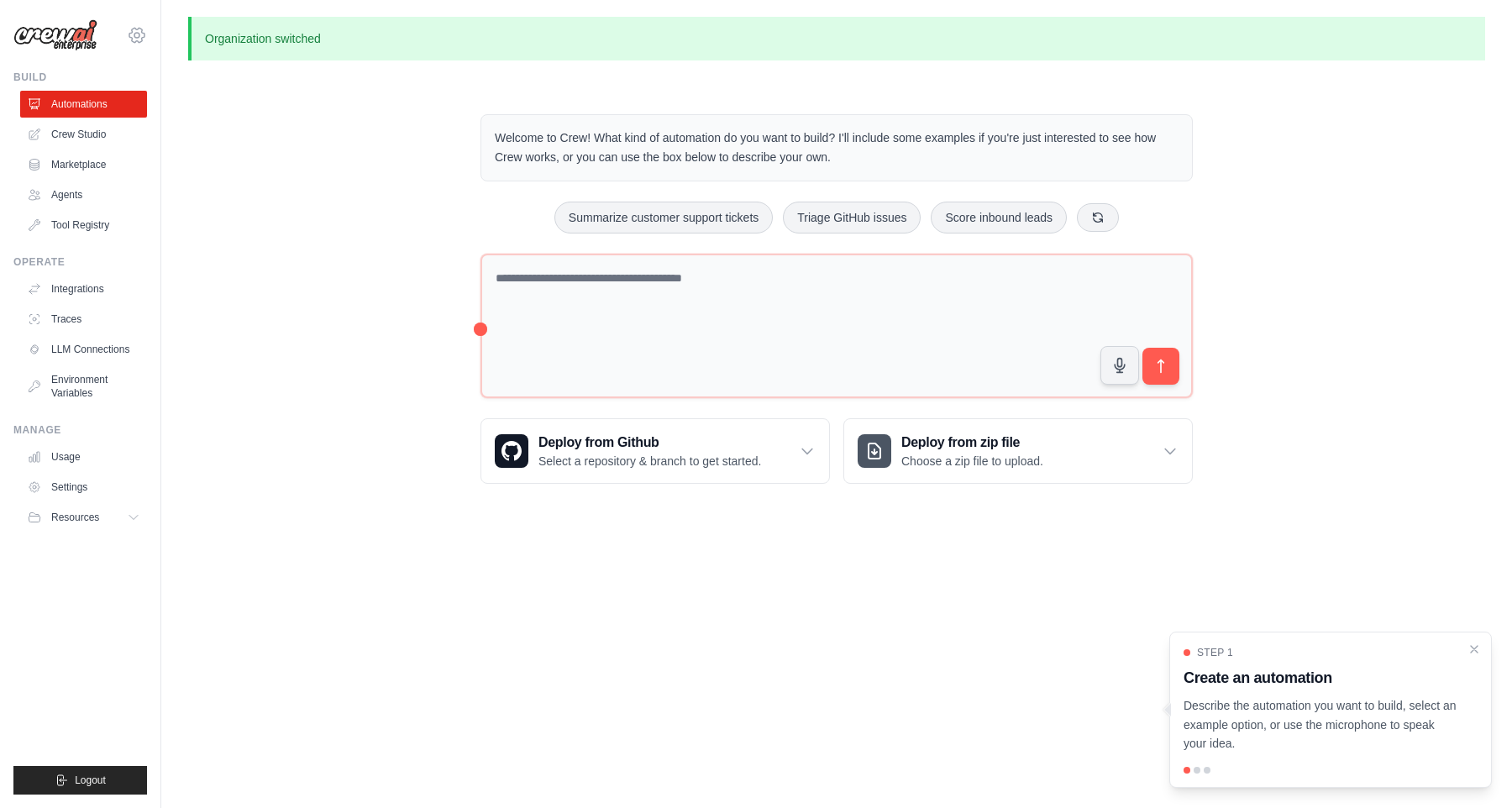
click at [135, 29] on icon at bounding box center [136, 35] width 15 height 14
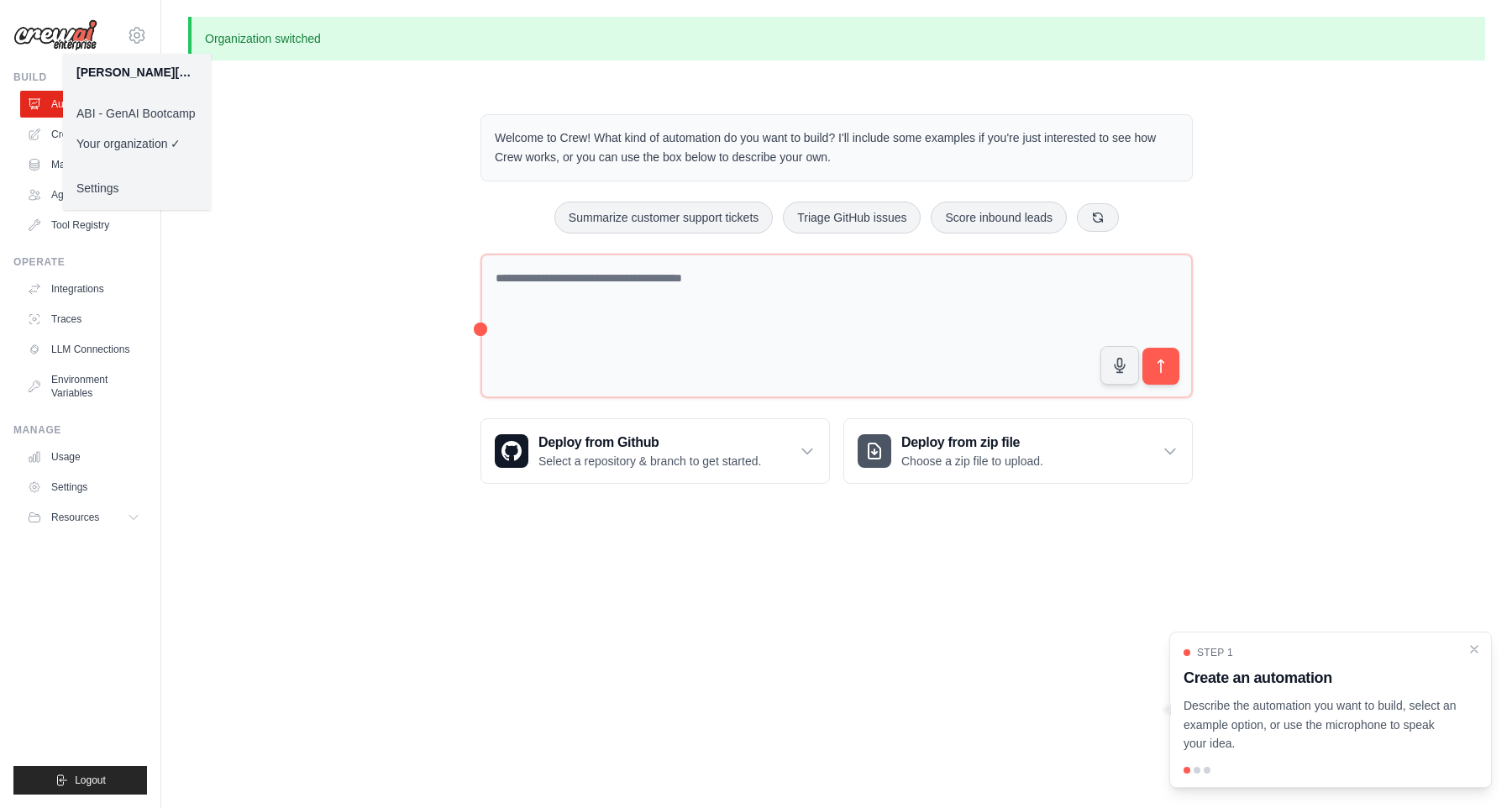
click at [123, 118] on link "ABI - GenAI Bootcamp" at bounding box center [136, 113] width 148 height 31
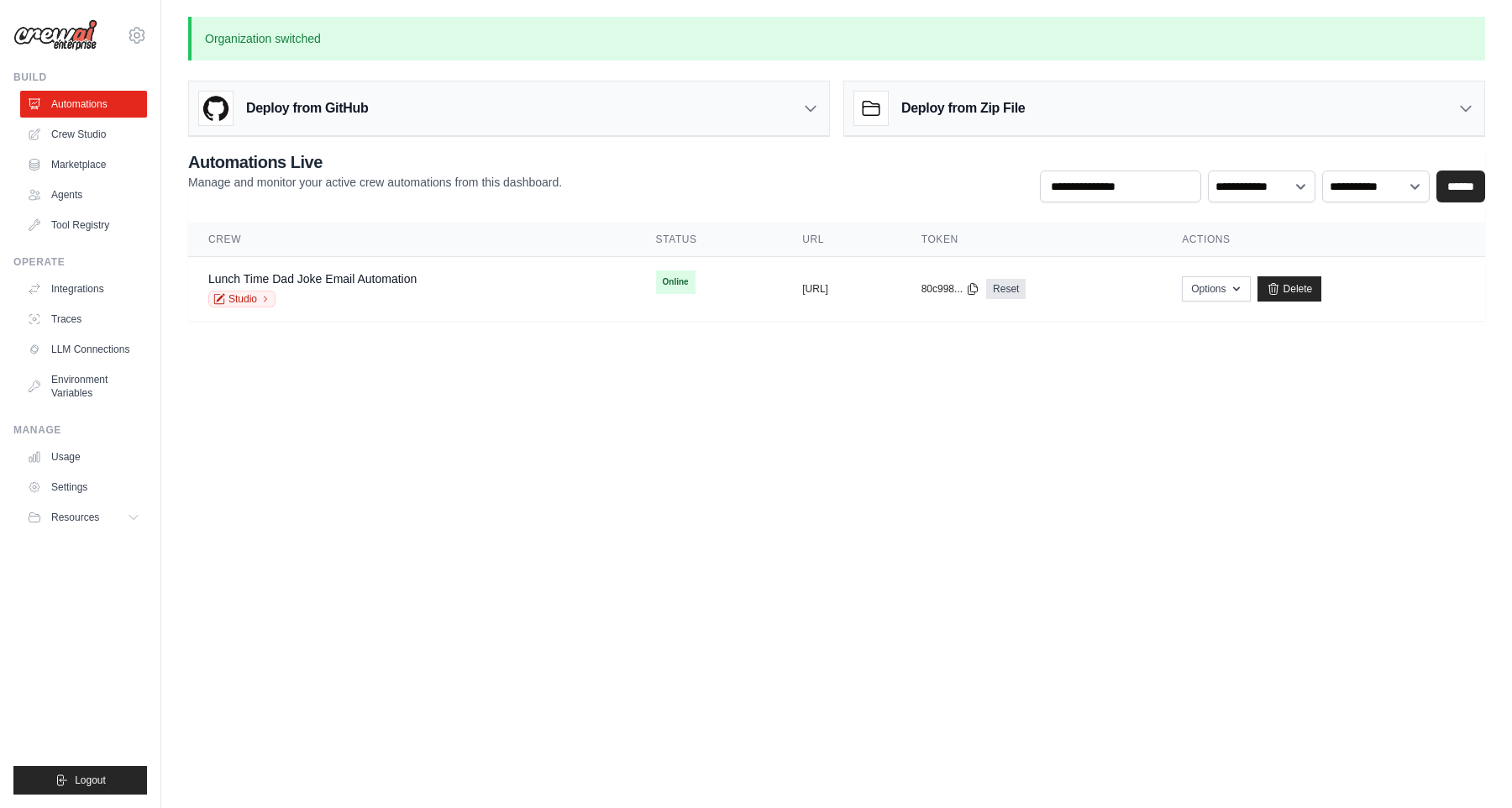
click at [75, 56] on div "raphael.chaves@ambev.com.br ABI - GenAI Bootcamp ✓ Your organization Settings B…" at bounding box center [81, 404] width 162 height 808
click at [75, 40] on img at bounding box center [56, 36] width 84 height 32
click at [56, 38] on img at bounding box center [56, 36] width 84 height 32
click at [328, 297] on div "Studio" at bounding box center [312, 299] width 208 height 17
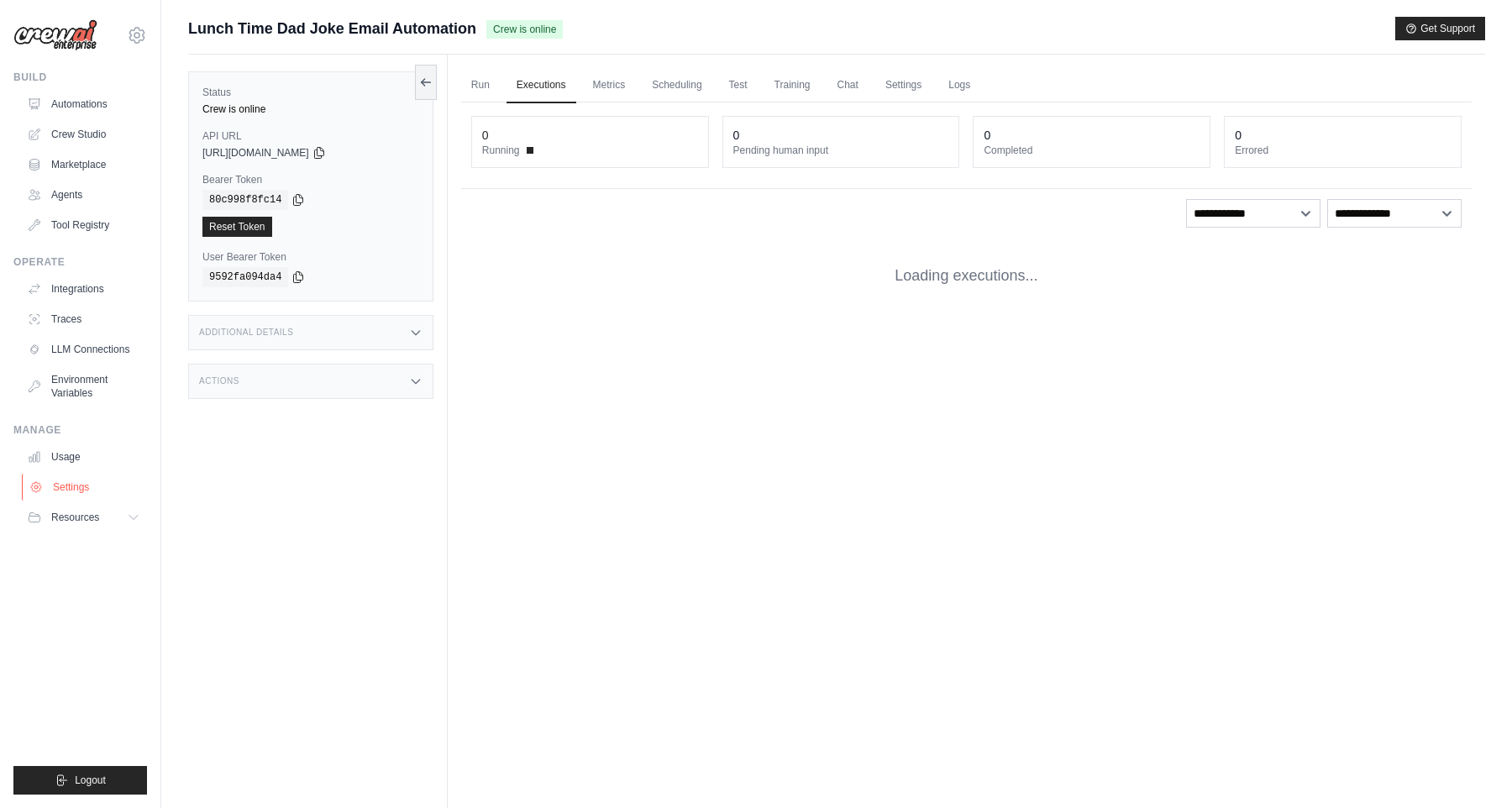
click at [82, 479] on link "Settings" at bounding box center [84, 487] width 127 height 27
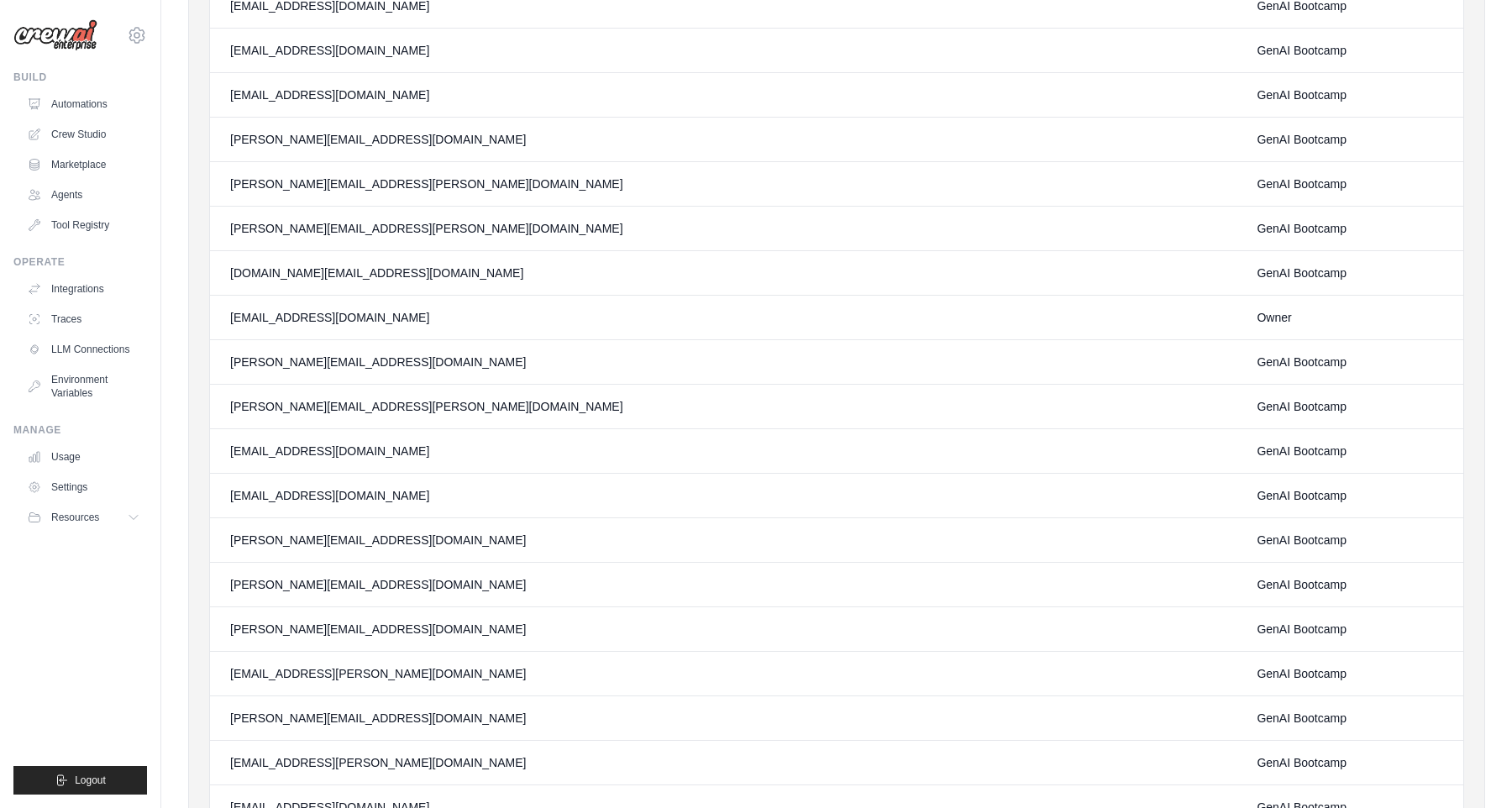
scroll to position [691, 0]
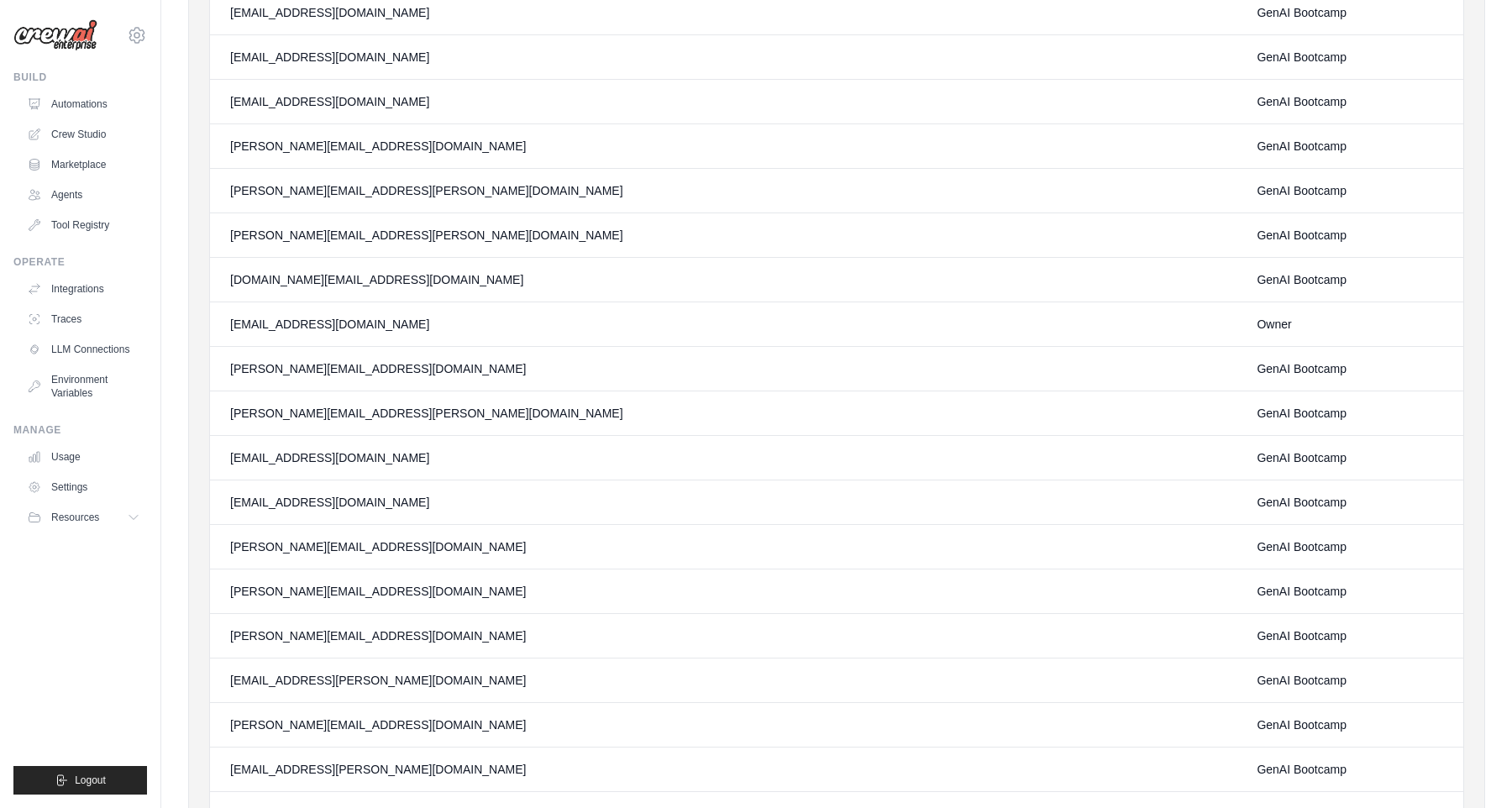
click at [507, 271] on td "[DOMAIN_NAME][EMAIL_ADDRESS][DOMAIN_NAME]" at bounding box center [587, 280] width 755 height 45
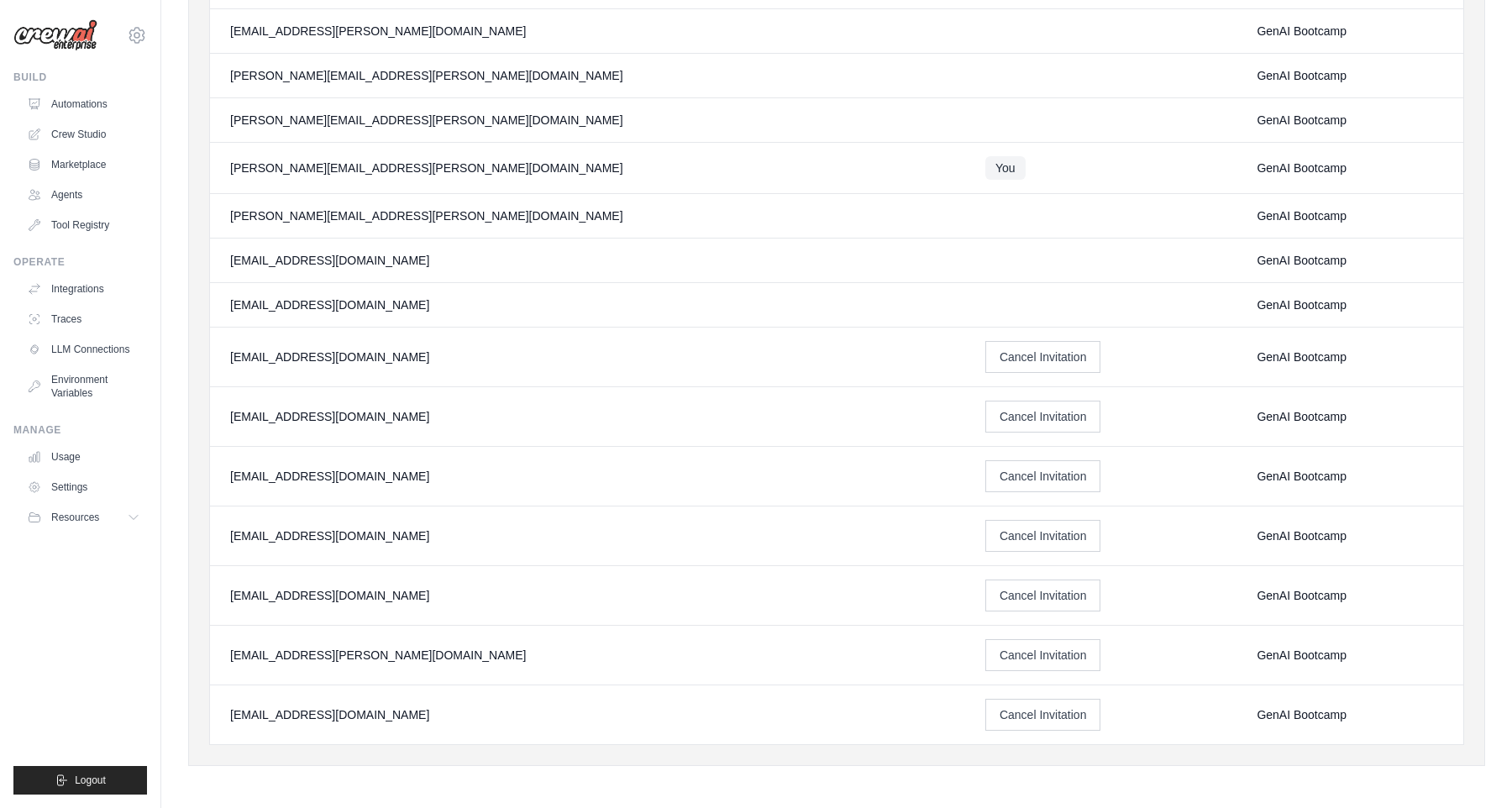
scroll to position [1516, 0]
click at [36, 42] on img at bounding box center [56, 36] width 84 height 32
click at [61, 34] on img at bounding box center [56, 36] width 84 height 32
click at [149, 54] on div "raphael.chaves@ambev.com.br ABI - GenAI Bootcamp ✓ Your organization Settings B…" at bounding box center [81, 404] width 162 height 808
click at [133, 24] on div "raphael.chaves@ambev.com.br ABI - GenAI Bootcamp ✓ Your organization Settings" at bounding box center [80, 27] width 134 height 54
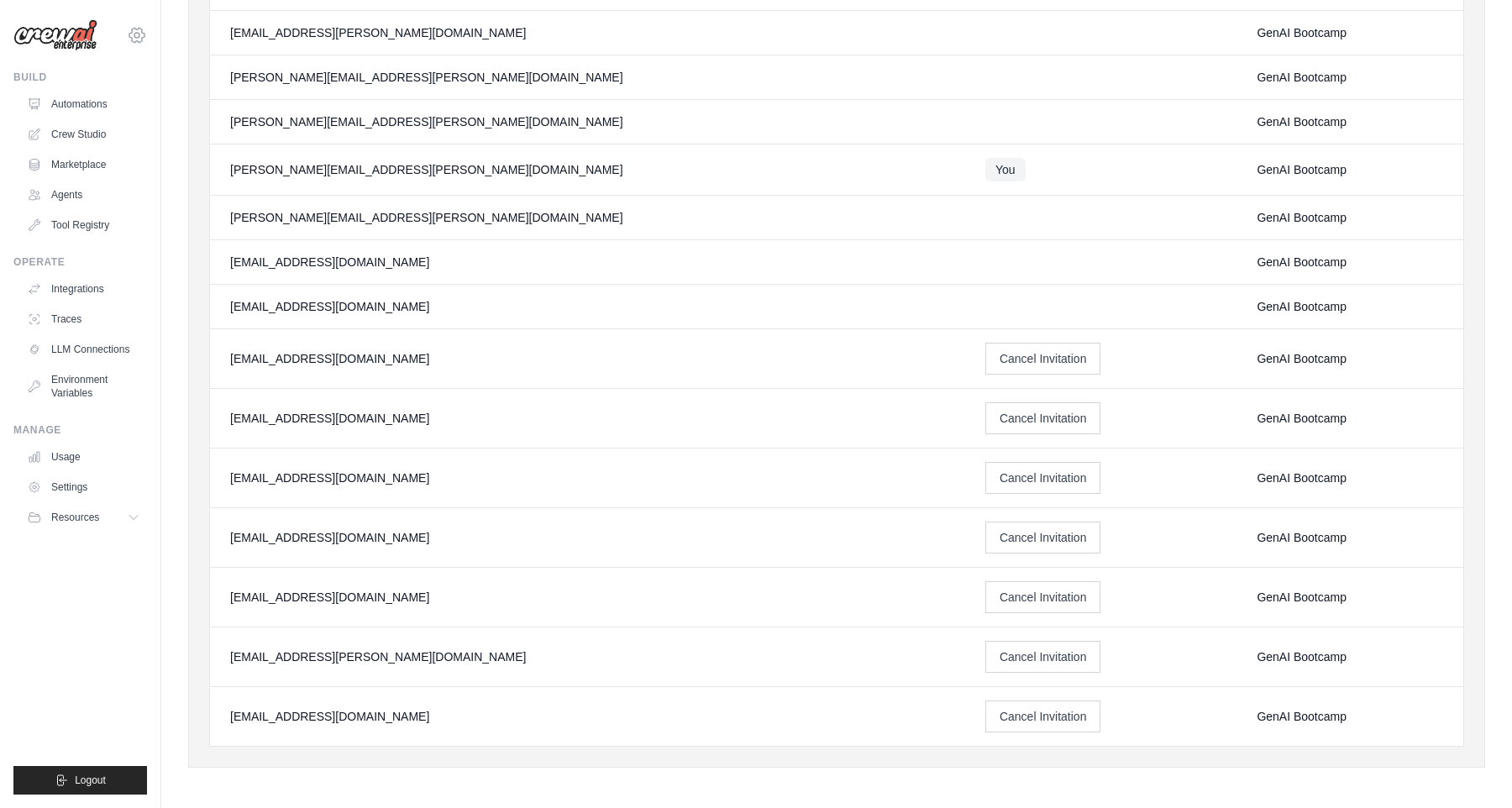
click at [135, 31] on icon at bounding box center [136, 35] width 20 height 20
click at [123, 112] on link "ABI - GenAI Bootcamp ✓" at bounding box center [136, 121] width 148 height 47
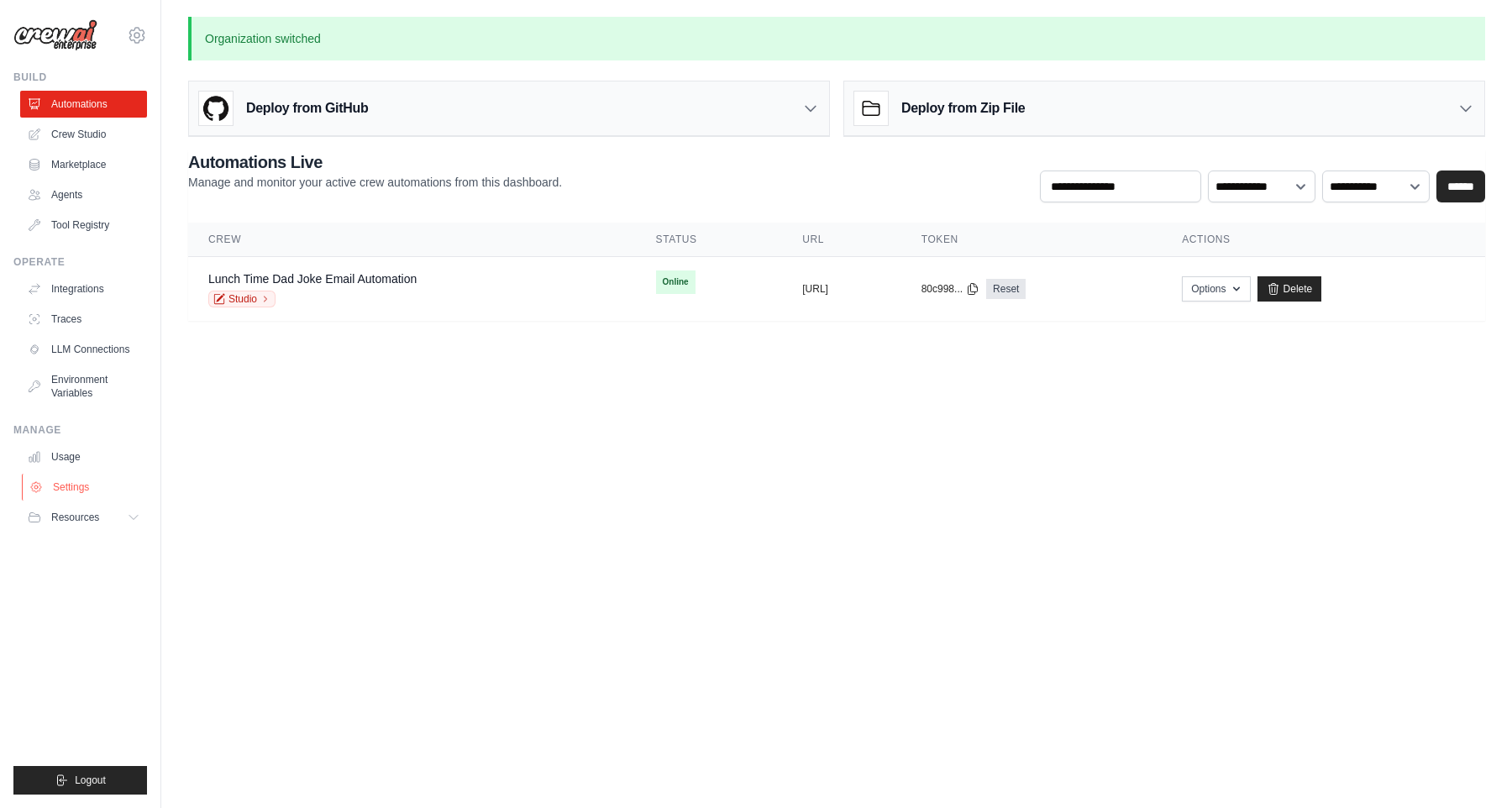
click at [66, 485] on link "Settings" at bounding box center [84, 487] width 127 height 27
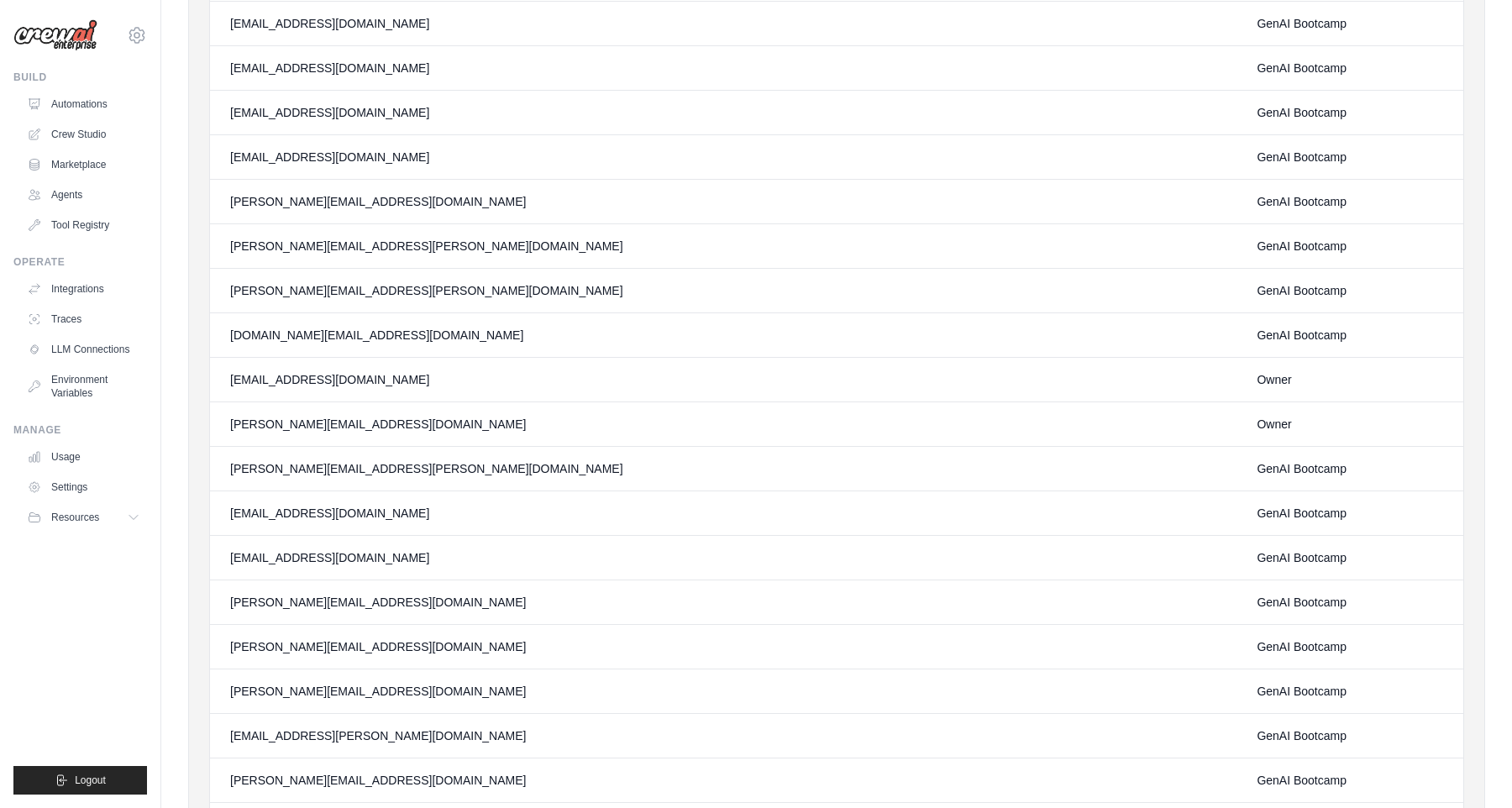
scroll to position [635, 0]
drag, startPoint x: 607, startPoint y: 368, endPoint x: 740, endPoint y: 467, distance: 165.8
click at [739, 464] on tbody "[EMAIL_ADDRESS][DOMAIN_NAME] GenAI Bootcamp [EMAIL_ADDRESS][DOMAIN_NAME] GenAI …" at bounding box center [837, 615] width 1253 height 2115
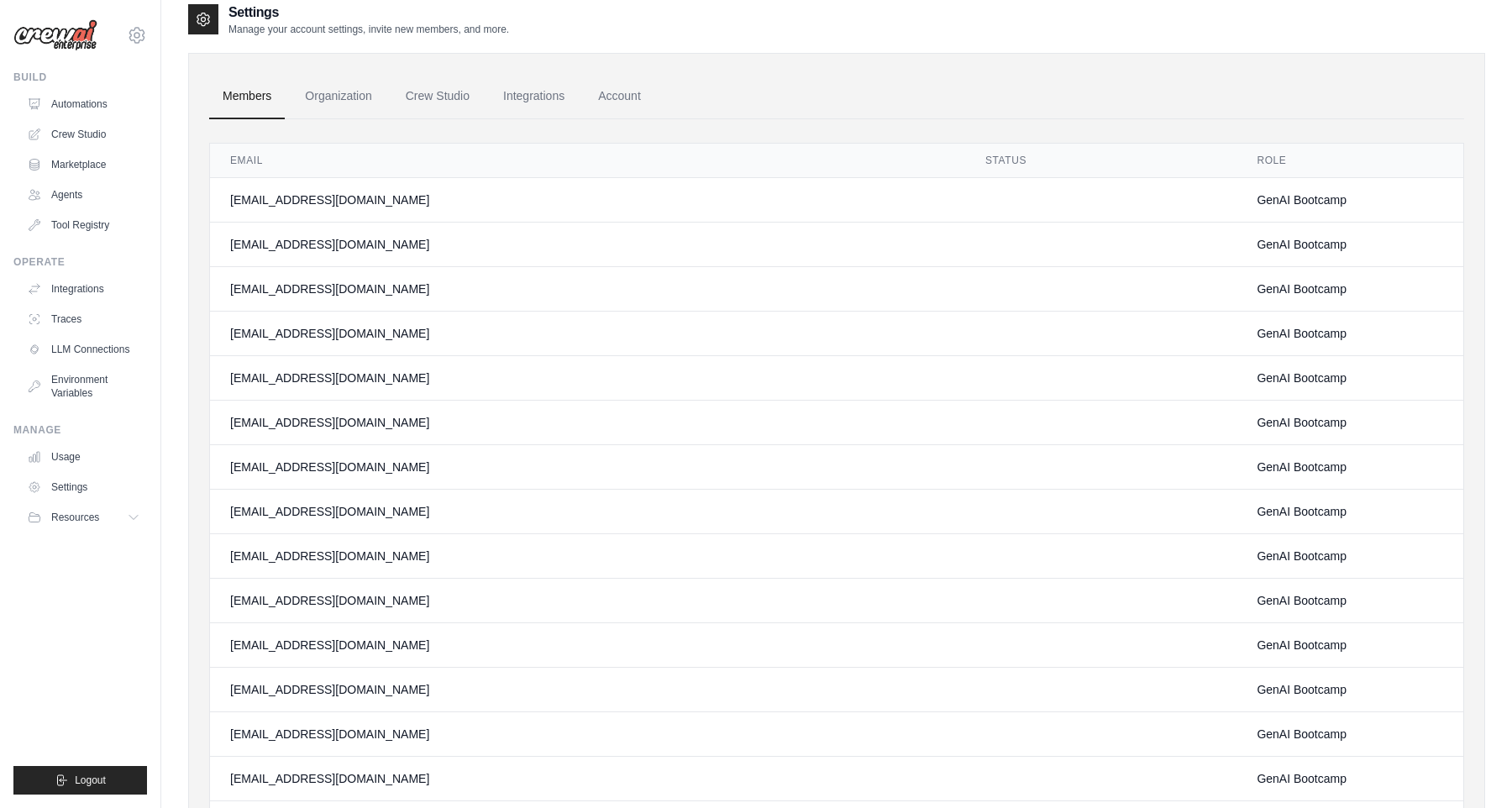
scroll to position [0, 0]
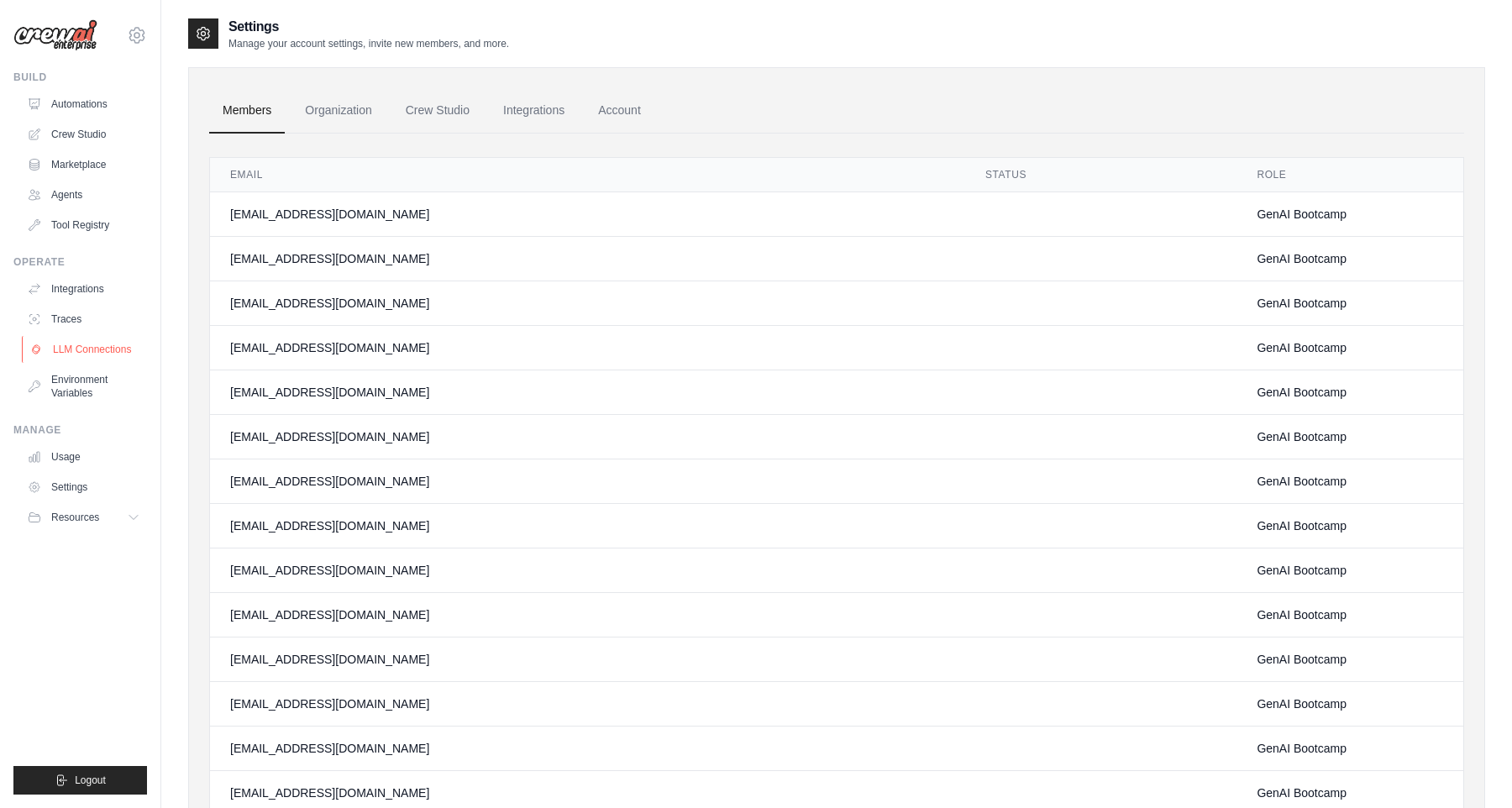
click at [61, 342] on link "LLM Connections" at bounding box center [84, 349] width 127 height 27
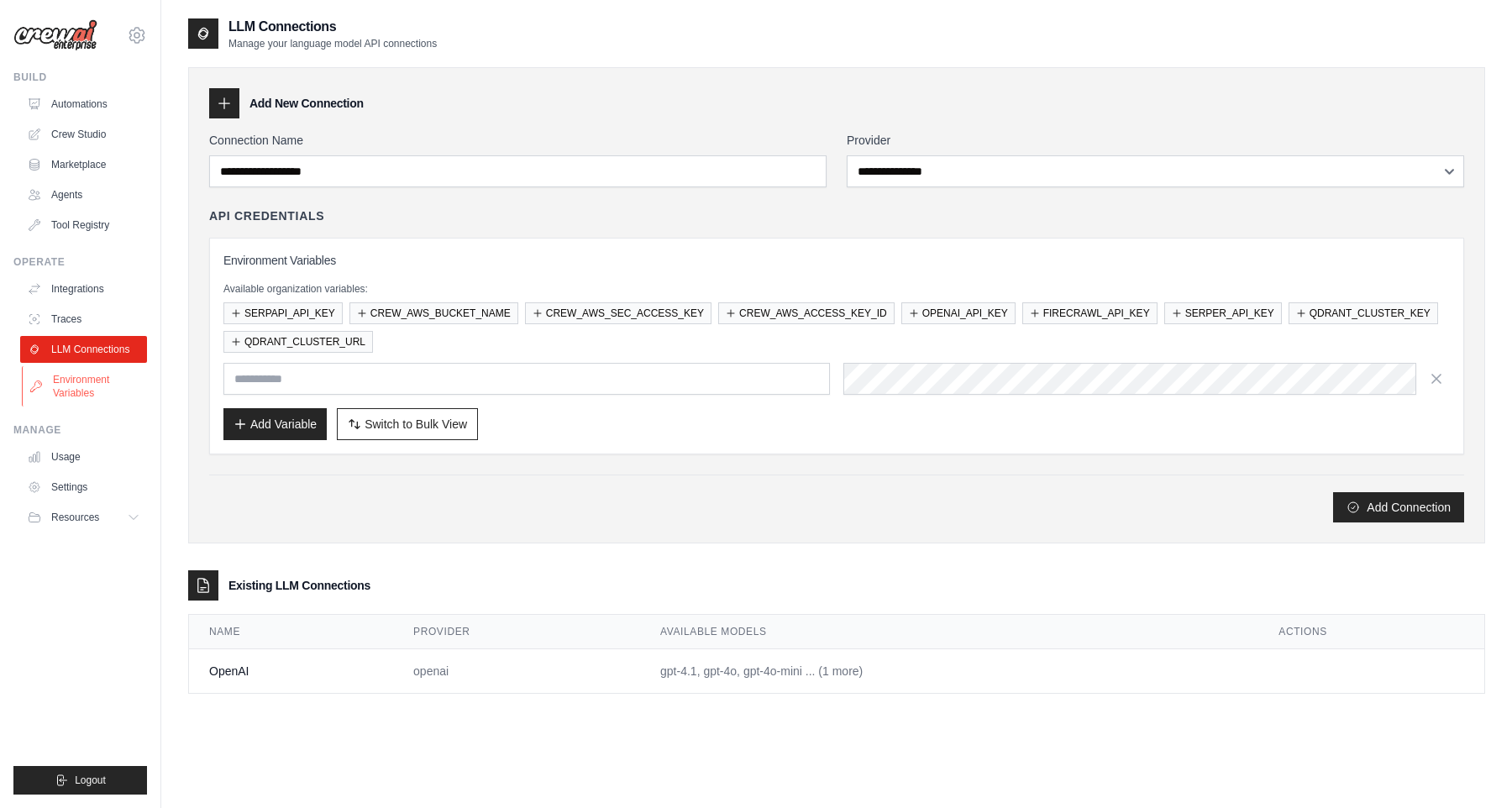
click at [117, 386] on link "Environment Variables" at bounding box center [84, 386] width 127 height 40
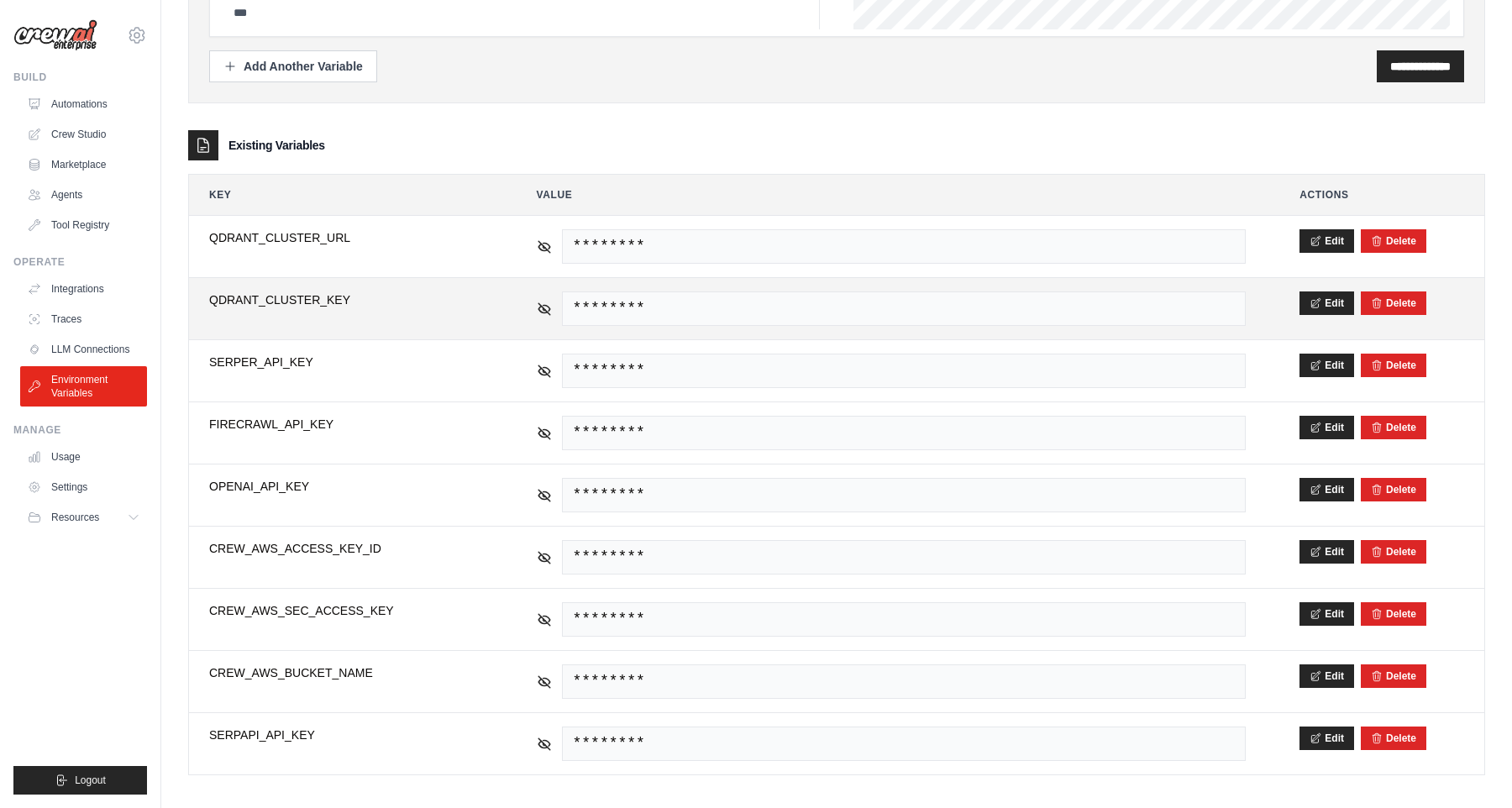
scroll to position [154, 0]
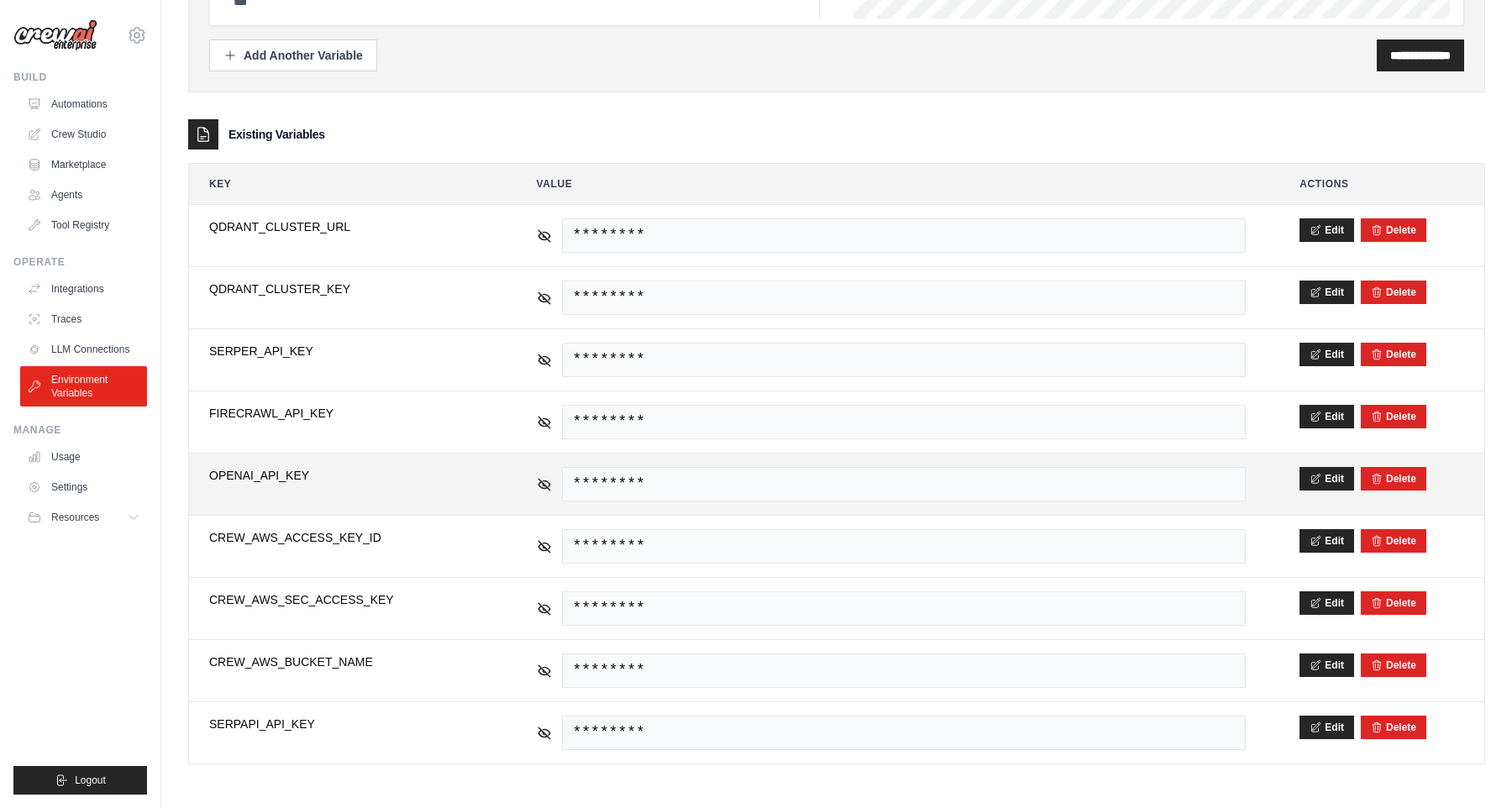
click at [1010, 482] on span "********" at bounding box center [904, 484] width 684 height 34
click at [585, 479] on span "********" at bounding box center [904, 484] width 684 height 34
click at [537, 490] on div "********" at bounding box center [892, 484] width 709 height 34
click at [546, 481] on icon at bounding box center [544, 483] width 15 height 15
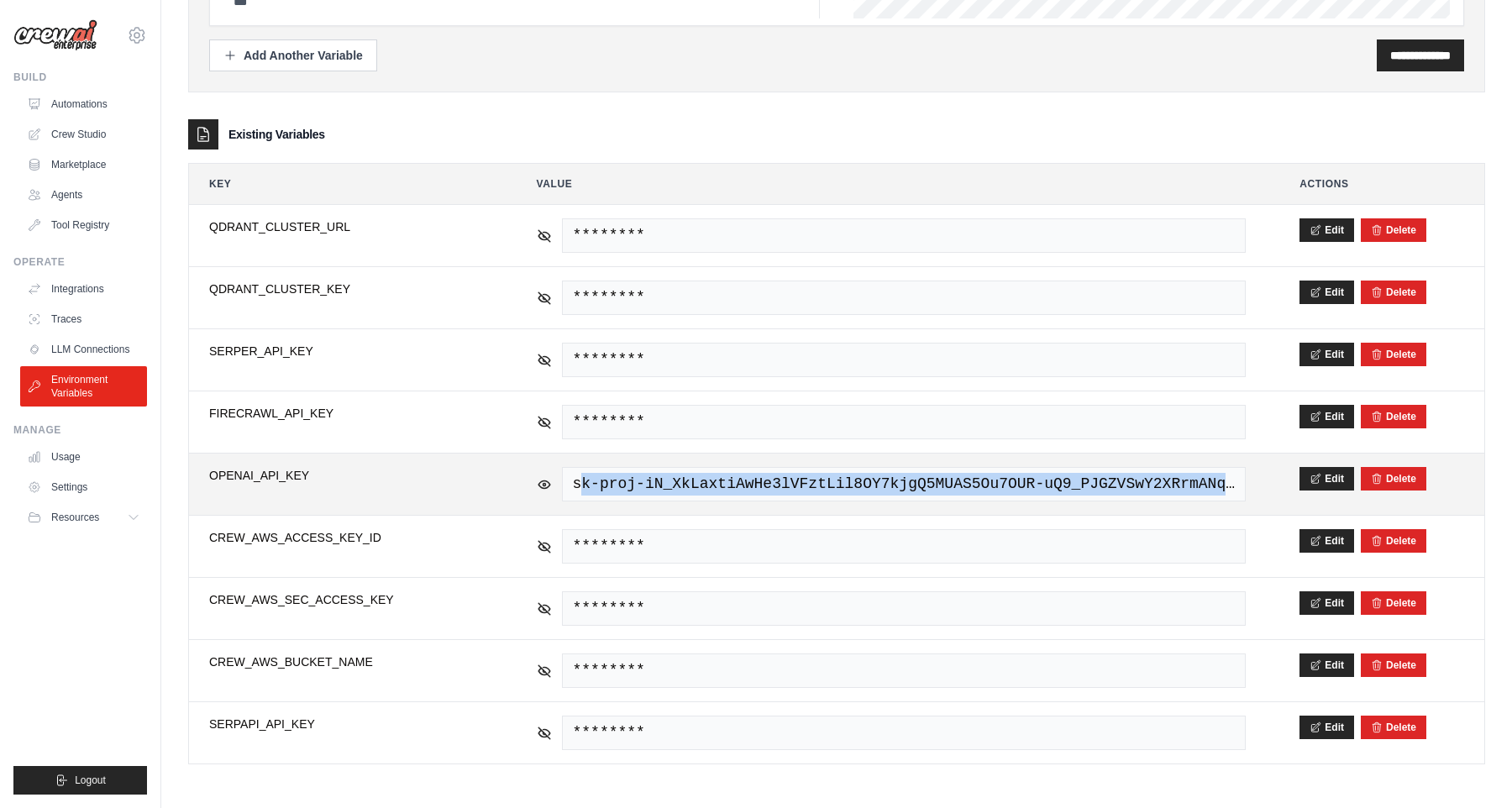
drag, startPoint x: 577, startPoint y: 486, endPoint x: 983, endPoint y: 506, distance: 406.5
click at [983, 506] on td "sk-proj-iN_XkLaxtiAwHe3lVFztLil8OY7kjgQ5MUAS5Ou7OUR-uQ9_PJGZVSwY2XRrmANqnh-Ap_x…" at bounding box center [891, 484] width 750 height 61
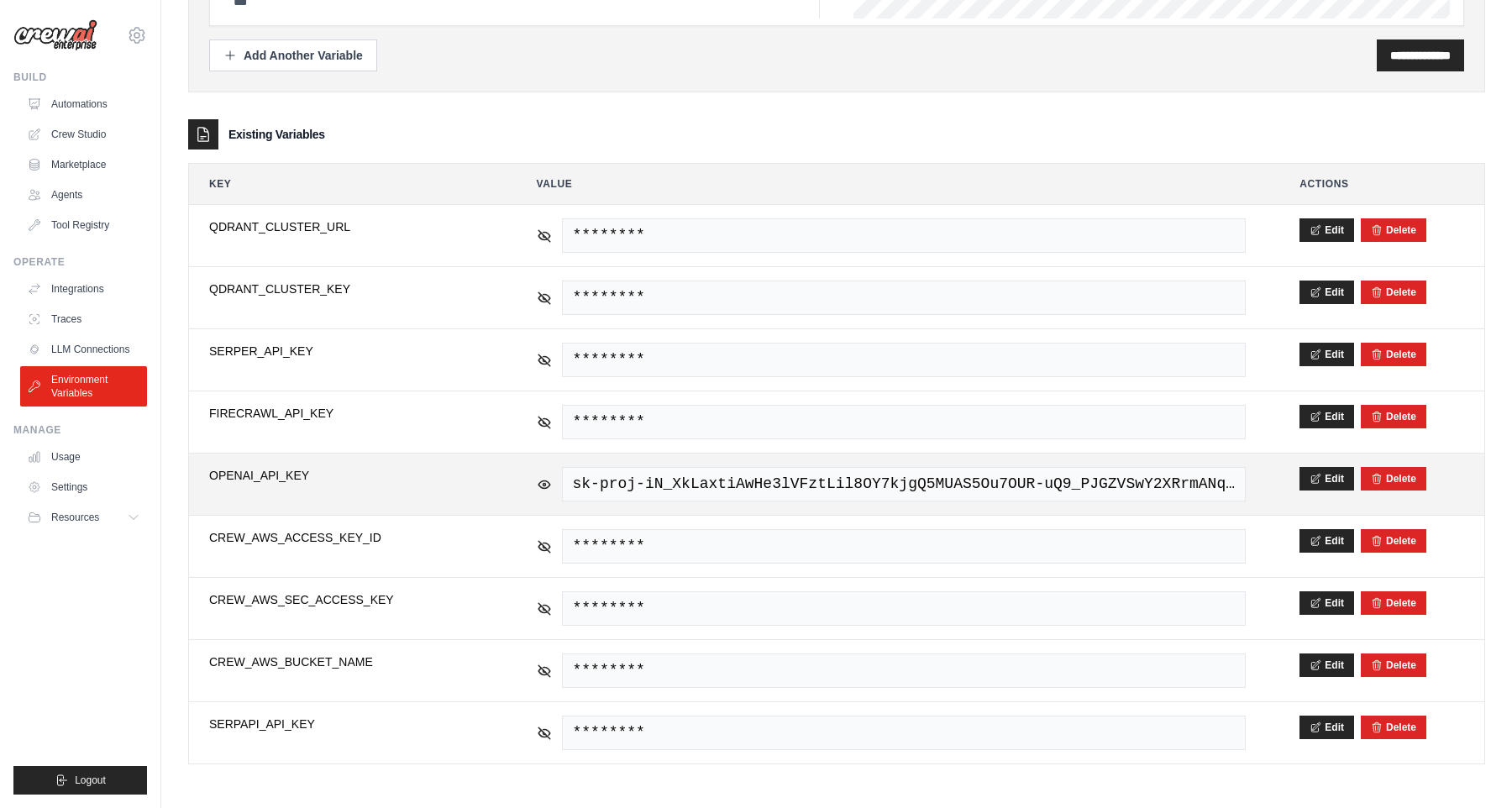
click at [569, 481] on span "sk-proj-iN_XkLaxtiAwHe3lVFztLil8OY7kjgQ5MUAS5Ou7OUR-uQ9_PJGZVSwY2XRrmANqnh-Ap_x…" at bounding box center [904, 484] width 684 height 34
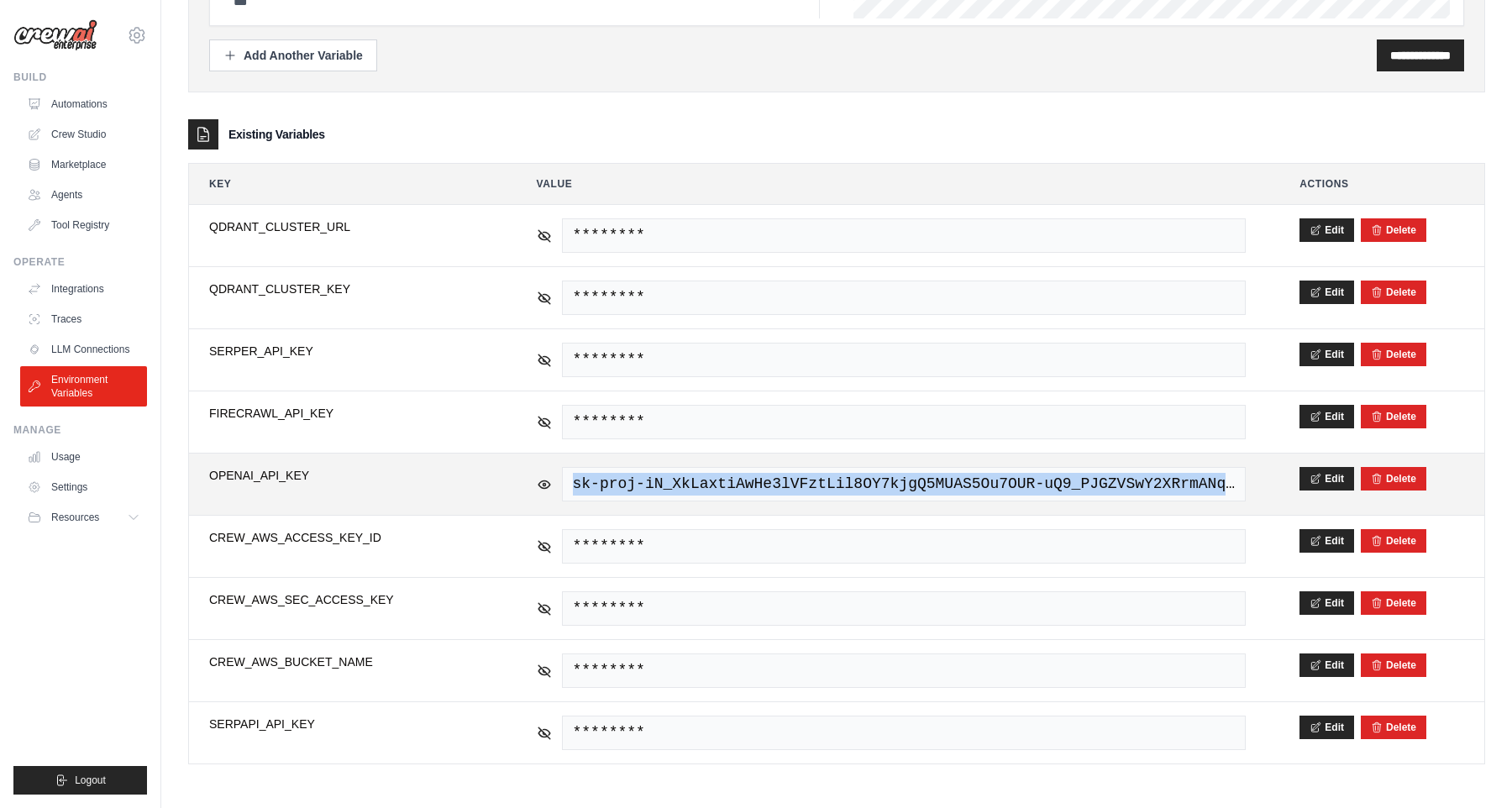
drag, startPoint x: 569, startPoint y: 481, endPoint x: 971, endPoint y: 507, distance: 402.8
click at [971, 507] on td "sk-proj-iN_XkLaxtiAwHe3lVFztLil8OY7kjgQ5MUAS5Ou7OUR-uQ9_PJGZVSwY2XRrmANqnh-Ap_x…" at bounding box center [891, 484] width 750 height 61
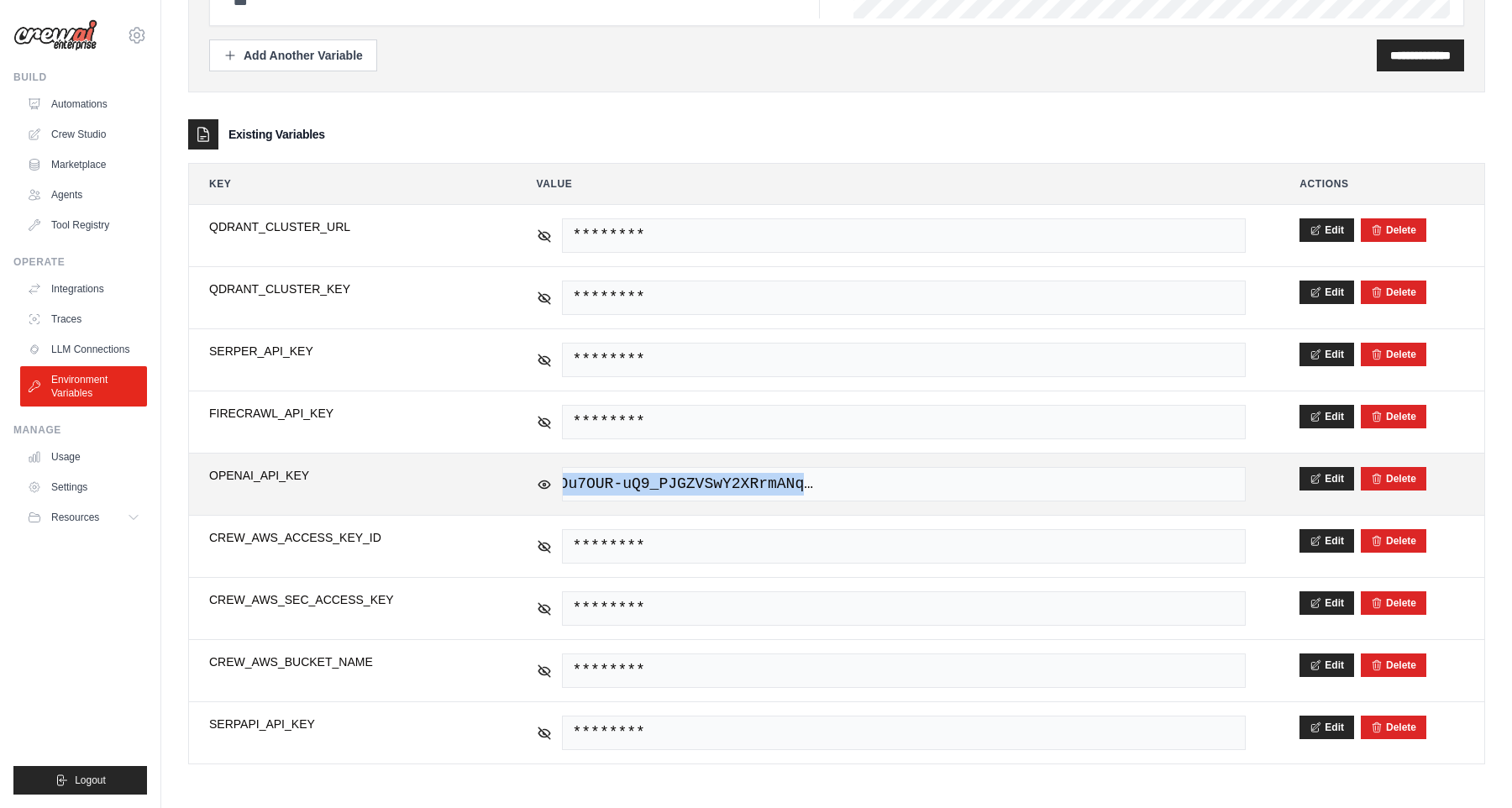
scroll to position [0, 830]
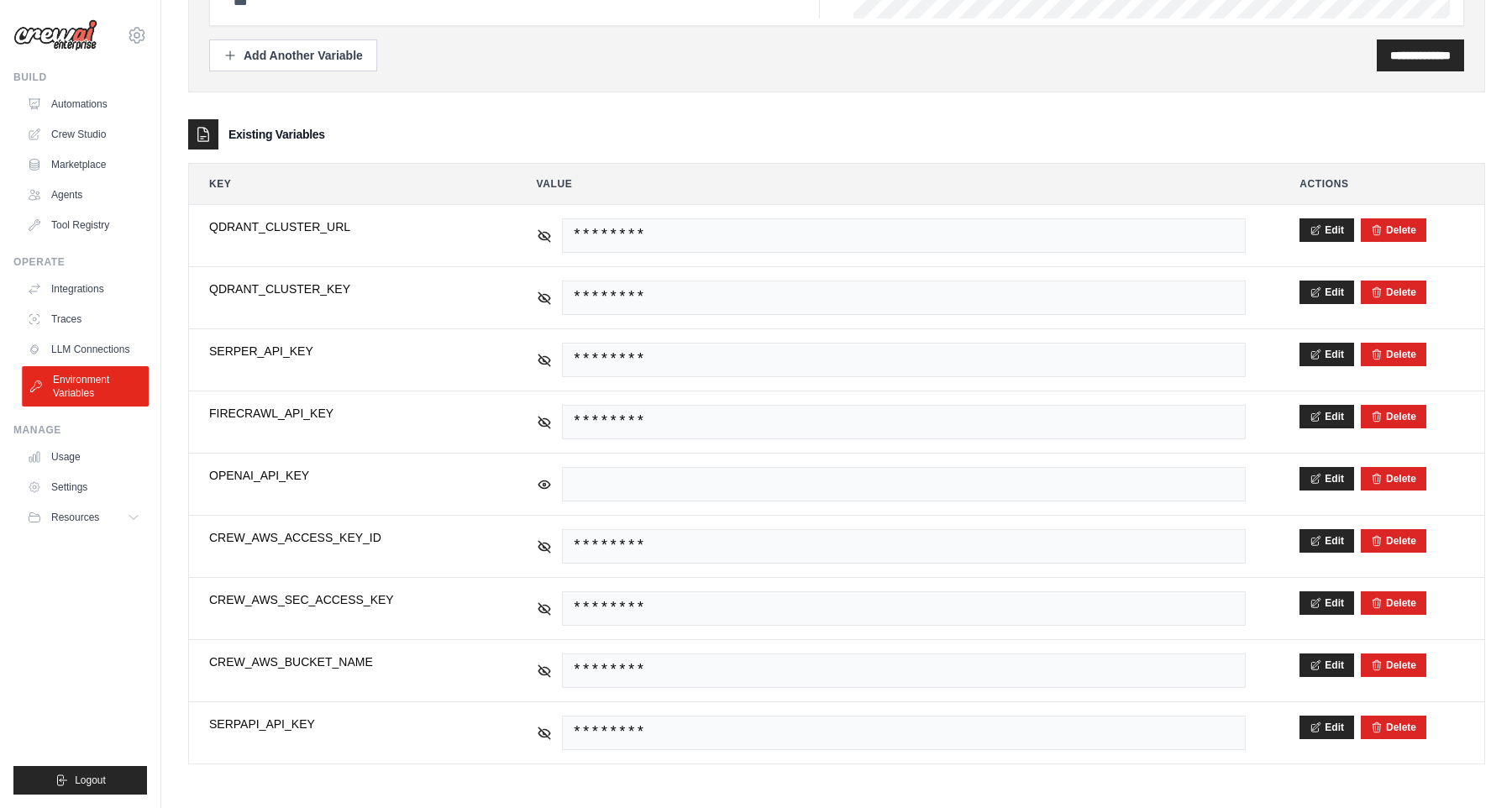
click at [61, 373] on link "Environment Variables" at bounding box center [84, 386] width 127 height 40
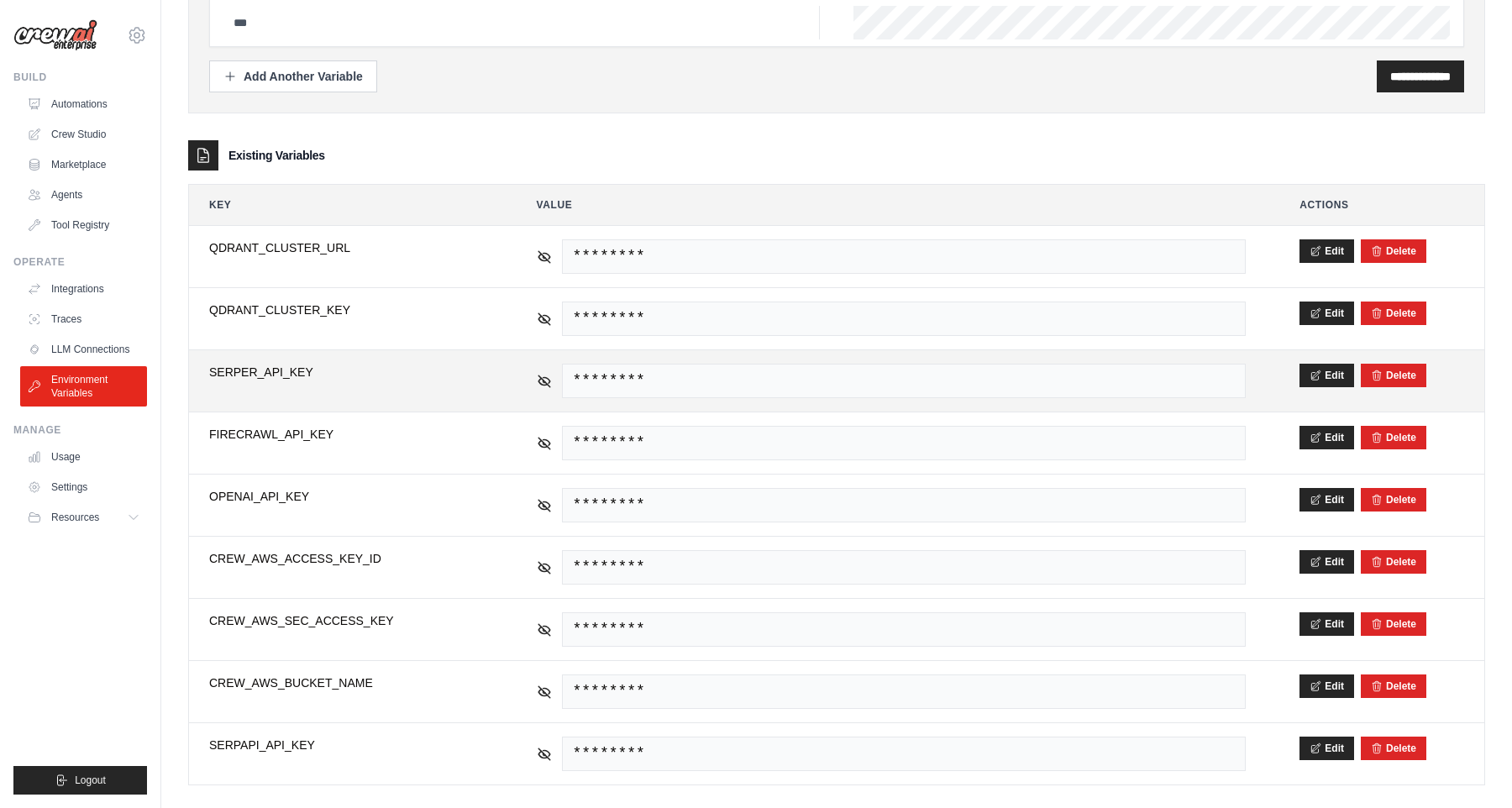
scroll to position [143, 0]
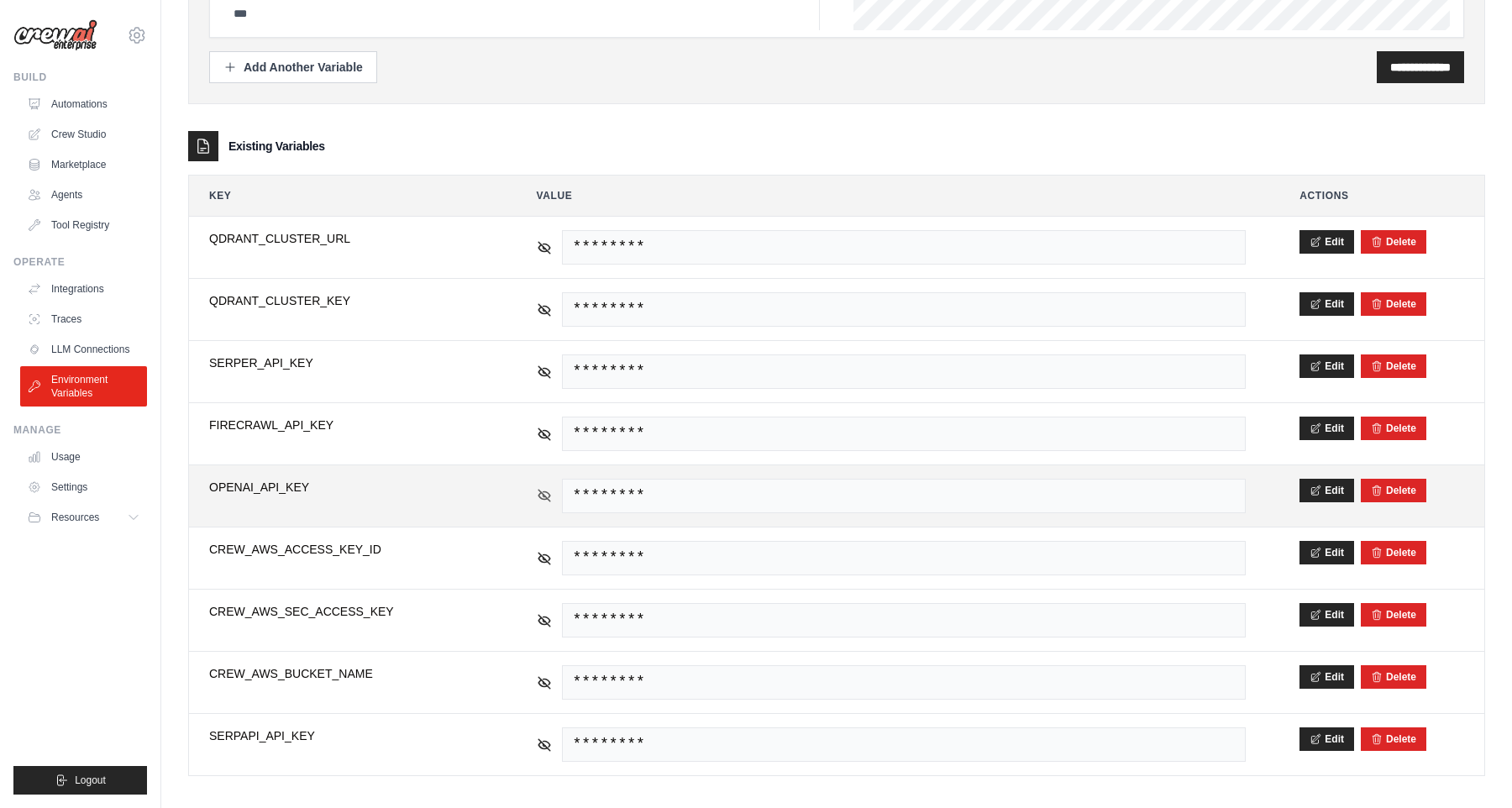
click at [546, 502] on icon at bounding box center [544, 495] width 15 height 15
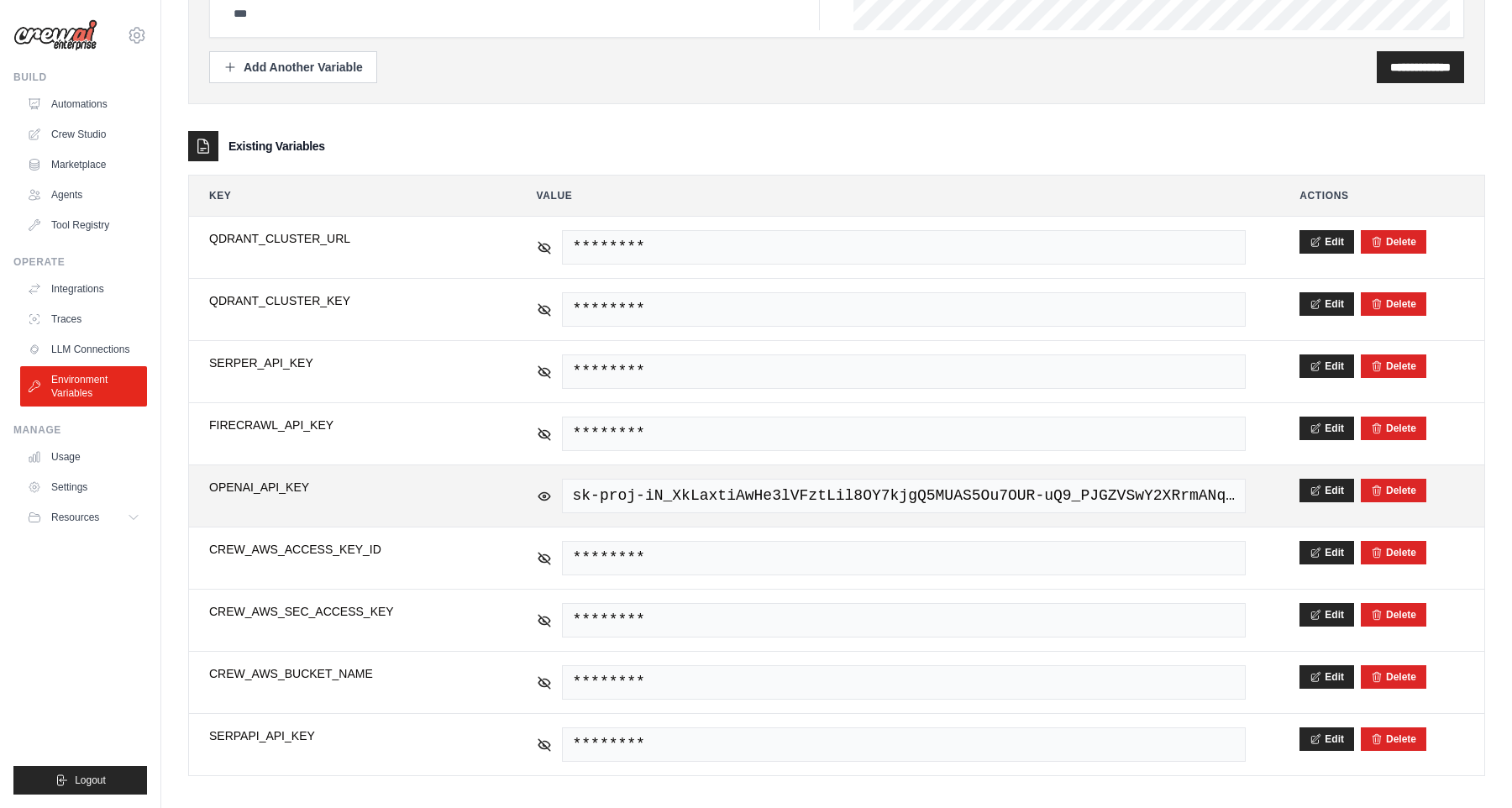
click at [1150, 494] on span "sk-proj-iN_XkLaxtiAwHe3lVFztLil8OY7kjgQ5MUAS5Ou7OUR-uQ9_PJGZVSwY2XRrmANqnh-Ap_x…" at bounding box center [904, 496] width 684 height 34
click at [1143, 494] on span "sk-proj-iN_XkLaxtiAwHe3lVFztLil8OY7kjgQ5MUAS5Ou7OUR-uQ9_PJGZVSwY2XRrmANqnh-Ap_x…" at bounding box center [904, 496] width 684 height 34
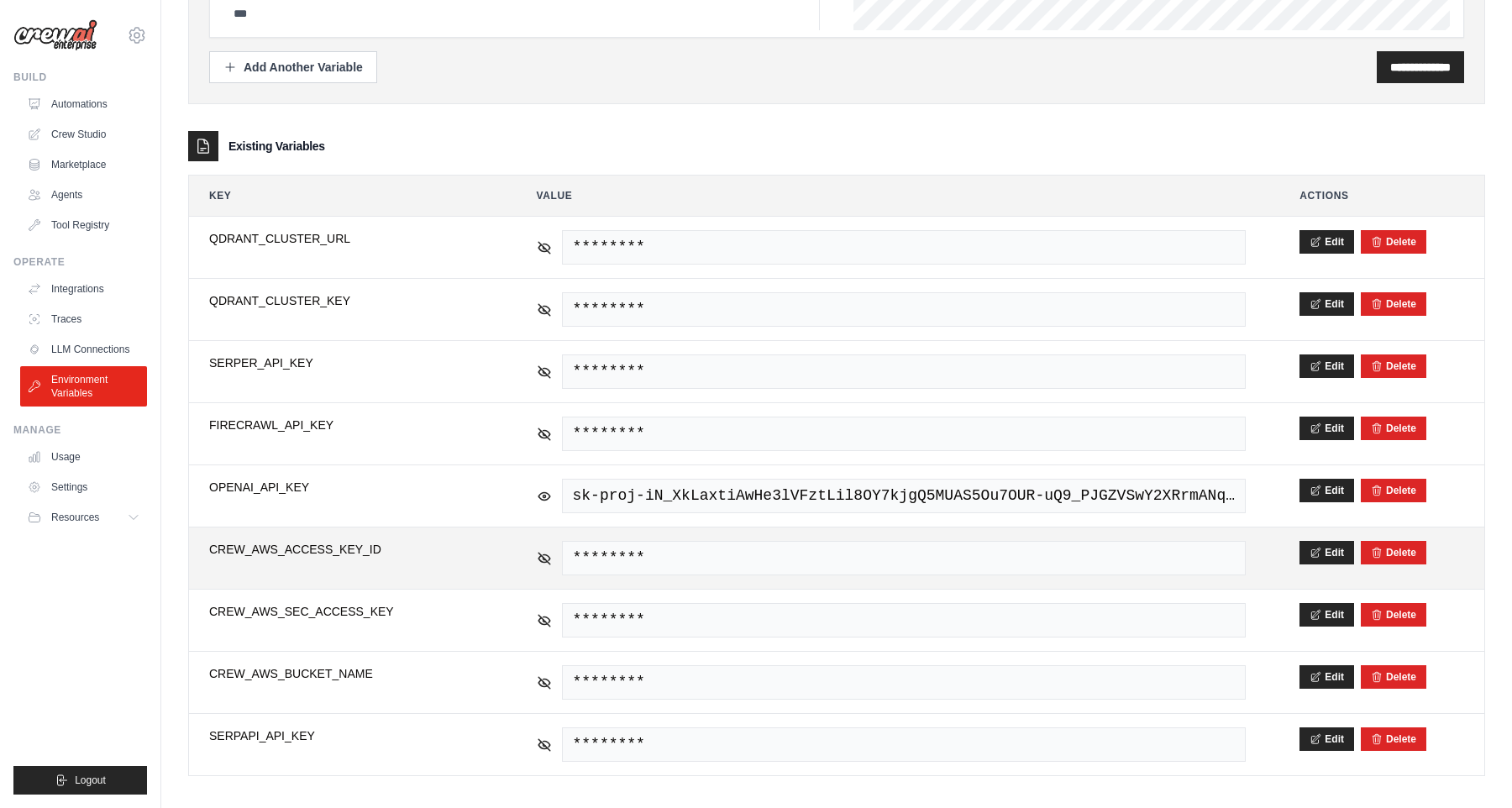
click at [1062, 536] on td "********" at bounding box center [891, 558] width 750 height 61
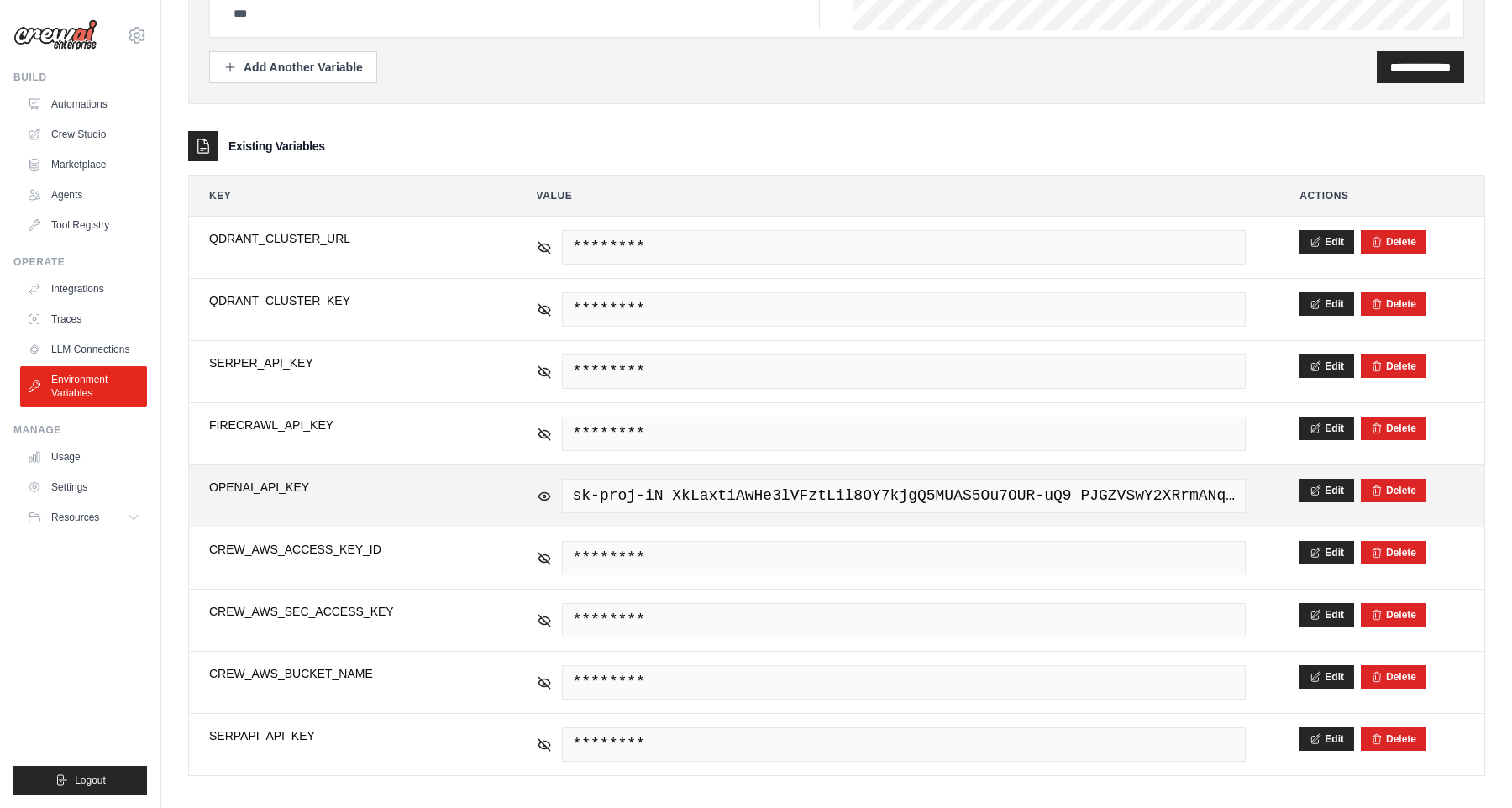
click at [880, 496] on span "sk-proj-iN_XkLaxtiAwHe3lVFztLil8OY7kjgQ5MUAS5Ou7OUR-uQ9_PJGZVSwY2XRrmANqnh-Ap_x…" at bounding box center [904, 496] width 684 height 34
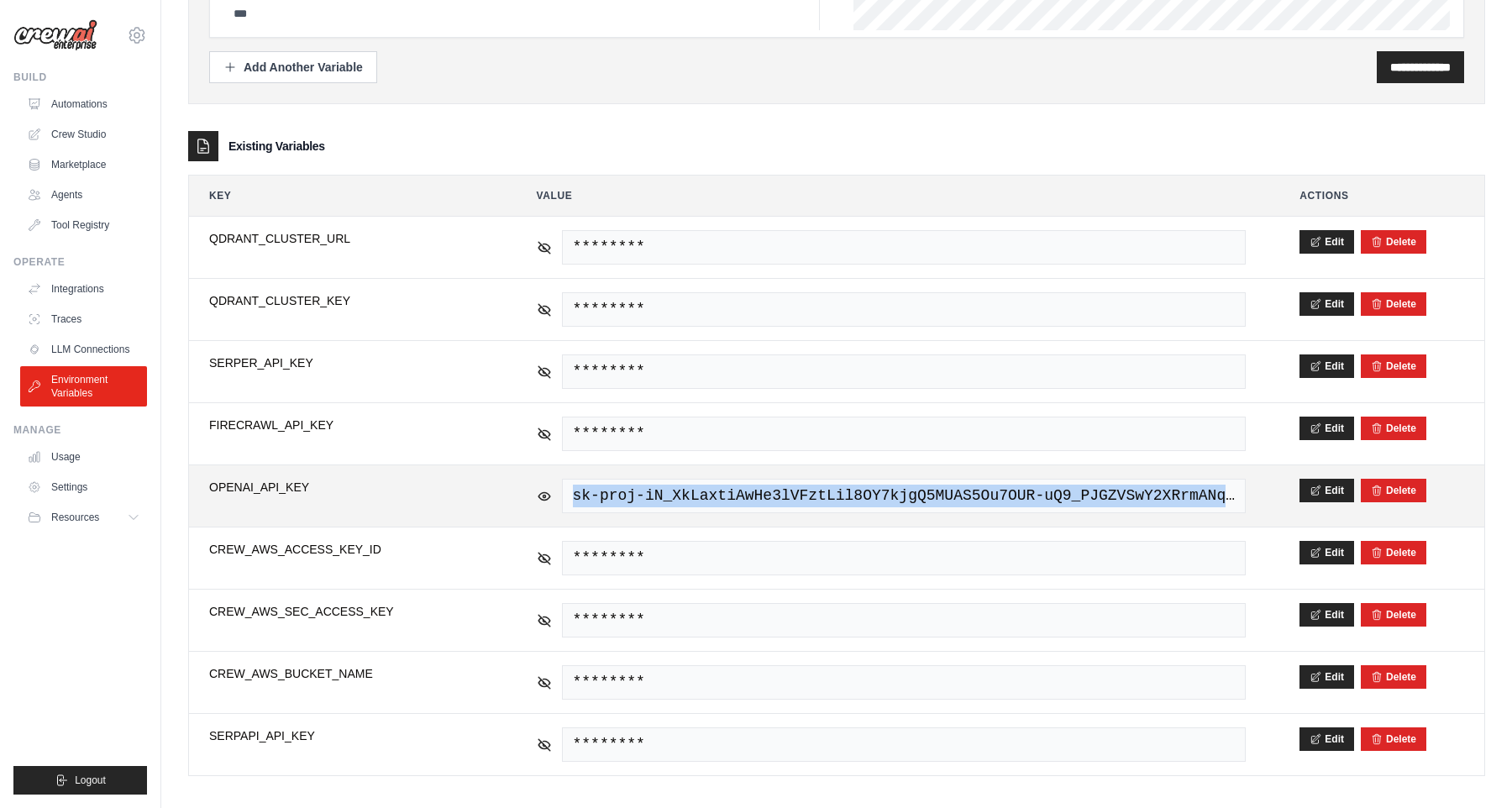
click at [880, 496] on span "sk-proj-iN_XkLaxtiAwHe3lVFztLil8OY7kjgQ5MUAS5Ou7OUR-uQ9_PJGZVSwY2XRrmANqnh-Ap_x…" at bounding box center [904, 496] width 684 height 34
copy tr "sk-proj-iN_XkLaxtiAwHe3lVFztLil8OY7kjgQ5MUAS5Ou7OUR-uQ9_PJGZVSwY2XRrmANqnh-Ap_x…"
